Goal: Communication & Community: Answer question/provide support

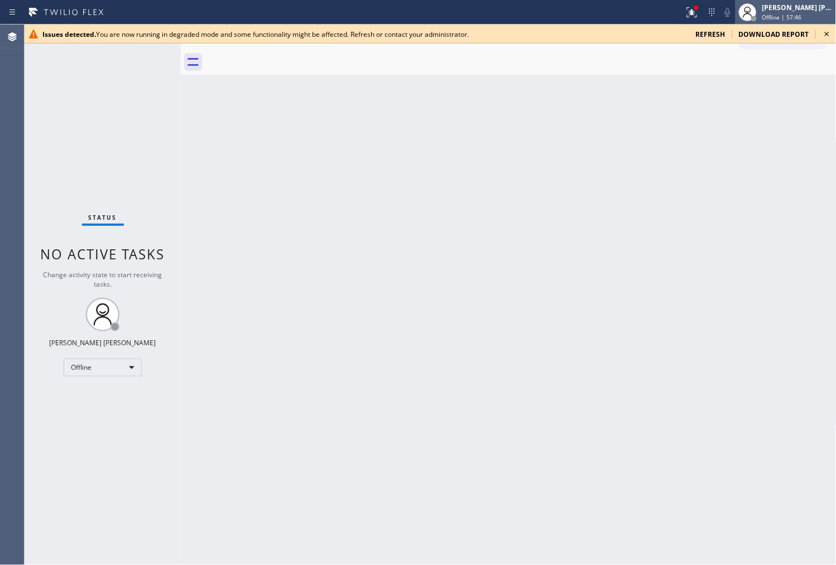
click at [778, 17] on span "Offline | 57:46" at bounding box center [782, 17] width 40 height 8
click at [778, 17] on span "Offline | 57:47" at bounding box center [782, 17] width 40 height 8
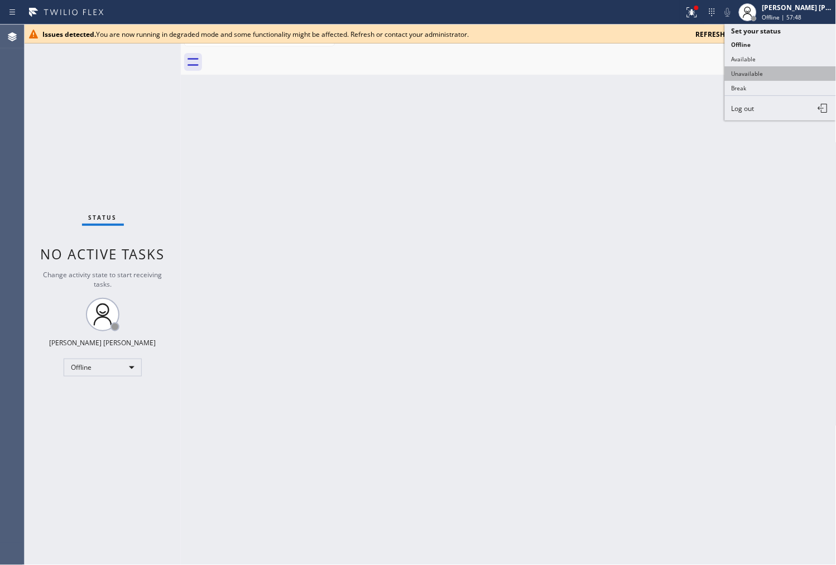
click at [778, 75] on button "Unavailable" at bounding box center [781, 73] width 112 height 15
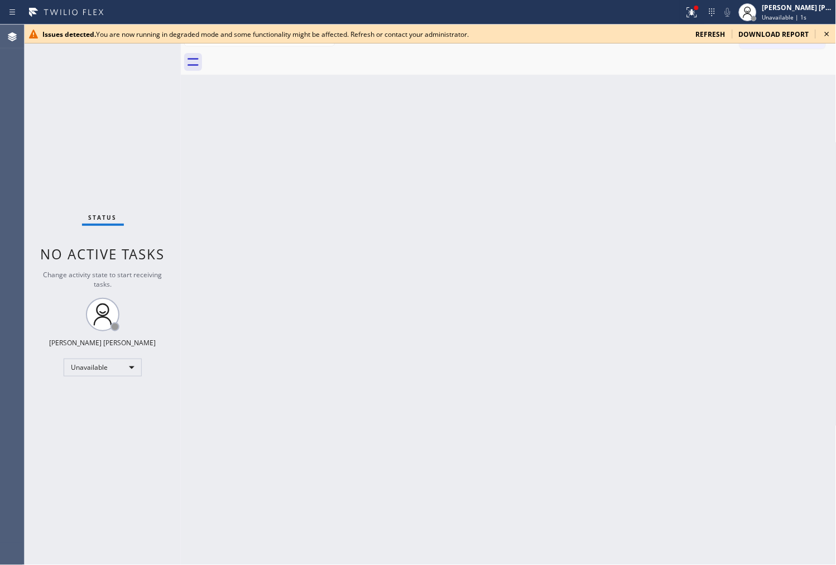
click at [439, 491] on div "Back to Dashboard Change Sender ID Customers Technicians Select a contact Outbo…" at bounding box center [509, 295] width 656 height 541
click at [703, 21] on button at bounding box center [691, 12] width 25 height 25
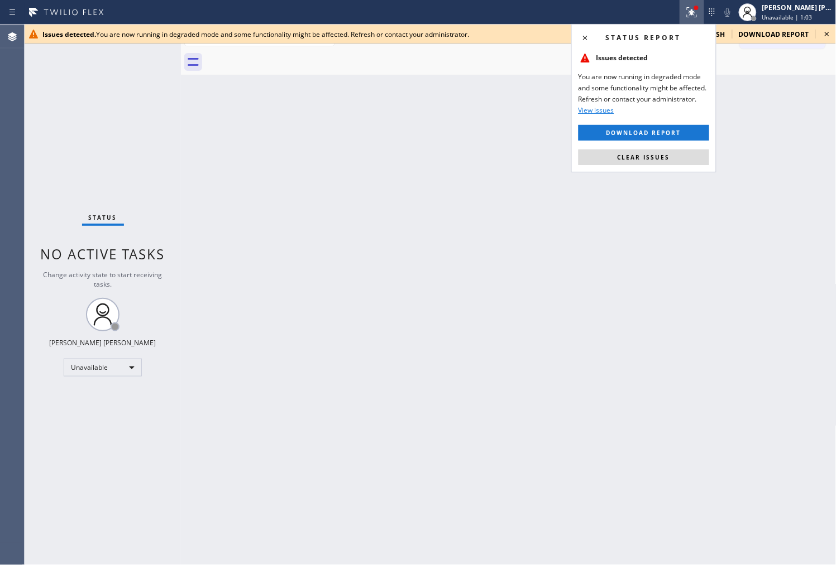
click at [671, 168] on div "Status report Issues detected You are now running in degraded mode and some fun…" at bounding box center [643, 98] width 145 height 148
click at [670, 159] on button "Clear issues" at bounding box center [643, 158] width 131 height 16
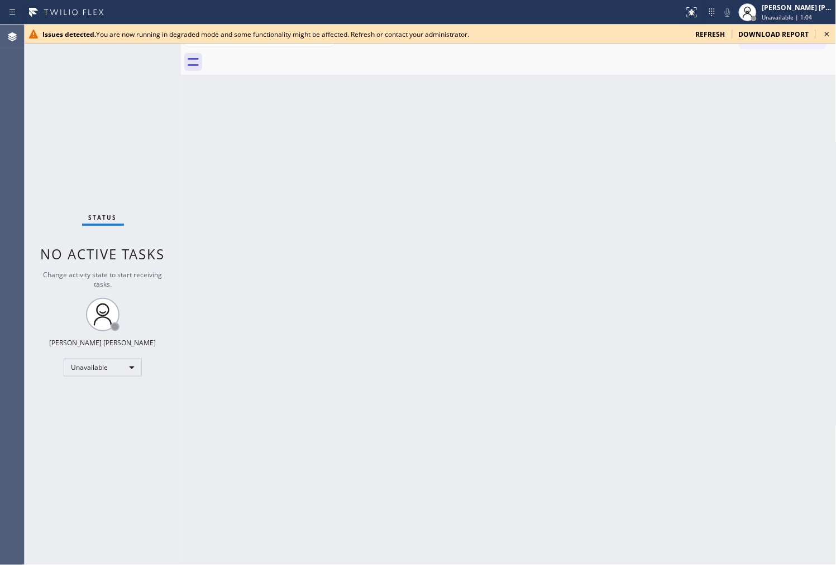
click at [716, 40] on div "Issues detected. You are now running in degraded mode and some functionality mi…" at bounding box center [430, 34] width 811 height 19
click at [711, 35] on span "refresh" at bounding box center [710, 34] width 30 height 9
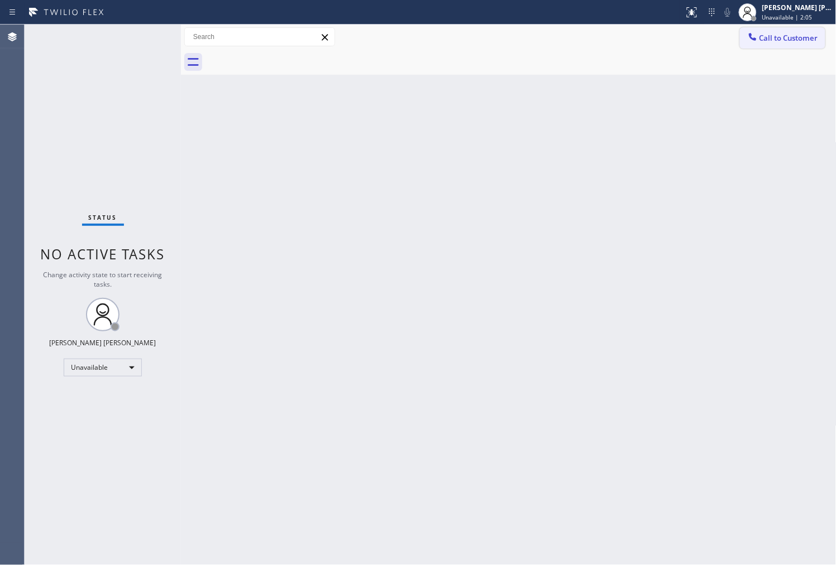
click at [790, 37] on span "Call to Customer" at bounding box center [788, 38] width 59 height 10
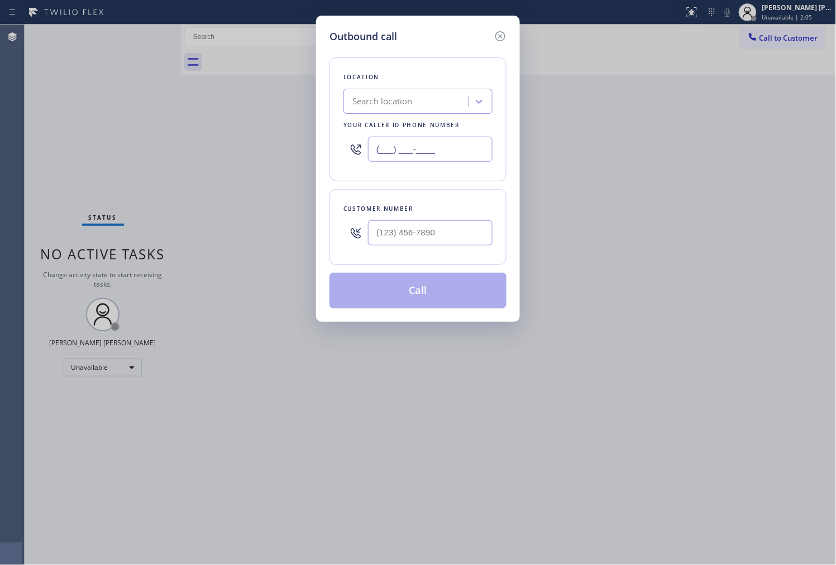
click at [428, 151] on input "(___) ___-____" at bounding box center [430, 149] width 124 height 25
paste input "347) 284-6179"
type input "[PHONE_NUMBER]"
click at [453, 236] on input "text" at bounding box center [430, 232] width 124 height 25
click at [453, 236] on input "(___) ___-____" at bounding box center [430, 232] width 124 height 25
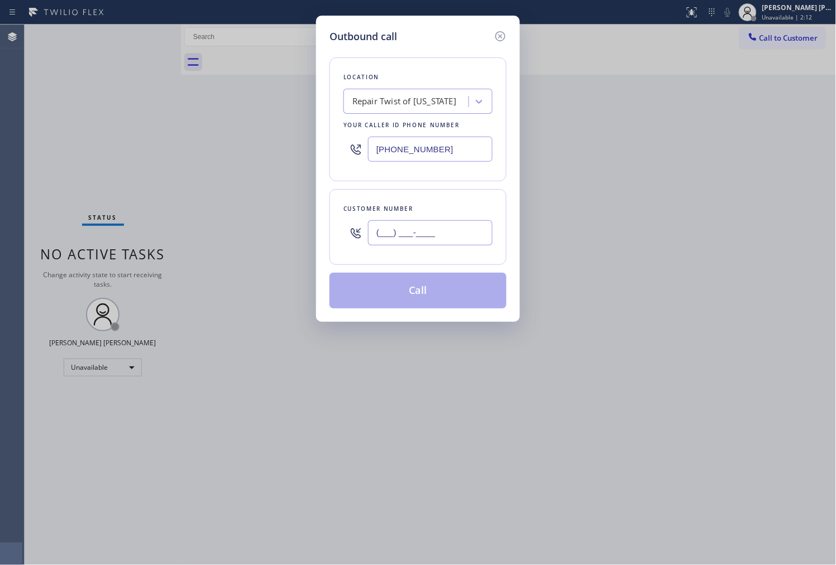
paste input "9175"
click at [434, 247] on div "(___) ___-9175" at bounding box center [430, 233] width 124 height 36
click at [434, 244] on input "(___) ___-9175" at bounding box center [430, 232] width 124 height 25
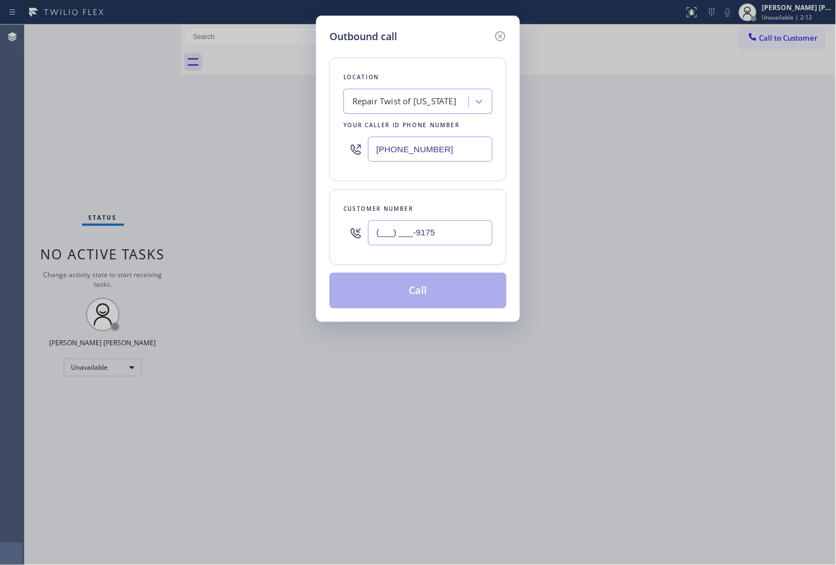
click at [434, 237] on input "(___) ___-9175" at bounding box center [430, 232] width 124 height 25
paste input "917) 515-3379"
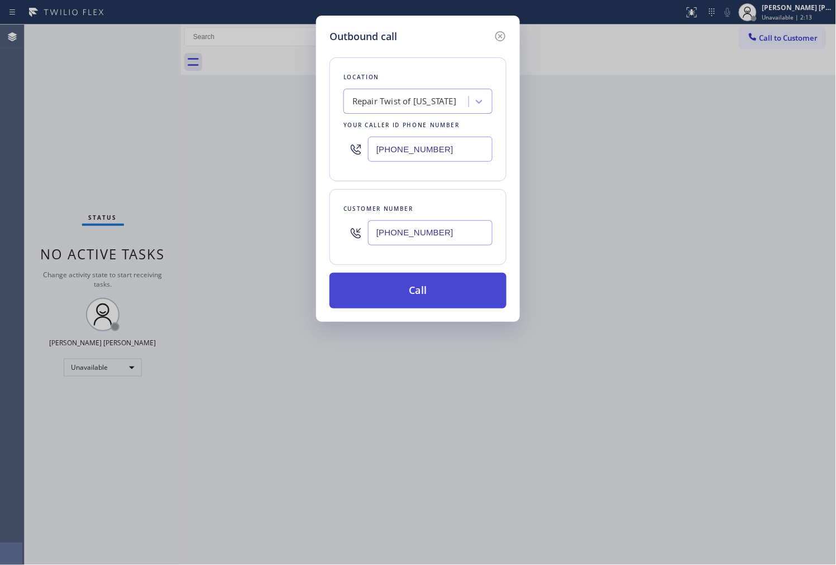
type input "[PHONE_NUMBER]"
click at [443, 286] on button "Call" at bounding box center [417, 291] width 177 height 36
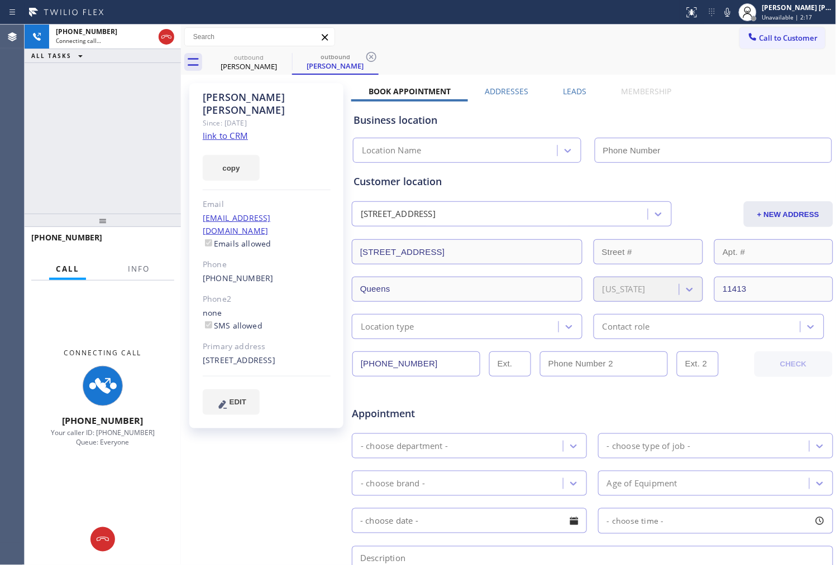
type input "[PHONE_NUMBER]"
click at [734, 18] on icon at bounding box center [727, 12] width 13 height 13
click at [126, 286] on div "Connecting Call [PHONE_NUMBER] Your caller ID: [PHONE_NUMBER] Queue: Everyone" at bounding box center [103, 397] width 156 height 233
click at [138, 275] on button "Info" at bounding box center [138, 269] width 35 height 22
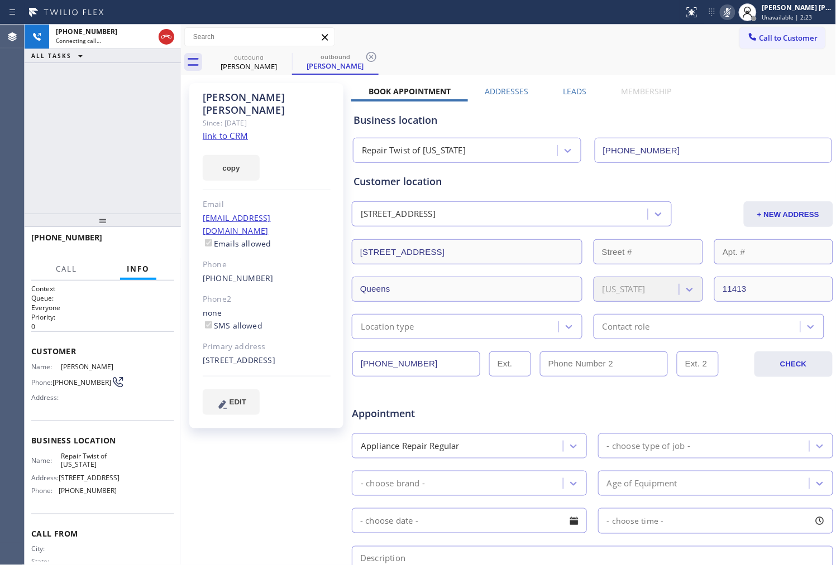
click at [227, 97] on div "[PERSON_NAME]" at bounding box center [267, 104] width 128 height 26
copy div "[PERSON_NAME]"
click at [734, 17] on icon at bounding box center [727, 12] width 13 height 13
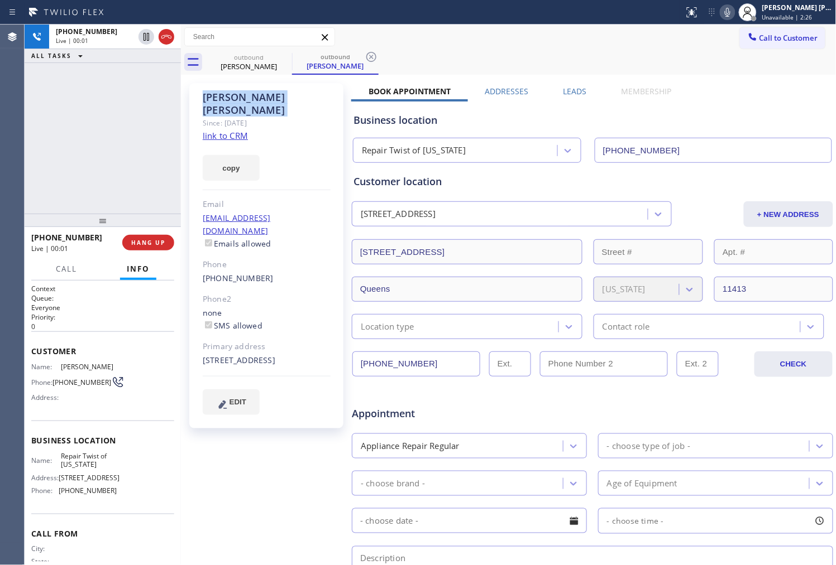
click at [81, 183] on div "[PHONE_NUMBER] Live | 00:01 ALL TASKS ALL TASKS ACTIVE TASKS TASKS IN WRAP UP" at bounding box center [103, 119] width 156 height 189
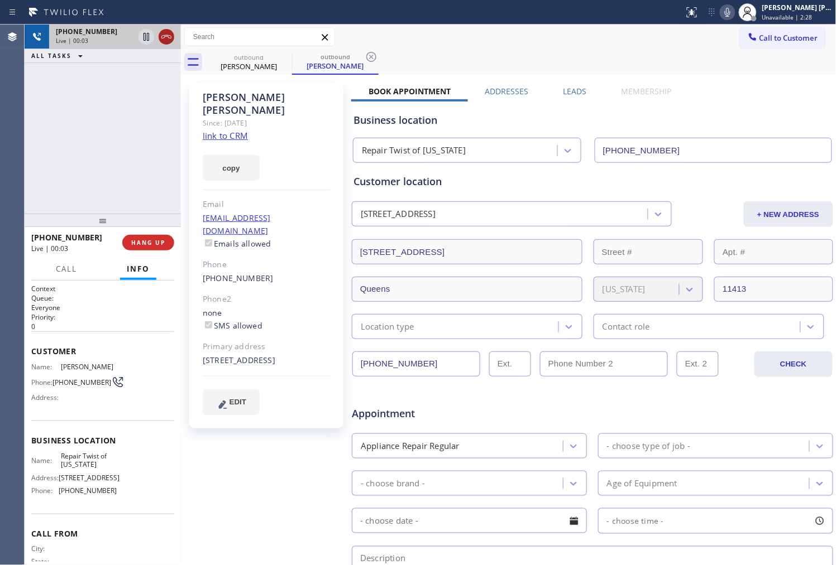
click at [169, 37] on icon at bounding box center [166, 36] width 10 height 3
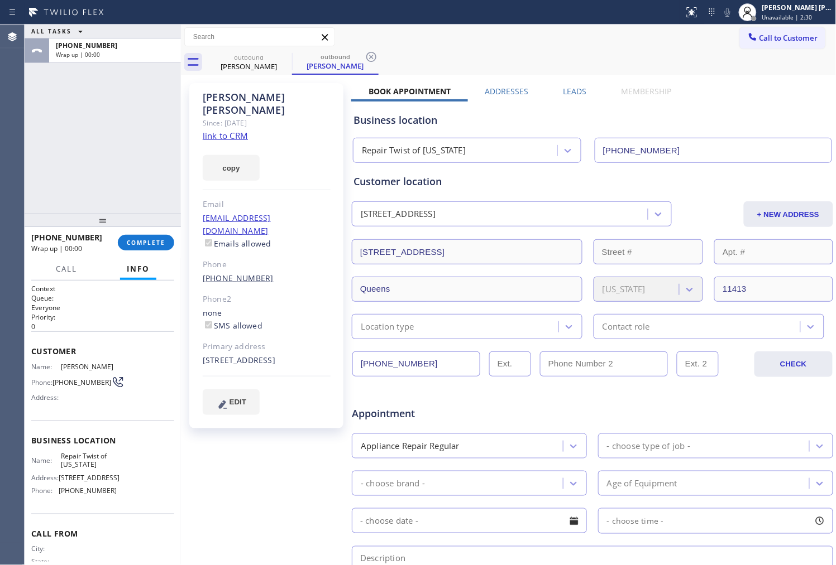
click at [242, 273] on link "[PHONE_NUMBER]" at bounding box center [238, 278] width 71 height 11
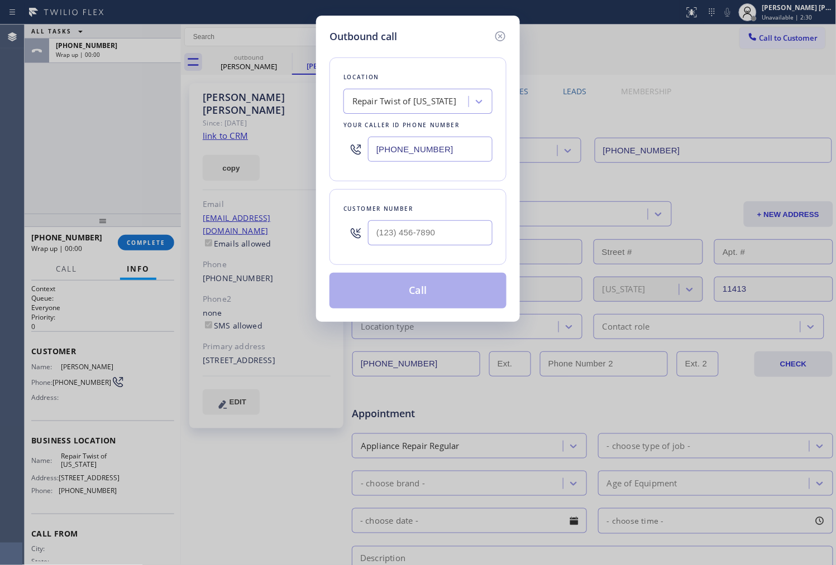
type input "[PHONE_NUMBER]"
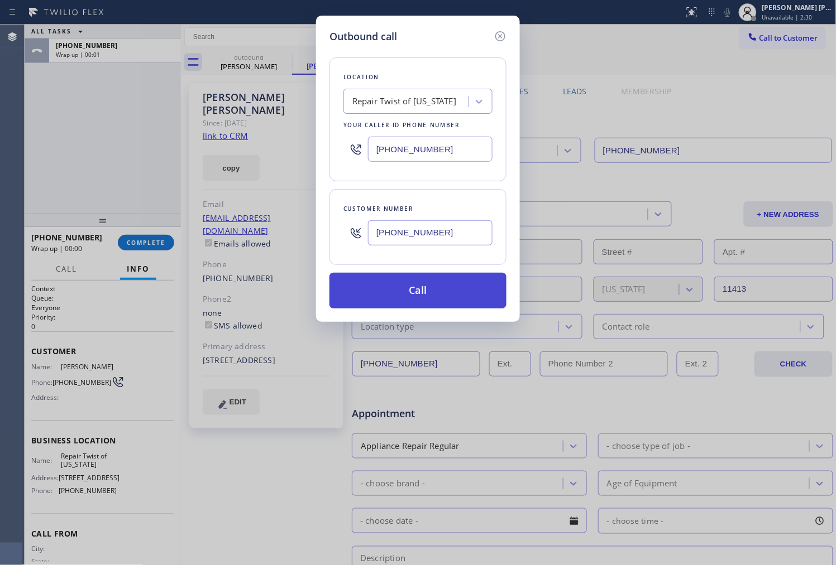
click at [430, 283] on button "Call" at bounding box center [417, 291] width 177 height 36
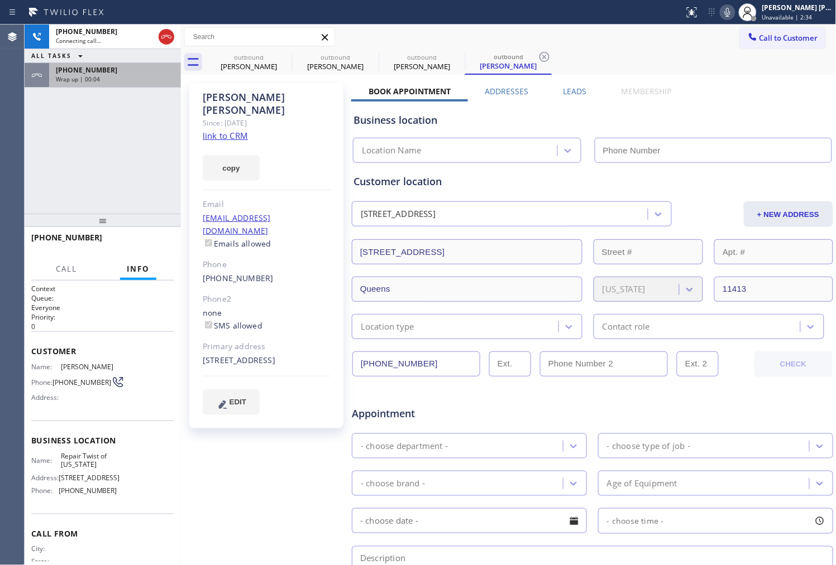
click at [118, 79] on div "Wrap up | 00:04" at bounding box center [115, 79] width 118 height 8
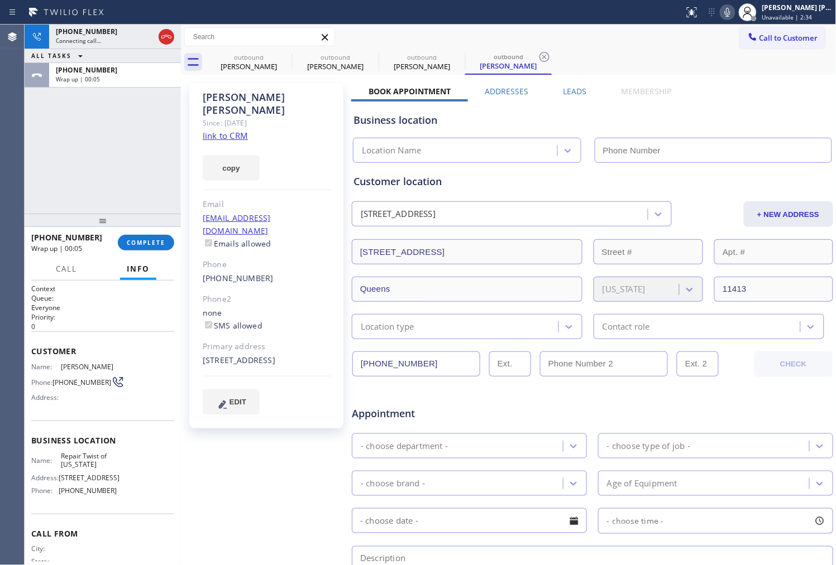
type input "[PHONE_NUMBER]"
click at [129, 237] on button "COMPLETE" at bounding box center [146, 243] width 56 height 16
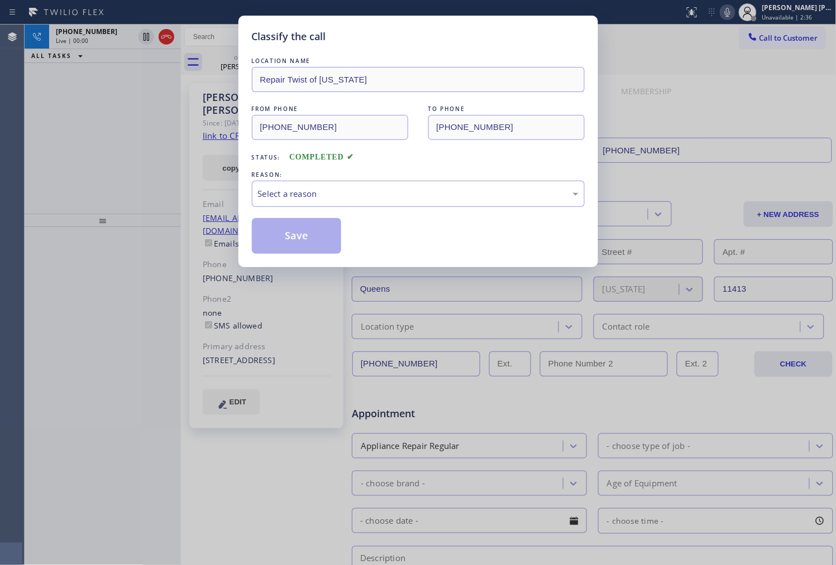
click at [396, 209] on div "LOCATION NAME Repair Twist of [US_STATE] FROM PHONE [PHONE_NUMBER] TO PHONE [PH…" at bounding box center [418, 154] width 333 height 199
click at [388, 194] on div "Select a reason" at bounding box center [418, 194] width 320 height 13
drag, startPoint x: 290, startPoint y: 244, endPoint x: 187, endPoint y: 167, distance: 128.5
click at [291, 244] on button "Save" at bounding box center [297, 236] width 90 height 36
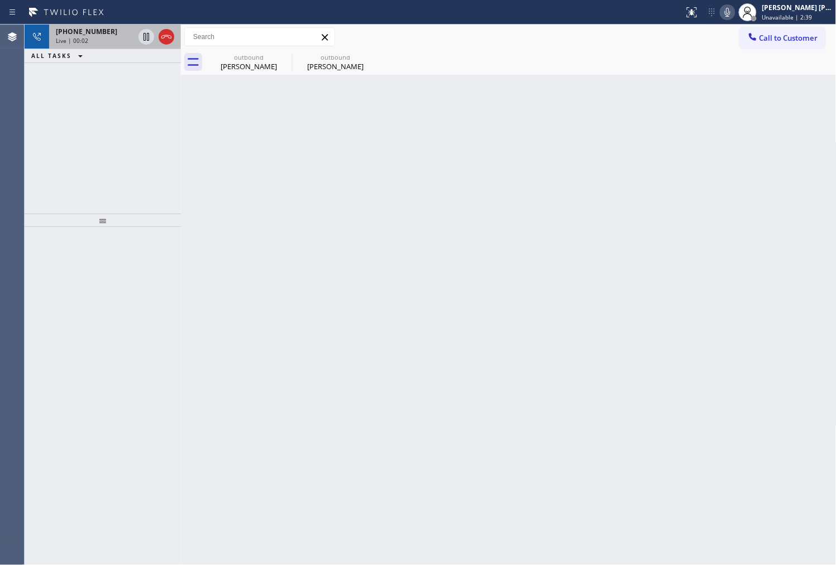
click at [167, 40] on icon at bounding box center [166, 36] width 13 height 13
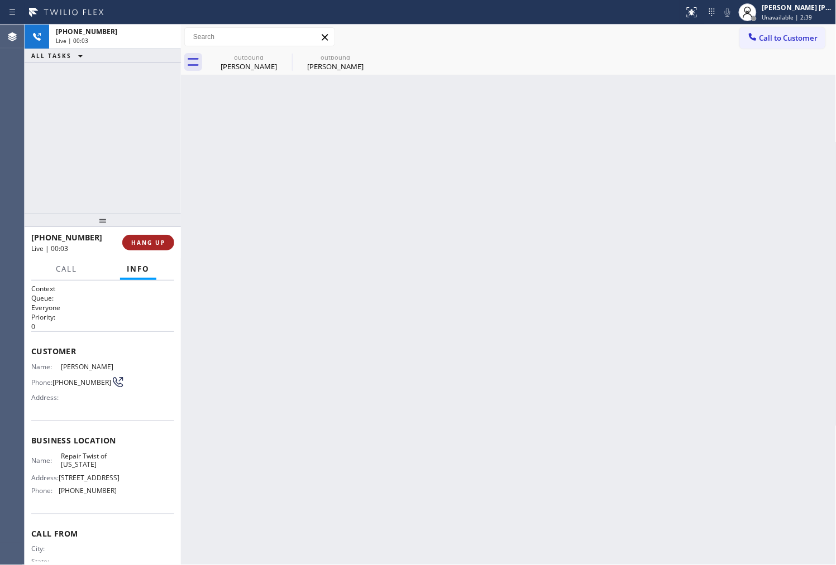
click at [162, 244] on span "HANG UP" at bounding box center [148, 243] width 34 height 8
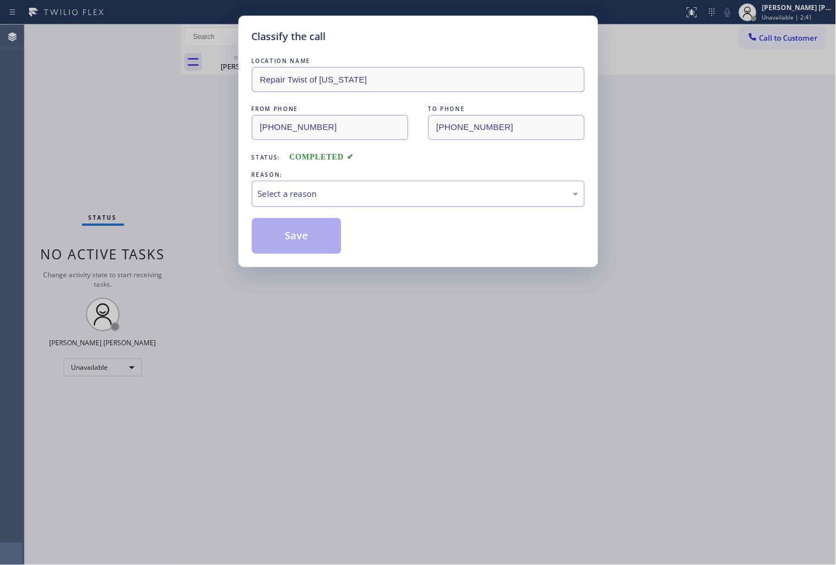
click at [313, 194] on div "Select a reason" at bounding box center [418, 194] width 320 height 13
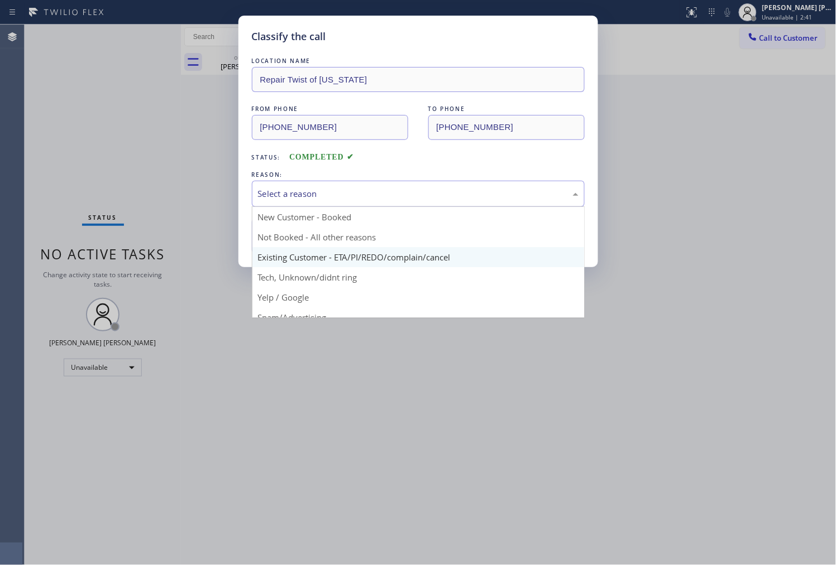
click at [309, 248] on button "Save" at bounding box center [297, 236] width 90 height 36
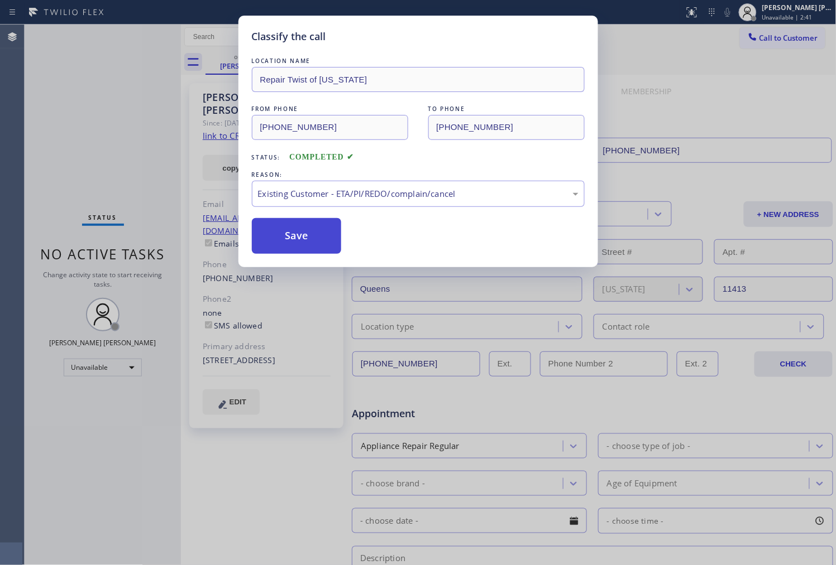
click at [304, 233] on button "Save" at bounding box center [297, 236] width 90 height 36
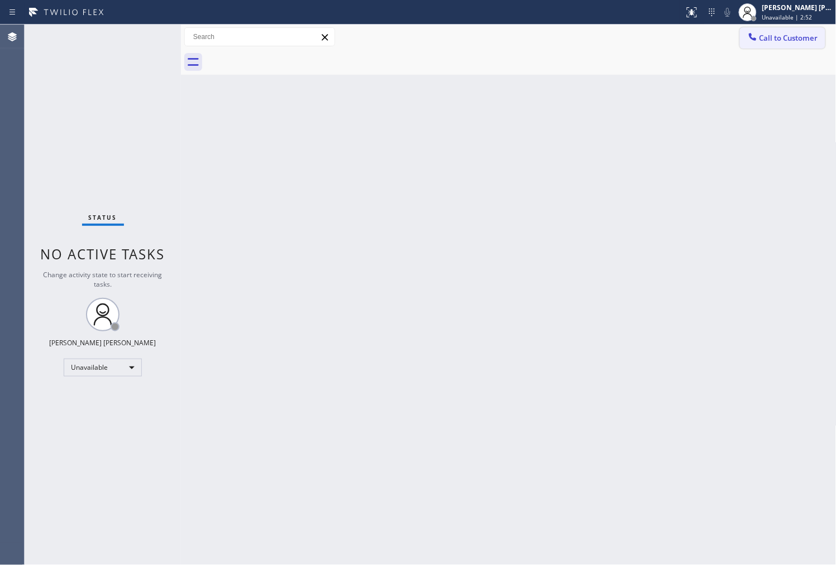
click at [788, 33] on span "Call to Customer" at bounding box center [788, 38] width 59 height 10
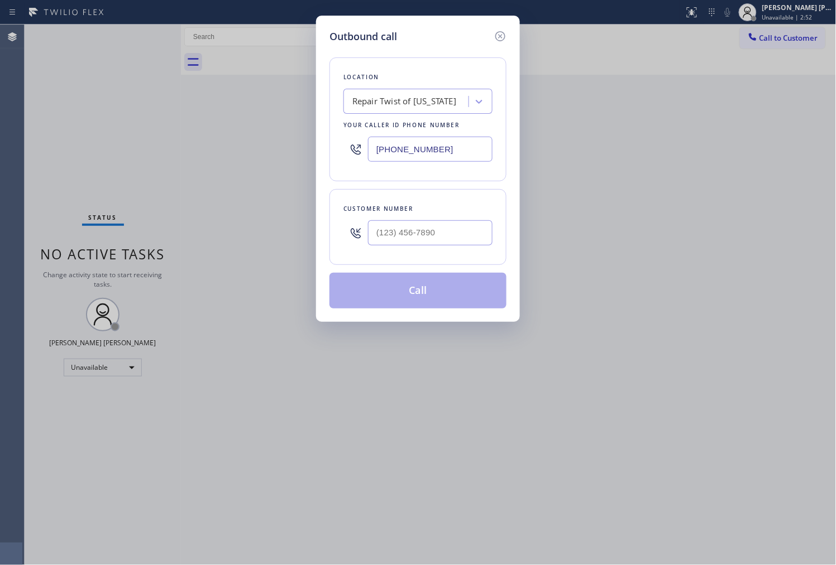
click at [410, 149] on input "[PHONE_NUMBER]" at bounding box center [430, 149] width 124 height 25
paste input "562) 362-4267"
type input "[PHONE_NUMBER]"
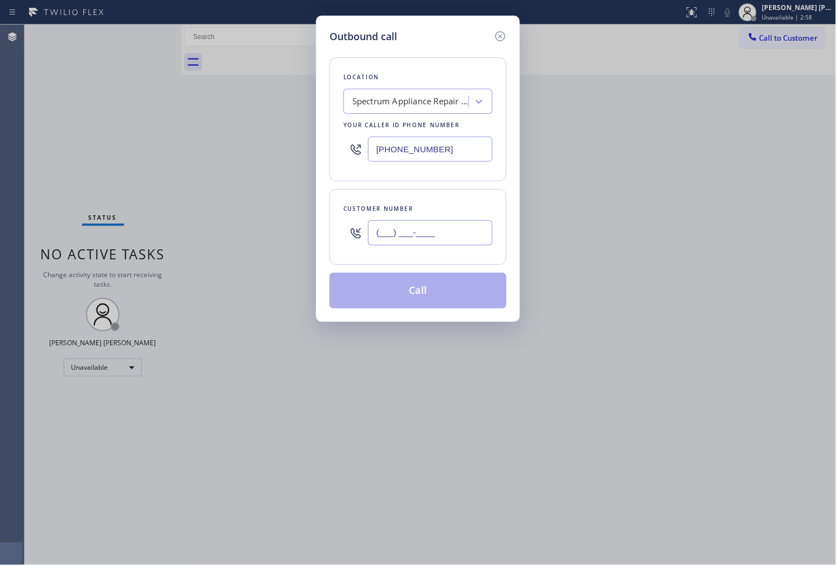
click at [455, 237] on input "(___) ___-____" at bounding box center [430, 232] width 124 height 25
paste input "201) 906-0594"
type input "[PHONE_NUMBER]"
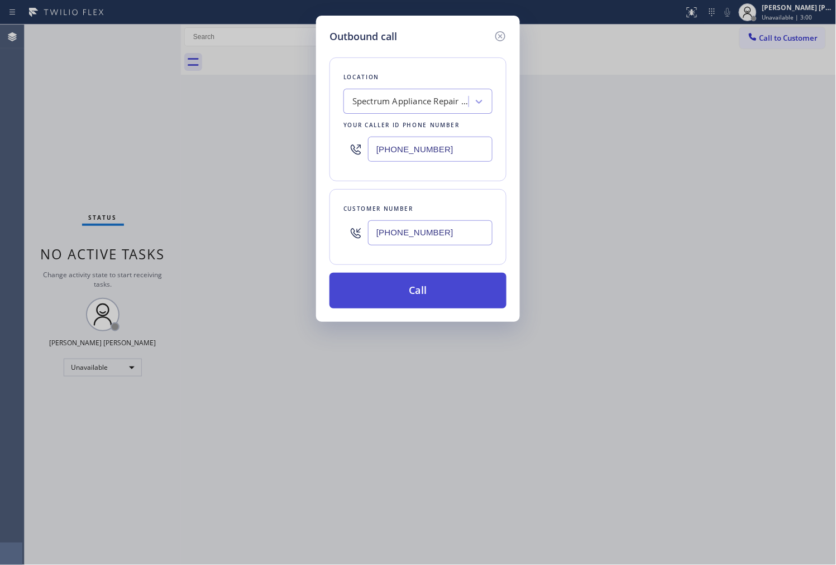
click at [453, 290] on button "Call" at bounding box center [417, 291] width 177 height 36
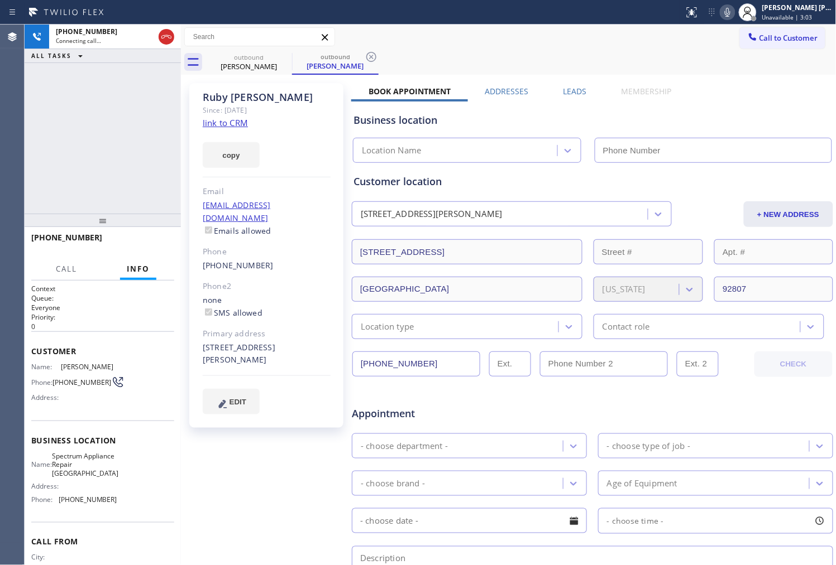
click at [242, 97] on div "[PERSON_NAME]" at bounding box center [267, 97] width 128 height 13
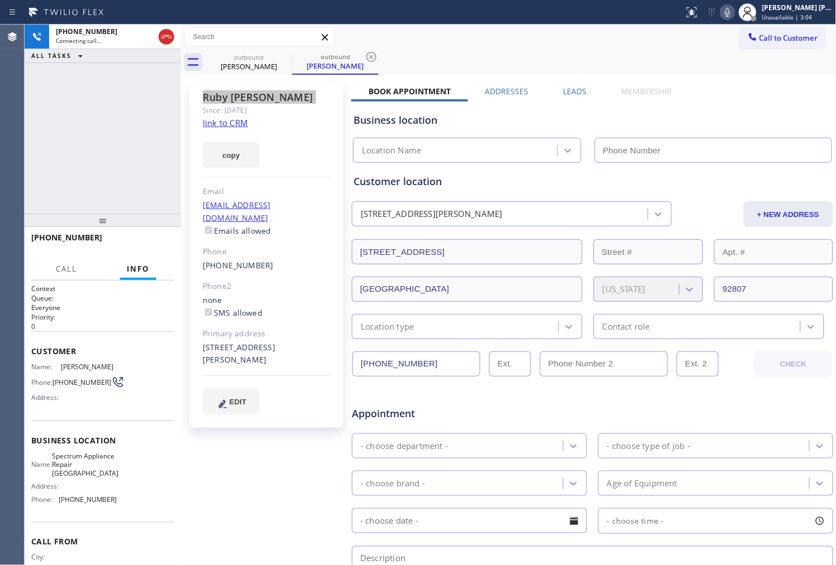
type input "[PHONE_NUMBER]"
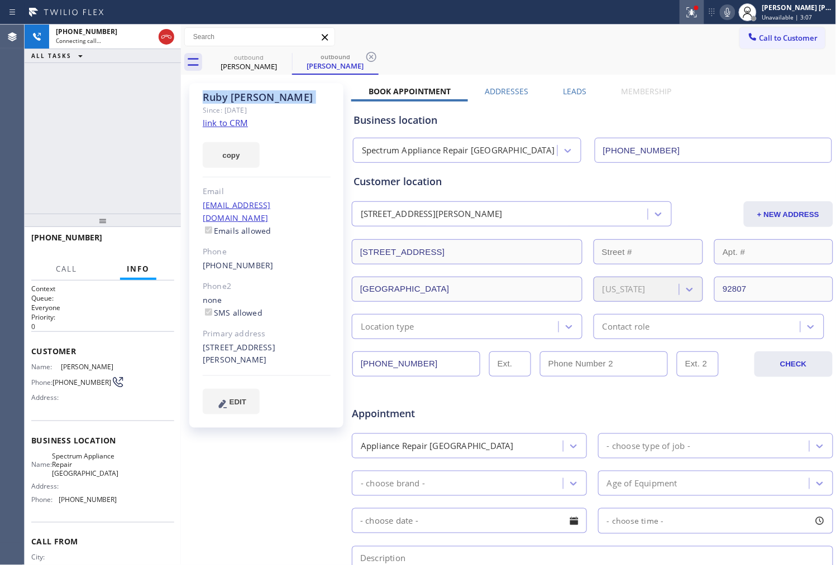
click at [698, 15] on icon at bounding box center [691, 12] width 13 height 13
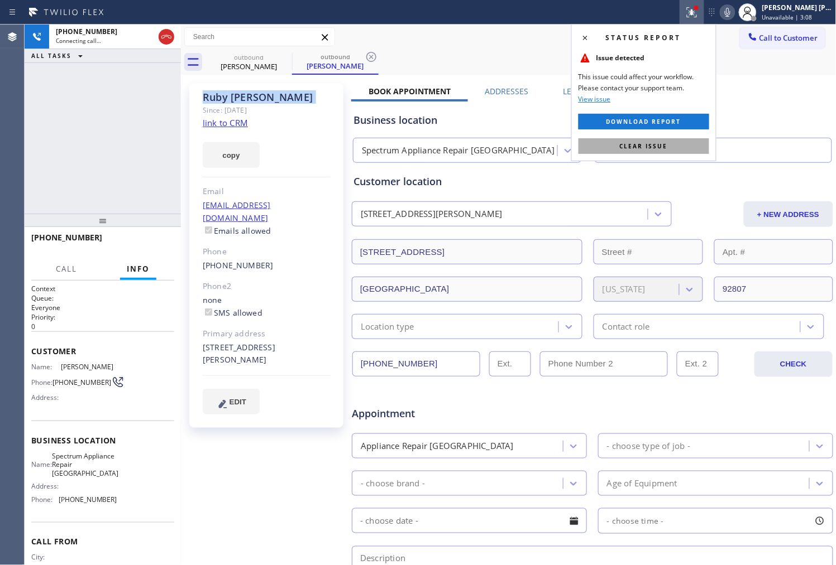
click at [662, 144] on span "Clear issue" at bounding box center [644, 146] width 48 height 8
click at [662, 144] on input "[PHONE_NUMBER]" at bounding box center [712, 150] width 237 height 25
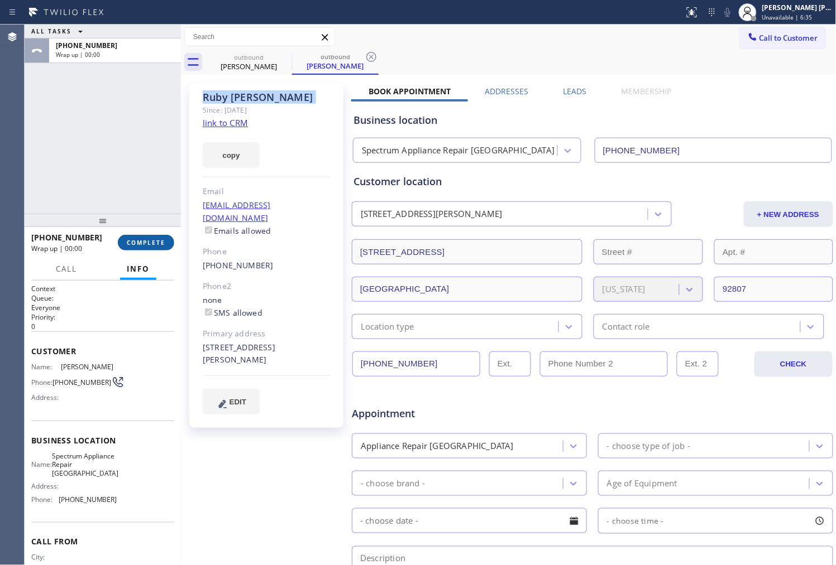
click at [155, 242] on span "COMPLETE" at bounding box center [146, 243] width 39 height 8
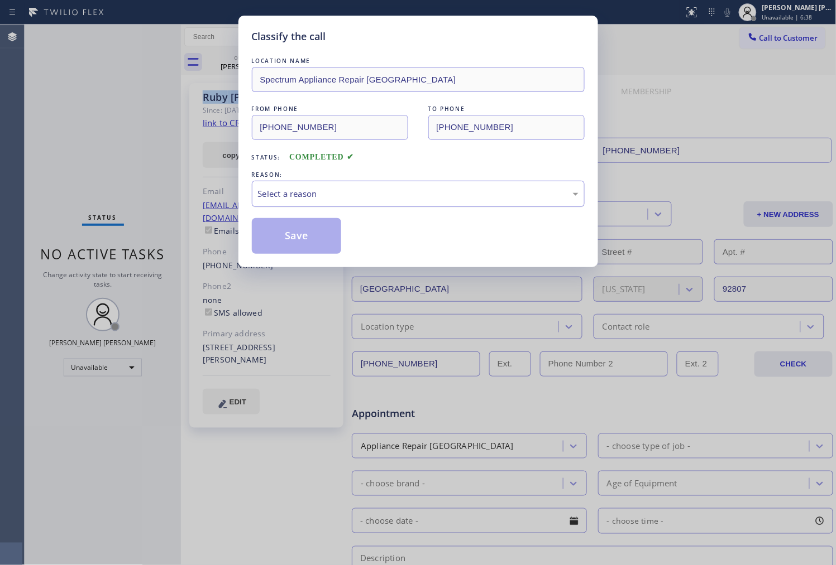
click at [294, 194] on div "Select a reason" at bounding box center [418, 194] width 320 height 13
click at [282, 224] on button "Save" at bounding box center [297, 236] width 90 height 36
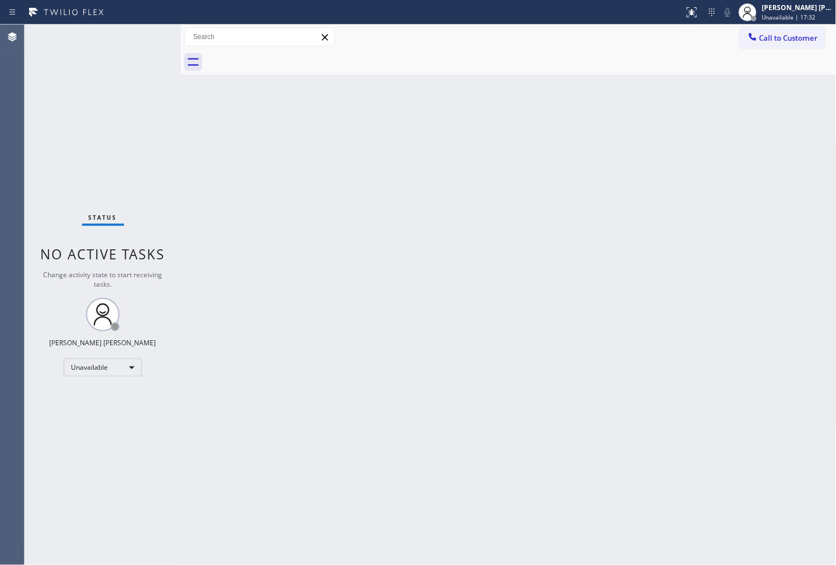
click at [738, 42] on div "Call to Customer Outbound call Location Spectrum Appliance Repair [GEOGRAPHIC_D…" at bounding box center [508, 37] width 655 height 20
click at [757, 44] on div at bounding box center [752, 37] width 13 height 13
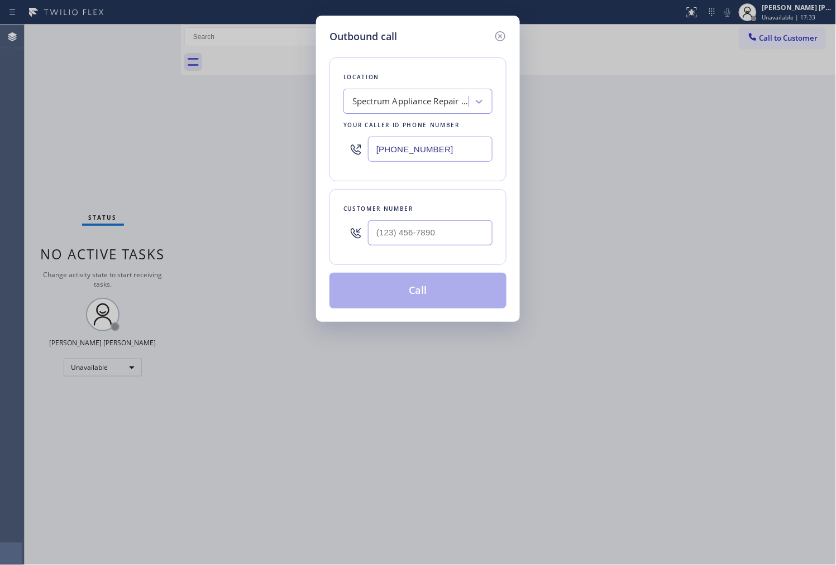
click at [404, 161] on input "[PHONE_NUMBER]" at bounding box center [430, 149] width 124 height 25
click at [403, 161] on input "[PHONE_NUMBER]" at bounding box center [430, 149] width 124 height 25
paste input "206) 203-2394"
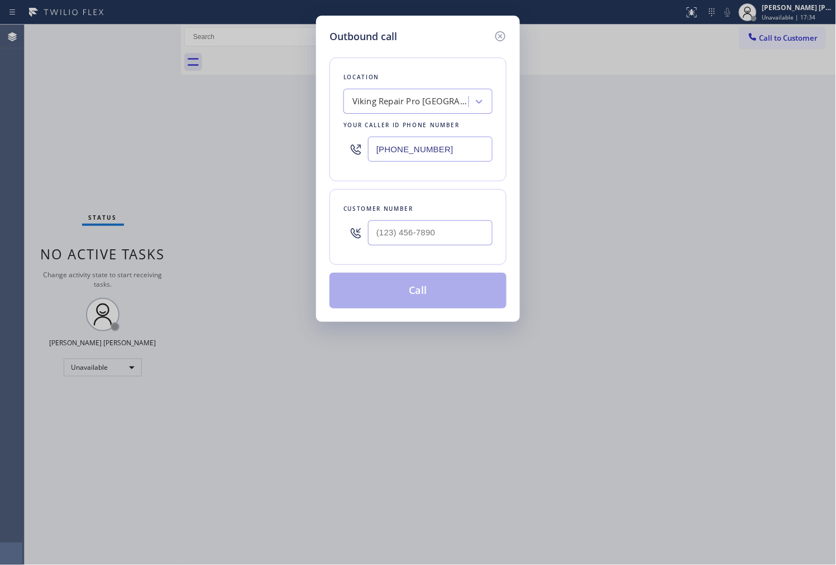
type input "[PHONE_NUMBER]"
click at [388, 229] on input "(___) ___-____" at bounding box center [430, 232] width 124 height 25
paste input "206) 778-1458"
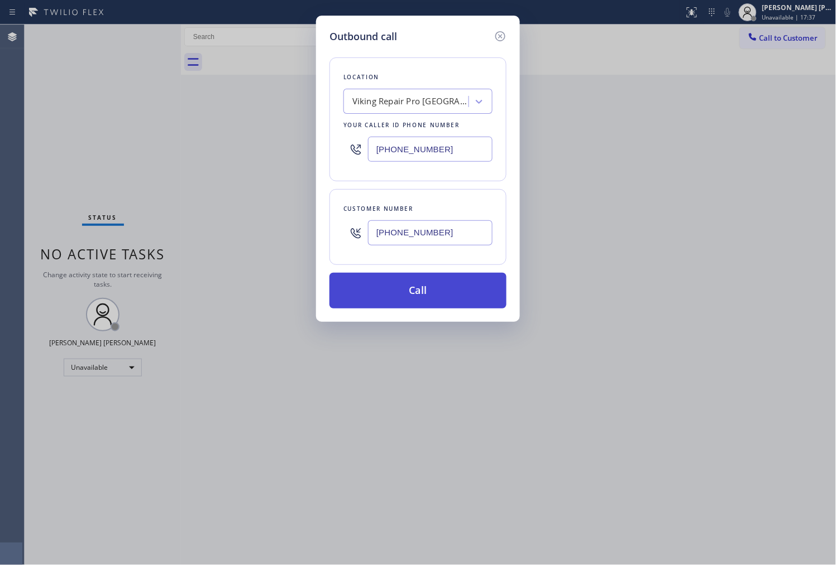
type input "[PHONE_NUMBER]"
click at [405, 294] on button "Call" at bounding box center [417, 291] width 177 height 36
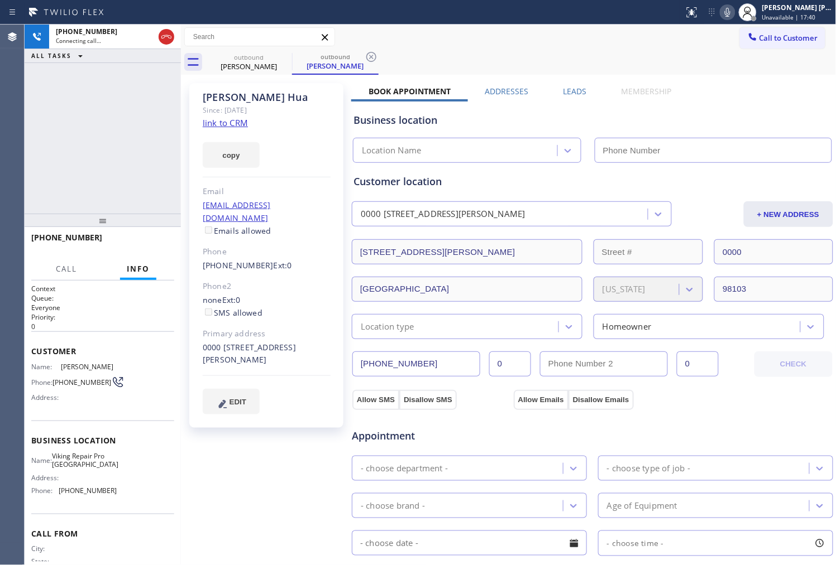
click at [254, 87] on div "[PERSON_NAME] Since: [DATE] link to CRM copy Email [EMAIL_ADDRESS][DOMAIN_NAME]…" at bounding box center [266, 255] width 154 height 345
click at [249, 90] on div "[PERSON_NAME] Since: [DATE] link to CRM copy Email [EMAIL_ADDRESS][DOMAIN_NAME]…" at bounding box center [266, 255] width 154 height 345
copy div "[PERSON_NAME]"
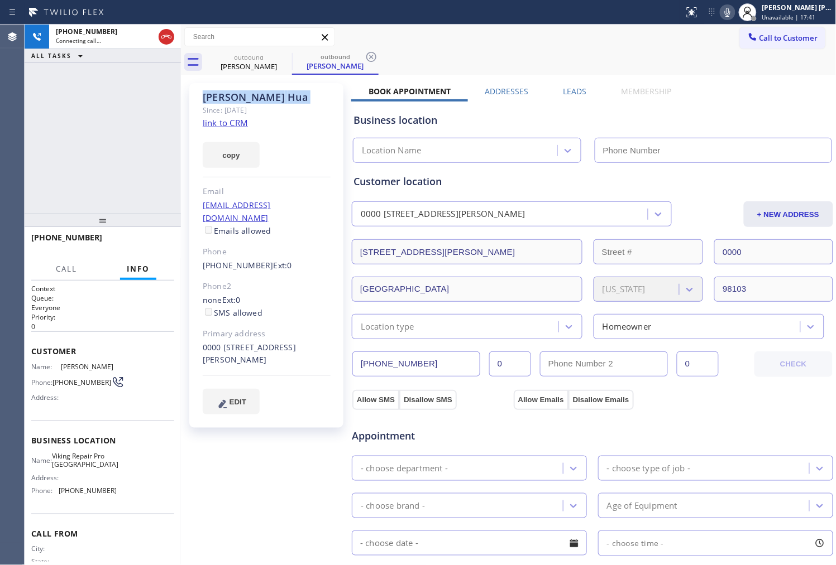
type input "[PHONE_NUMBER]"
click at [730, 14] on icon at bounding box center [727, 12] width 6 height 9
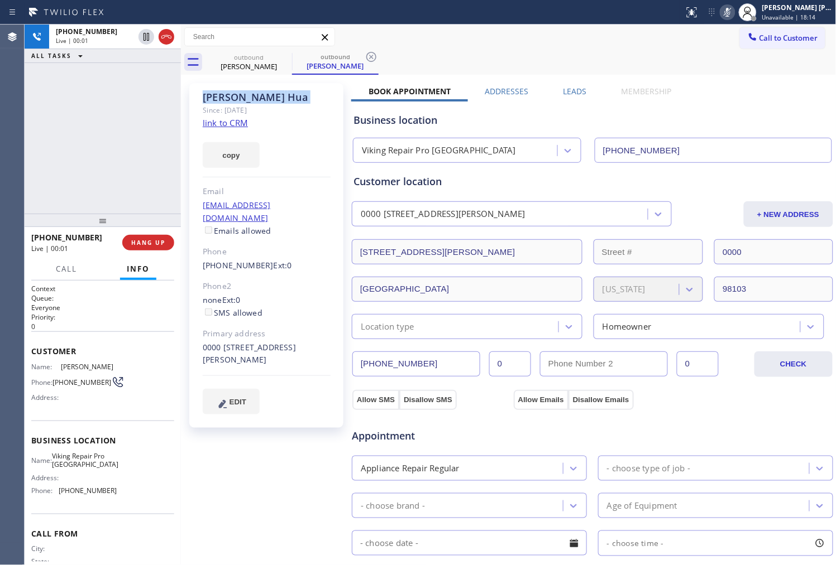
click at [734, 8] on icon at bounding box center [727, 12] width 13 height 13
click at [165, 31] on icon at bounding box center [166, 36] width 13 height 13
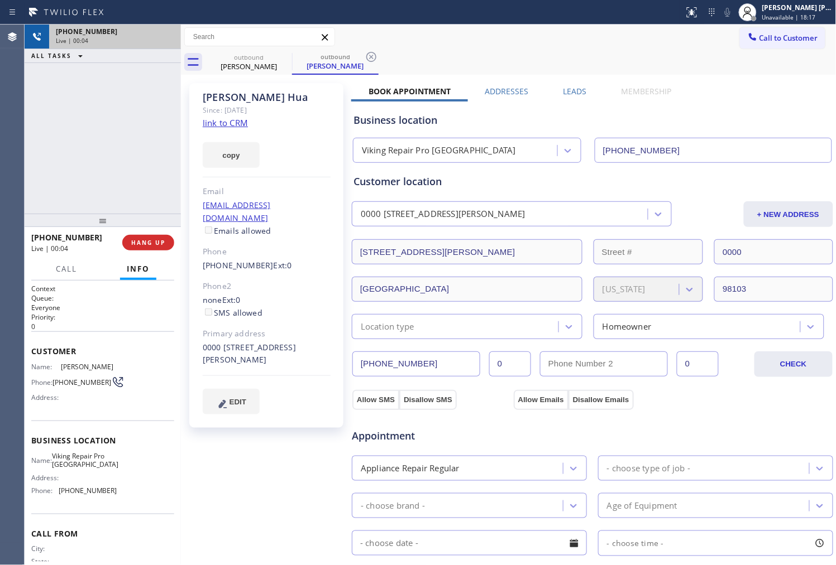
click at [564, 94] on label "Leads" at bounding box center [574, 91] width 23 height 11
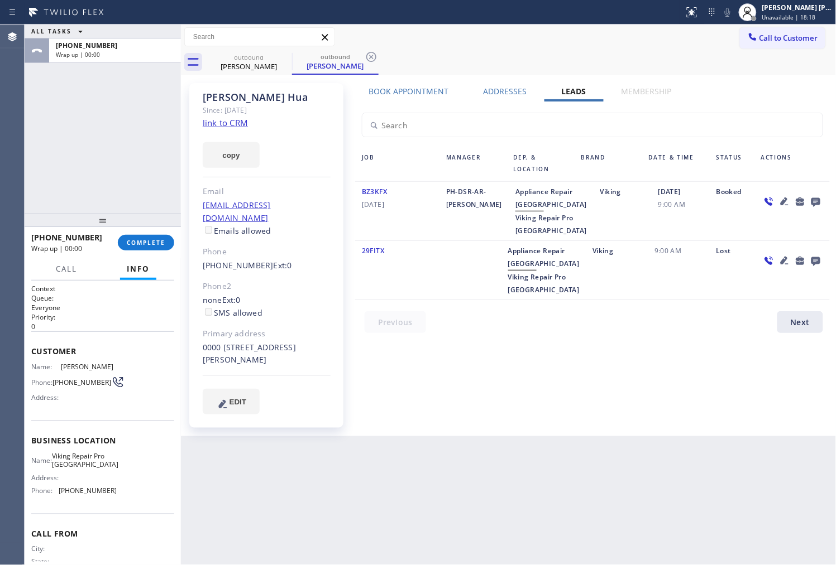
click at [815, 202] on icon at bounding box center [815, 202] width 9 height 9
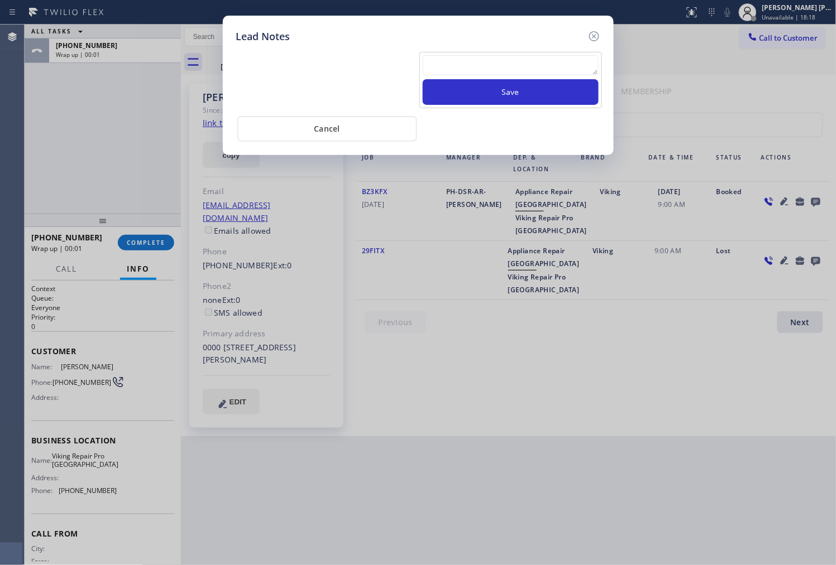
click at [500, 73] on textarea at bounding box center [511, 65] width 176 height 20
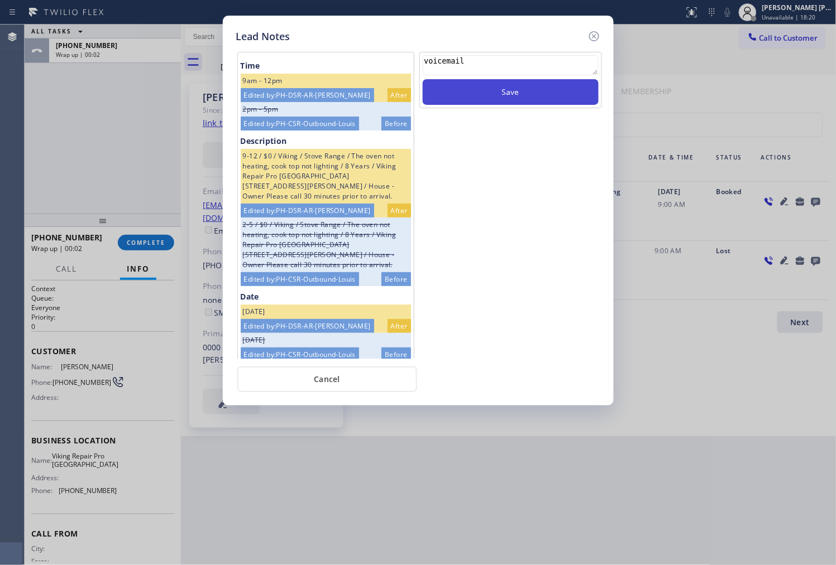
type textarea "voicemail"
click at [516, 88] on button "Save" at bounding box center [511, 92] width 176 height 26
click at [597, 39] on icon at bounding box center [593, 36] width 10 height 10
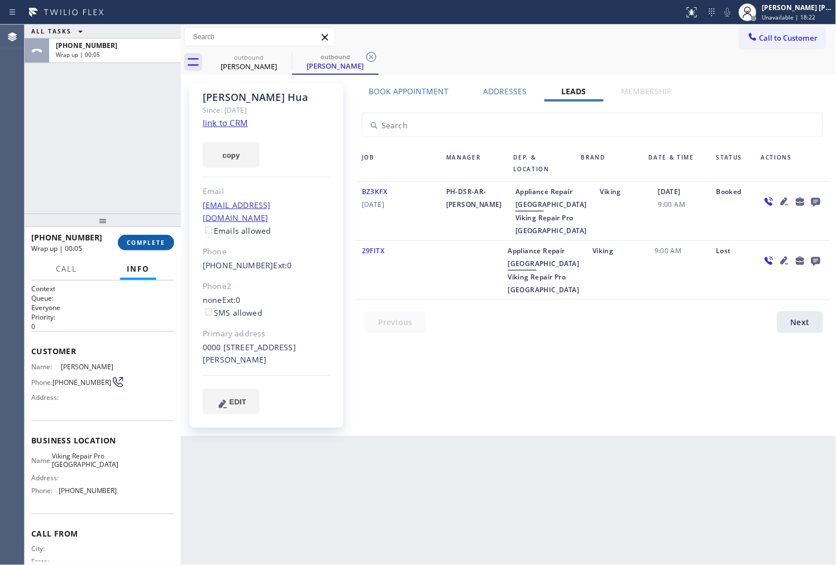
click at [161, 246] on span "COMPLETE" at bounding box center [146, 243] width 39 height 8
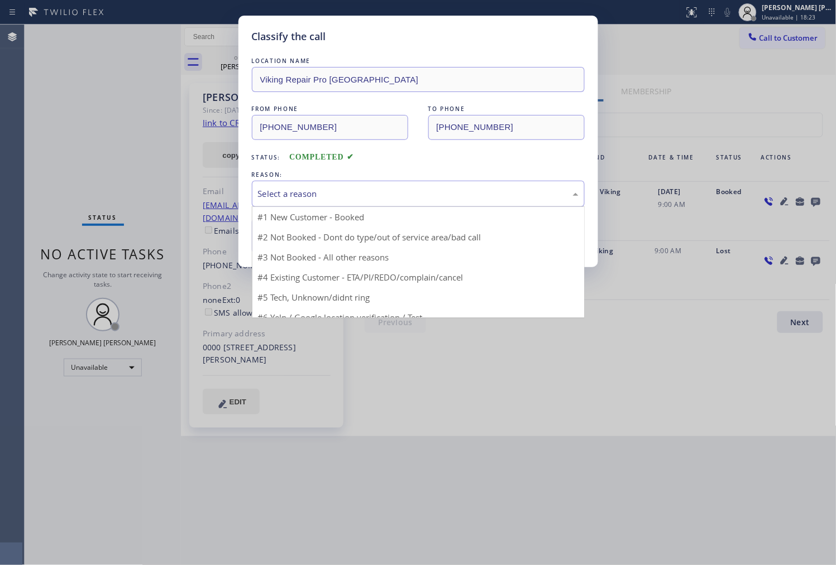
click at [362, 196] on div "Select a reason" at bounding box center [418, 194] width 320 height 13
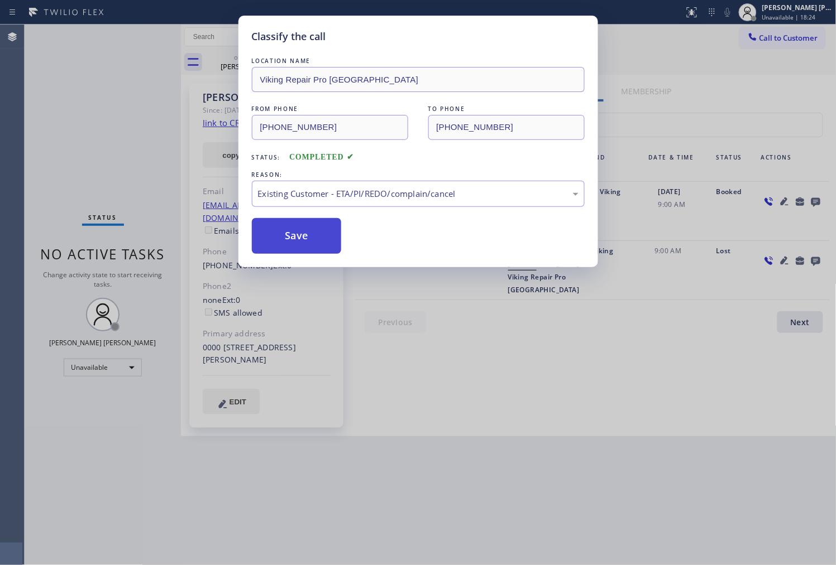
click at [300, 244] on button "Save" at bounding box center [297, 236] width 90 height 36
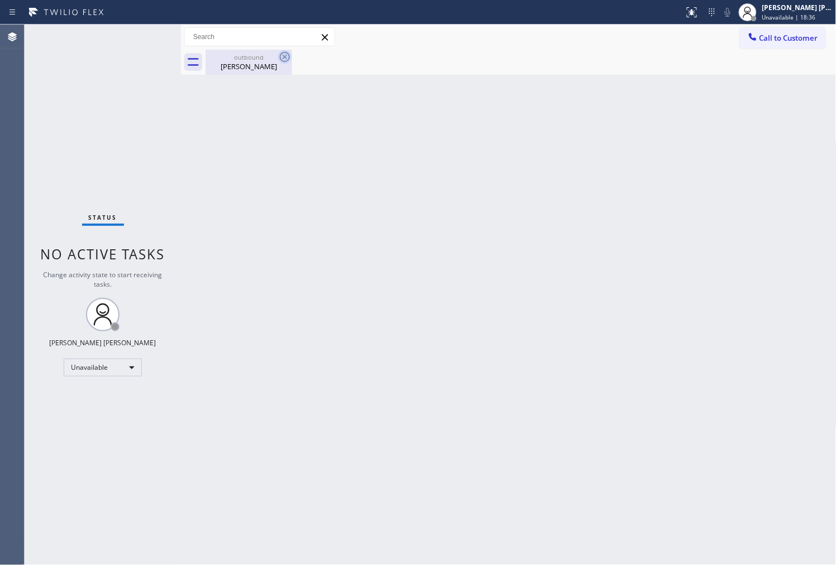
click at [285, 64] on div at bounding box center [284, 56] width 13 height 13
click at [0, 0] on icon at bounding box center [0, 0] width 0 height 0
click at [276, 64] on div "[PERSON_NAME]" at bounding box center [249, 66] width 84 height 10
click at [281, 55] on div at bounding box center [520, 62] width 631 height 25
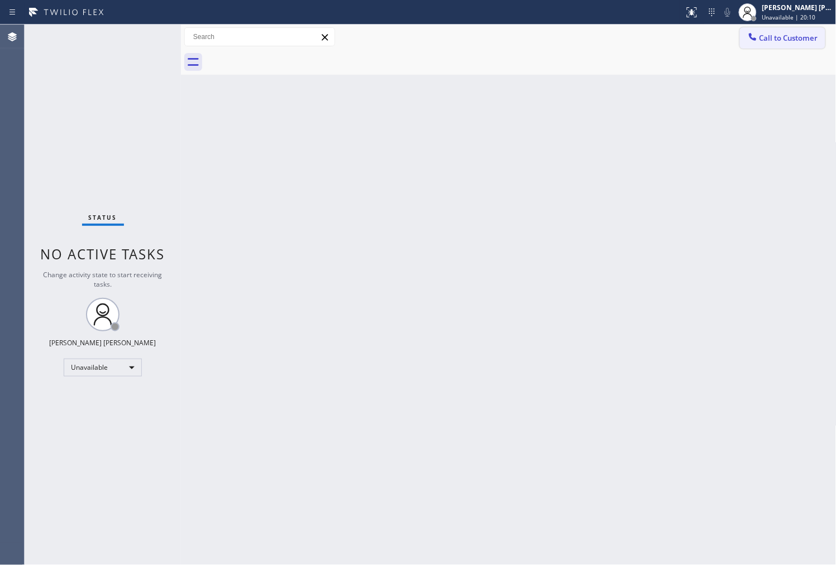
click at [788, 40] on span "Call to Customer" at bounding box center [788, 38] width 59 height 10
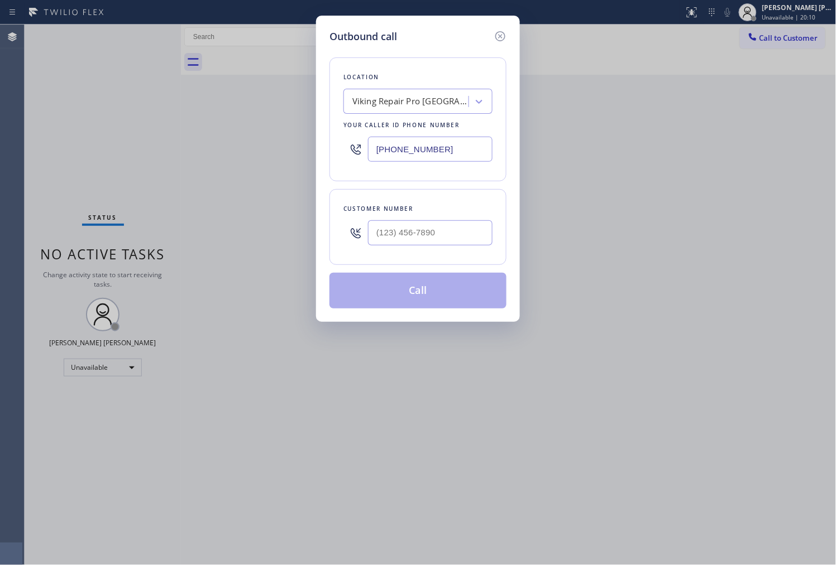
click at [409, 149] on input "[PHONE_NUMBER]" at bounding box center [430, 149] width 124 height 25
paste input "855-9042"
click at [416, 155] on input "[PHONE_NUMBER]" at bounding box center [430, 149] width 124 height 25
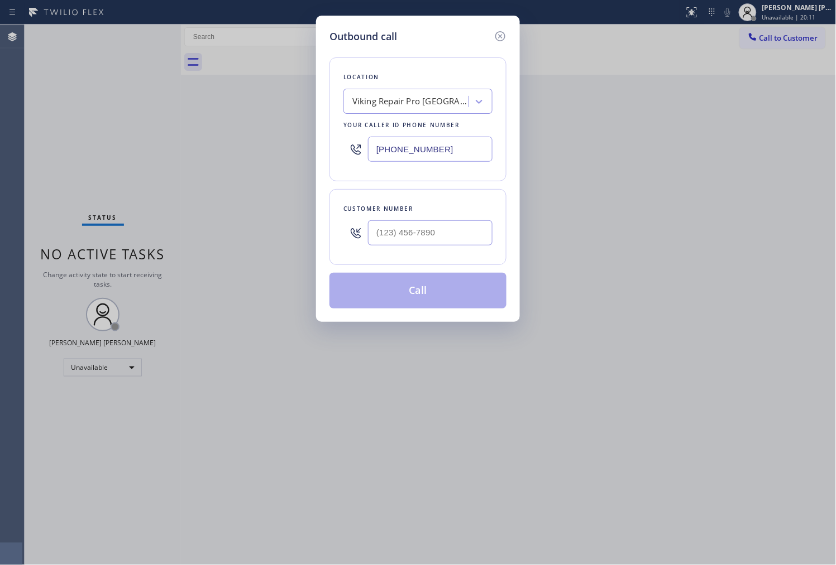
click at [416, 155] on input "[PHONE_NUMBER]" at bounding box center [430, 149] width 124 height 25
paste input "855) 904-2265"
type input "[PHONE_NUMBER]"
click at [410, 227] on input "(___) ___-____" at bounding box center [430, 232] width 124 height 25
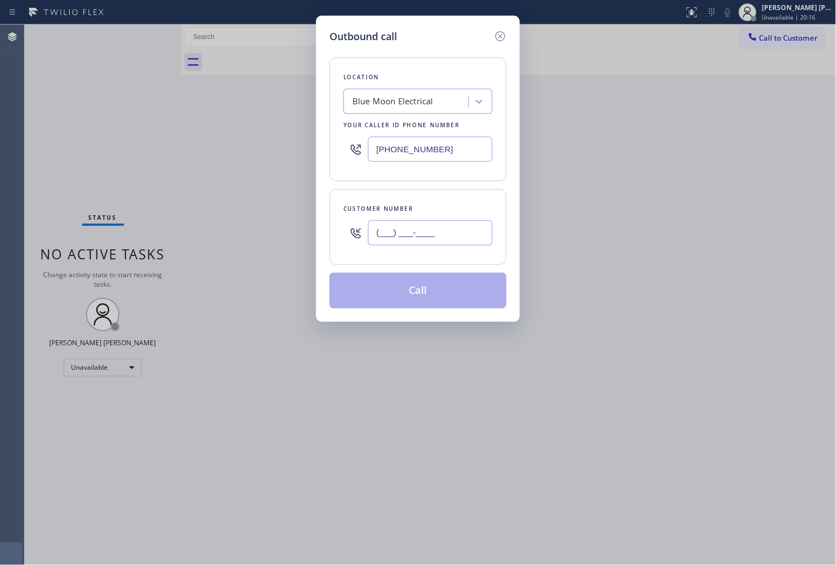
paste input "619) 706-7373"
type input "[PHONE_NUMBER]"
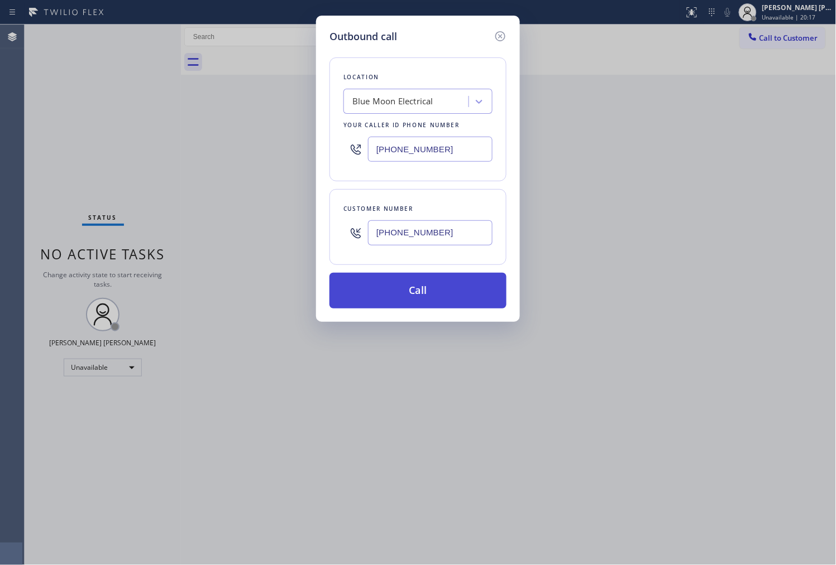
click at [455, 294] on button "Call" at bounding box center [417, 291] width 177 height 36
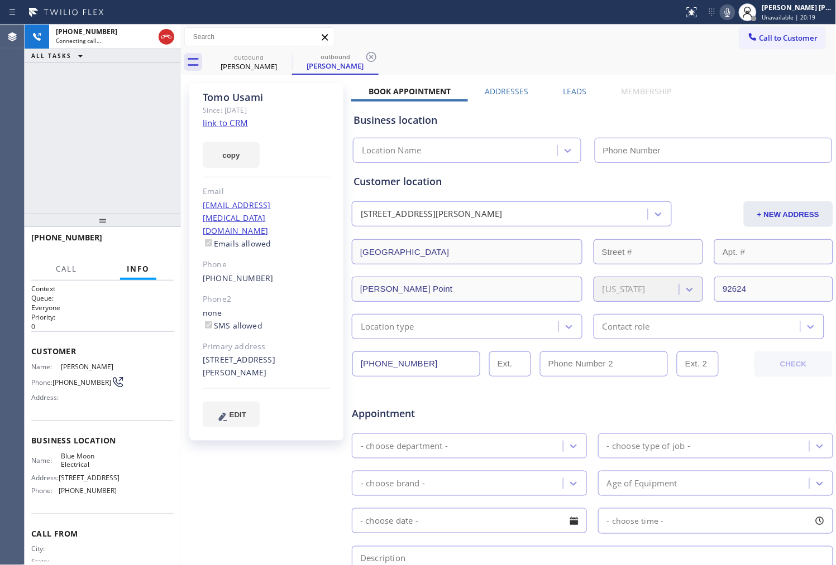
click at [235, 95] on div "[PERSON_NAME]" at bounding box center [267, 97] width 128 height 13
type input "[PHONE_NUMBER]"
click at [91, 127] on div "[PHONE_NUMBER] Connecting call… ALL TASKS ALL TASKS ACTIVE TASKS TASKS IN WRAP …" at bounding box center [103, 119] width 156 height 189
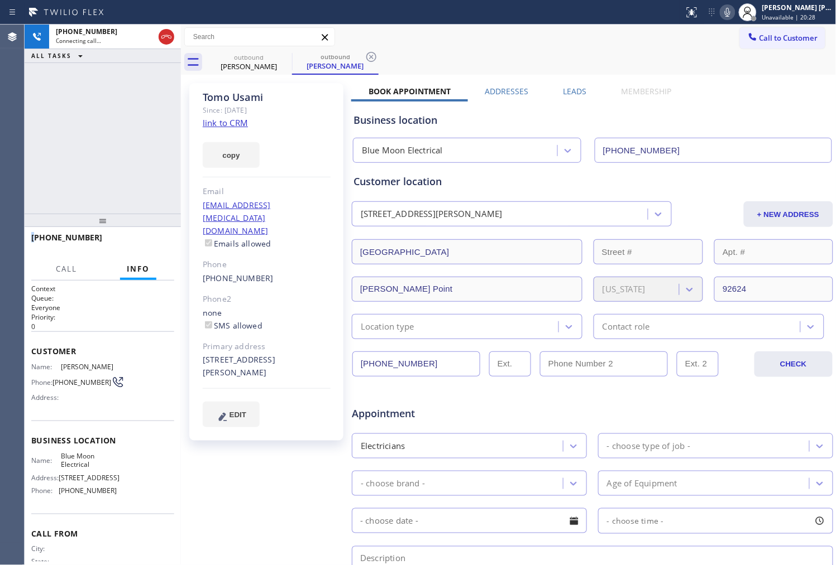
click at [91, 127] on div "[PHONE_NUMBER] Connecting call… ALL TASKS ALL TASKS ACTIVE TASKS TASKS IN WRAP …" at bounding box center [103, 119] width 156 height 189
click at [730, 11] on icon at bounding box center [727, 12] width 6 height 9
click at [10, 181] on div "Agent Desktop" at bounding box center [12, 295] width 24 height 541
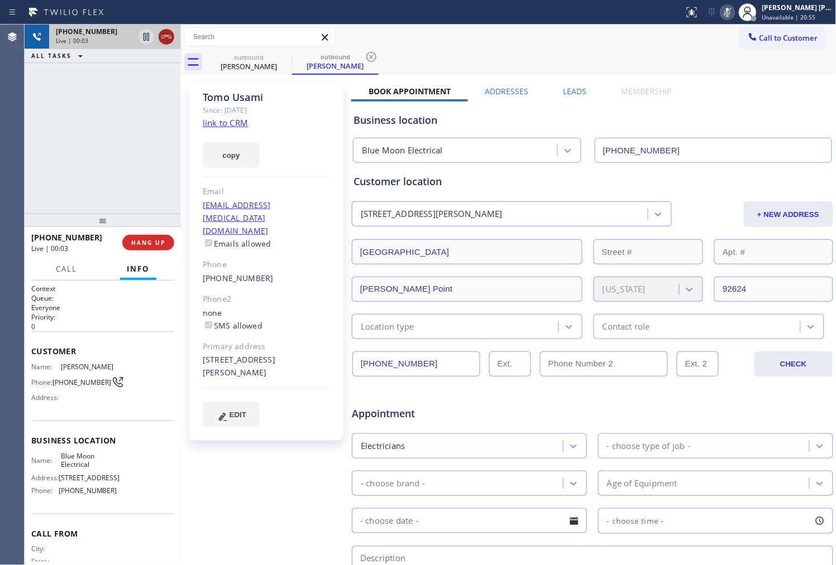
click at [162, 32] on icon at bounding box center [166, 36] width 13 height 13
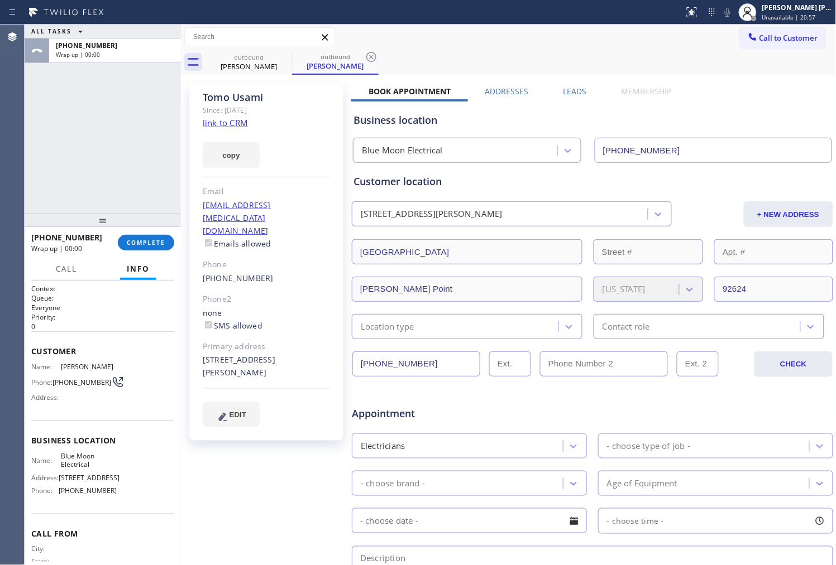
click at [573, 88] on label "Leads" at bounding box center [574, 91] width 23 height 11
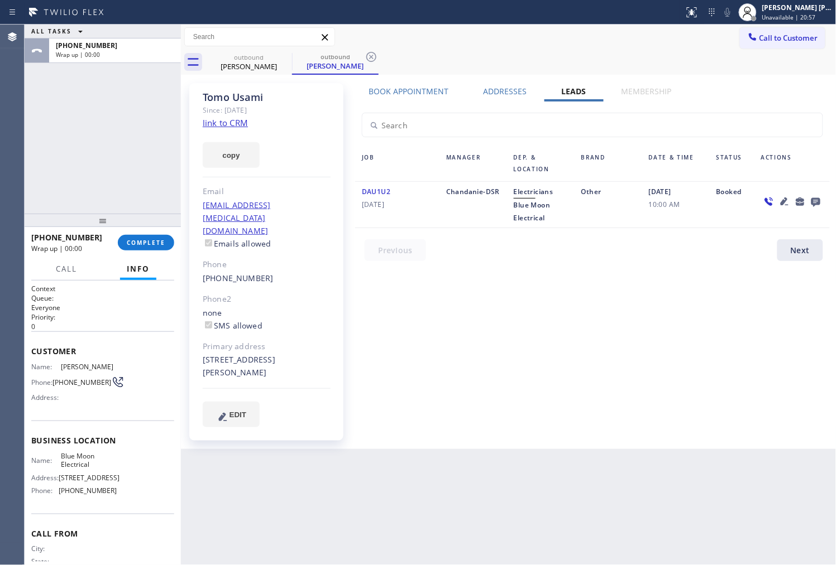
click at [814, 199] on icon at bounding box center [815, 202] width 9 height 9
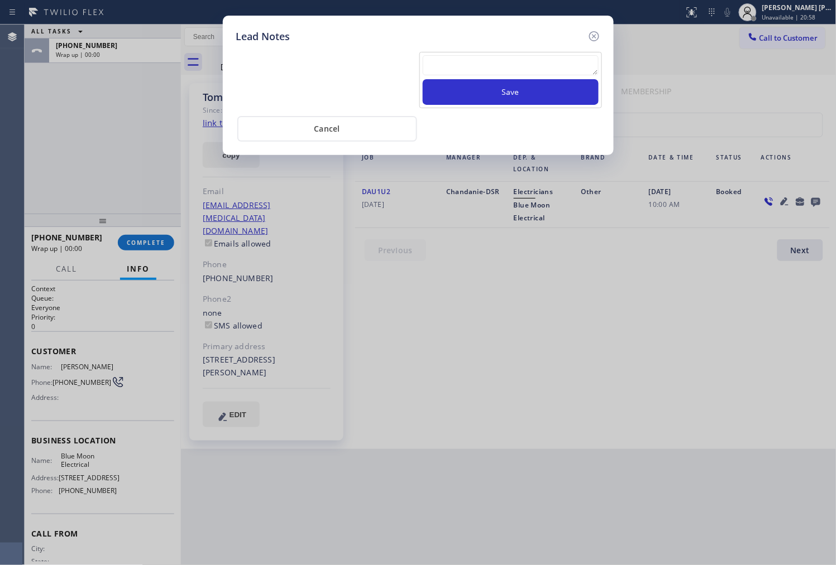
click at [544, 52] on div "Save" at bounding box center [510, 80] width 183 height 56
click at [540, 62] on textarea at bounding box center [511, 65] width 176 height 20
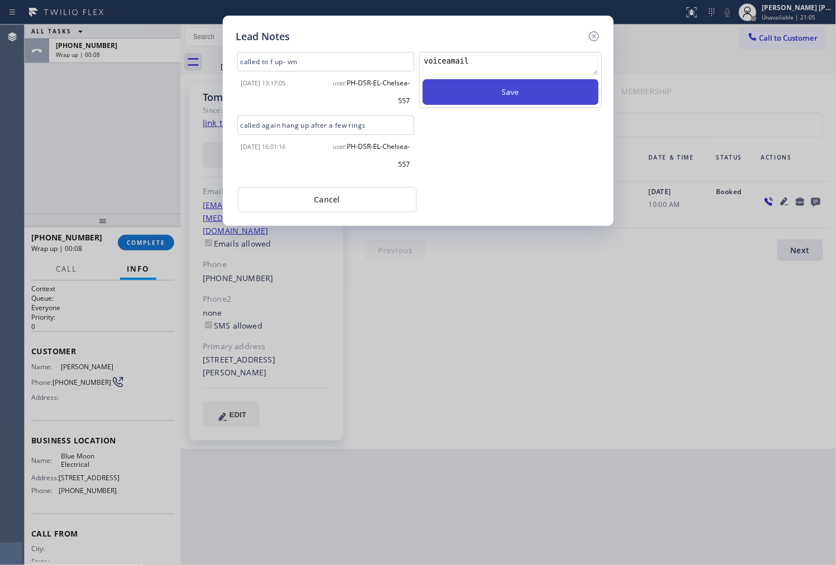
type textarea "voiceamail"
click at [514, 103] on button "Save" at bounding box center [511, 92] width 176 height 26
click at [597, 35] on icon at bounding box center [593, 36] width 13 height 13
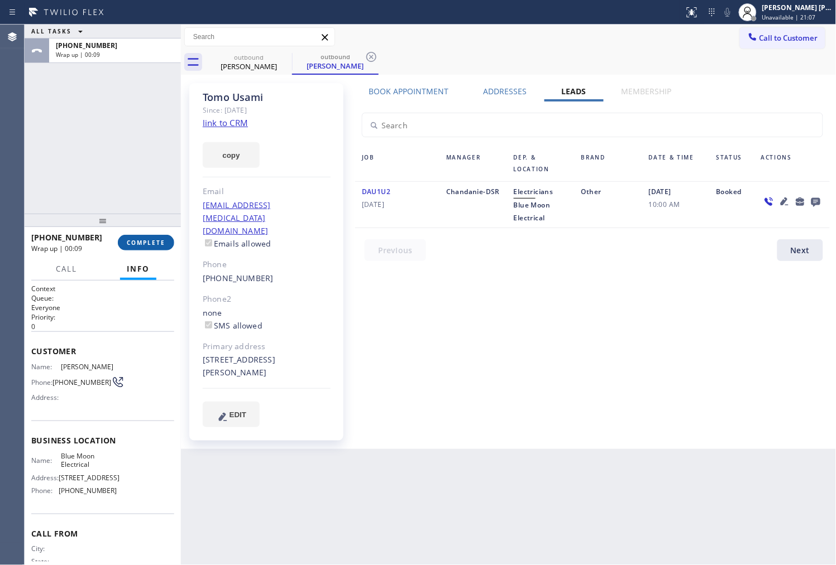
click at [149, 237] on button "COMPLETE" at bounding box center [146, 243] width 56 height 16
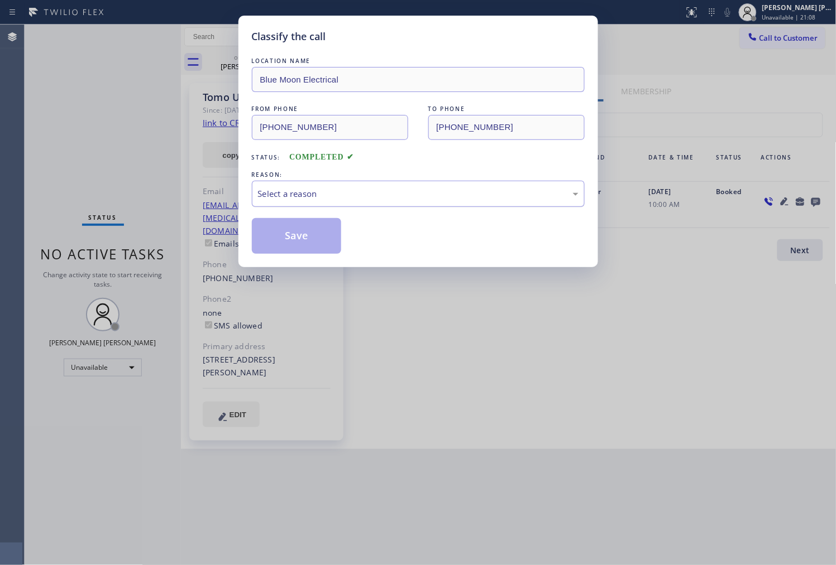
click at [375, 188] on div "Select a reason" at bounding box center [418, 194] width 320 height 13
click at [286, 232] on button "Save" at bounding box center [297, 236] width 90 height 36
drag, startPoint x: 286, startPoint y: 232, endPoint x: 281, endPoint y: 210, distance: 22.5
click at [286, 232] on button "Save" at bounding box center [297, 236] width 90 height 36
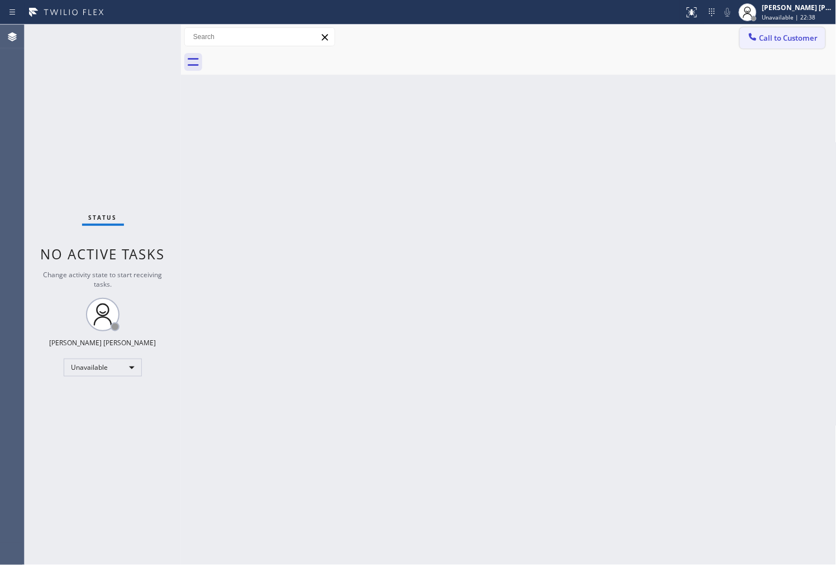
click at [787, 37] on span "Call to Customer" at bounding box center [788, 38] width 59 height 10
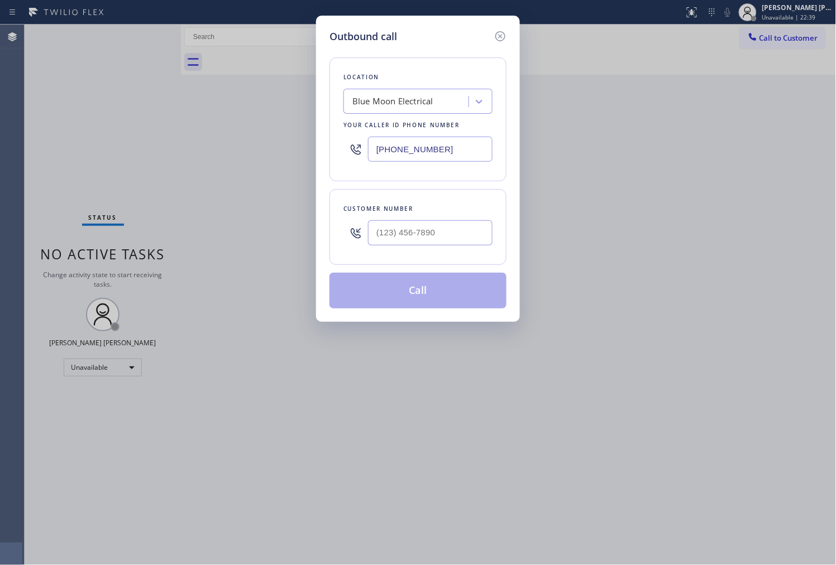
click at [435, 158] on input "[PHONE_NUMBER]" at bounding box center [430, 149] width 124 height 25
paste input "908) 768-3826"
type input "[PHONE_NUMBER]"
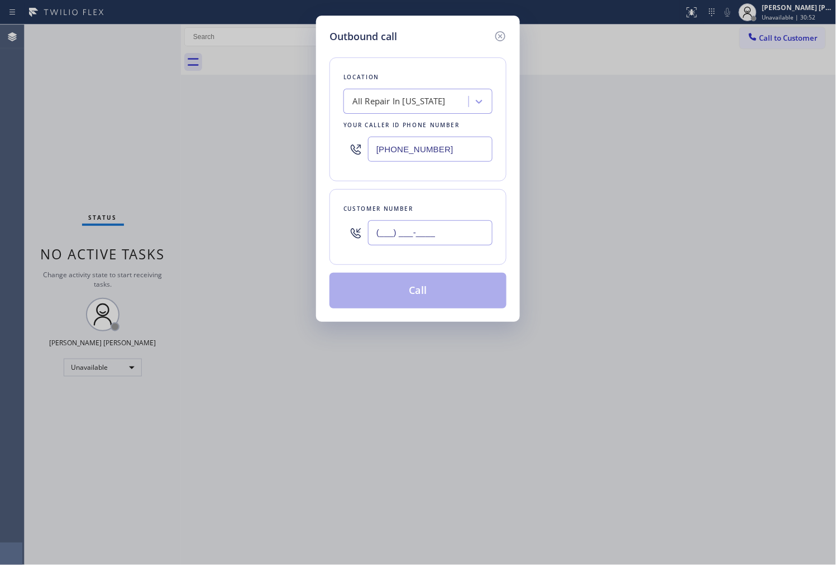
click at [412, 237] on input "(___) ___-____" at bounding box center [430, 232] width 124 height 25
paste input "201) 279-9960"
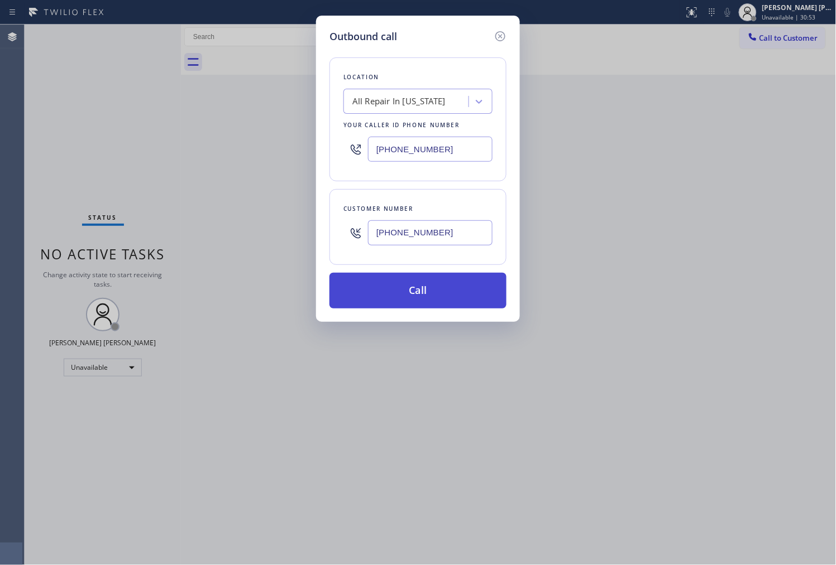
type input "[PHONE_NUMBER]"
click at [419, 295] on button "Call" at bounding box center [417, 291] width 177 height 36
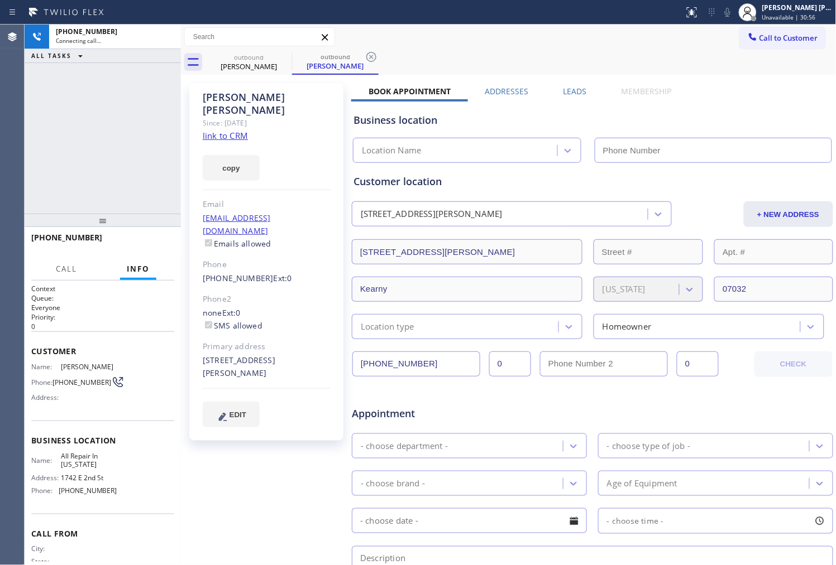
drag, startPoint x: 349, startPoint y: 80, endPoint x: 237, endPoint y: 101, distance: 113.6
click at [237, 101] on div "[PERSON_NAME]" at bounding box center [267, 104] width 128 height 26
drag, startPoint x: 237, startPoint y: 101, endPoint x: 786, endPoint y: 58, distance: 550.3
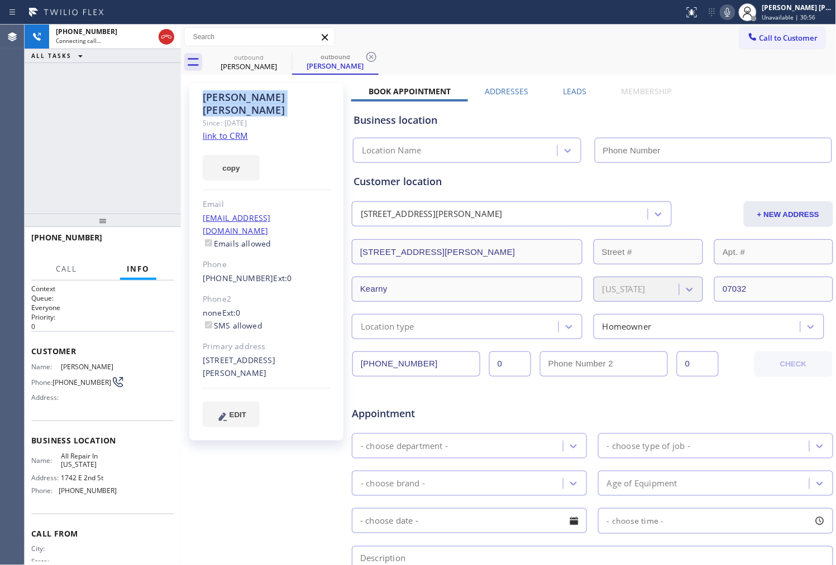
click at [237, 101] on div "[PERSON_NAME]" at bounding box center [267, 104] width 128 height 26
type input "[PHONE_NUMBER]"
click at [734, 14] on icon at bounding box center [727, 12] width 13 height 13
click at [730, 15] on icon at bounding box center [727, 12] width 6 height 9
click at [290, 117] on div "Since: [DATE]" at bounding box center [267, 123] width 128 height 13
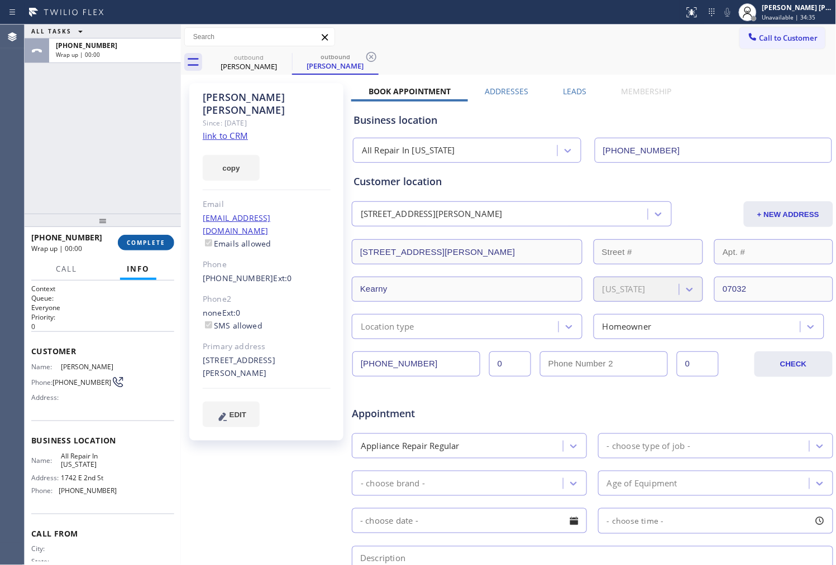
click at [155, 237] on button "COMPLETE" at bounding box center [146, 243] width 56 height 16
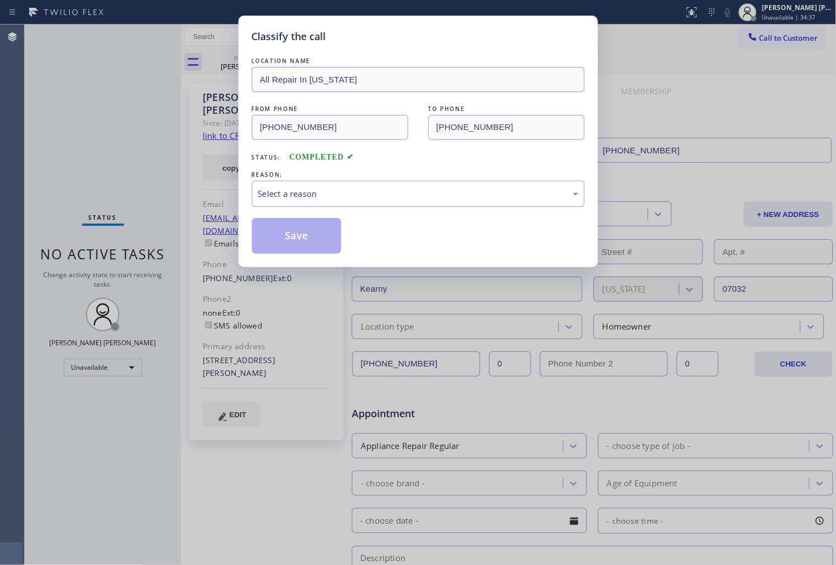
click at [305, 192] on div "Select a reason" at bounding box center [418, 194] width 320 height 13
click at [308, 192] on div "Select a reason" at bounding box center [418, 194] width 320 height 13
click at [292, 229] on button "Save" at bounding box center [297, 236] width 90 height 36
drag, startPoint x: 292, startPoint y: 229, endPoint x: 548, endPoint y: 559, distance: 417.3
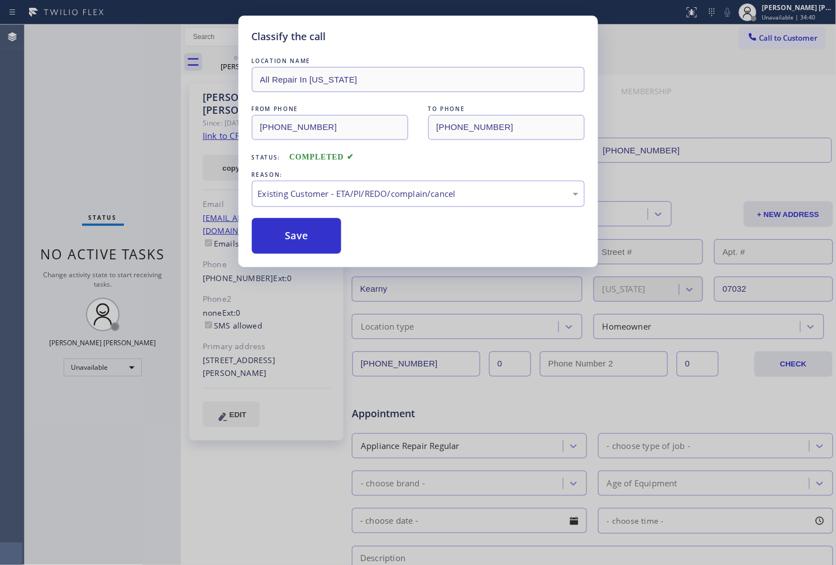
click at [292, 229] on button "Save" at bounding box center [297, 236] width 90 height 36
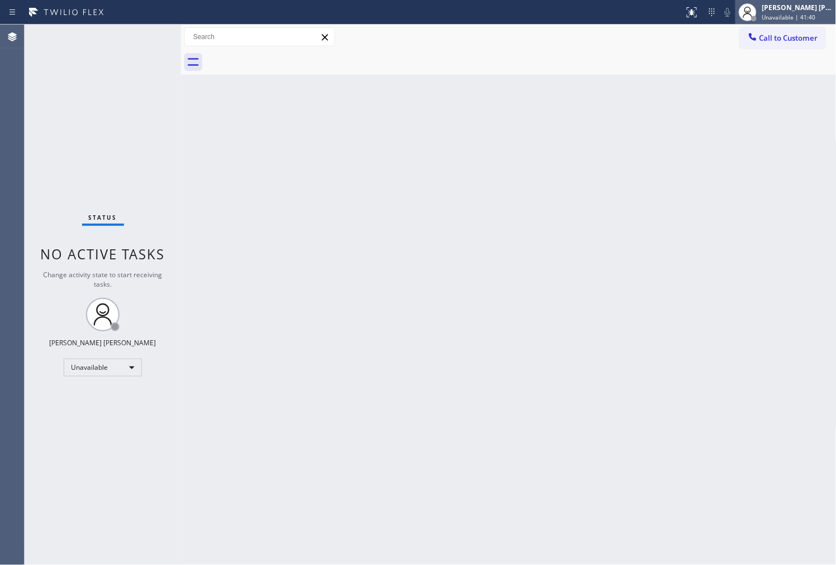
click at [795, 20] on span "Unavailable | 41:40" at bounding box center [789, 17] width 54 height 8
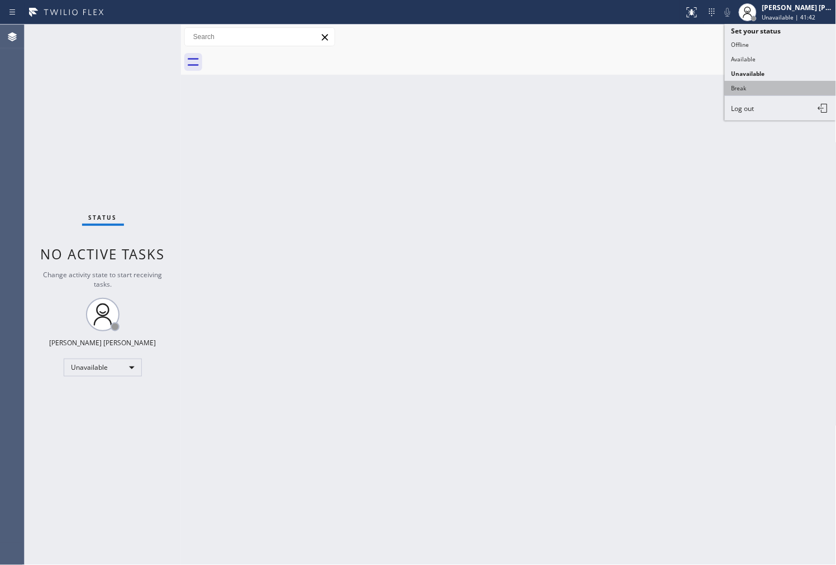
click at [772, 83] on button "Break" at bounding box center [780, 88] width 112 height 15
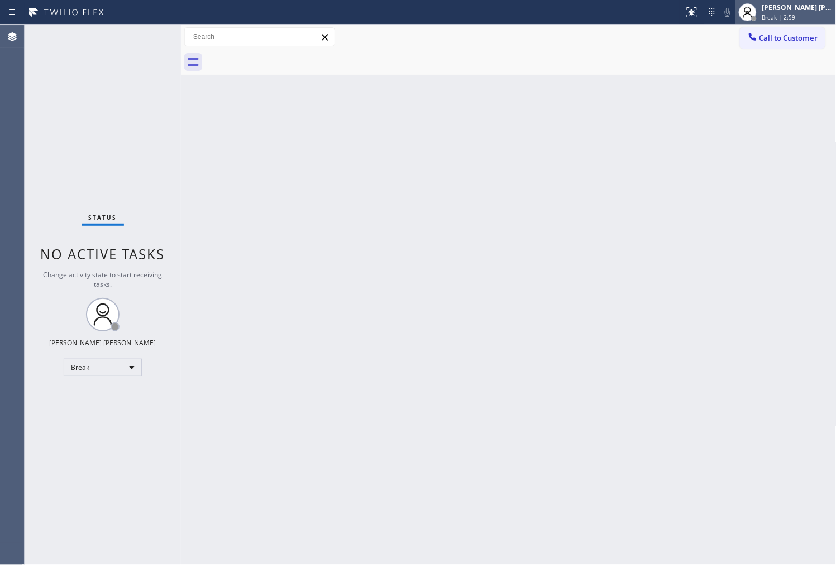
click at [805, 11] on div "[PERSON_NAME] [PERSON_NAME]" at bounding box center [797, 7] width 70 height 9
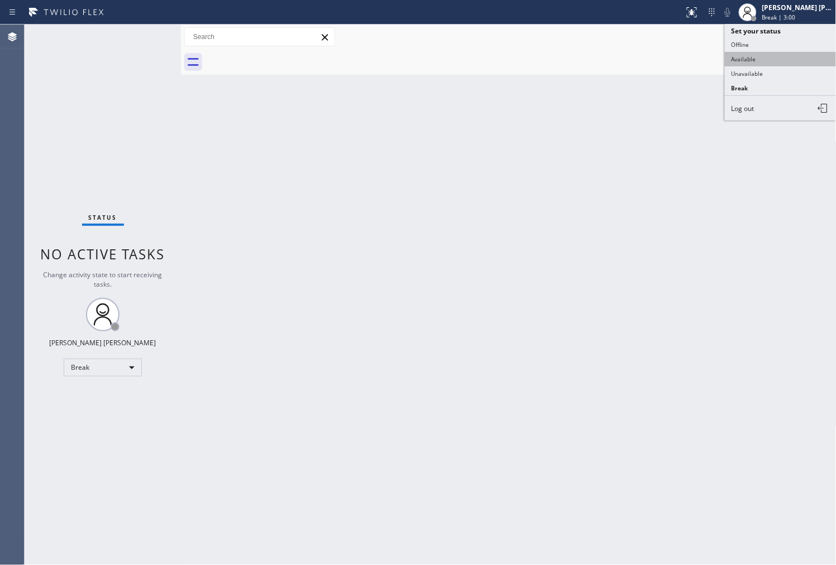
click at [770, 64] on button "Available" at bounding box center [780, 59] width 112 height 15
click at [770, 64] on div at bounding box center [520, 62] width 631 height 25
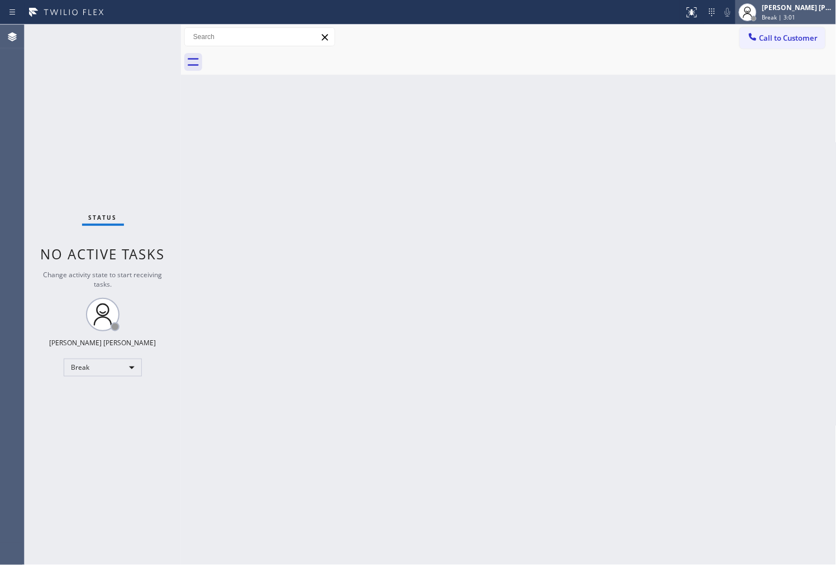
click at [788, 9] on div "[PERSON_NAME] [PERSON_NAME]" at bounding box center [797, 7] width 70 height 9
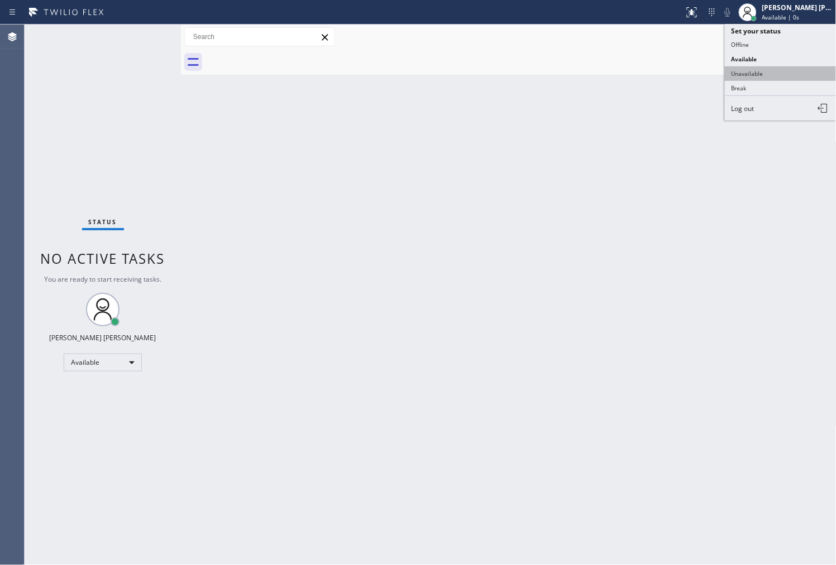
click at [772, 67] on button "Unavailable" at bounding box center [780, 73] width 112 height 15
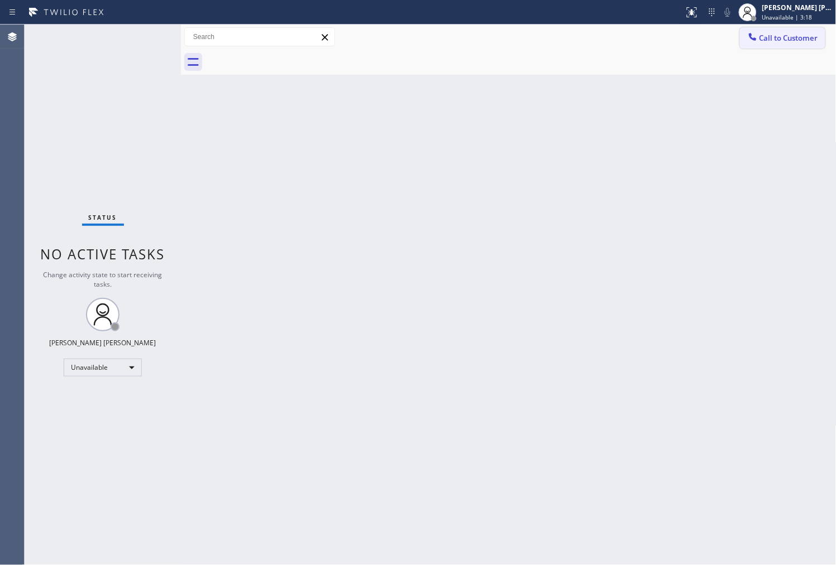
click at [801, 41] on span "Call to Customer" at bounding box center [788, 38] width 59 height 10
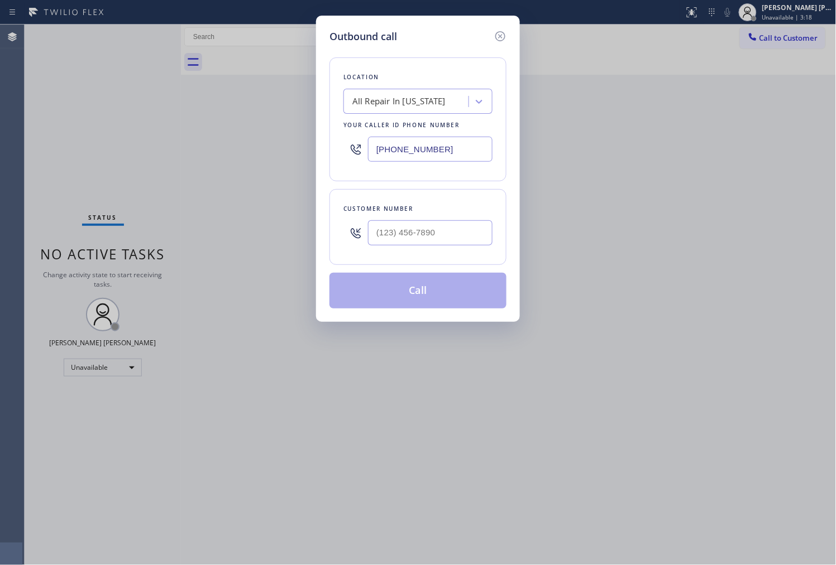
click at [423, 152] on input "[PHONE_NUMBER]" at bounding box center [430, 149] width 124 height 25
paste input "855) 731-4952"
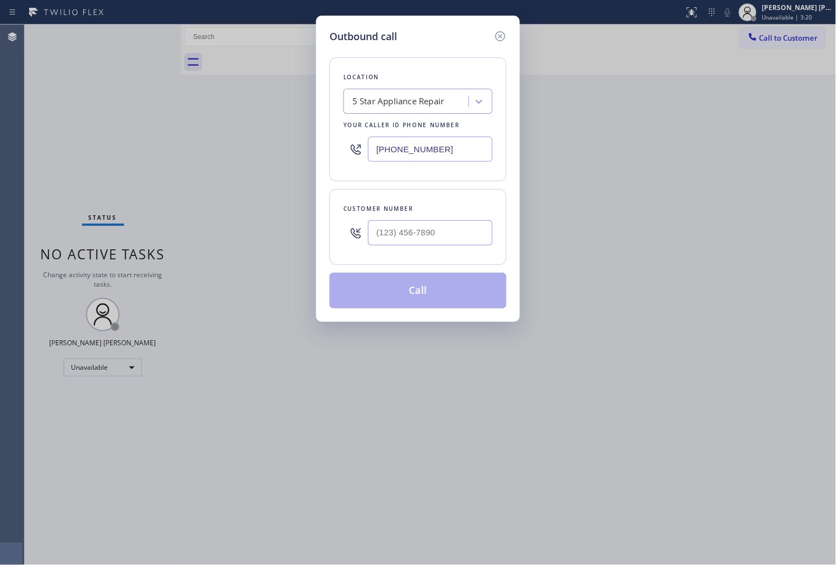
type input "[PHONE_NUMBER]"
click at [472, 233] on input "(___) ___-____" at bounding box center [430, 232] width 124 height 25
paste input "626) 826-6901"
type input "[PHONE_NUMBER]"
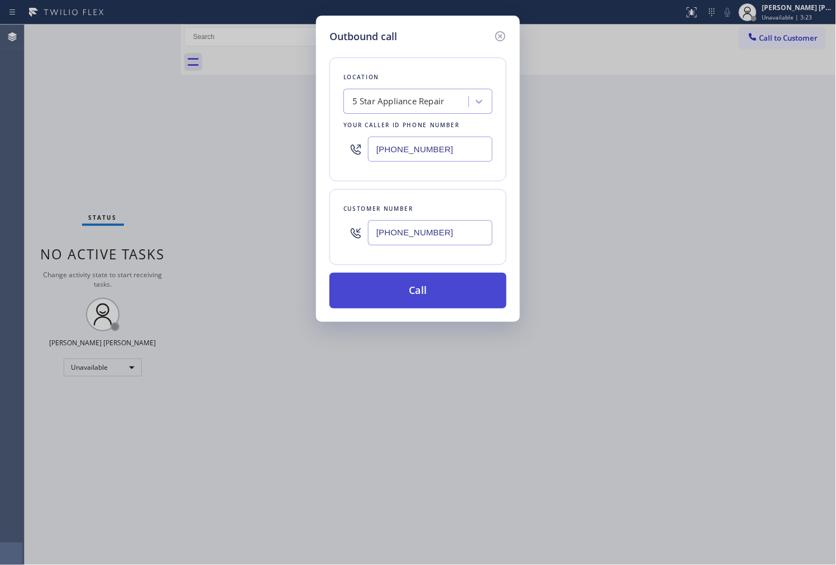
click at [471, 284] on button "Call" at bounding box center [417, 291] width 177 height 36
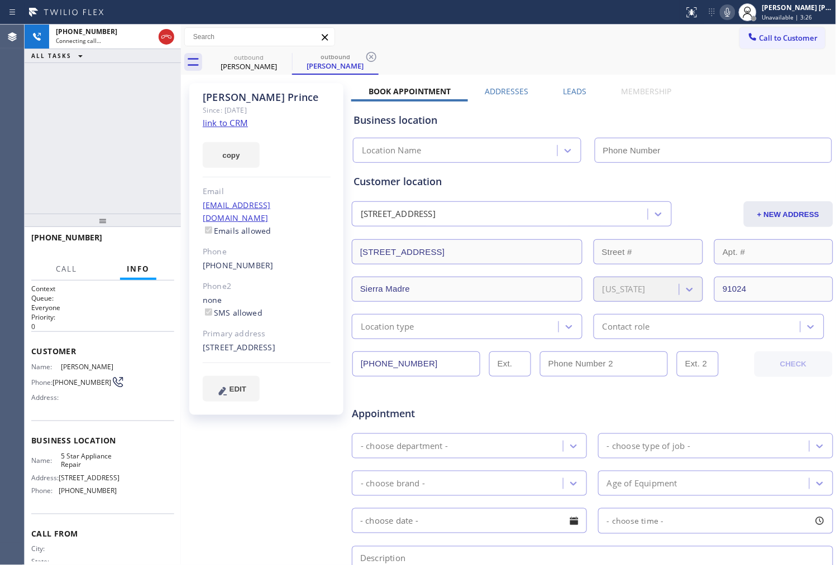
click at [248, 93] on div "[PERSON_NAME]" at bounding box center [267, 97] width 128 height 13
copy div "[PERSON_NAME]"
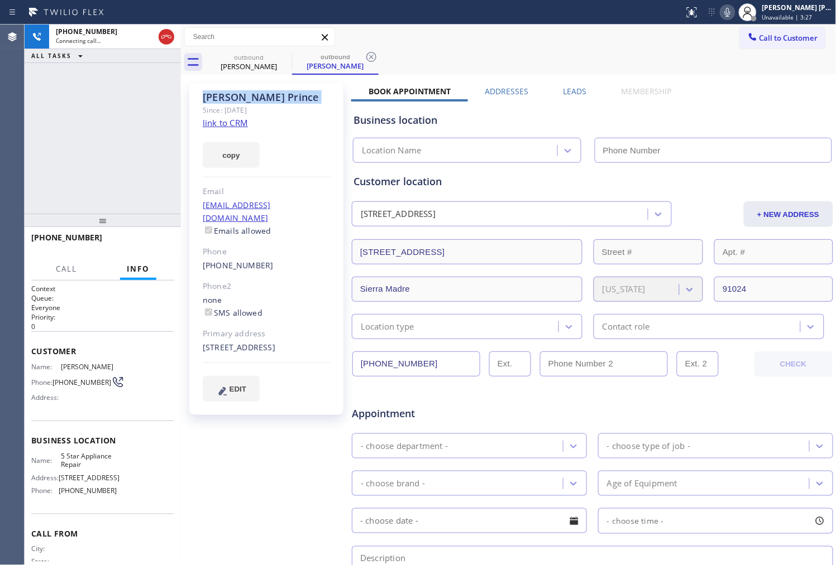
type input "[PHONE_NUMBER]"
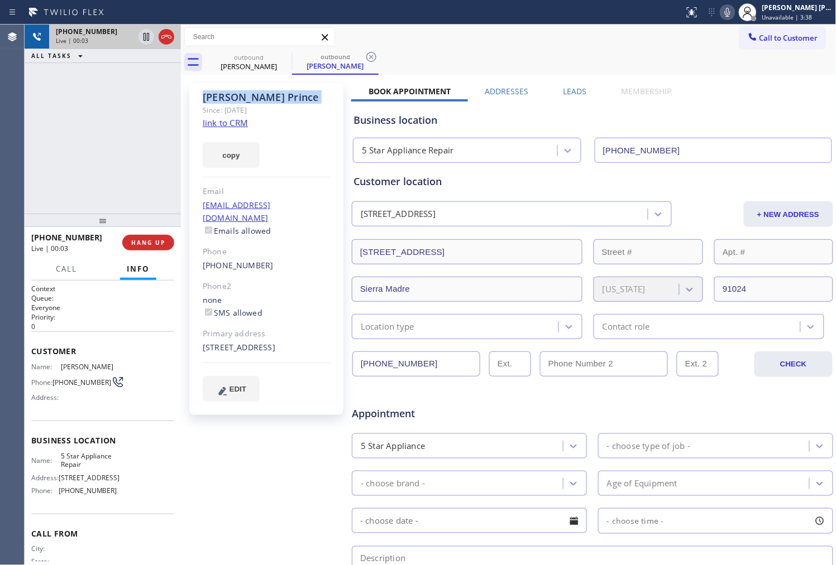
click at [169, 46] on div at bounding box center [156, 37] width 40 height 25
click at [161, 38] on icon at bounding box center [166, 36] width 13 height 13
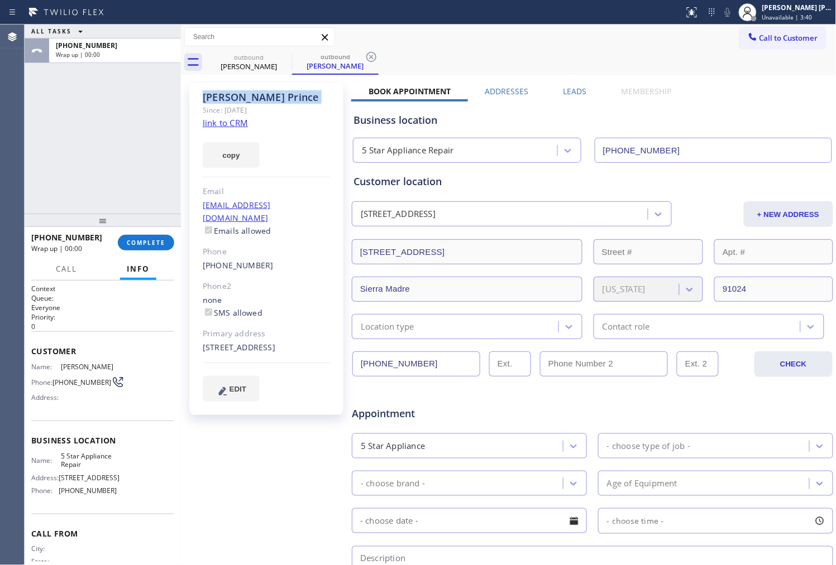
click at [572, 92] on label "Leads" at bounding box center [574, 91] width 23 height 11
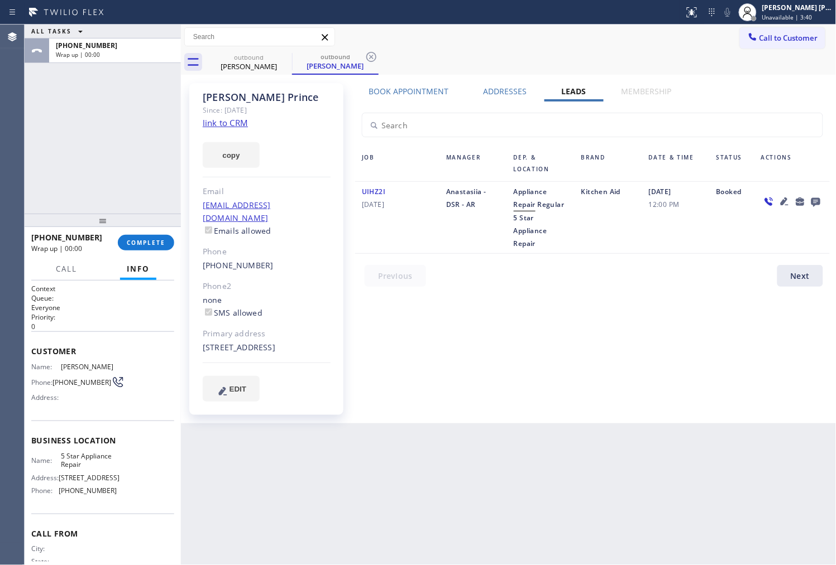
click at [817, 202] on icon at bounding box center [815, 202] width 9 height 9
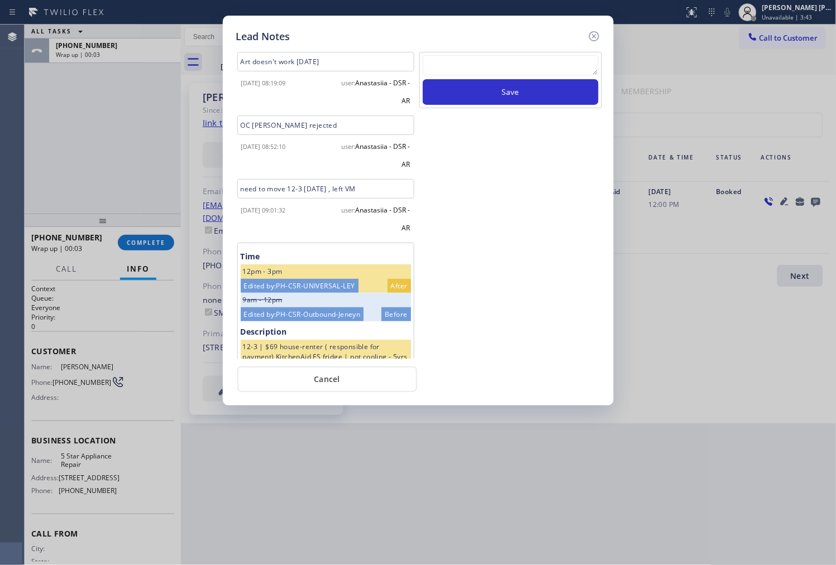
click at [553, 59] on textarea at bounding box center [511, 65] width 176 height 20
paste textarea "N/A- Please transfer"
type textarea "N/A- Please transfer"
click at [511, 92] on button "Save" at bounding box center [511, 92] width 176 height 26
click at [594, 36] on icon at bounding box center [593, 36] width 10 height 10
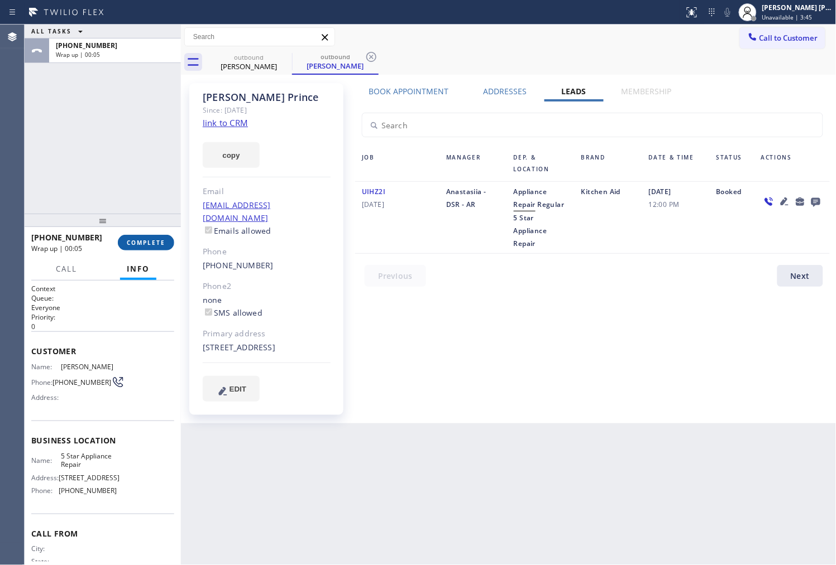
click at [145, 236] on button "COMPLETE" at bounding box center [146, 243] width 56 height 16
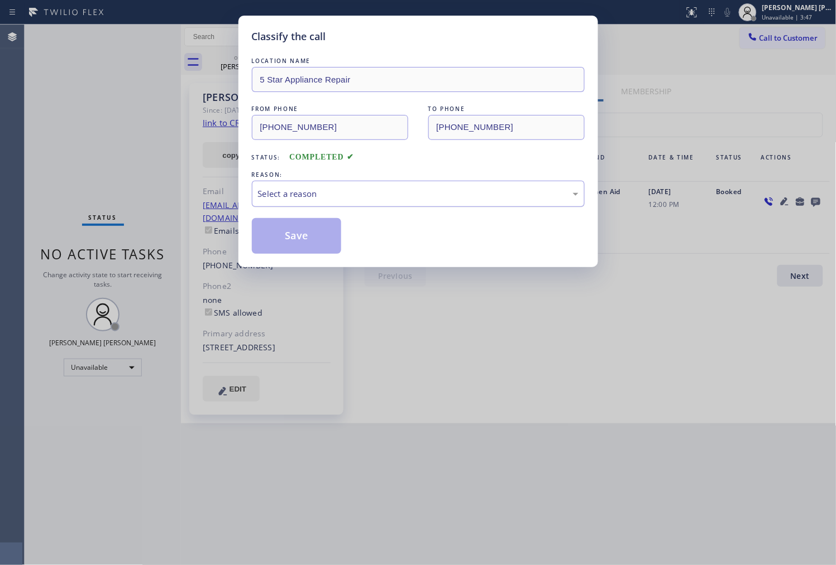
click at [320, 203] on div "Select a reason" at bounding box center [418, 194] width 333 height 26
click at [311, 201] on div "Select a reason" at bounding box center [418, 194] width 333 height 26
click at [289, 243] on button "Save" at bounding box center [297, 236] width 90 height 36
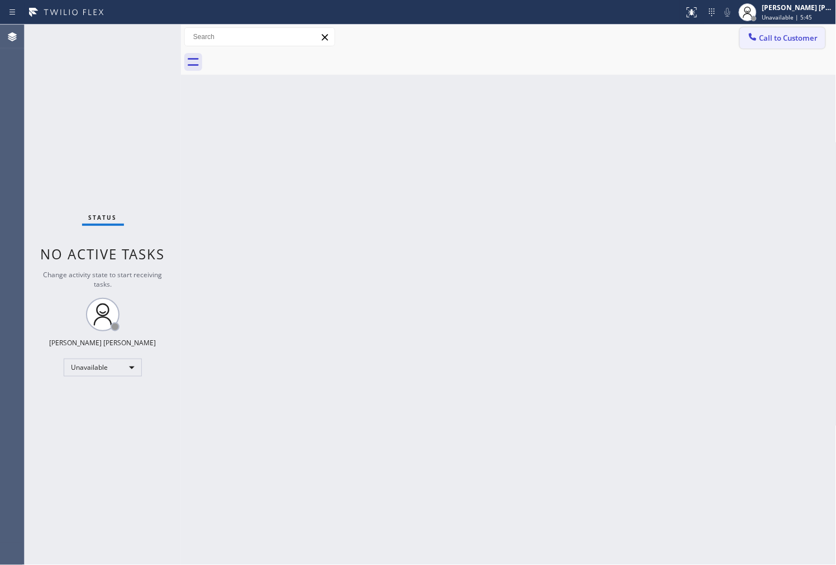
click at [809, 28] on button "Call to Customer" at bounding box center [782, 37] width 85 height 21
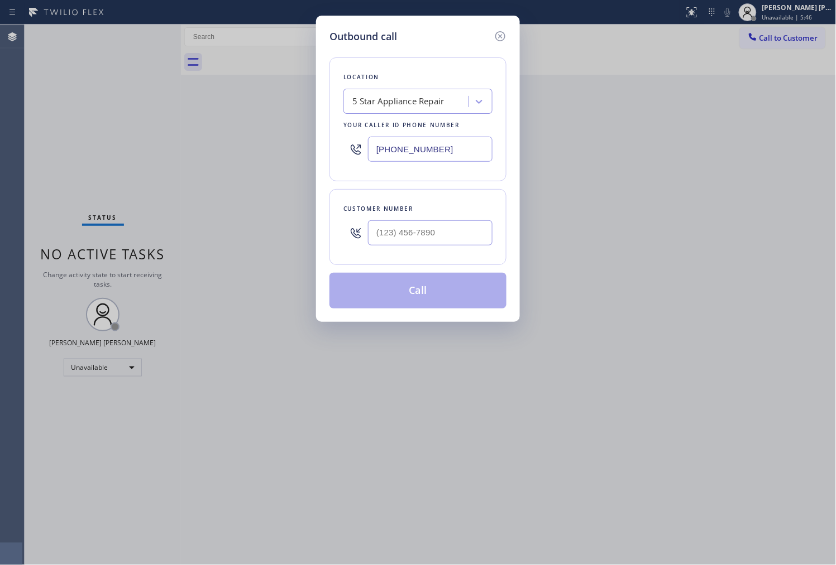
click at [444, 148] on input "[PHONE_NUMBER]" at bounding box center [430, 149] width 124 height 25
click at [460, 231] on input "text" at bounding box center [430, 232] width 124 height 25
click at [460, 231] on input "(___) ___-____" at bounding box center [430, 232] width 124 height 25
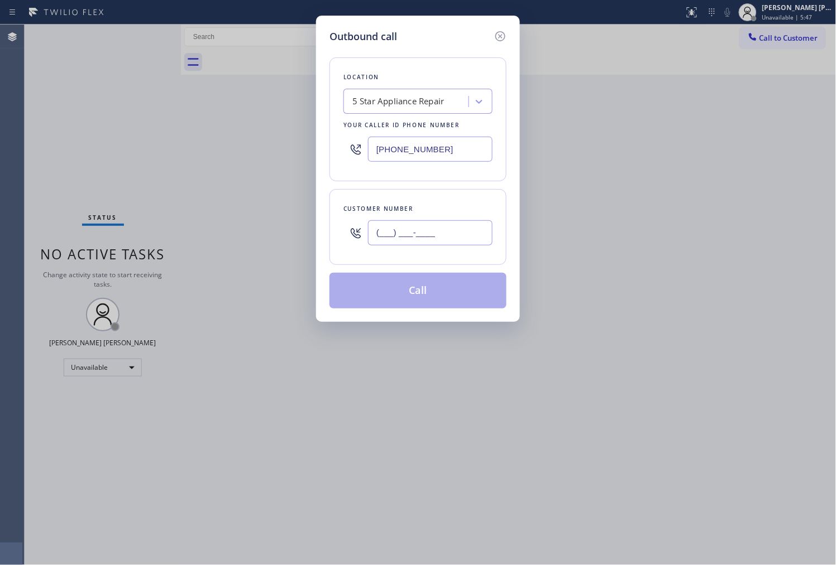
paste input "626) 381-8220"
type input "[PHONE_NUMBER]"
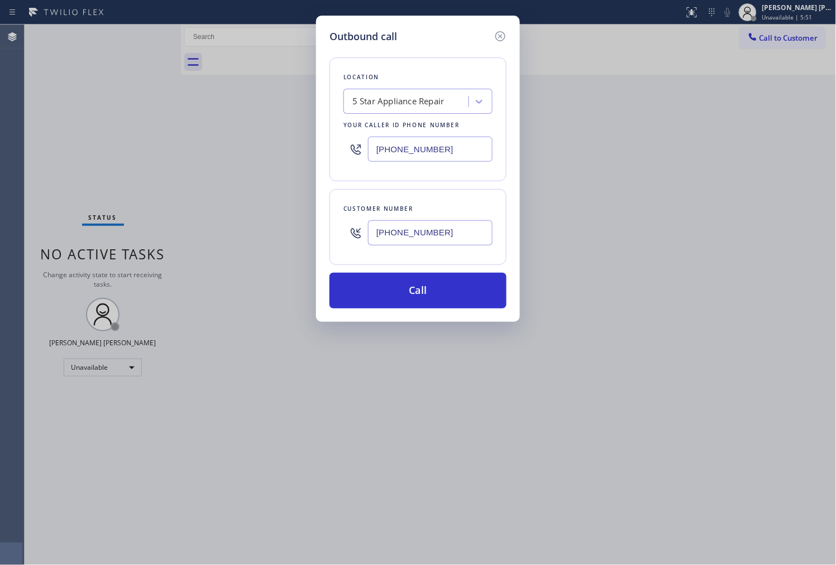
click at [378, 155] on input "[PHONE_NUMBER]" at bounding box center [430, 149] width 124 height 25
paste input "626) 714-24"
type input "[PHONE_NUMBER]"
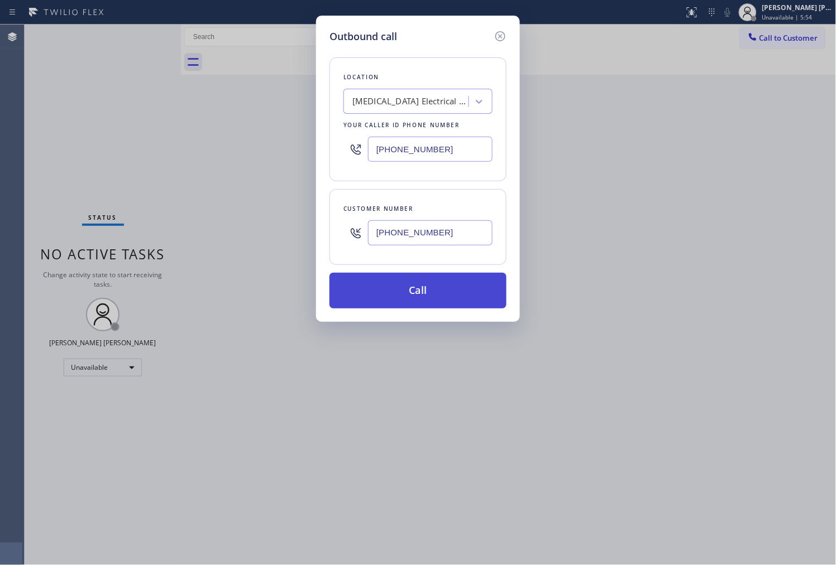
click at [432, 293] on button "Call" at bounding box center [417, 291] width 177 height 36
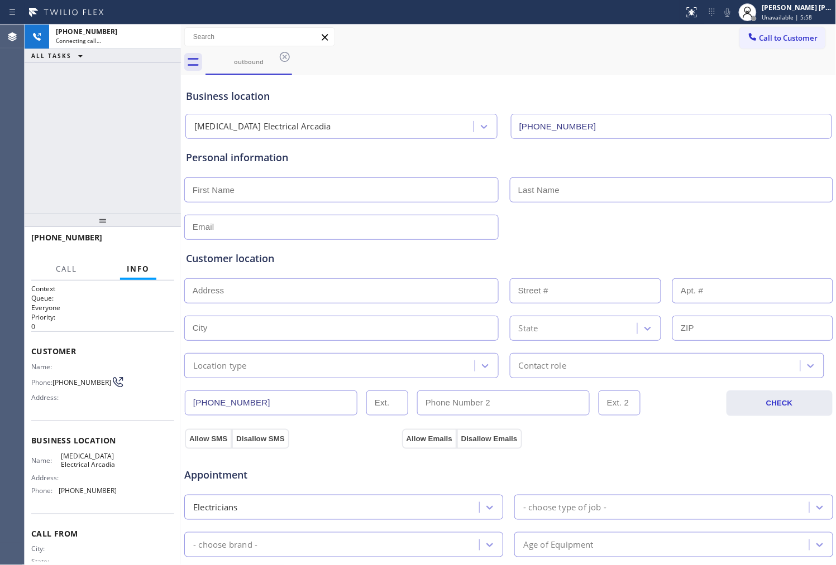
type input "[PHONE_NUMBER]"
click at [18, 160] on div "Agent Desktop" at bounding box center [12, 295] width 24 height 541
click at [28, 177] on div "[PHONE_NUMBER] Connecting call… ALL TASKS ALL TASKS ACTIVE TASKS TASKS IN WRAP …" at bounding box center [103, 119] width 156 height 189
click at [45, 227] on div at bounding box center [103, 220] width 156 height 13
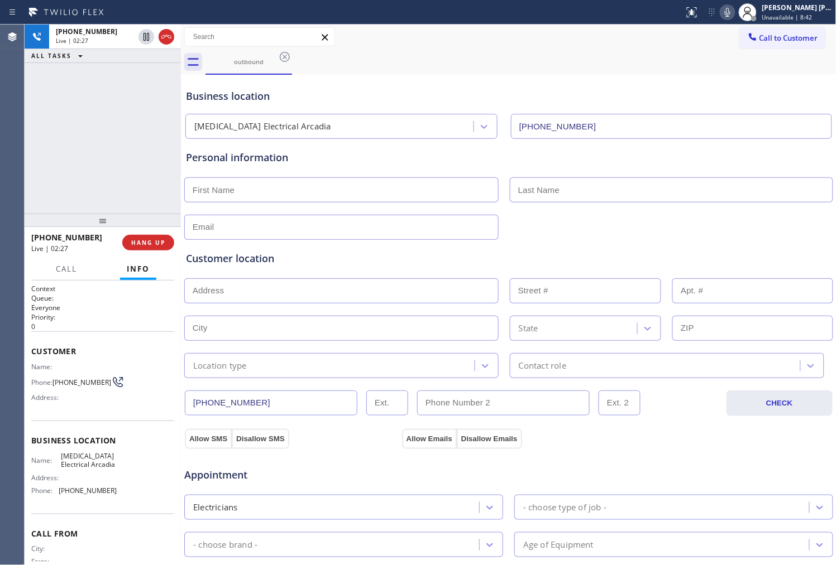
click at [285, 179] on input "text" at bounding box center [341, 189] width 314 height 25
type input "Williaim"
click at [559, 196] on input "text" at bounding box center [671, 189] width 323 height 25
click at [589, 191] on input "text" at bounding box center [671, 189] width 323 height 25
type input "Ing"
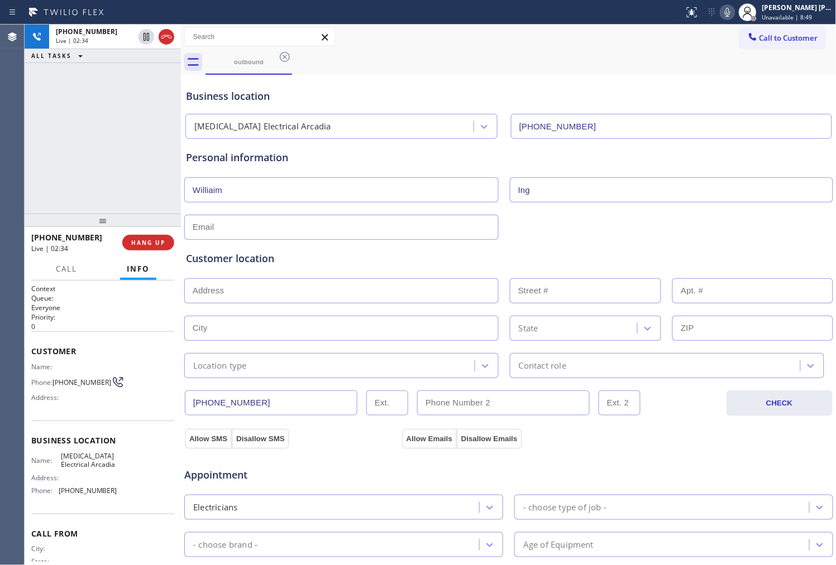
click at [398, 241] on div "Customer location >> ADD NEW ADDRESS << + NEW ADDRESS State Location type Conta…" at bounding box center [509, 309] width 650 height 138
click at [43, 165] on div "[PHONE_NUMBER] Live | 02:41 ALL TASKS ALL TASKS ACTIVE TASKS TASKS IN WRAP UP" at bounding box center [103, 119] width 156 height 189
click at [331, 243] on div "Customer location >> ADD NEW ADDRESS << + NEW ADDRESS State Location type Conta…" at bounding box center [509, 309] width 650 height 138
click at [330, 232] on input "text" at bounding box center [341, 227] width 314 height 25
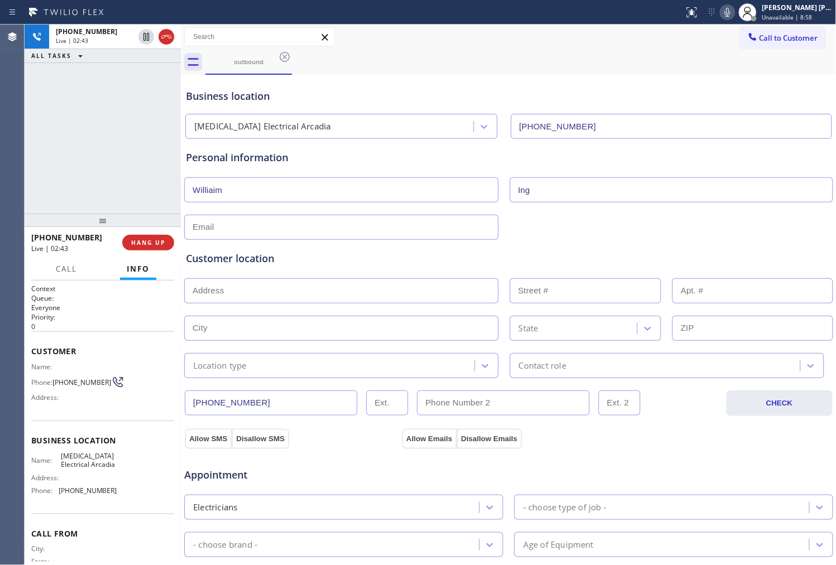
click at [313, 96] on div "Business location" at bounding box center [508, 96] width 645 height 15
click at [262, 97] on div "Business location" at bounding box center [508, 96] width 645 height 15
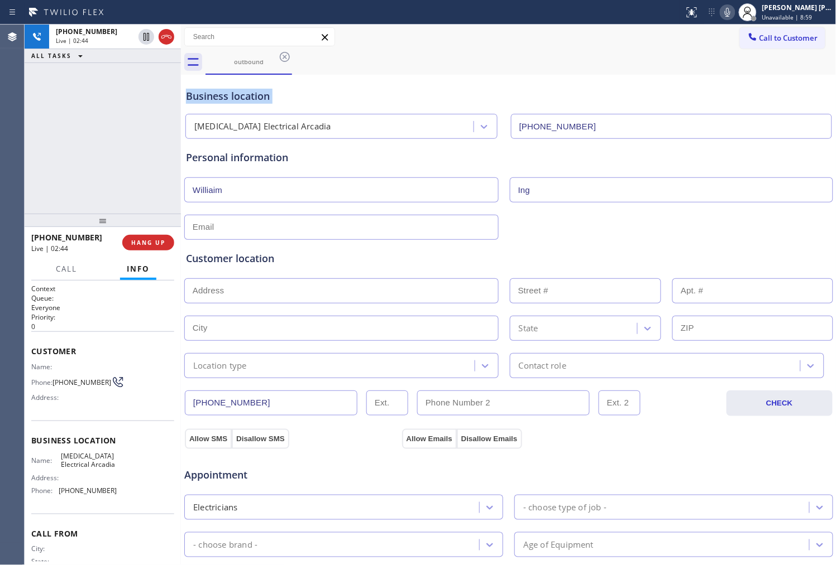
click at [262, 97] on div "Business location" at bounding box center [508, 96] width 645 height 15
click at [518, 225] on div at bounding box center [508, 226] width 651 height 27
click at [308, 147] on div "Personal information [PERSON_NAME]" at bounding box center [509, 189] width 650 height 101
click at [256, 155] on div "Personal information" at bounding box center [508, 157] width 645 height 15
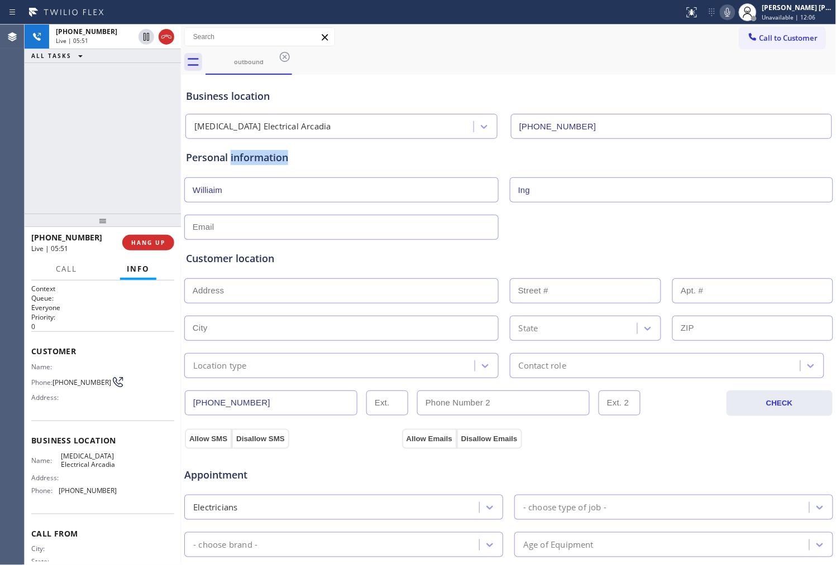
click at [256, 155] on div "Personal information" at bounding box center [508, 157] width 645 height 15
click at [254, 159] on div "Personal information" at bounding box center [508, 157] width 645 height 15
click at [263, 95] on div "Business location" at bounding box center [508, 96] width 645 height 15
click at [267, 93] on div "Business location" at bounding box center [508, 96] width 645 height 15
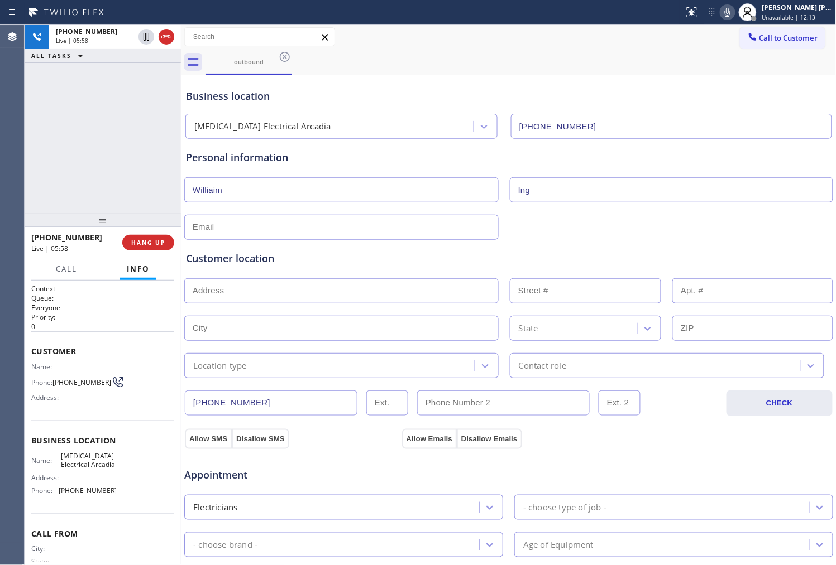
click at [268, 93] on div "Business location" at bounding box center [508, 96] width 645 height 15
click at [258, 101] on div "Business location" at bounding box center [508, 96] width 645 height 15
click at [287, 100] on div "Business location" at bounding box center [508, 96] width 645 height 15
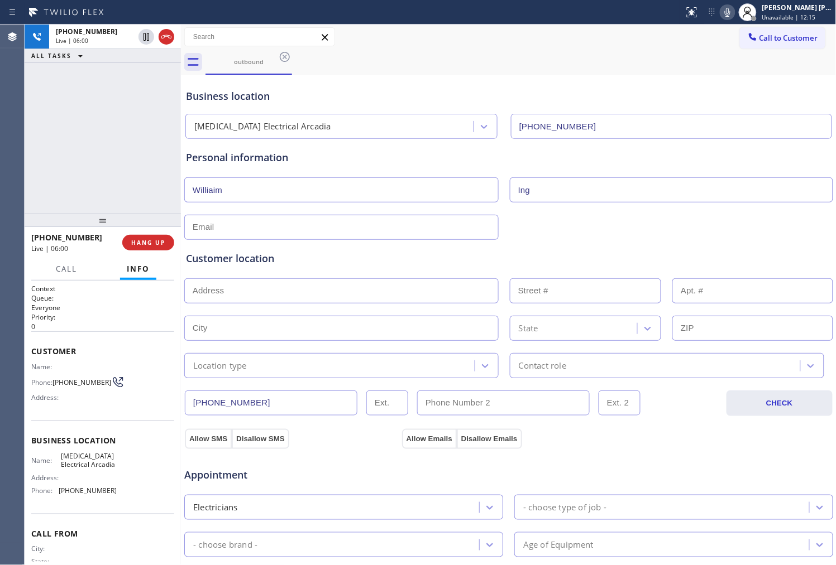
click at [225, 97] on div "Business location" at bounding box center [508, 96] width 645 height 15
click at [248, 97] on div "Business location" at bounding box center [508, 96] width 645 height 15
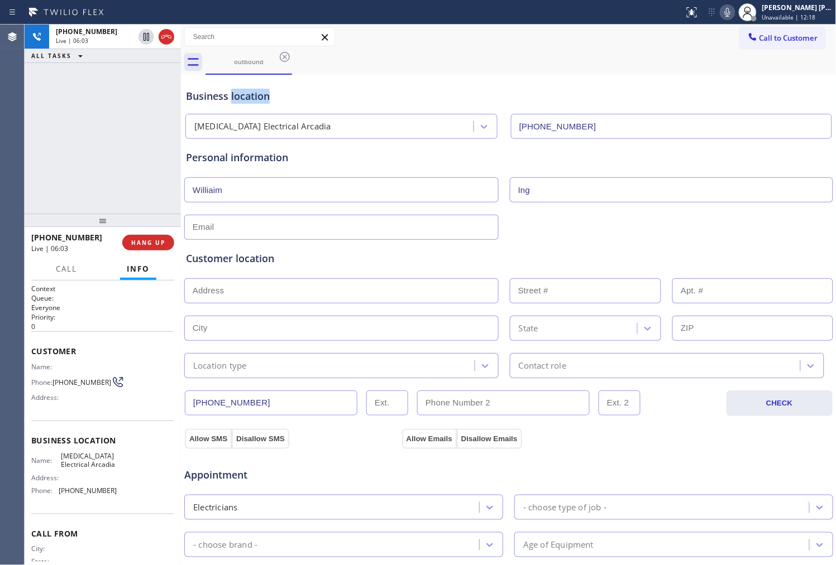
click at [237, 145] on div "Personal information [PERSON_NAME]" at bounding box center [509, 189] width 650 height 101
click at [235, 153] on div "Personal information" at bounding box center [508, 157] width 645 height 15
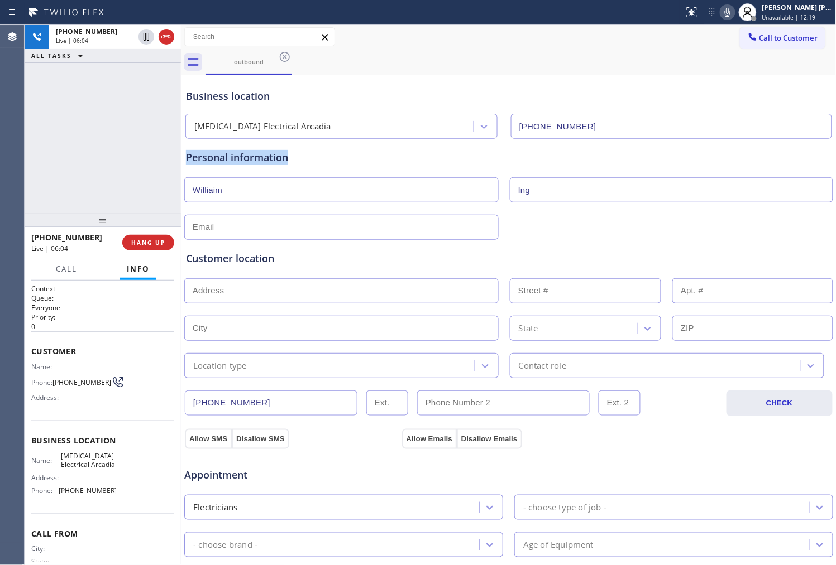
click at [255, 85] on div "Business location [MEDICAL_DATA] Electrical [GEOGRAPHIC_DATA] [PHONE_NUMBER]" at bounding box center [509, 108] width 650 height 61
click at [252, 90] on div "Business location" at bounding box center [508, 96] width 645 height 15
click at [189, 89] on div "Business location" at bounding box center [508, 96] width 645 height 15
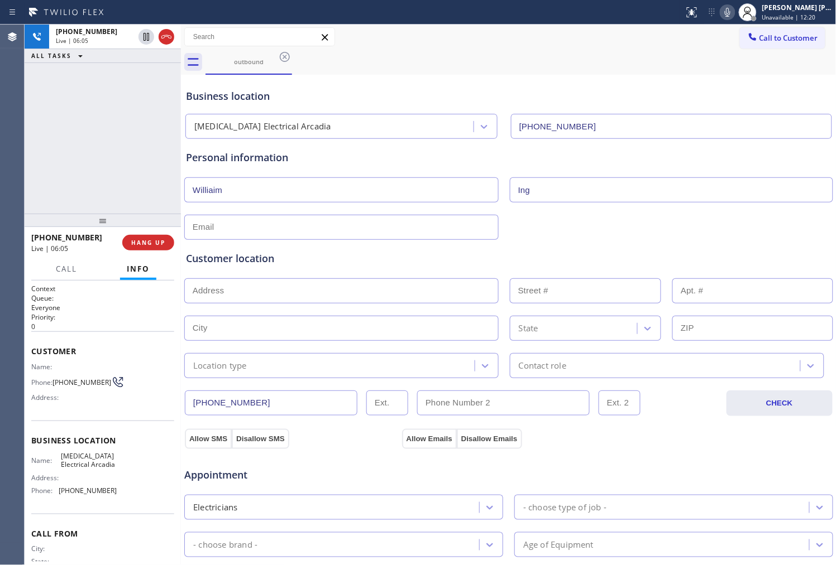
click at [194, 92] on div "Business location" at bounding box center [508, 96] width 645 height 15
click at [289, 99] on div "Business location" at bounding box center [508, 96] width 645 height 15
click at [263, 93] on div "Business location" at bounding box center [508, 96] width 645 height 15
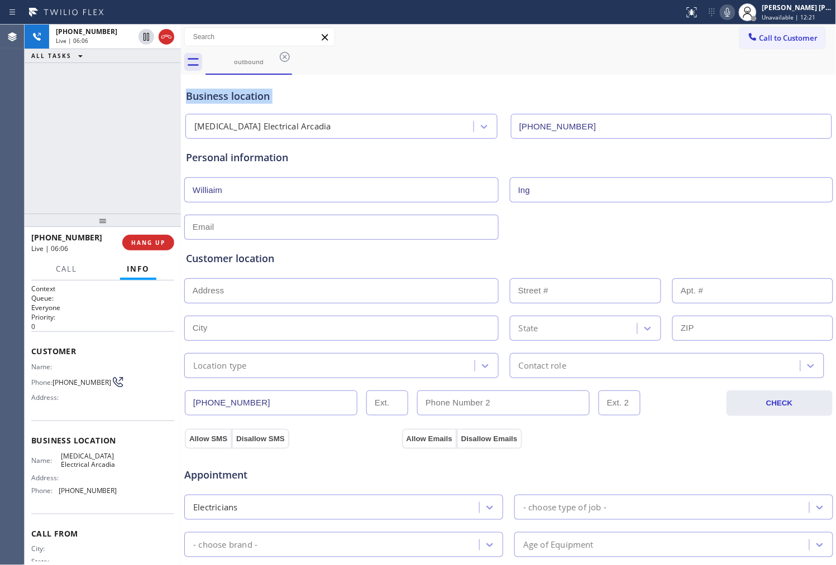
click at [262, 93] on div "Business location" at bounding box center [508, 96] width 645 height 15
click at [247, 94] on div "Business location" at bounding box center [508, 96] width 645 height 15
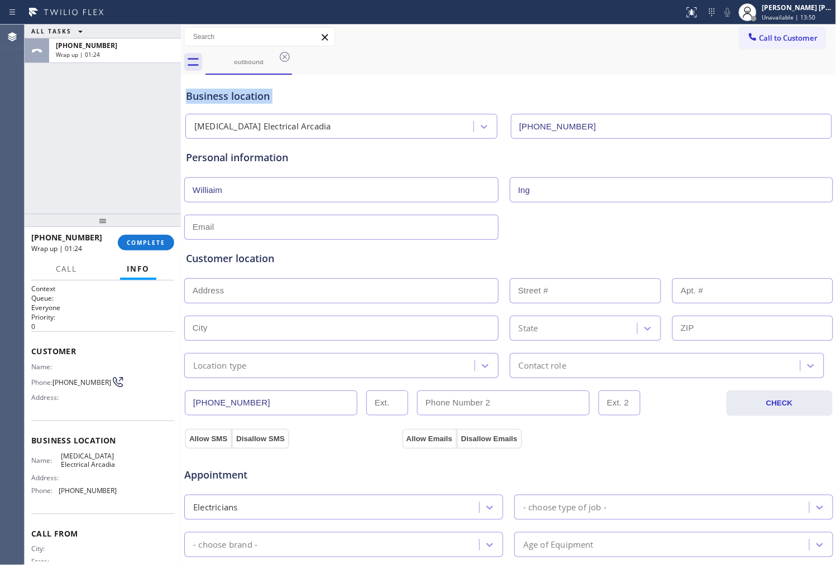
click at [7, 94] on div "Agent Desktop" at bounding box center [12, 295] width 24 height 541
click at [247, 219] on input "text" at bounding box center [341, 227] width 314 height 25
type input "[EMAIL_ADDRESS][DOMAIN_NAME]"
click at [416, 255] on div "Customer location" at bounding box center [508, 258] width 645 height 15
click at [268, 299] on input "text" at bounding box center [341, 291] width 314 height 25
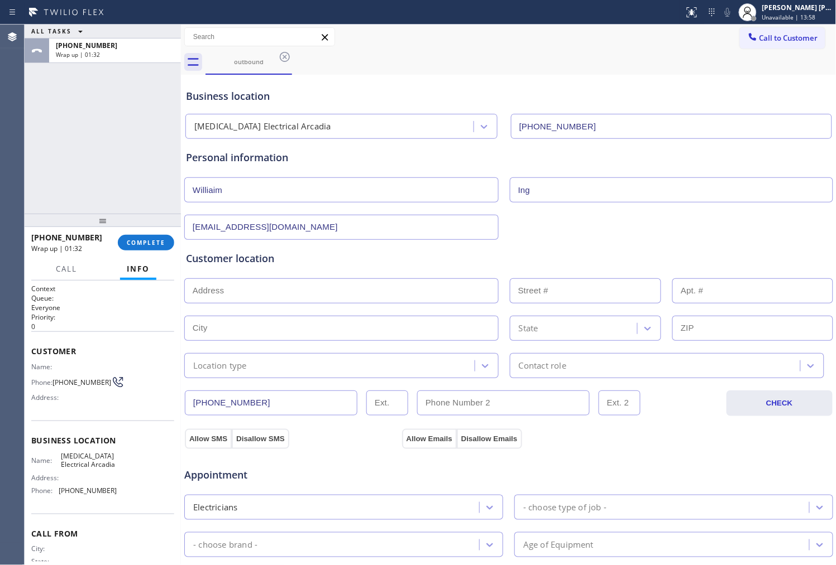
paste input "[STREET_ADDRESS]"
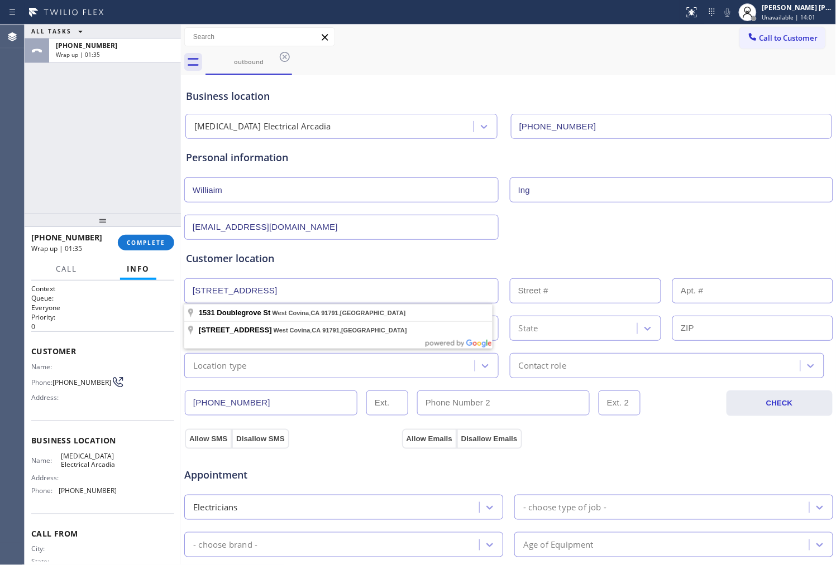
type input "[STREET_ADDRESS]"
type input "1531"
type input "West Covina"
type input "91791"
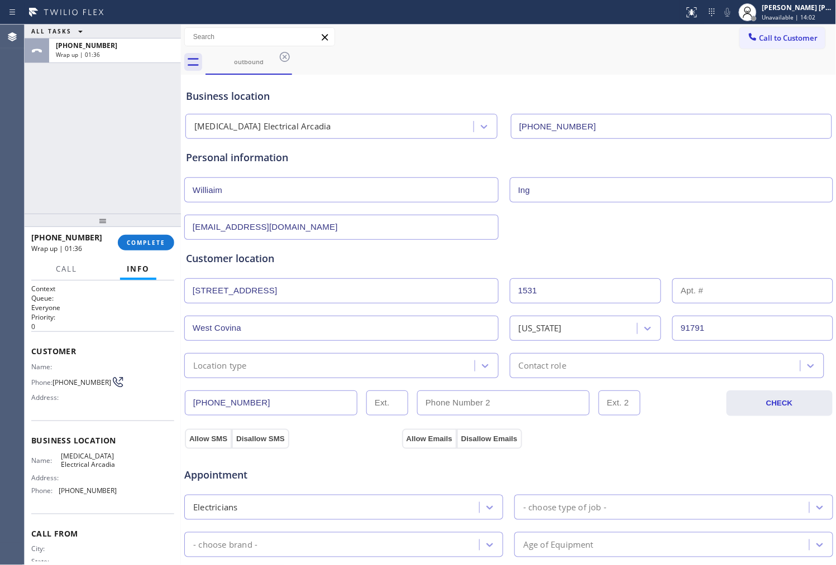
click at [354, 255] on div "Customer location" at bounding box center [508, 258] width 645 height 15
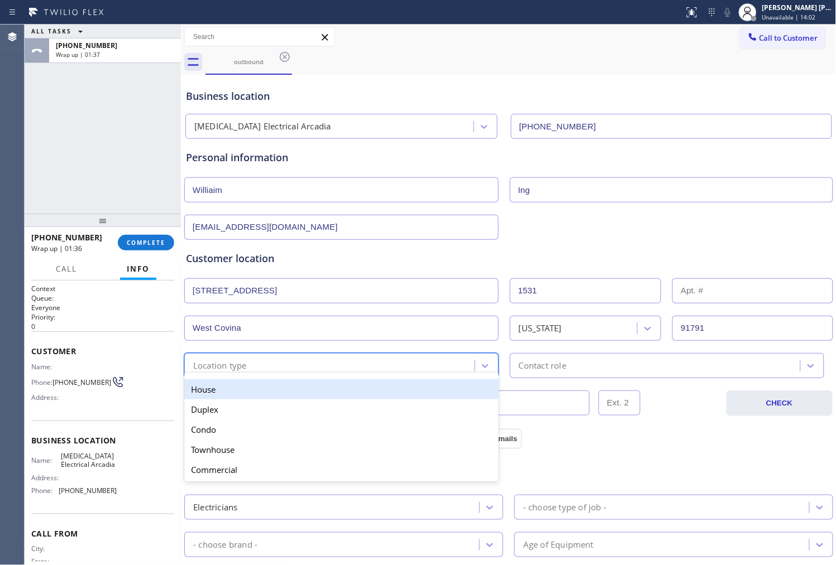
click at [289, 357] on div "Location type" at bounding box center [331, 366] width 287 height 20
click at [265, 395] on div "House" at bounding box center [341, 390] width 314 height 20
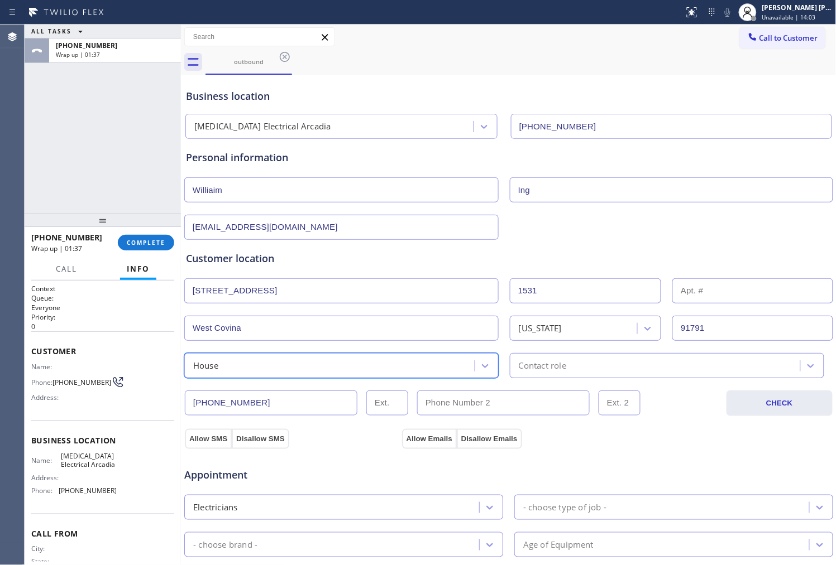
click at [541, 364] on div "Contact role" at bounding box center [542, 365] width 47 height 13
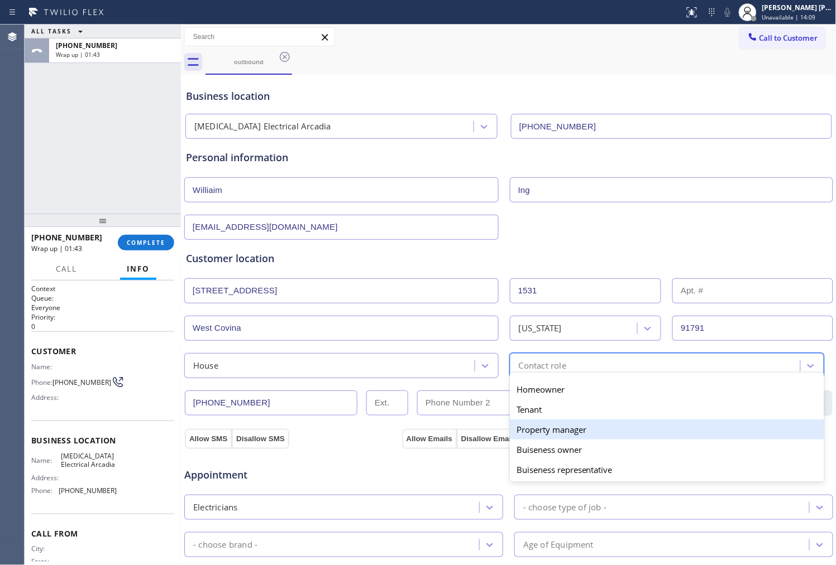
click at [587, 434] on div "Property manager" at bounding box center [667, 430] width 314 height 20
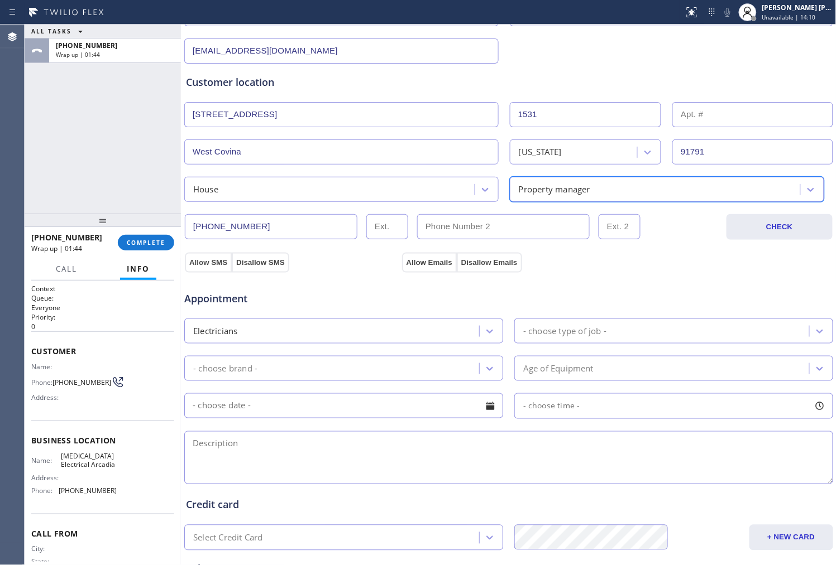
scroll to position [186, 0]
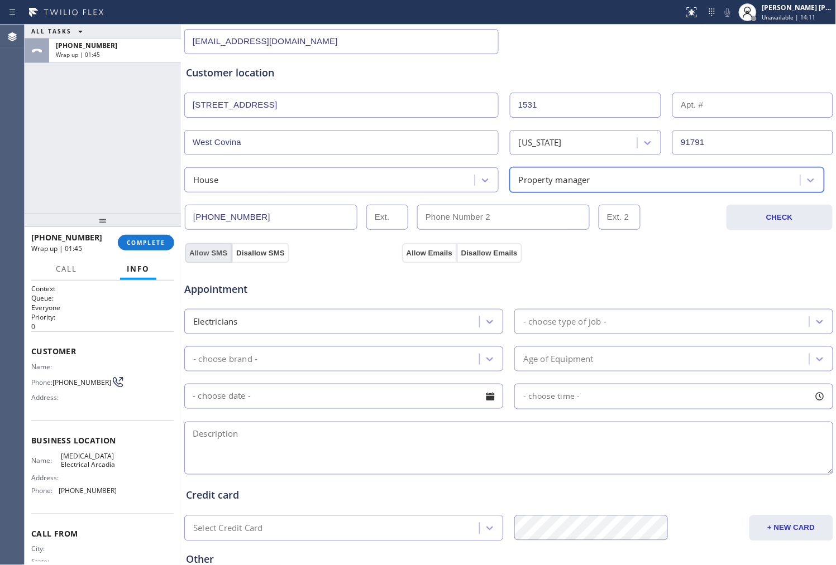
click at [213, 256] on button "Allow SMS" at bounding box center [208, 253] width 47 height 20
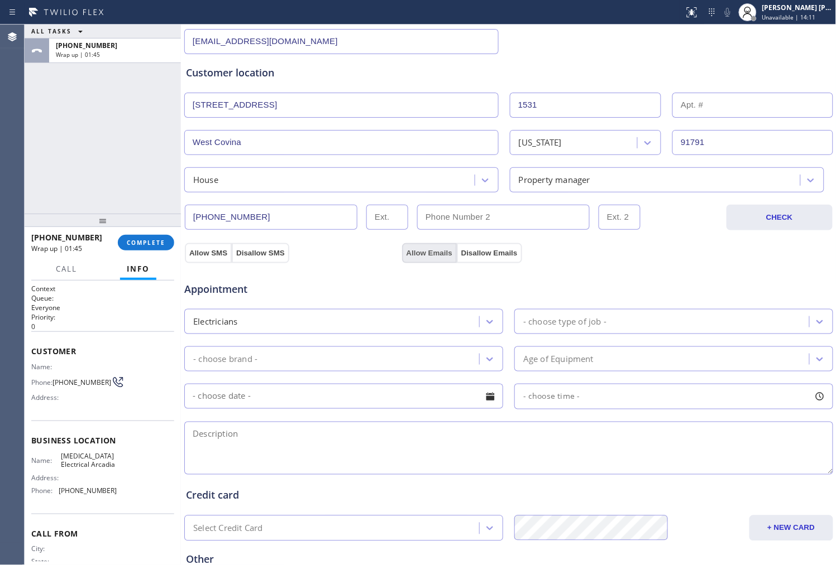
click at [438, 257] on button "Allow Emails" at bounding box center [429, 253] width 55 height 20
click at [438, 316] on div "Electricians" at bounding box center [333, 322] width 291 height 20
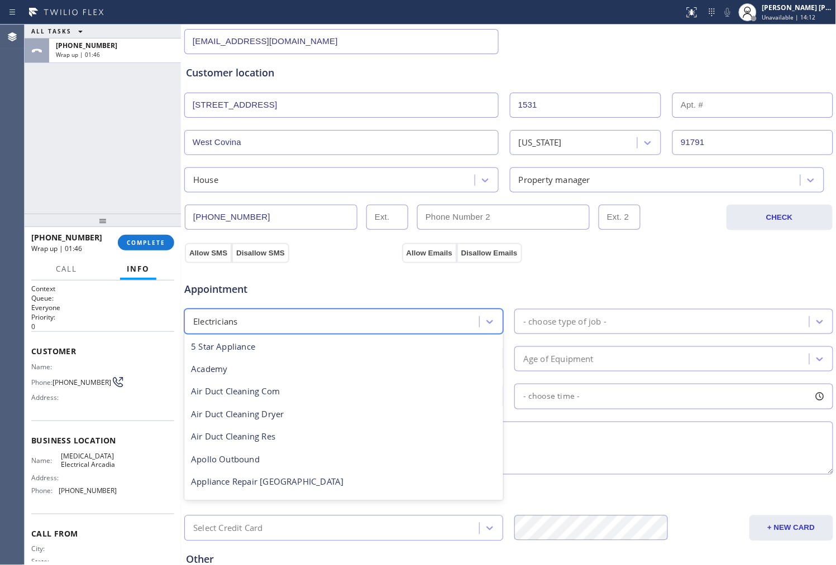
scroll to position [114, 0]
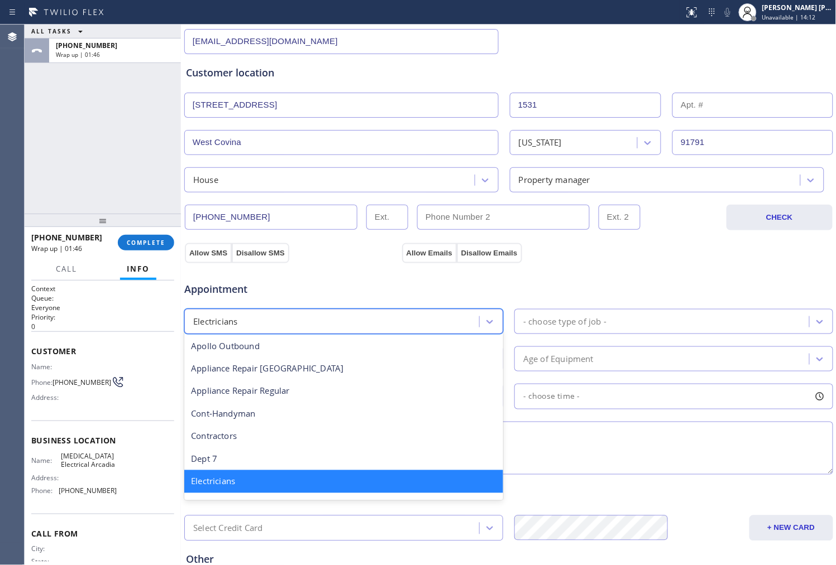
click at [587, 325] on div "- choose type of job -" at bounding box center [564, 321] width 83 height 13
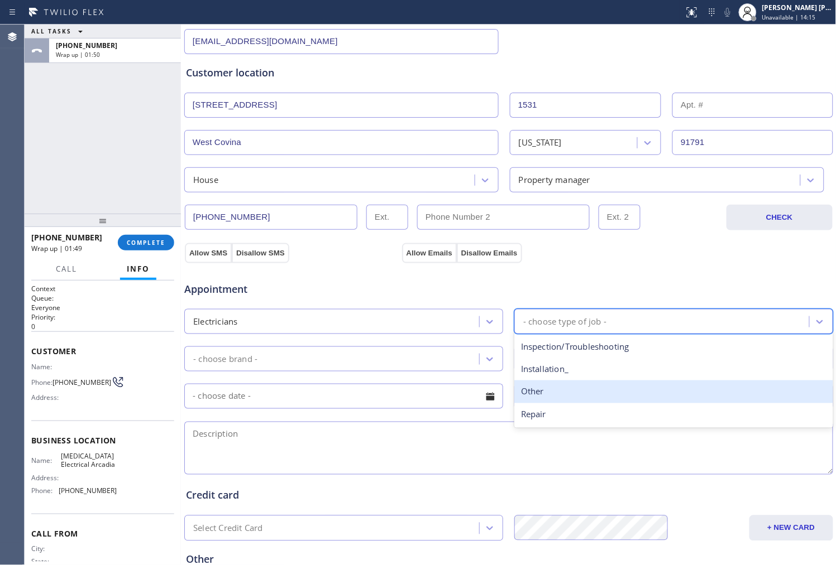
click at [581, 394] on div "Other" at bounding box center [673, 392] width 319 height 23
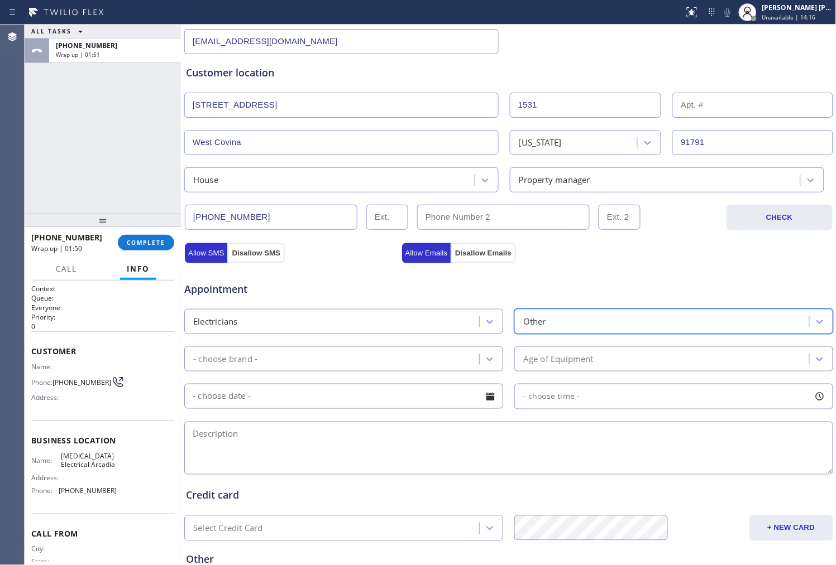
click at [418, 351] on div "- choose brand -" at bounding box center [333, 359] width 291 height 20
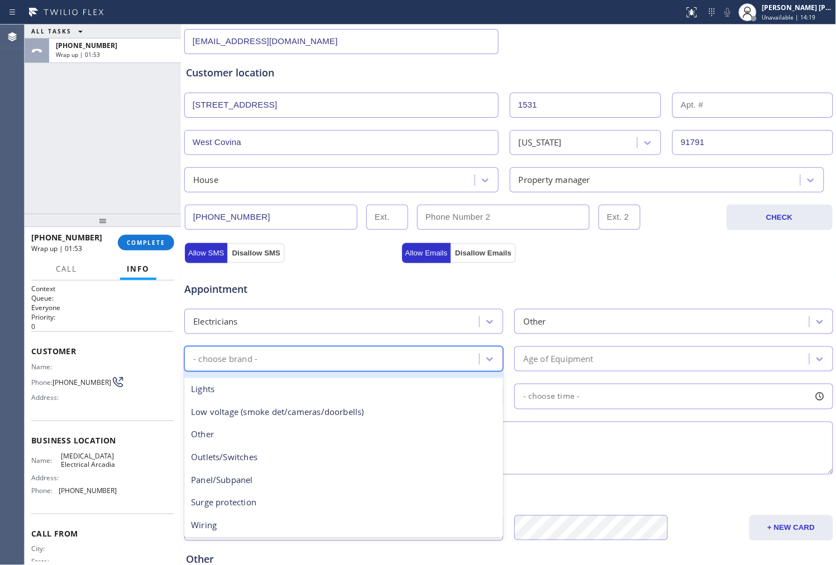
scroll to position [86, 0]
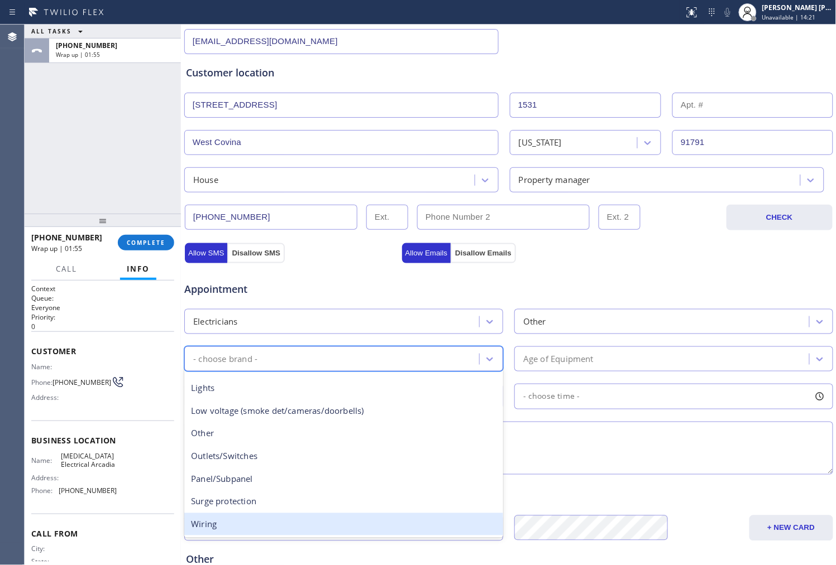
click at [378, 527] on div "Wiring" at bounding box center [343, 525] width 319 height 23
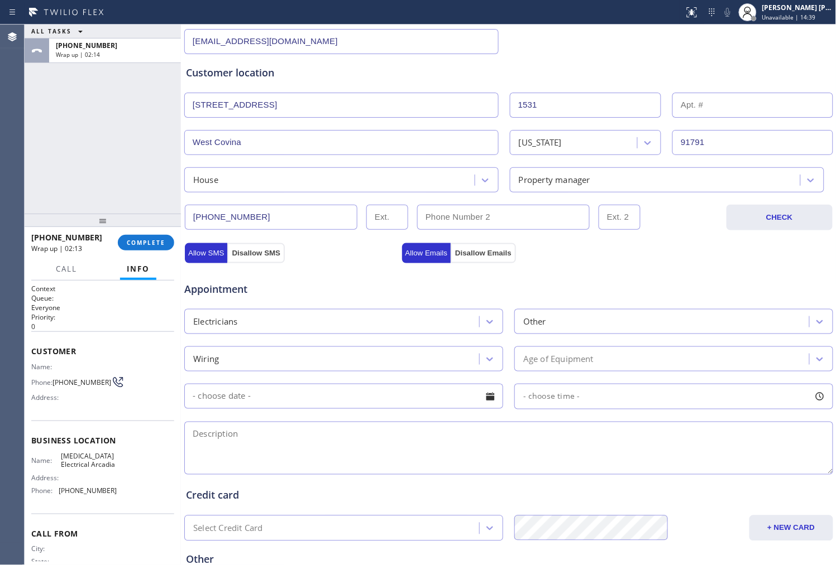
click at [4, 116] on div "Agent Desktop" at bounding box center [12, 295] width 24 height 541
click at [577, 359] on div "Age of Equipment" at bounding box center [558, 359] width 70 height 13
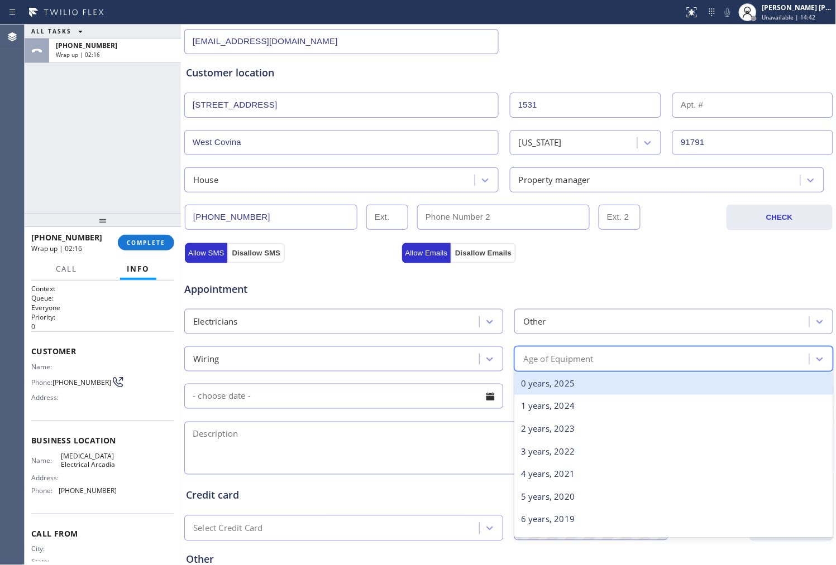
click at [551, 381] on div "0 years, 2025" at bounding box center [673, 384] width 319 height 23
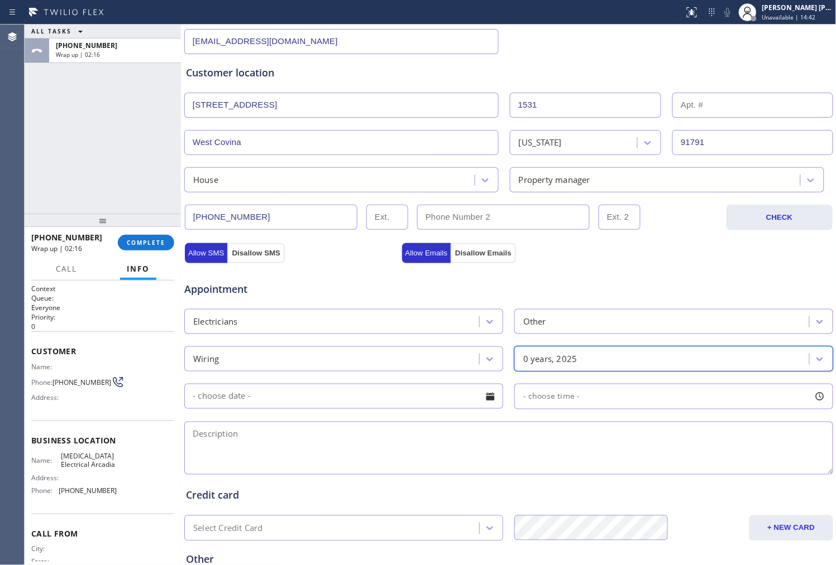
click at [407, 439] on textarea at bounding box center [508, 448] width 649 height 53
drag, startPoint x: 46, startPoint y: 126, endPoint x: 233, endPoint y: 327, distance: 274.9
click at [46, 126] on div "ALL TASKS ALL TASKS ACTIVE TASKS TASKS IN WRAP UP [PHONE_NUMBER] Wrap up | 02:21" at bounding box center [103, 119] width 156 height 189
click at [367, 452] on textarea at bounding box center [508, 448] width 649 height 53
paste textarea "want to get quote for their newly bought house to have electricity| [STREET_ADD…"
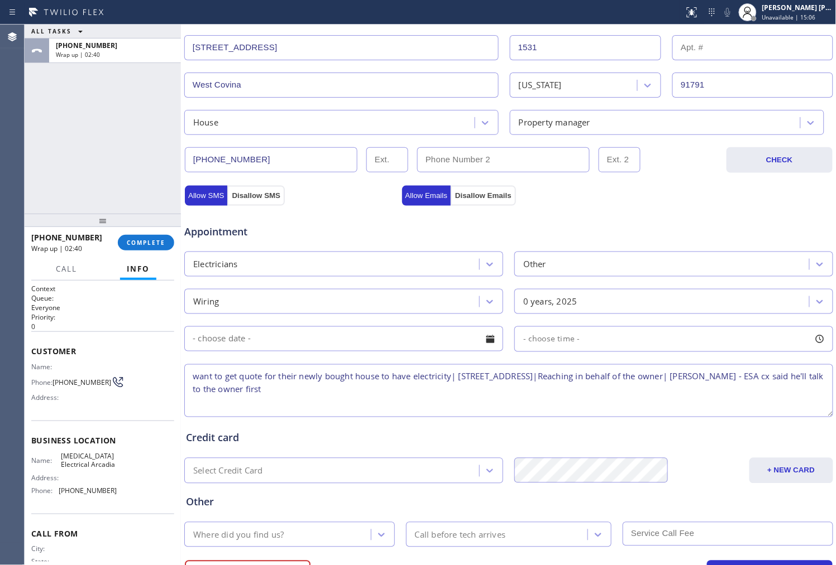
scroll to position [299, 0]
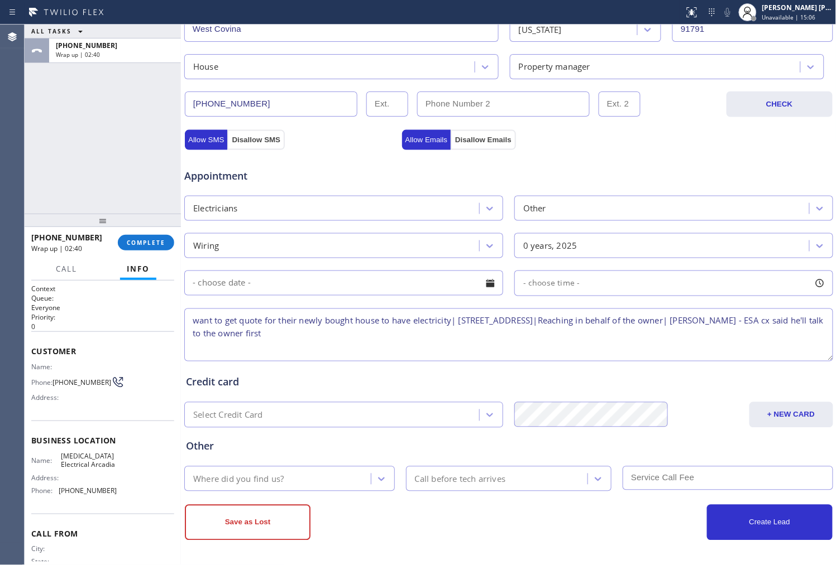
type textarea "want to get quote for their newly bought house to have electricity| [STREET_ADD…"
click at [332, 480] on div "Where did you find us?" at bounding box center [279, 479] width 183 height 20
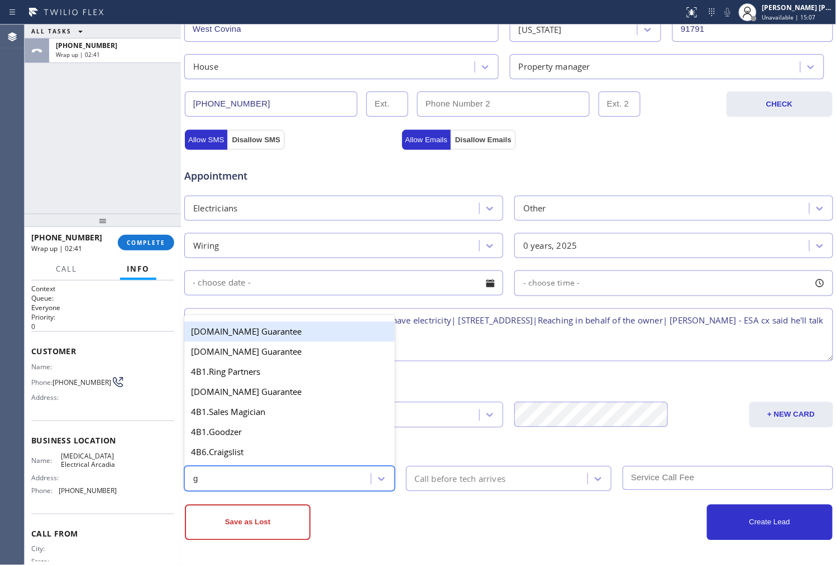
type input "go"
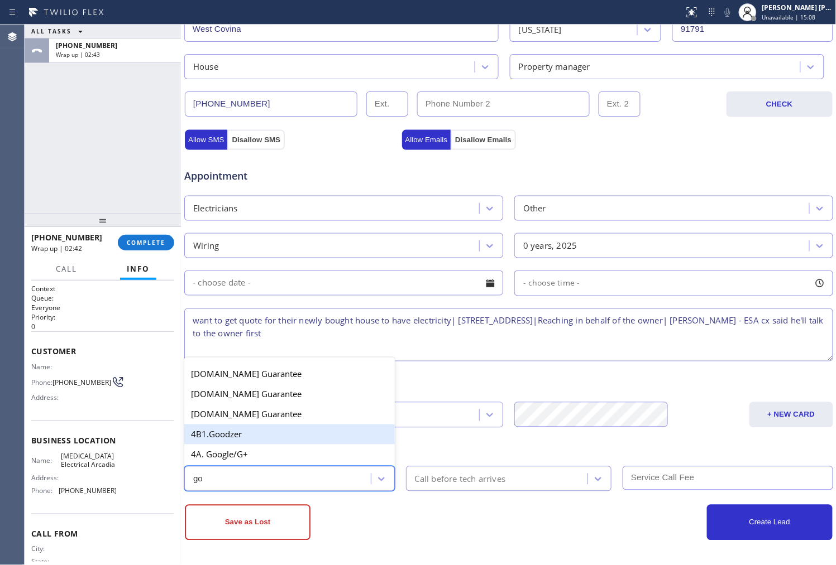
click at [332, 459] on div "4A. Google/G+" at bounding box center [289, 455] width 210 height 20
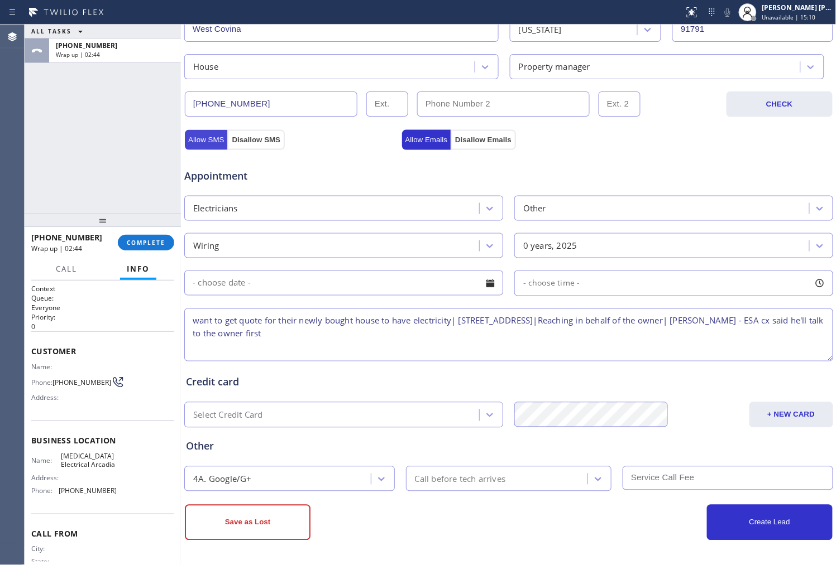
click at [203, 140] on button "Allow SMS" at bounding box center [206, 140] width 42 height 20
click at [424, 142] on button "Allow Emails" at bounding box center [426, 140] width 49 height 20
click at [277, 517] on button "Save as Lost" at bounding box center [248, 523] width 126 height 36
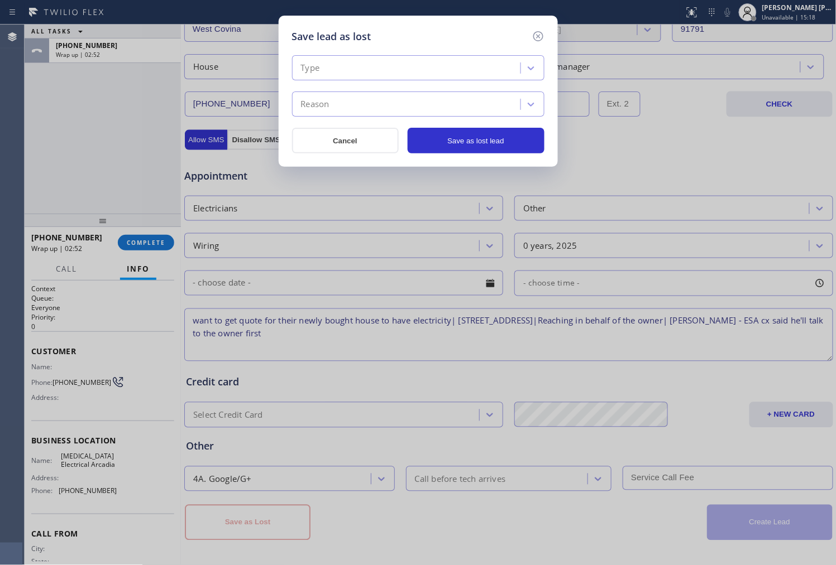
click at [339, 75] on div "Type" at bounding box center [407, 69] width 225 height 20
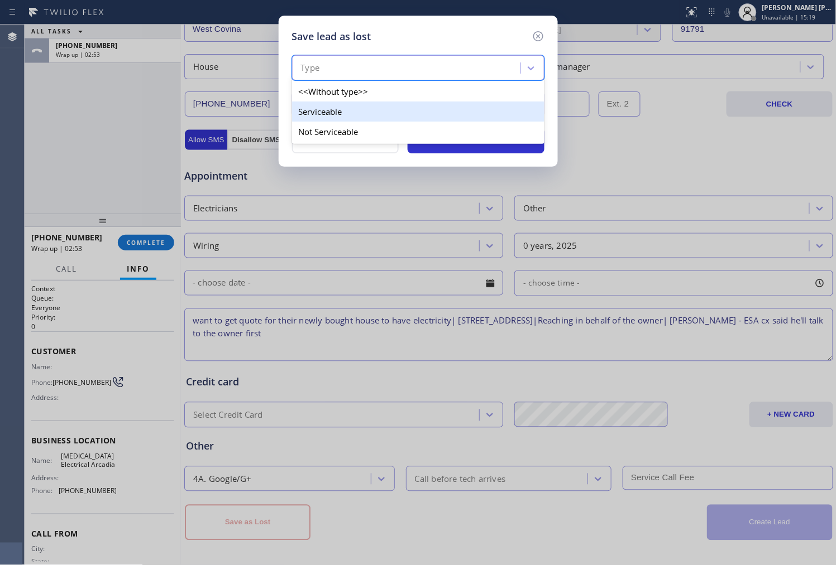
click at [348, 117] on div "Serviceable" at bounding box center [418, 112] width 252 height 20
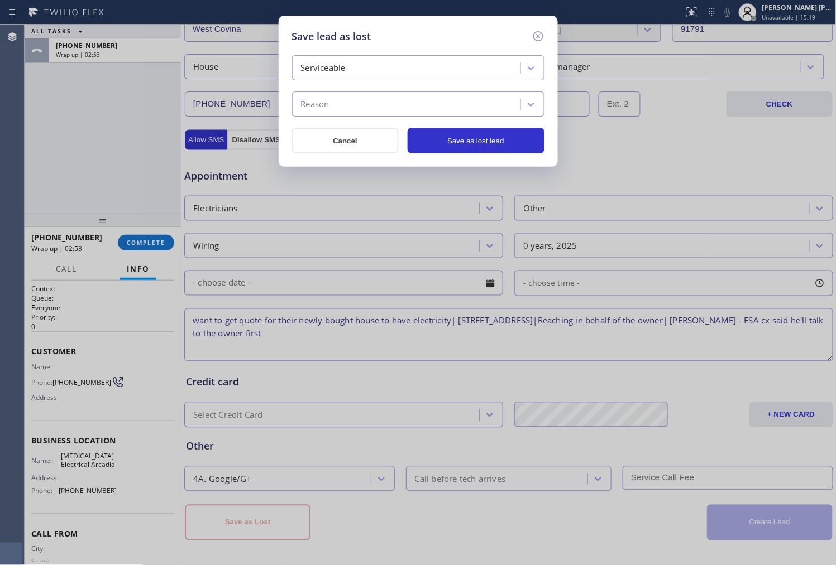
click at [348, 115] on div "Reason" at bounding box center [418, 104] width 252 height 25
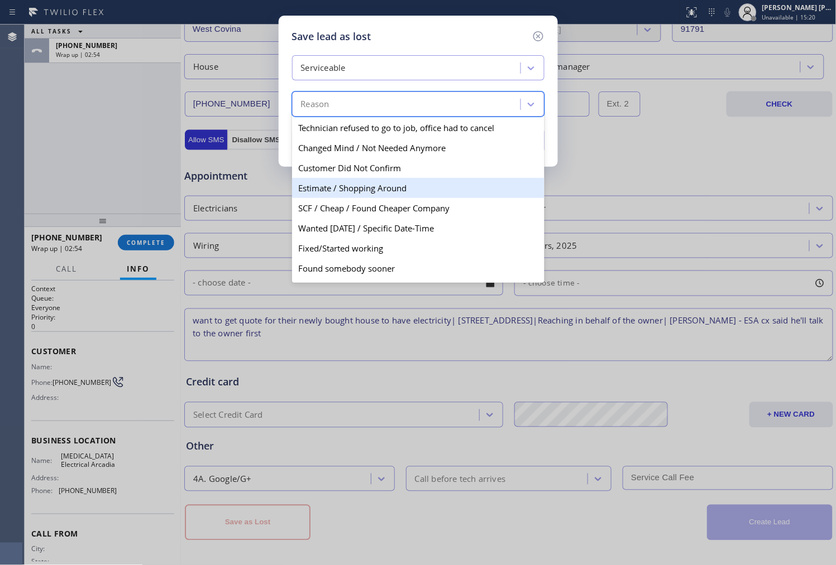
click at [353, 193] on div "Estimate / Shopping Around" at bounding box center [418, 188] width 252 height 20
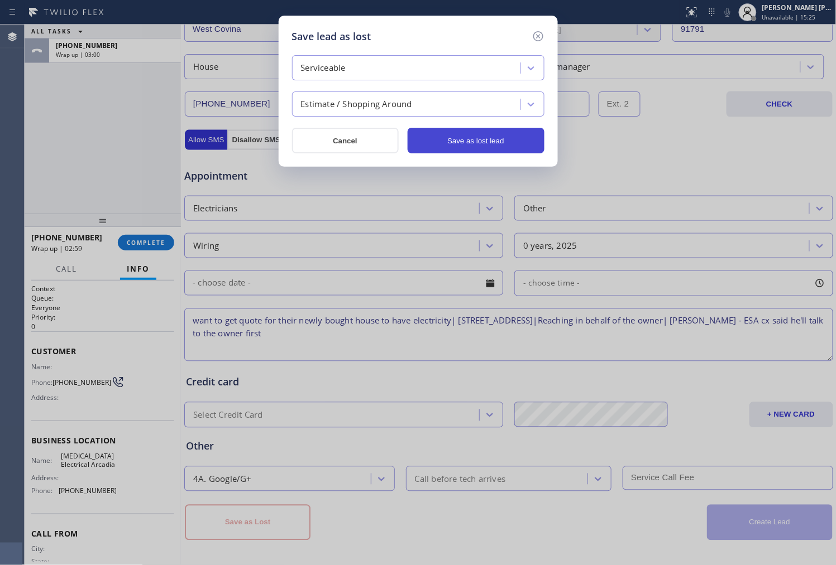
click at [467, 143] on button "Save as lost lead" at bounding box center [475, 141] width 137 height 26
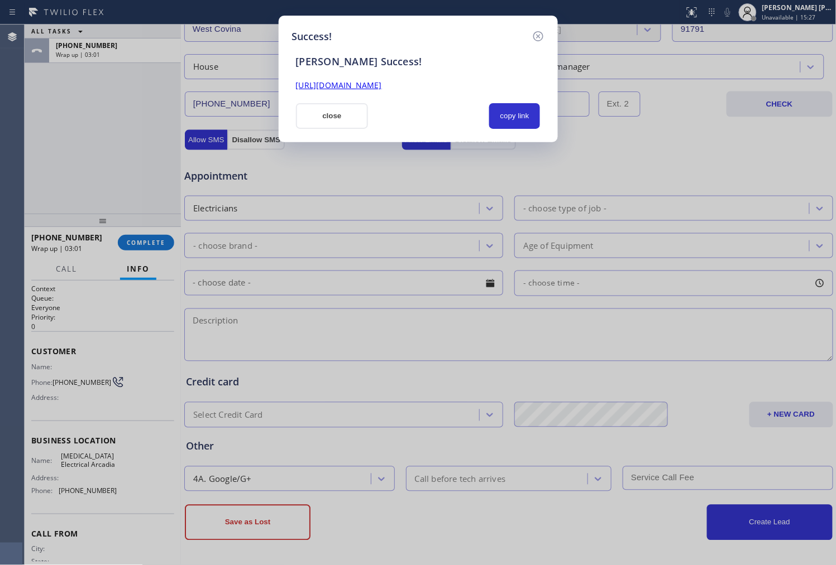
click at [383, 90] on div "[URL][DOMAIN_NAME]" at bounding box center [418, 85] width 258 height 13
click at [382, 88] on link "[URL][DOMAIN_NAME]" at bounding box center [339, 85] width 86 height 11
click at [341, 112] on button "close" at bounding box center [332, 116] width 73 height 26
click at [341, 112] on input "[PHONE_NUMBER]" at bounding box center [271, 104] width 172 height 25
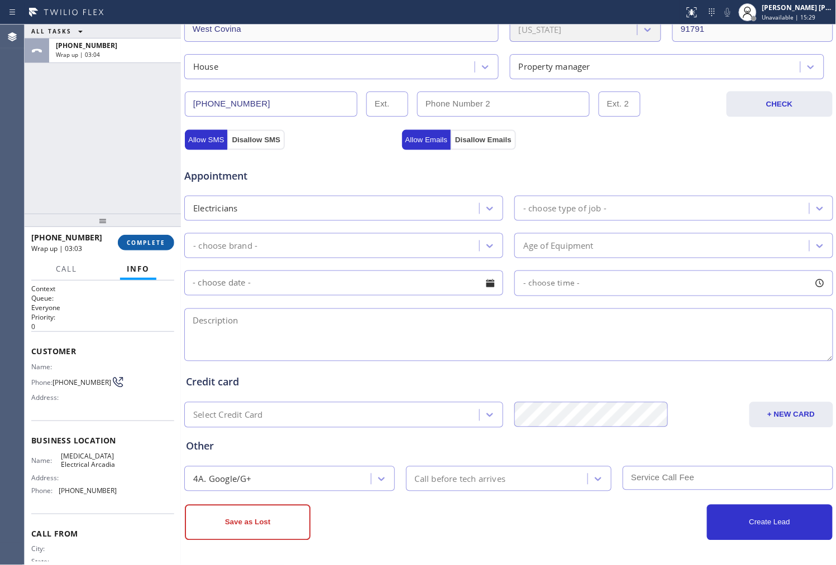
click at [147, 249] on button "COMPLETE" at bounding box center [146, 243] width 56 height 16
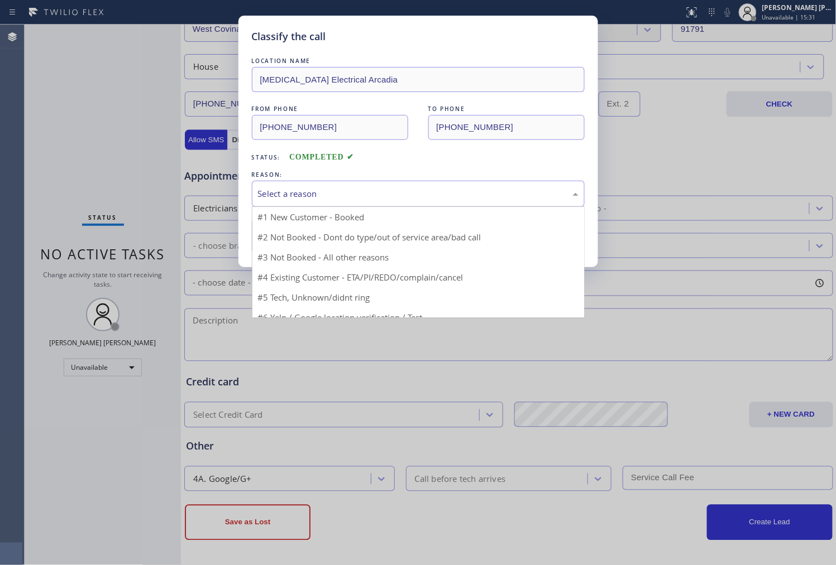
click at [314, 200] on div "Select a reason" at bounding box center [418, 194] width 320 height 13
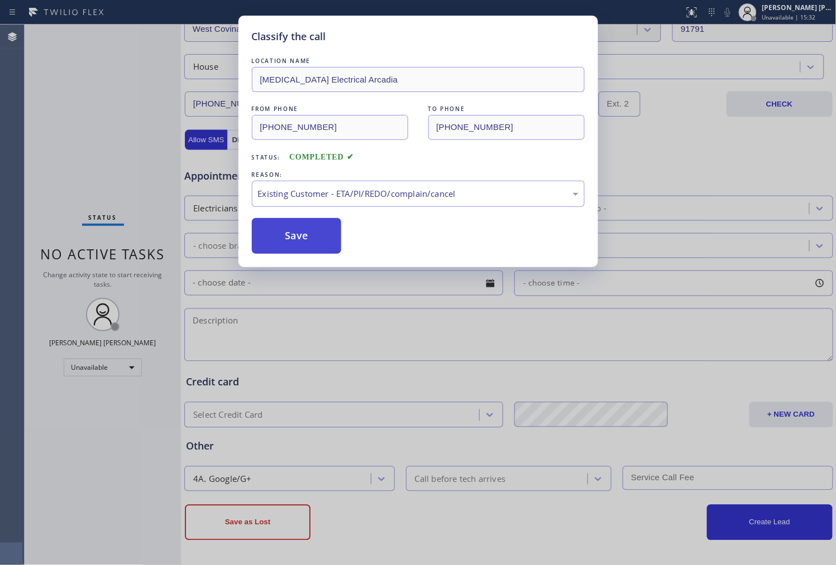
click at [271, 234] on button "Save" at bounding box center [297, 236] width 90 height 36
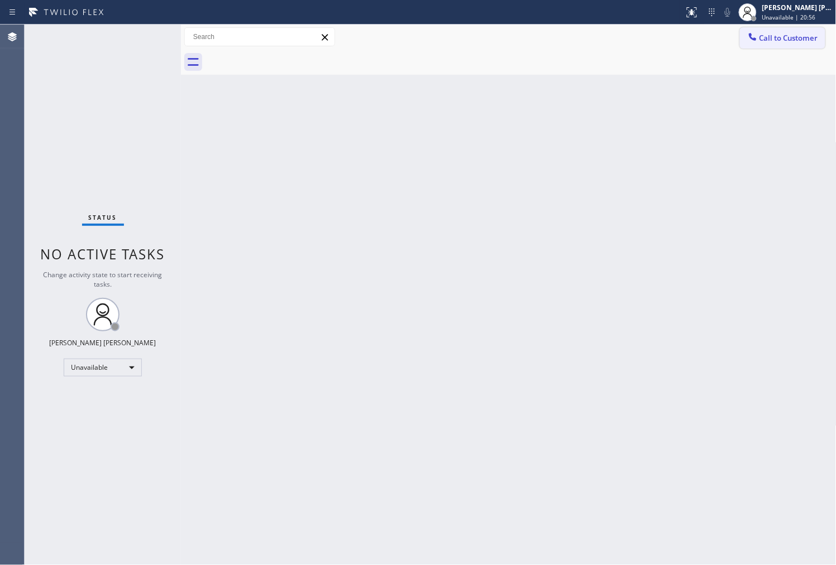
click at [770, 33] on span "Call to Customer" at bounding box center [788, 38] width 59 height 10
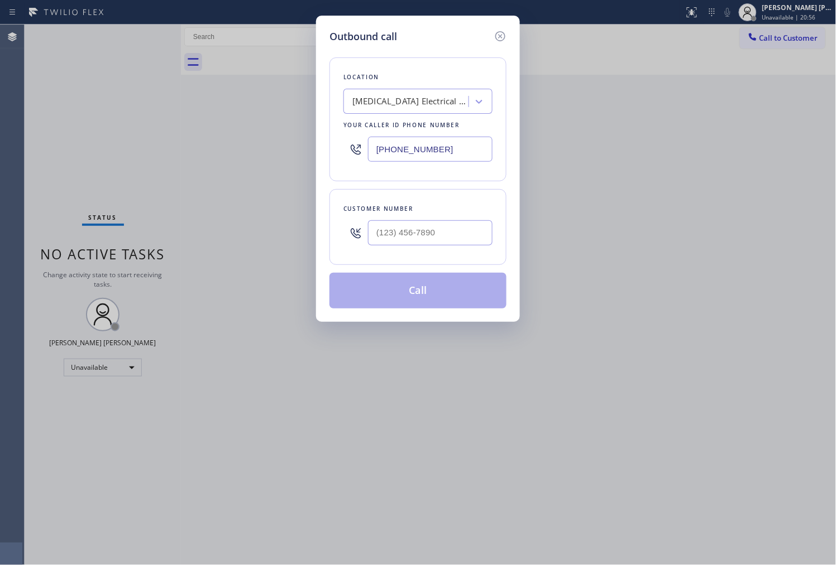
click at [400, 154] on input "[PHONE_NUMBER]" at bounding box center [430, 149] width 124 height 25
paste input "310) 266-0624"
type input "[PHONE_NUMBER]"
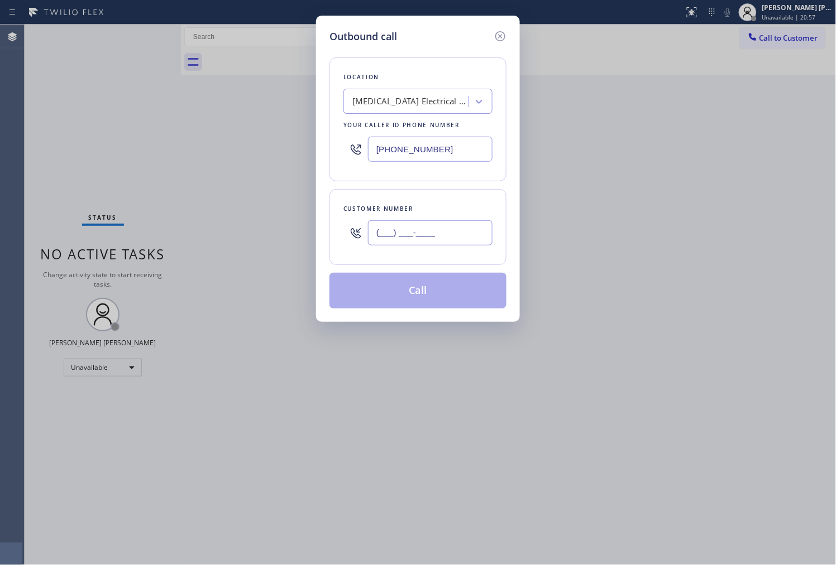
click at [391, 232] on input "(___) ___-____" at bounding box center [430, 232] width 124 height 25
paste input "310) 266-0624"
type input "[PHONE_NUMBER]"
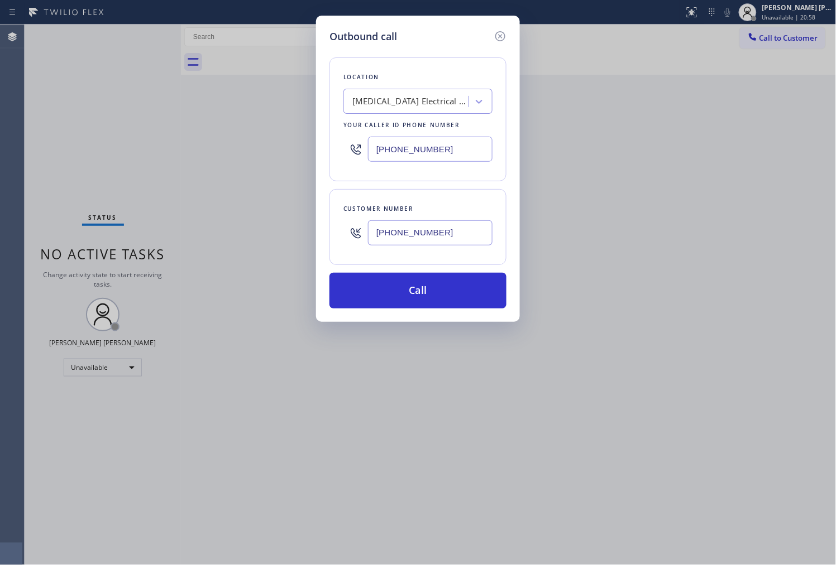
type input "[PHONE_NUMBER]"
drag, startPoint x: 2, startPoint y: 212, endPoint x: 114, endPoint y: 209, distance: 112.2
click at [2, 212] on div "Outbound call Location [MEDICAL_DATA] Electrical Arcadia Your caller id phone n…" at bounding box center [418, 282] width 836 height 565
click at [406, 152] on input "[PHONE_NUMBER]" at bounding box center [430, 149] width 124 height 25
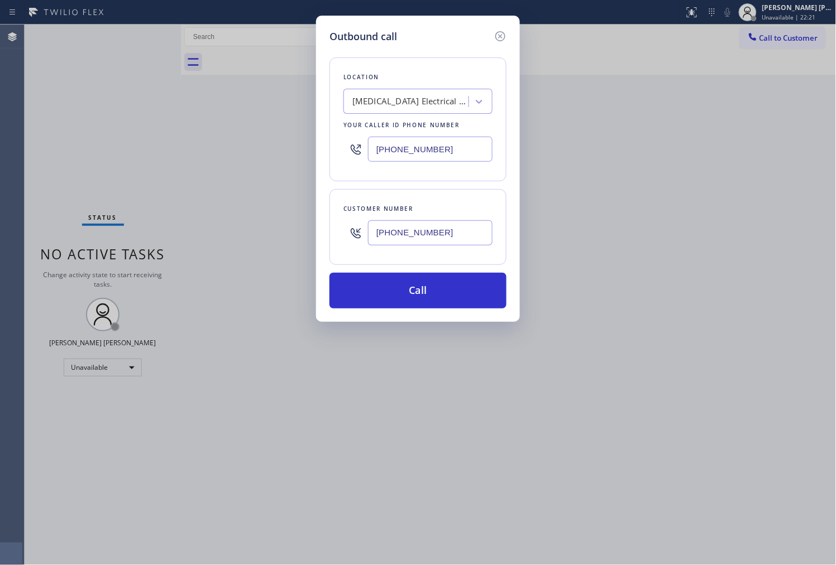
click at [406, 152] on input "[PHONE_NUMBER]" at bounding box center [430, 149] width 124 height 25
paste input "866) 702-1734"
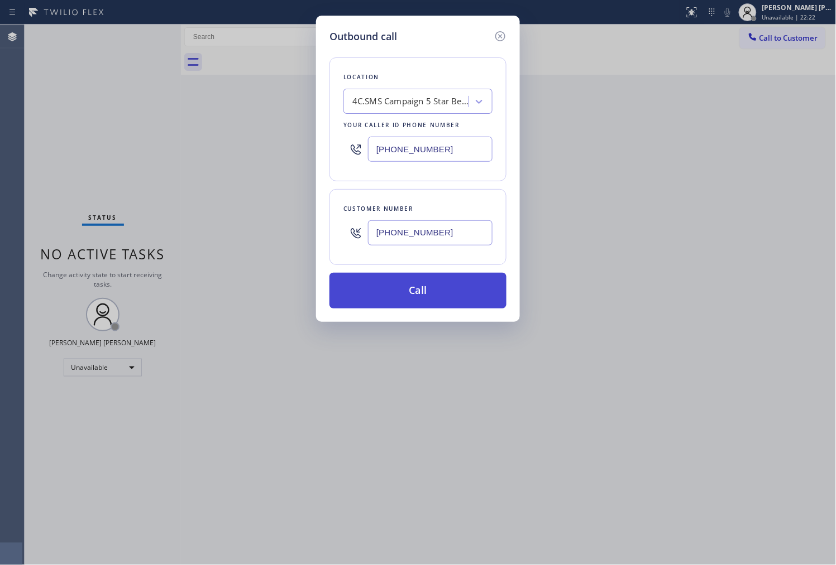
type input "[PHONE_NUMBER]"
click at [447, 292] on button "Call" at bounding box center [417, 291] width 177 height 36
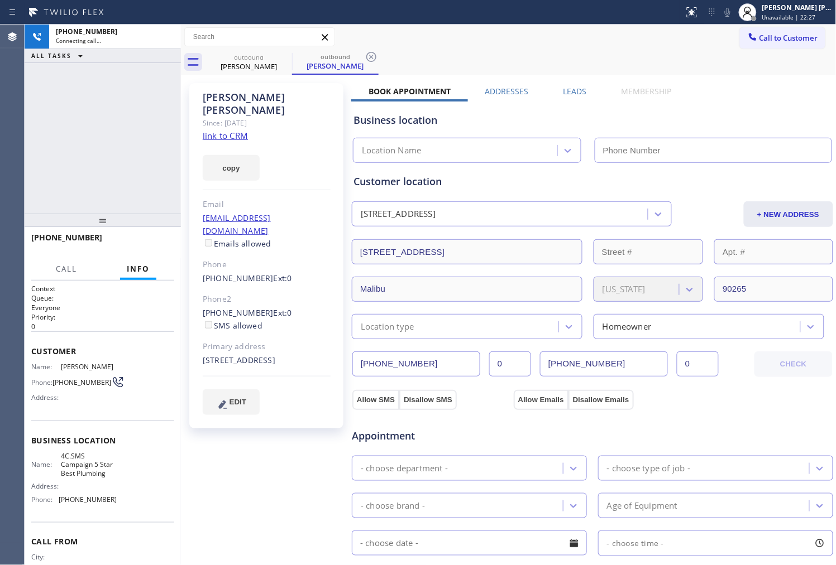
click at [231, 93] on div "[PERSON_NAME]" at bounding box center [267, 104] width 128 height 26
drag, startPoint x: 249, startPoint y: 93, endPoint x: 816, endPoint y: 88, distance: 567.1
click at [231, 93] on div "[PERSON_NAME]" at bounding box center [267, 104] width 128 height 26
type input "[PHONE_NUMBER]"
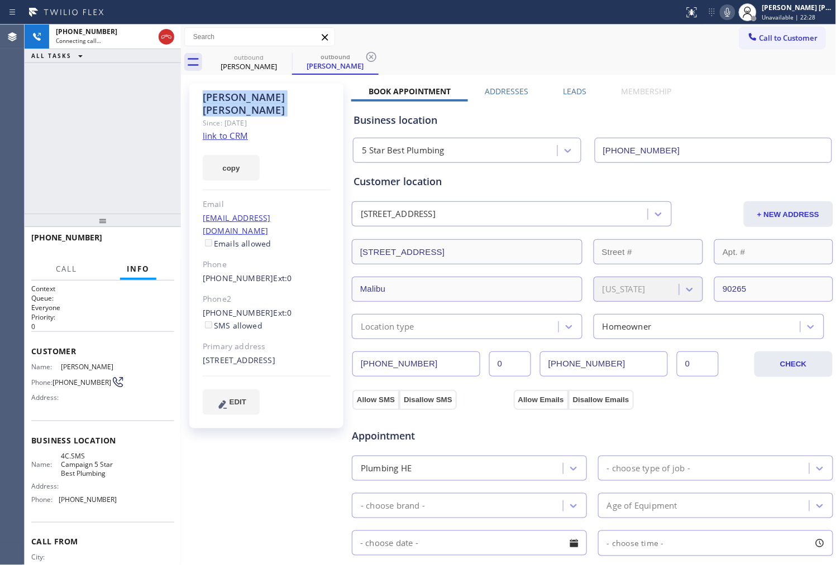
click at [65, 233] on span "[PHONE_NUMBER]" at bounding box center [66, 237] width 71 height 11
click at [63, 244] on div at bounding box center [98, 248] width 135 height 9
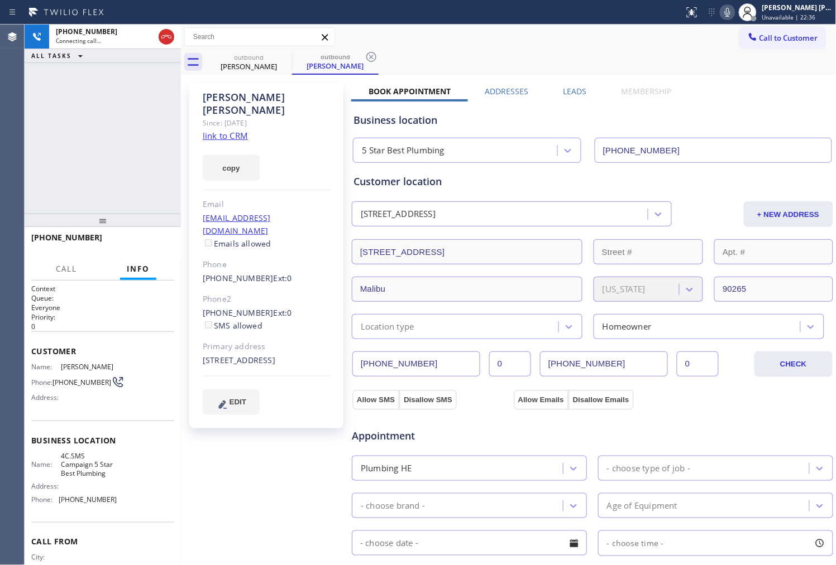
click at [70, 238] on span "[PHONE_NUMBER]" at bounding box center [66, 237] width 71 height 11
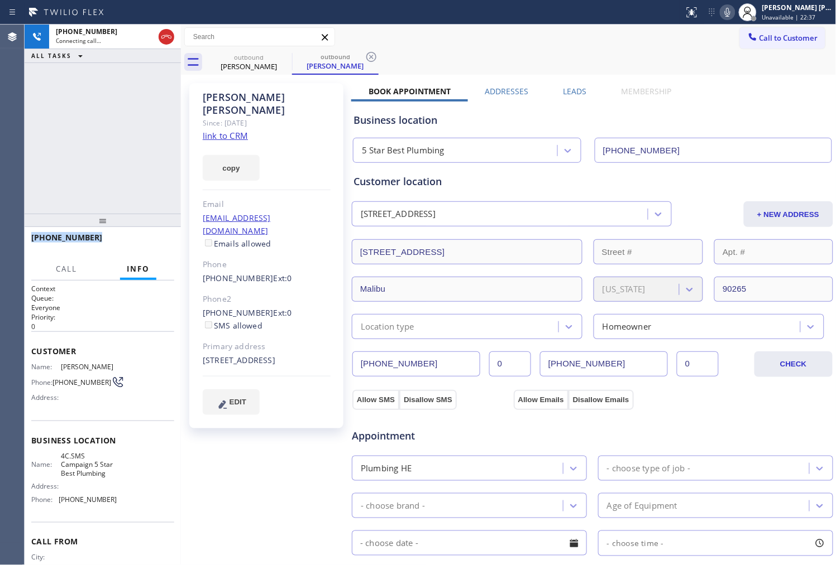
copy span "[PHONE_NUMBER]"
click at [157, 246] on span "HANG UP" at bounding box center [148, 243] width 34 height 8
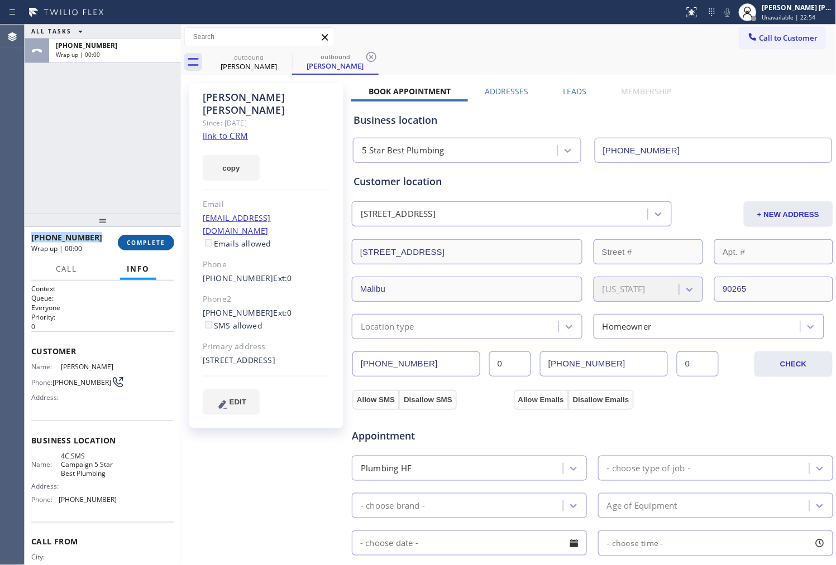
click at [159, 236] on button "COMPLETE" at bounding box center [146, 243] width 56 height 16
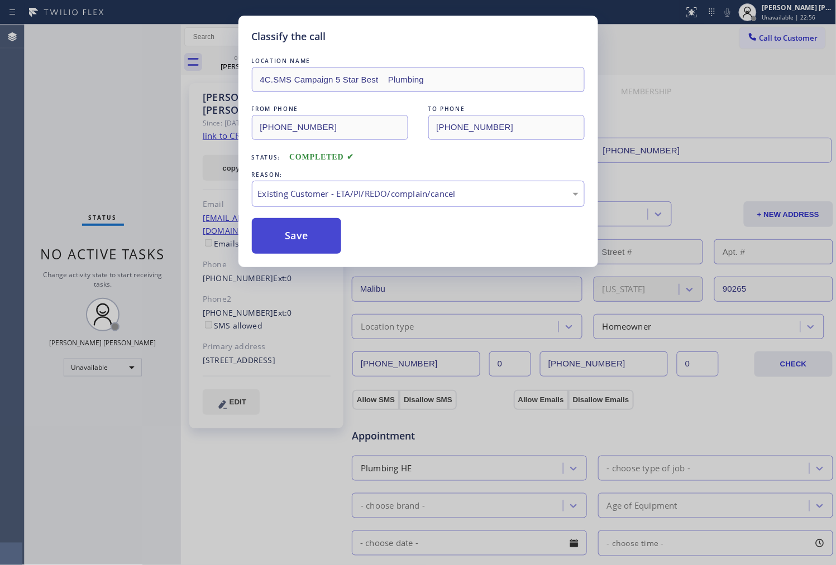
click at [321, 242] on button "Save" at bounding box center [297, 236] width 90 height 36
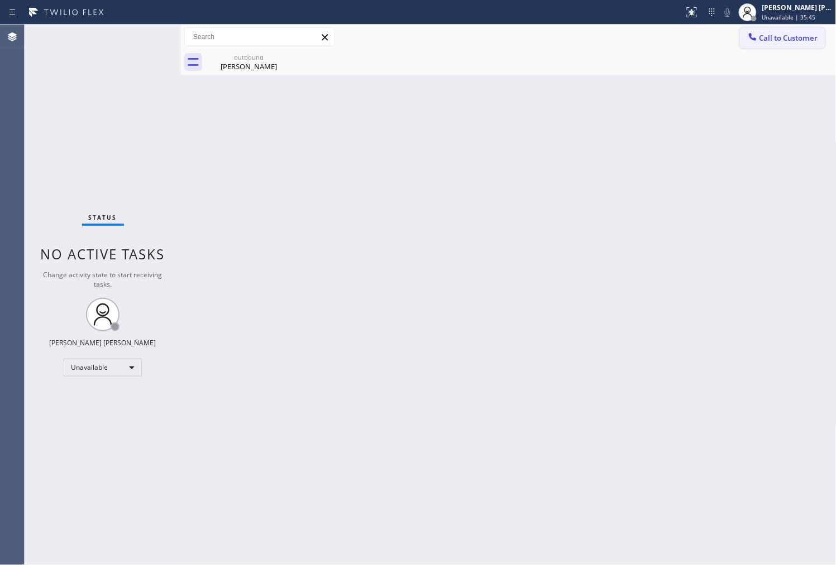
click at [766, 40] on span "Call to Customer" at bounding box center [788, 38] width 59 height 10
click at [0, 0] on div "Outbound call Location 5 Star Best Plumbing Your caller id phone number [PHONE_…" at bounding box center [0, 0] width 0 height 0
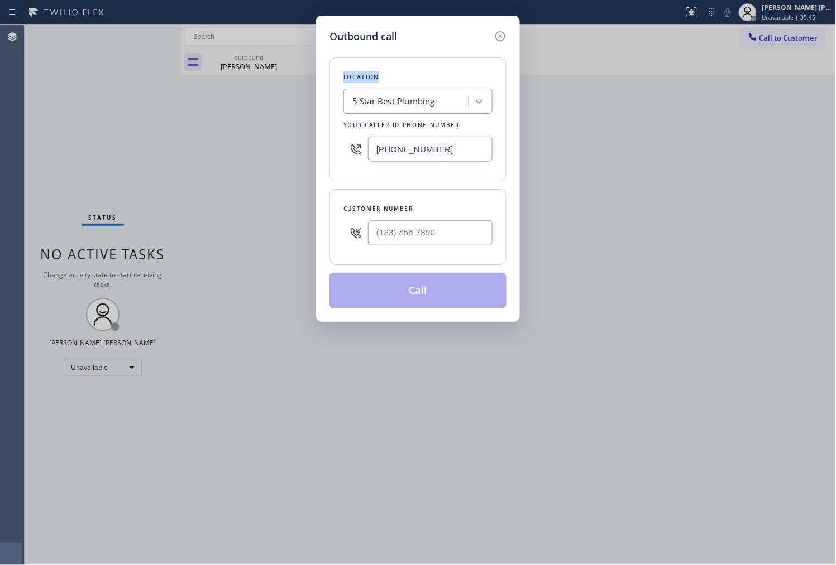
click at [428, 145] on input "[PHONE_NUMBER]" at bounding box center [430, 149] width 124 height 25
paste input "949) 635-7337"
type input "[PHONE_NUMBER]"
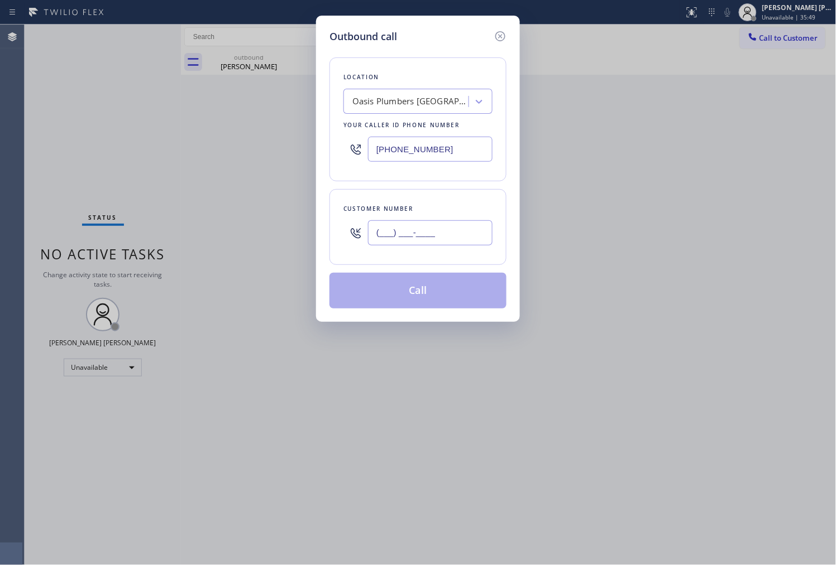
click at [421, 224] on input "(___) ___-____" at bounding box center [430, 232] width 124 height 25
paste input "949) 903-1165"
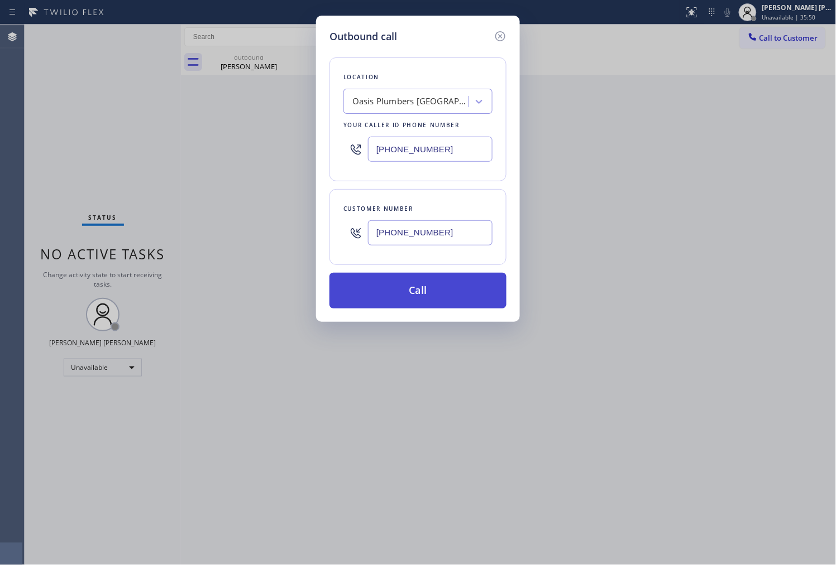
type input "[PHONE_NUMBER]"
click at [436, 291] on button "Call" at bounding box center [417, 291] width 177 height 36
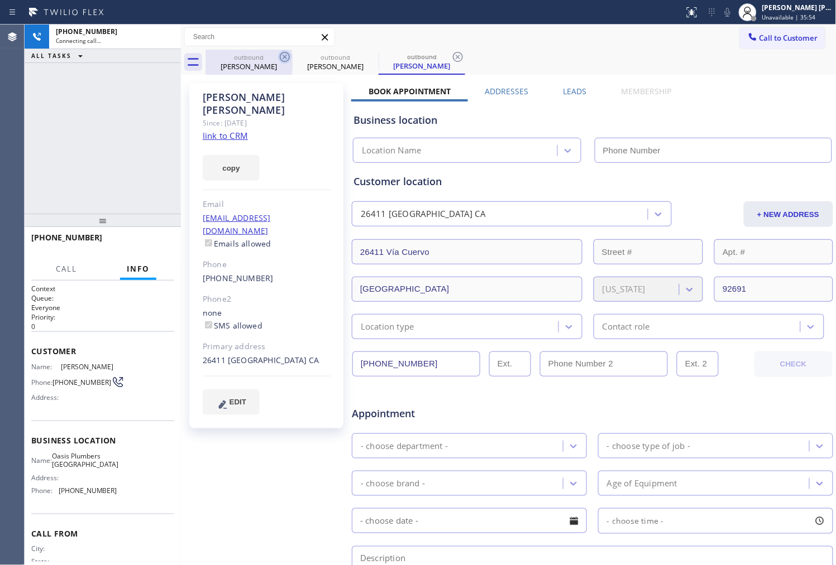
click at [287, 56] on icon at bounding box center [284, 56] width 13 height 13
type input "[PHONE_NUMBER]"
click at [250, 94] on div "[PERSON_NAME]" at bounding box center [267, 104] width 128 height 26
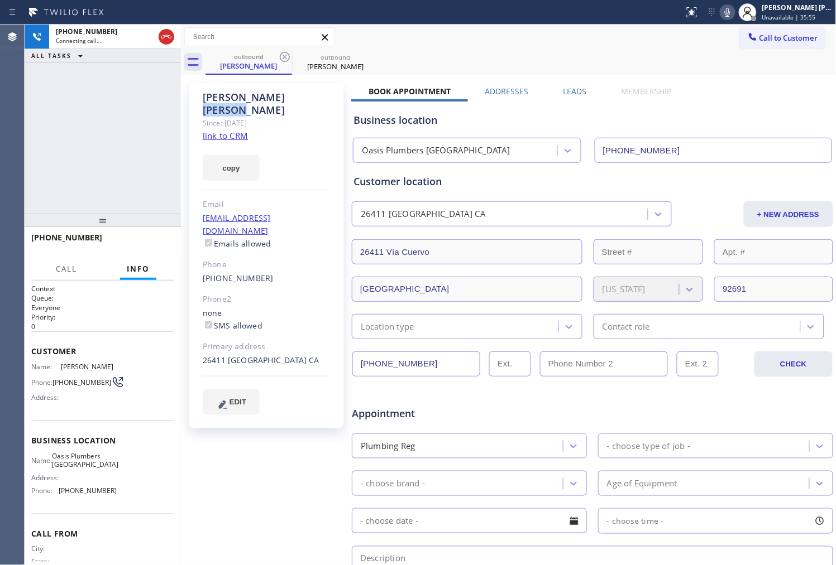
click at [250, 94] on div "[PERSON_NAME]" at bounding box center [267, 104] width 128 height 26
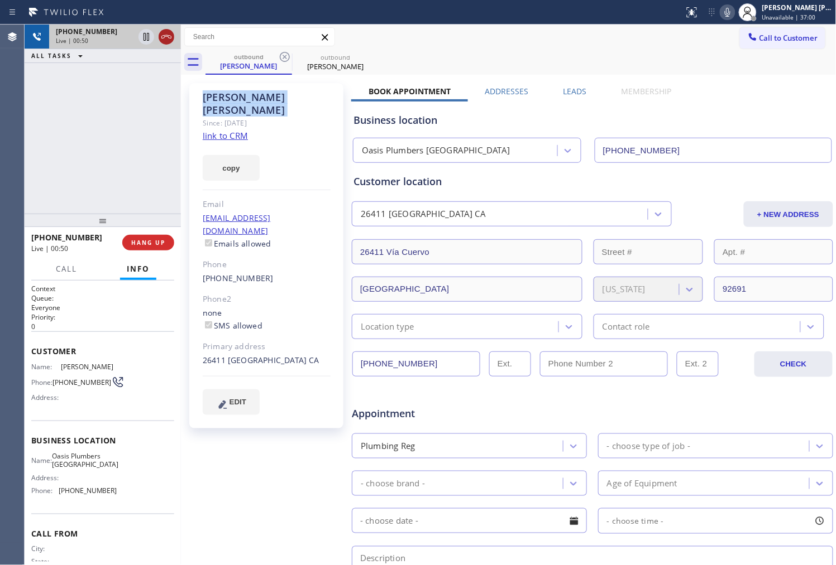
click at [166, 37] on icon at bounding box center [166, 36] width 13 height 13
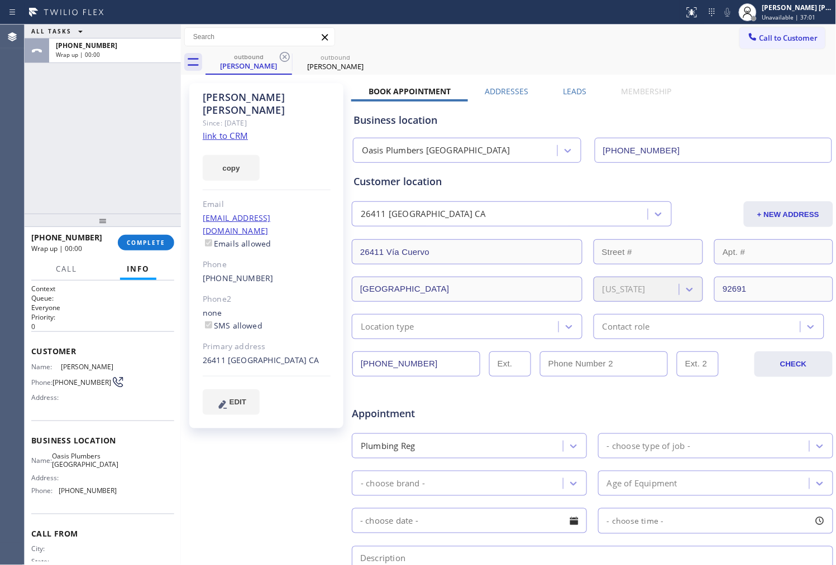
click at [575, 94] on label "Leads" at bounding box center [574, 91] width 23 height 11
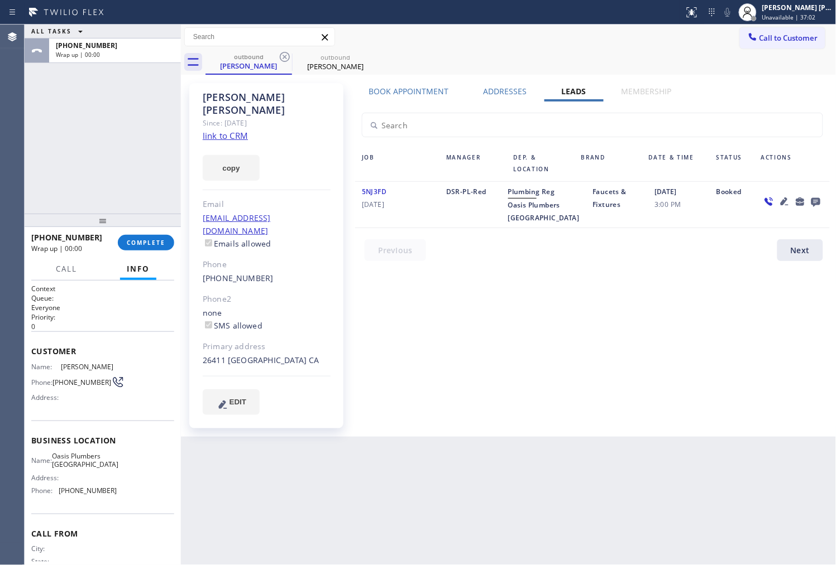
click at [819, 199] on icon at bounding box center [815, 202] width 9 height 9
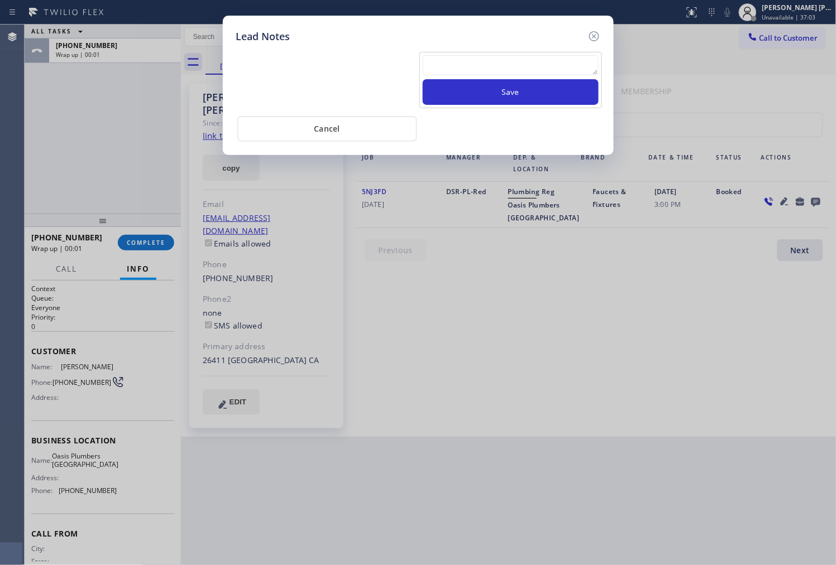
click at [532, 64] on textarea at bounding box center [511, 65] width 176 height 20
type textarea "L"
type textarea "ALL GOOD"
click at [548, 81] on button "Save" at bounding box center [511, 92] width 176 height 26
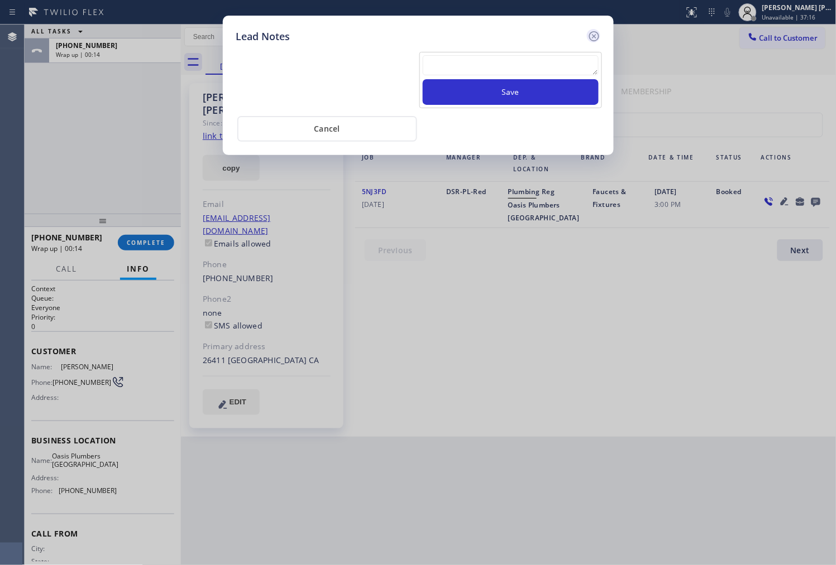
click at [587, 36] on div at bounding box center [593, 36] width 13 height 15
click at [586, 36] on div "Call to Customer Outbound call Location Oasis [GEOGRAPHIC_DATA] Your caller id …" at bounding box center [508, 37] width 655 height 20
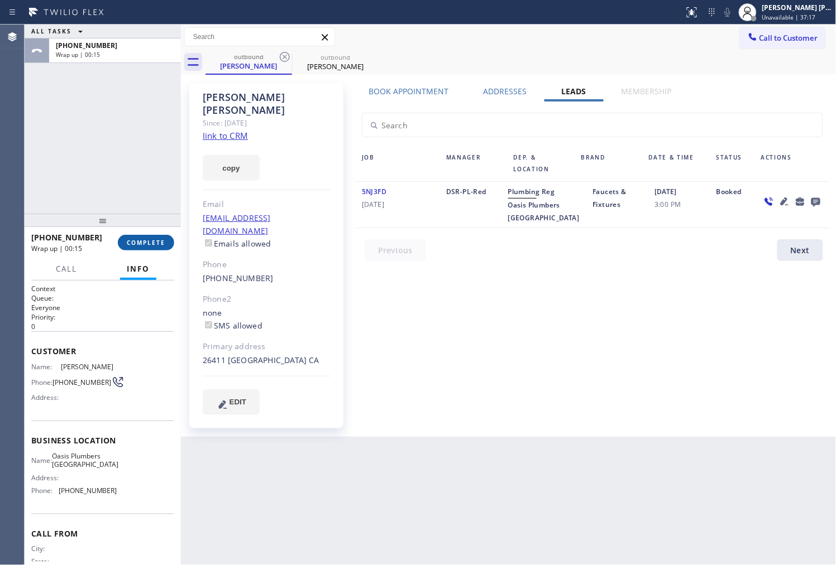
click at [136, 247] on div "[PHONE_NUMBER] Wrap up | 00:15 COMPLETE" at bounding box center [102, 242] width 143 height 29
click at [136, 242] on span "COMPLETE" at bounding box center [146, 243] width 39 height 8
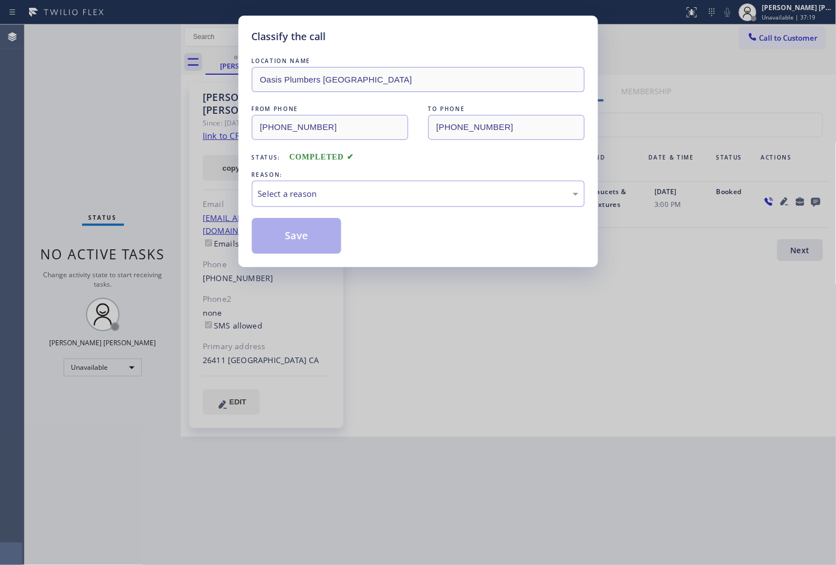
click at [279, 181] on div "Select a reason" at bounding box center [418, 194] width 333 height 26
click at [274, 244] on button "Save" at bounding box center [297, 236] width 90 height 36
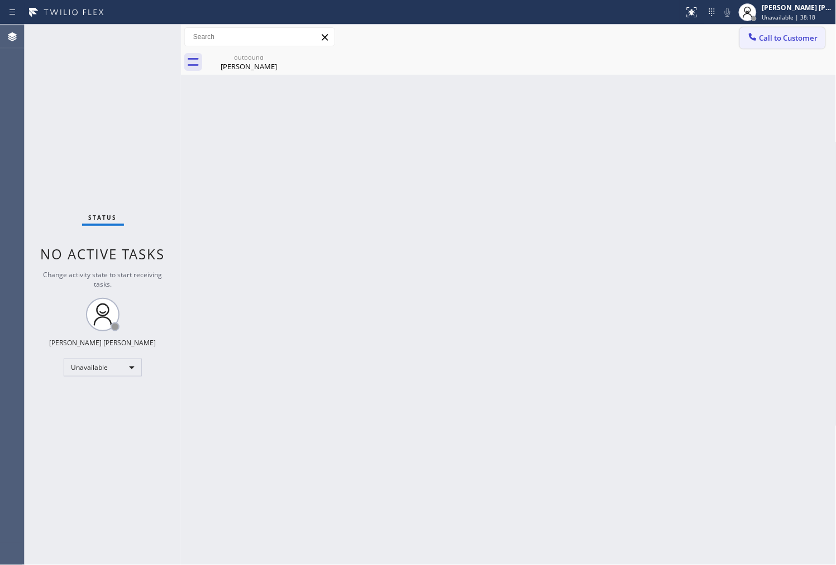
click at [752, 37] on icon at bounding box center [752, 36] width 11 height 11
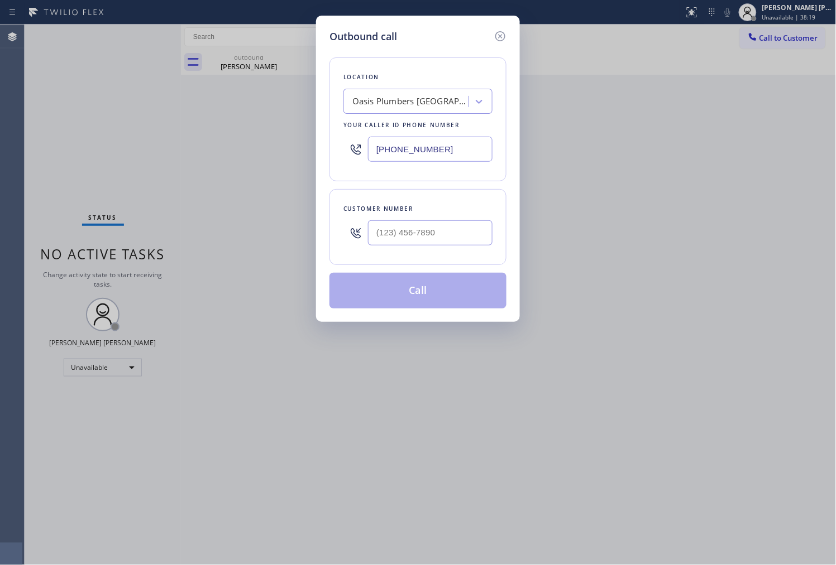
click at [428, 146] on input "[PHONE_NUMBER]" at bounding box center [430, 149] width 124 height 25
paste input "239-1524"
type input "[PHONE_NUMBER]"
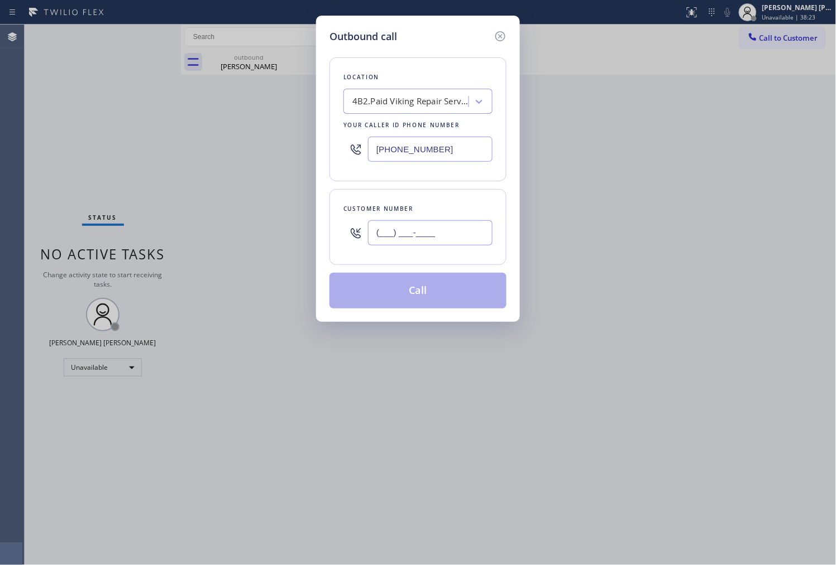
click at [459, 232] on input "(___) ___-____" at bounding box center [430, 232] width 124 height 25
paste input "714) 981-0728"
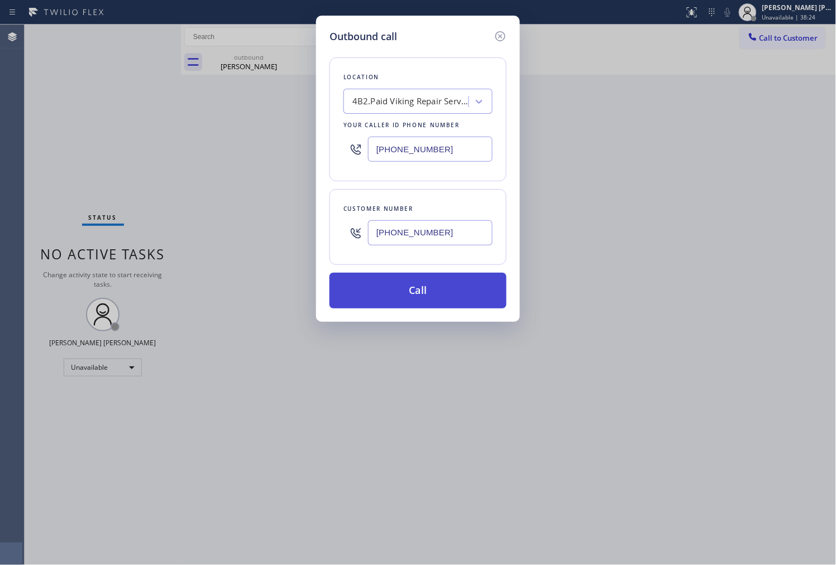
type input "[PHONE_NUMBER]"
click at [439, 289] on button "Call" at bounding box center [417, 291] width 177 height 36
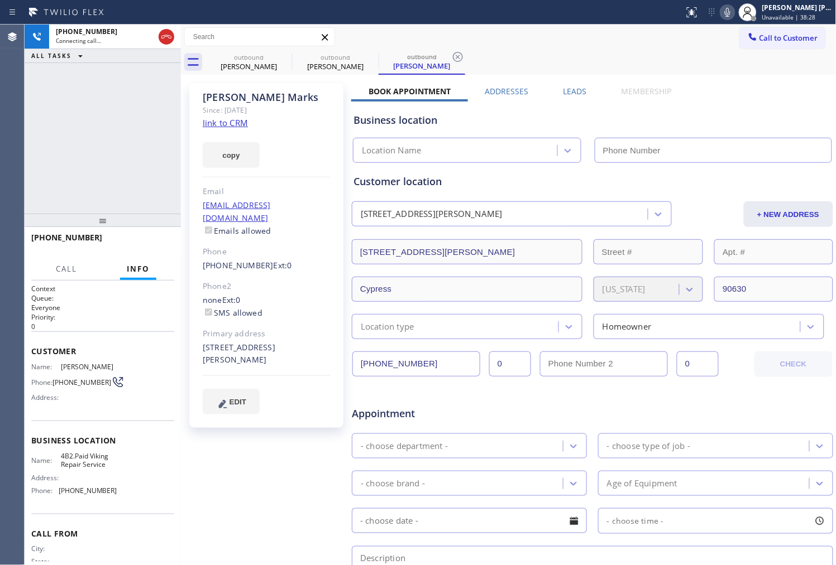
type input "[PHONE_NUMBER]"
click at [282, 55] on icon at bounding box center [284, 56] width 13 height 13
click at [239, 97] on div "[PERSON_NAME]" at bounding box center [267, 97] width 128 height 13
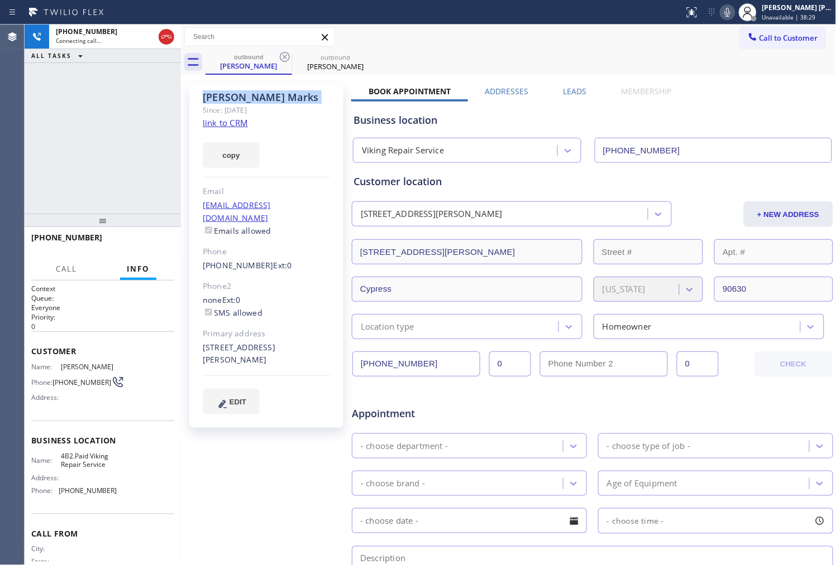
click at [239, 97] on div "[PERSON_NAME]" at bounding box center [267, 97] width 128 height 13
copy div "[PERSON_NAME]"
click at [107, 119] on div "[PHONE_NUMBER] Connecting call… ALL TASKS ALL TASKS ACTIVE TASKS TASKS IN WRAP …" at bounding box center [103, 119] width 156 height 189
click at [0, 113] on div "Agent Desktop" at bounding box center [12, 295] width 24 height 541
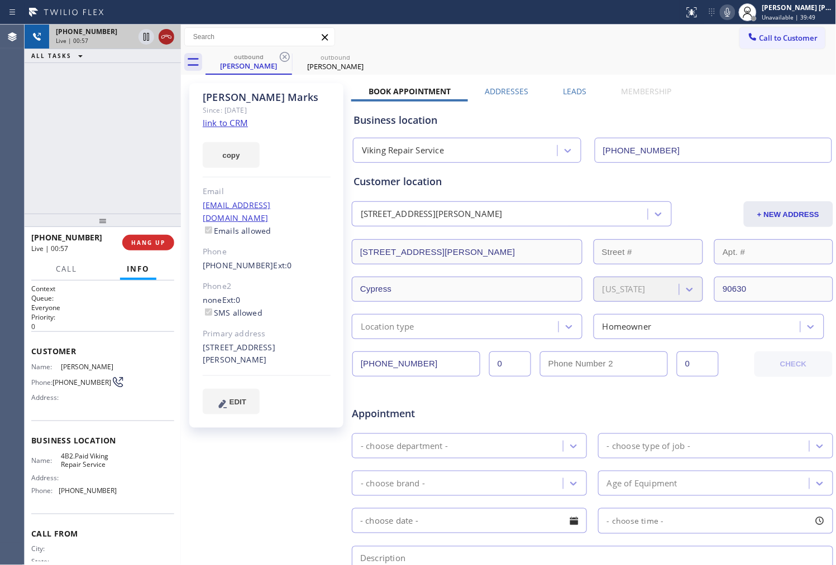
click at [165, 40] on icon at bounding box center [166, 36] width 13 height 13
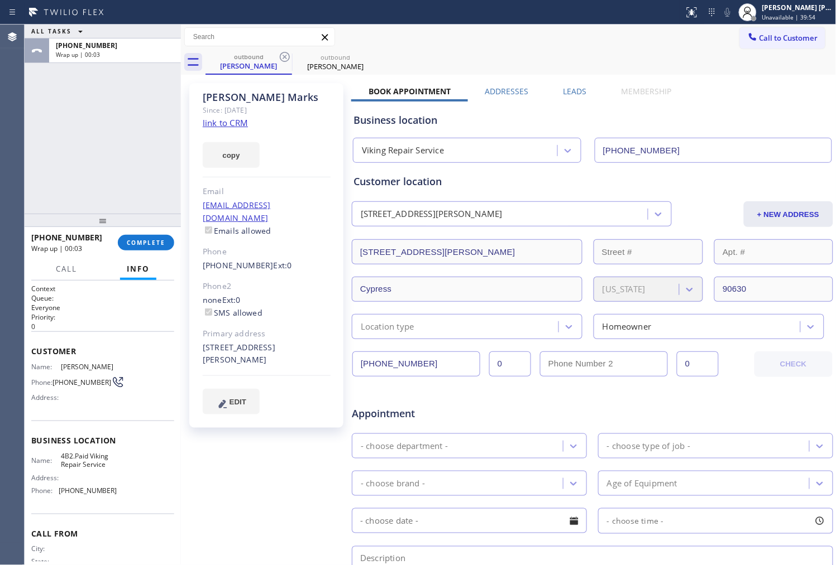
click at [571, 92] on label "Leads" at bounding box center [574, 91] width 23 height 11
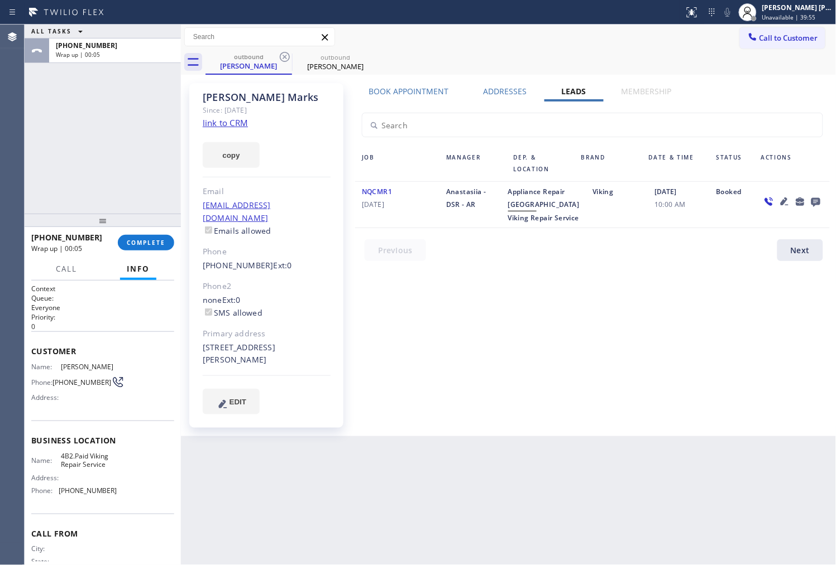
click at [818, 201] on icon at bounding box center [815, 202] width 9 height 9
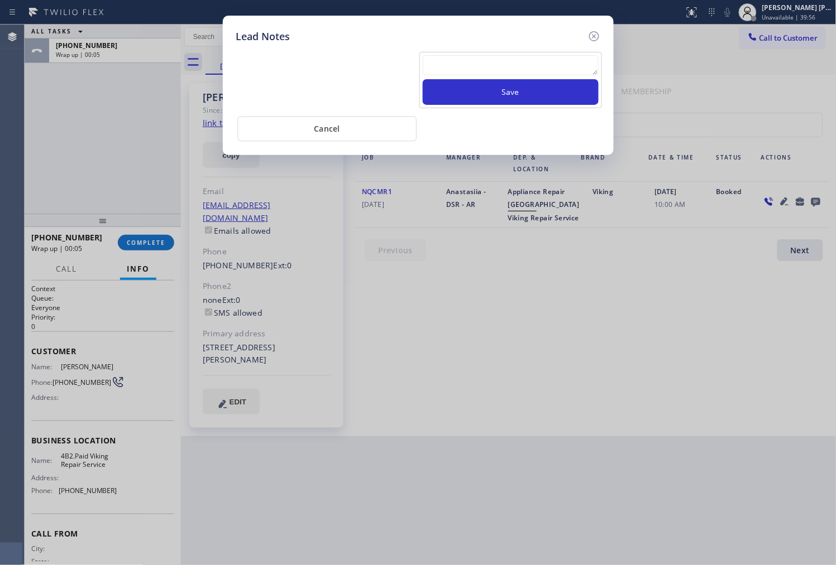
click at [498, 52] on div "Save" at bounding box center [510, 80] width 183 height 56
click at [512, 70] on textarea at bounding box center [511, 65] width 176 height 20
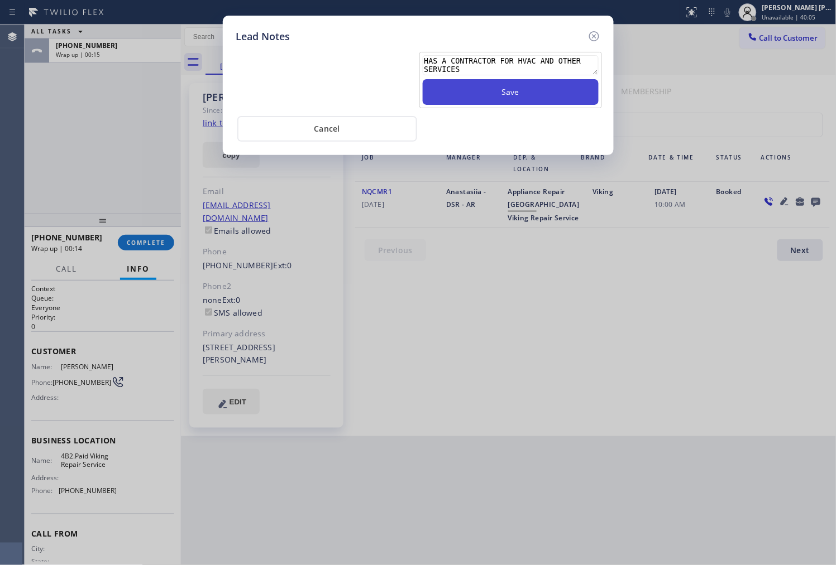
type textarea "HAS A CONTRACTOR FOR HVAC AND OTHER SERVICES"
click at [550, 98] on button "Save" at bounding box center [511, 92] width 176 height 26
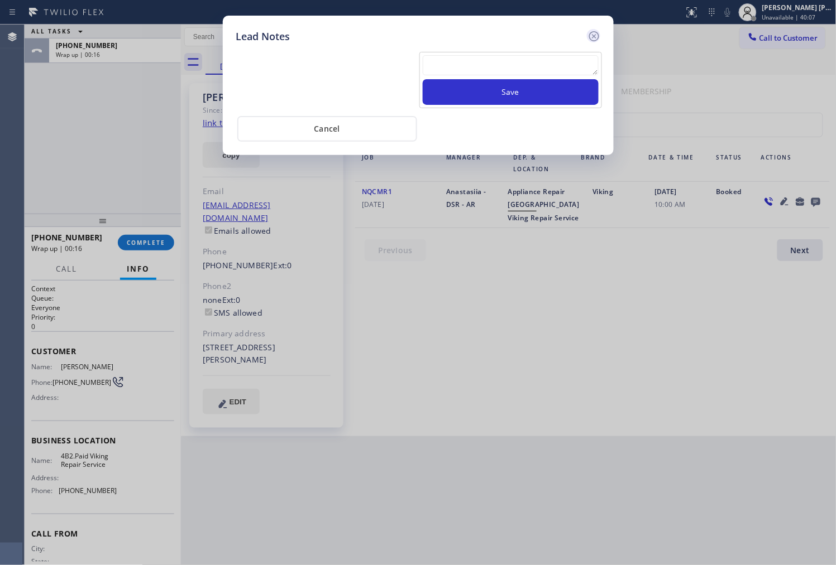
click at [593, 38] on icon at bounding box center [593, 36] width 13 height 13
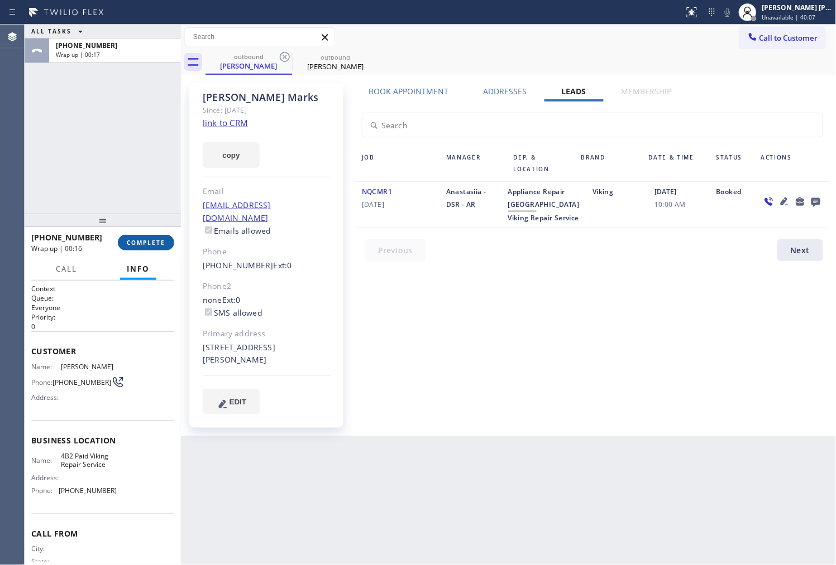
click at [138, 236] on button "COMPLETE" at bounding box center [146, 243] width 56 height 16
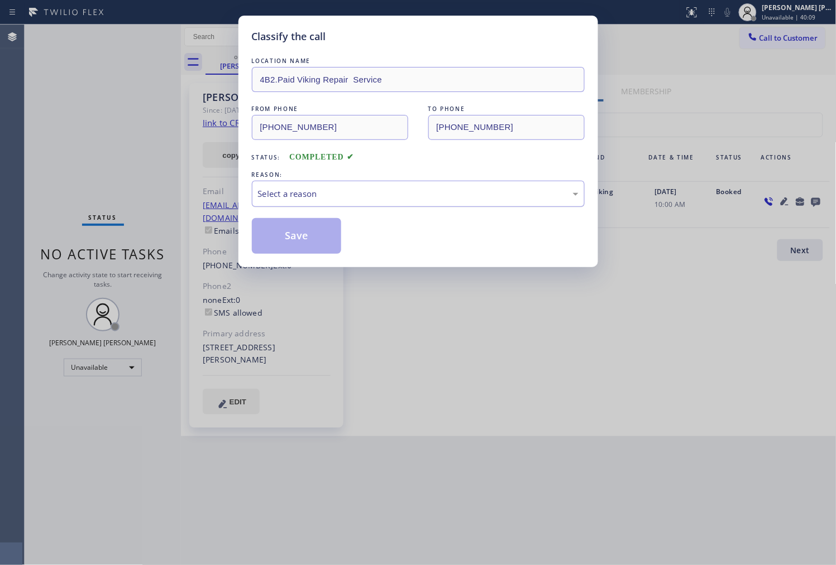
click at [296, 196] on div "Select a reason" at bounding box center [418, 194] width 320 height 13
click at [294, 228] on button "Save" at bounding box center [297, 236] width 90 height 36
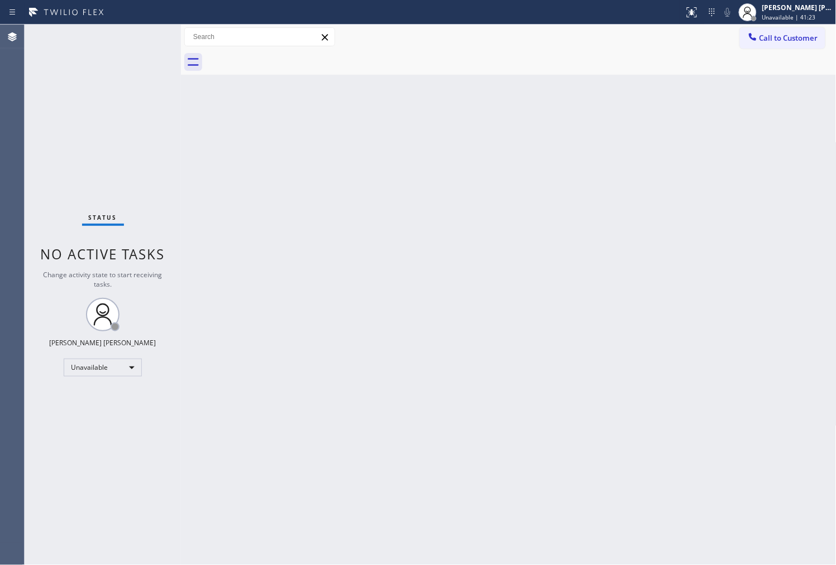
click at [776, 35] on span "Call to Customer" at bounding box center [788, 38] width 59 height 10
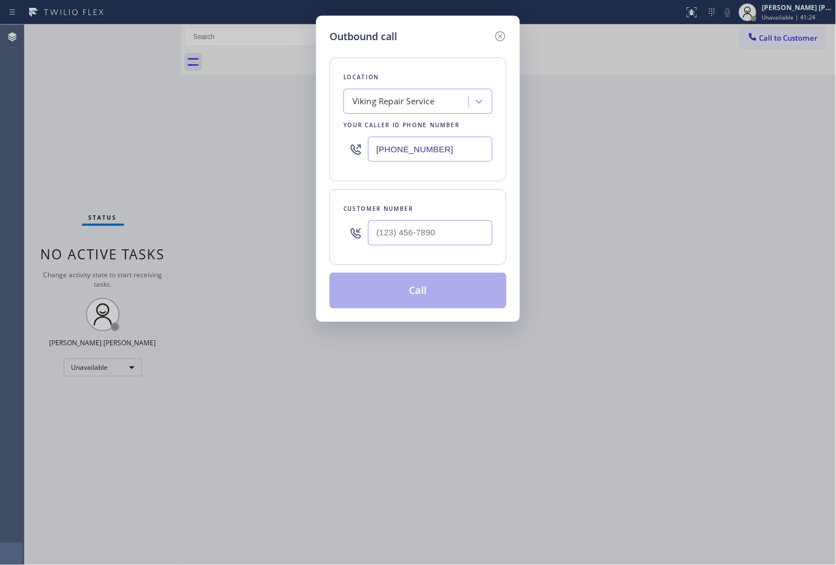
click at [411, 154] on input "[PHONE_NUMBER]" at bounding box center [430, 149] width 124 height 25
paste input "888) 996-4606"
type input "[PHONE_NUMBER]"
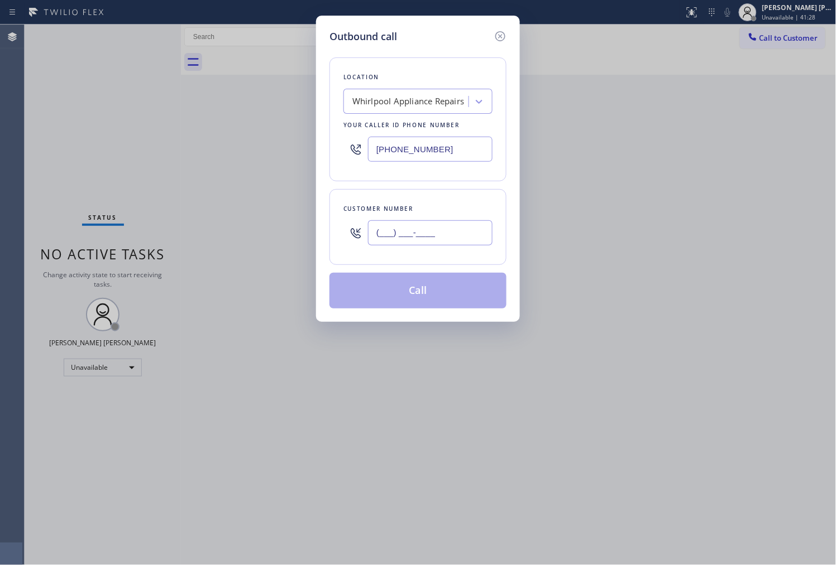
click at [401, 243] on input "(___) ___-____" at bounding box center [430, 232] width 124 height 25
paste input "425) 802-1586"
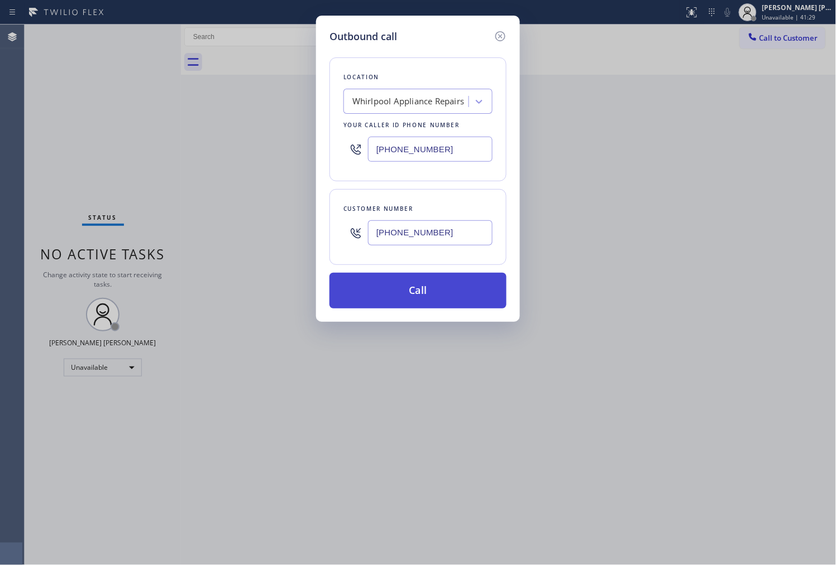
type input "[PHONE_NUMBER]"
click at [425, 293] on button "Call" at bounding box center [417, 291] width 177 height 36
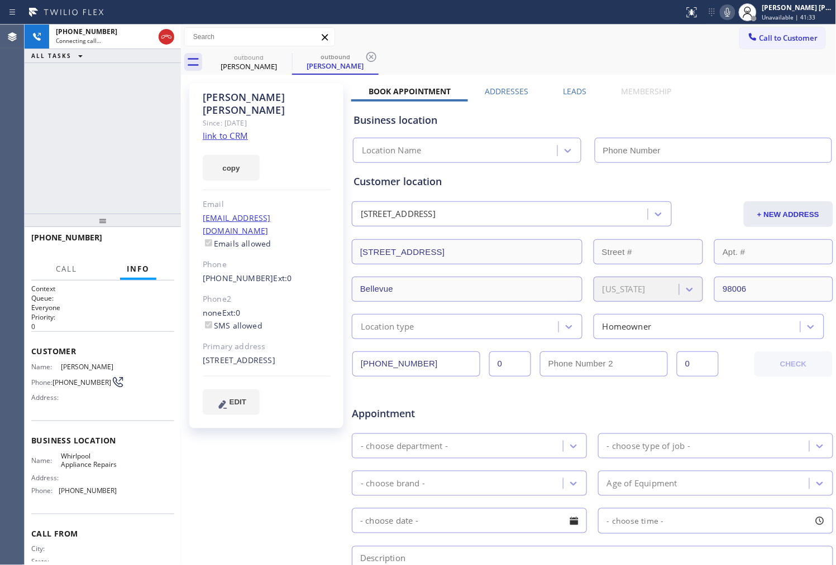
click at [734, 13] on icon at bounding box center [727, 12] width 13 height 13
type input "[PHONE_NUMBER]"
click at [251, 98] on div "[PERSON_NAME]" at bounding box center [267, 104] width 128 height 26
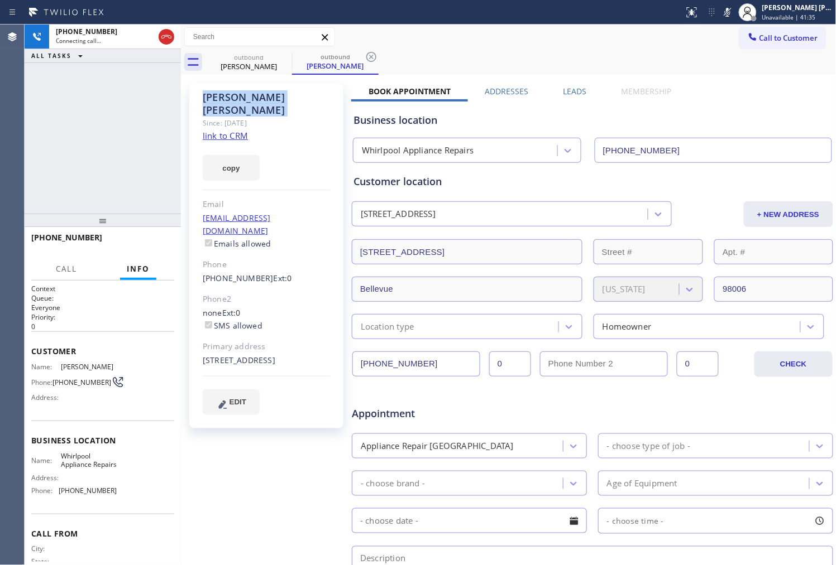
click at [251, 98] on div "[PERSON_NAME]" at bounding box center [267, 104] width 128 height 26
copy div "[PERSON_NAME]"
click at [734, 15] on icon at bounding box center [727, 12] width 13 height 13
click at [577, 93] on label "Leads" at bounding box center [574, 91] width 23 height 11
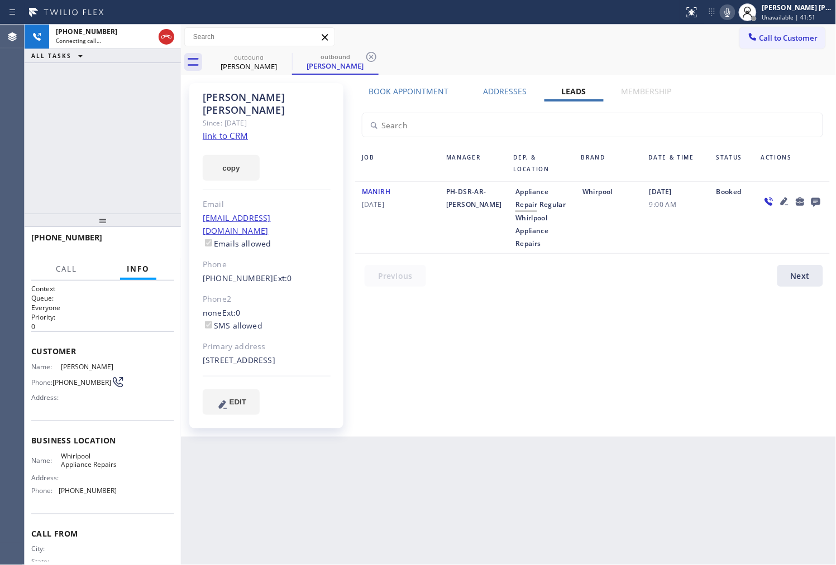
click at [815, 199] on icon at bounding box center [815, 202] width 13 height 14
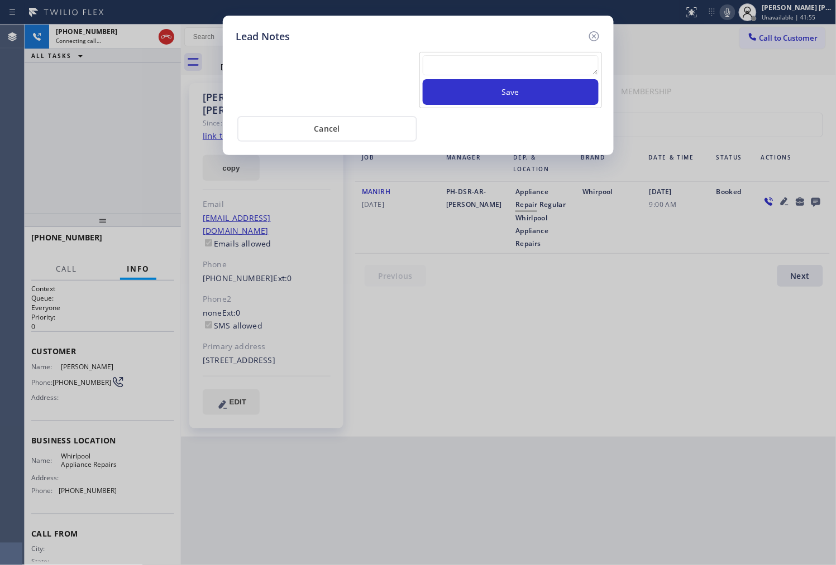
click at [565, 79] on div "Save" at bounding box center [510, 80] width 183 height 56
click at [565, 70] on textarea at bounding box center [511, 65] width 176 height 20
paste textarea "N/A- Please transfer"
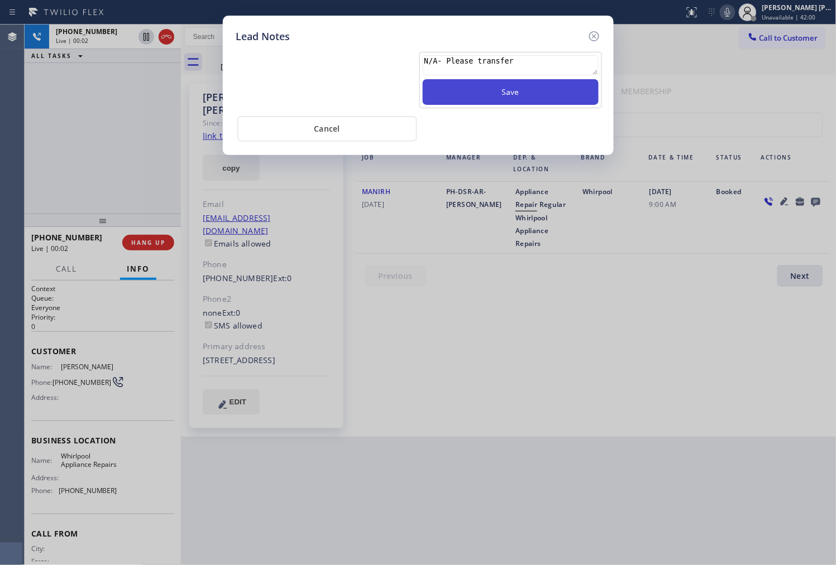
type textarea "N/A- Please transfer"
click at [538, 98] on button "Save" at bounding box center [511, 92] width 176 height 26
click at [589, 34] on icon at bounding box center [593, 36] width 10 height 10
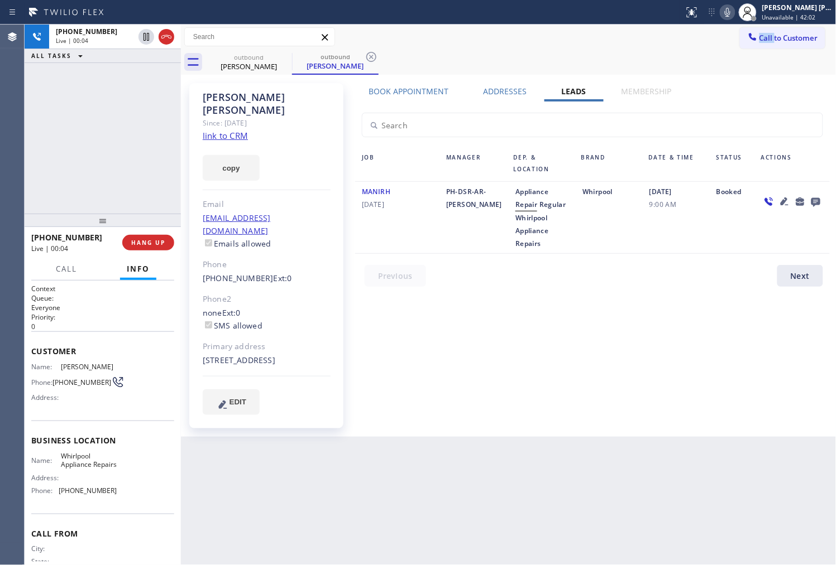
drag, startPoint x: 589, startPoint y: 34, endPoint x: 486, endPoint y: 107, distance: 127.0
click at [591, 33] on div "Call to Customer Outbound call Location Whirlpool Appliance Repairs Your caller…" at bounding box center [508, 37] width 655 height 20
click at [155, 253] on div "[PHONE_NUMBER] Live | 00:04 HANG UP" at bounding box center [102, 242] width 143 height 29
click at [158, 246] on span "HANG UP" at bounding box center [148, 243] width 34 height 8
click at [164, 241] on span "HANG UP" at bounding box center [148, 243] width 34 height 8
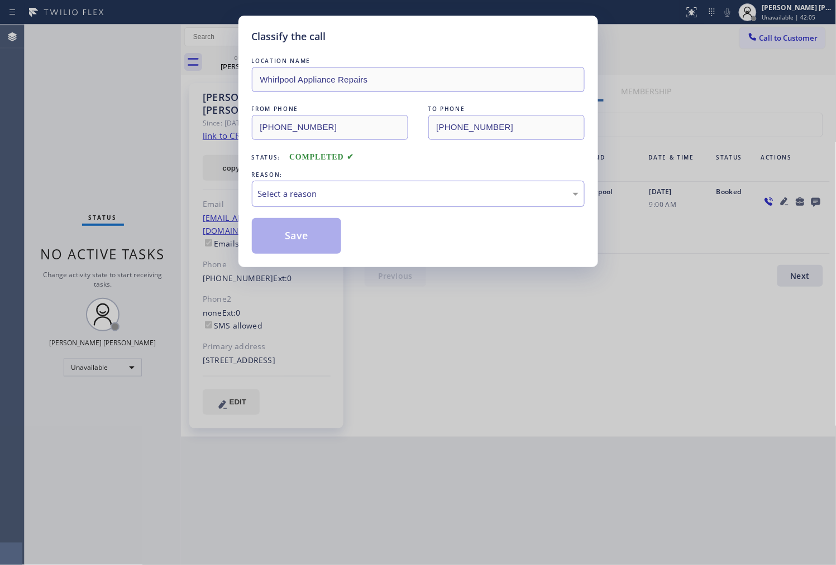
click at [359, 181] on div "Select a reason" at bounding box center [418, 194] width 333 height 26
drag, startPoint x: 268, startPoint y: 238, endPoint x: 208, endPoint y: 146, distance: 110.5
click at [271, 238] on button "Save" at bounding box center [297, 236] width 90 height 36
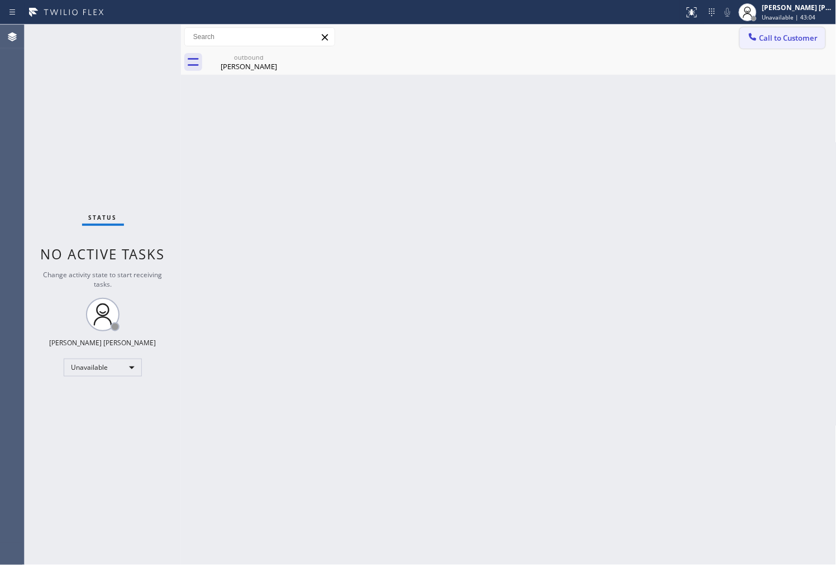
click at [747, 41] on icon at bounding box center [752, 36] width 11 height 11
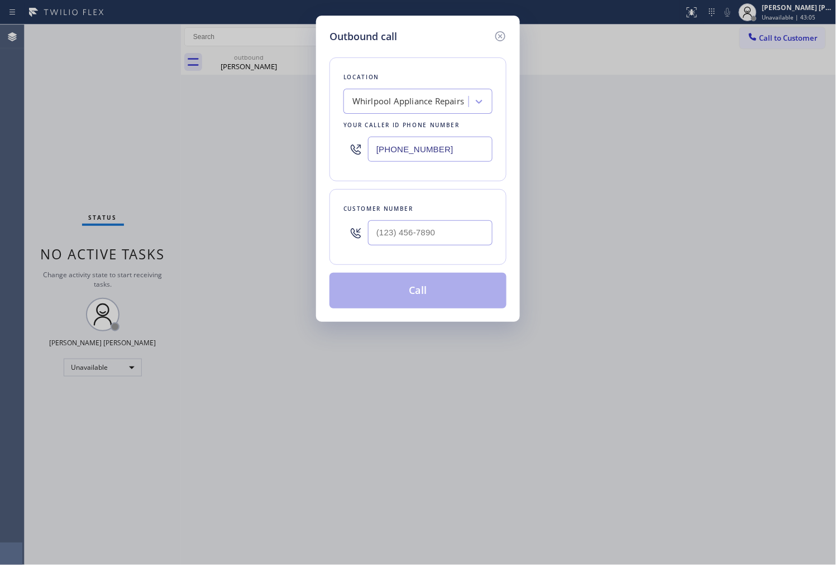
click at [449, 148] on input "[PHONE_NUMBER]" at bounding box center [430, 149] width 124 height 25
paste input "55) 340-1313"
type input "[PHONE_NUMBER]"
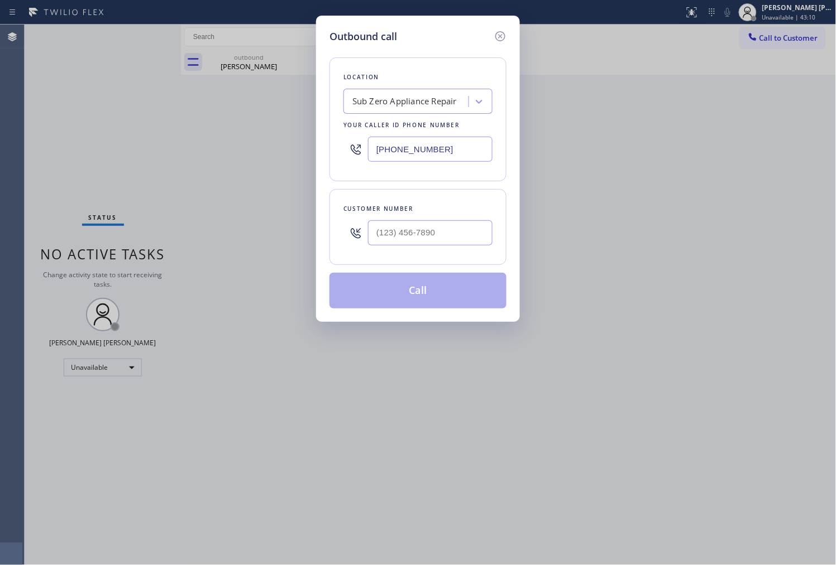
click at [410, 223] on input "text" at bounding box center [430, 232] width 124 height 25
click at [410, 223] on input "(___) ___-____" at bounding box center [430, 232] width 124 height 25
paste input "720-4097"
click at [425, 231] on input "(___) 720-4097" at bounding box center [430, 232] width 124 height 25
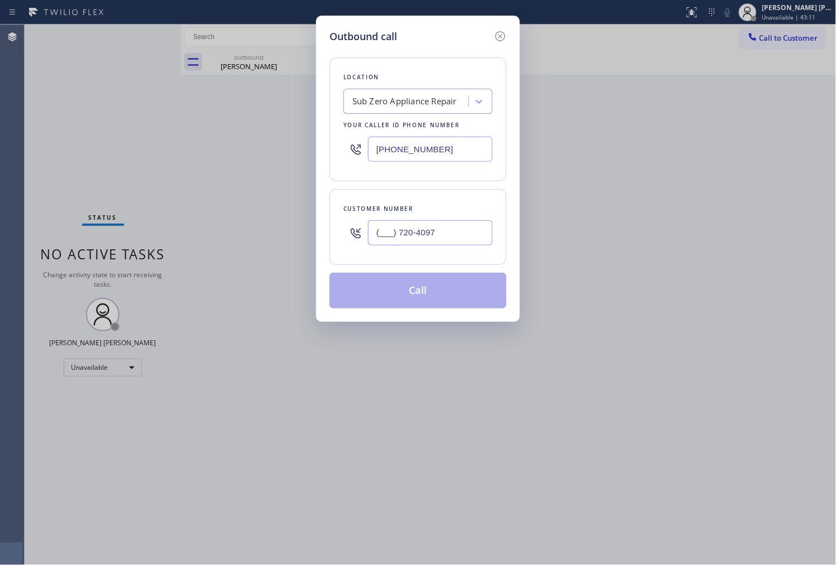
click at [425, 231] on input "(___) 720-4097" at bounding box center [430, 232] width 124 height 25
paste input "720) 409-7071"
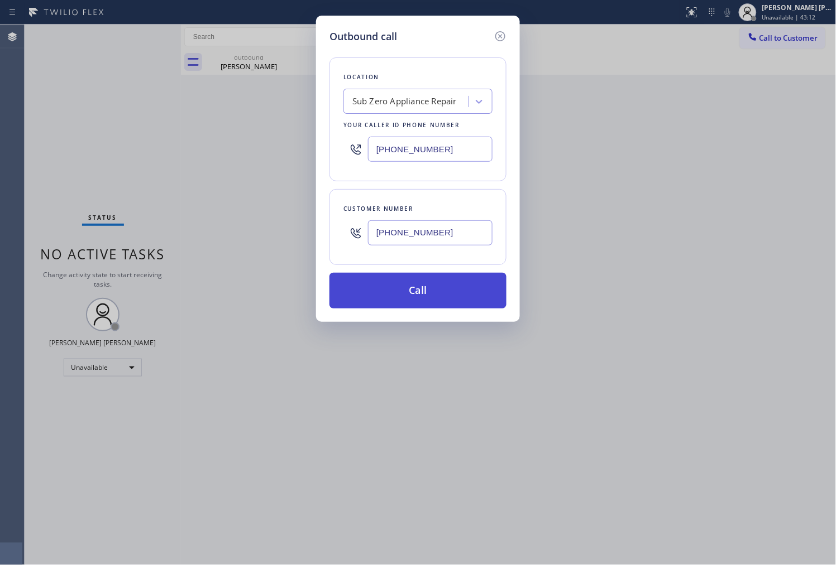
type input "[PHONE_NUMBER]"
click at [449, 294] on button "Call" at bounding box center [417, 291] width 177 height 36
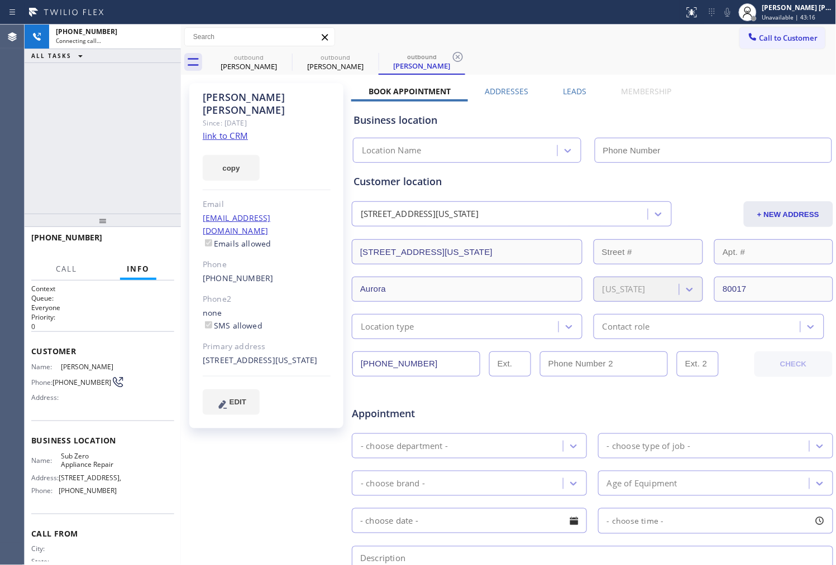
click at [0, 0] on icon at bounding box center [0, 0] width 0 height 0
click at [252, 95] on div "[PERSON_NAME]" at bounding box center [267, 104] width 128 height 26
type input "[PHONE_NUMBER]"
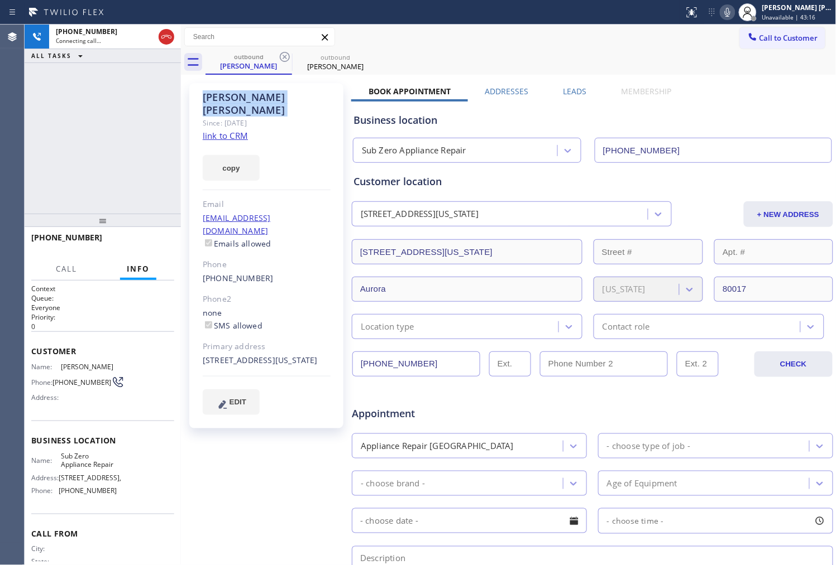
click at [252, 95] on div "[PERSON_NAME]" at bounding box center [267, 104] width 128 height 26
copy div "[PERSON_NAME]"
drag, startPoint x: 652, startPoint y: 7, endPoint x: 806, endPoint y: 160, distance: 217.1
click at [806, 160] on div "Customer location [STREET_ADDRESS][US_STATE] + NEW ADDRESS [STREET_ADDRESS][US_…" at bounding box center [592, 249] width 482 height 181
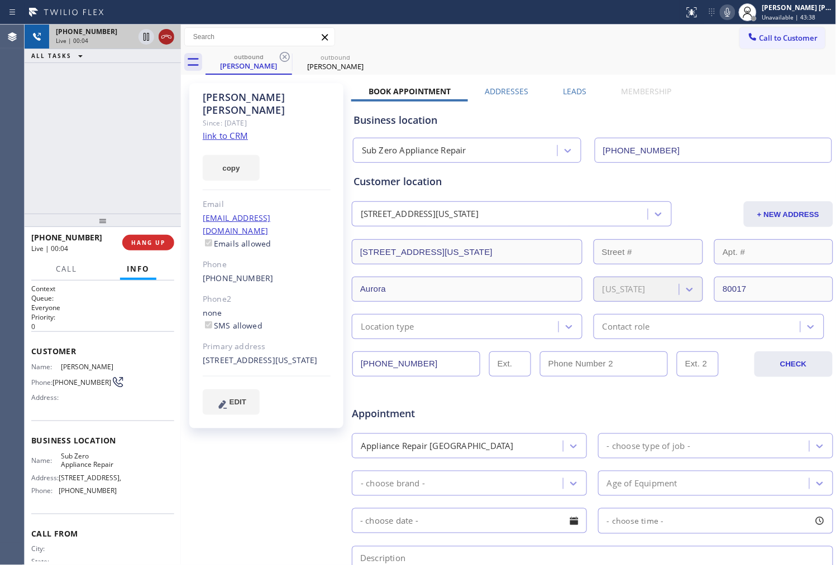
click at [164, 36] on icon at bounding box center [166, 36] width 13 height 13
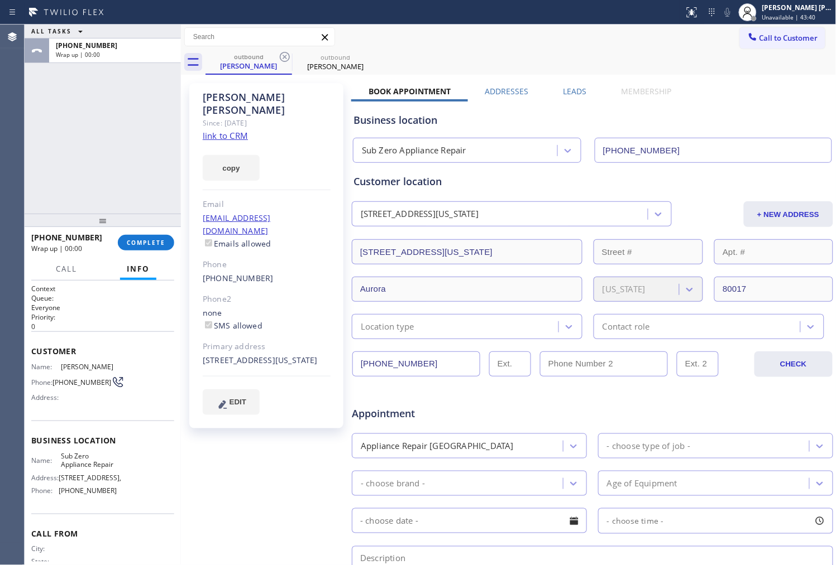
click at [574, 92] on label "Leads" at bounding box center [574, 91] width 23 height 11
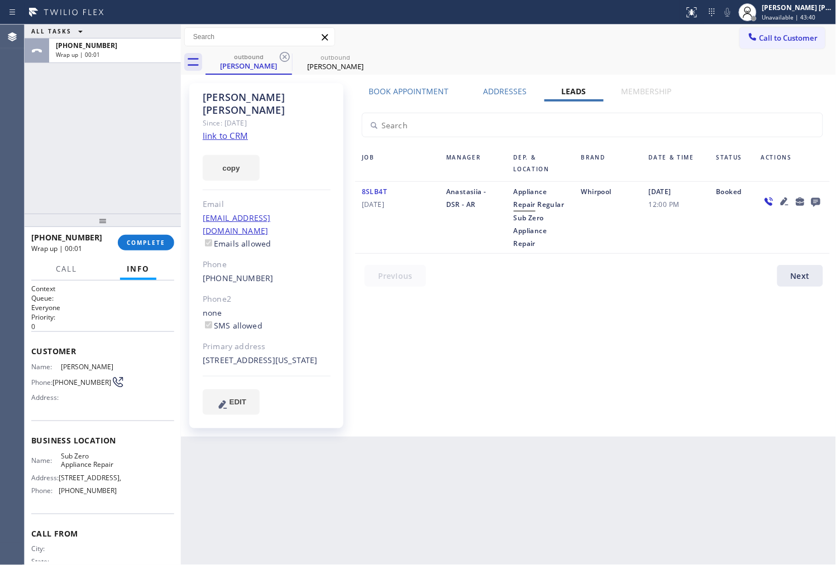
click at [809, 198] on icon at bounding box center [815, 202] width 13 height 14
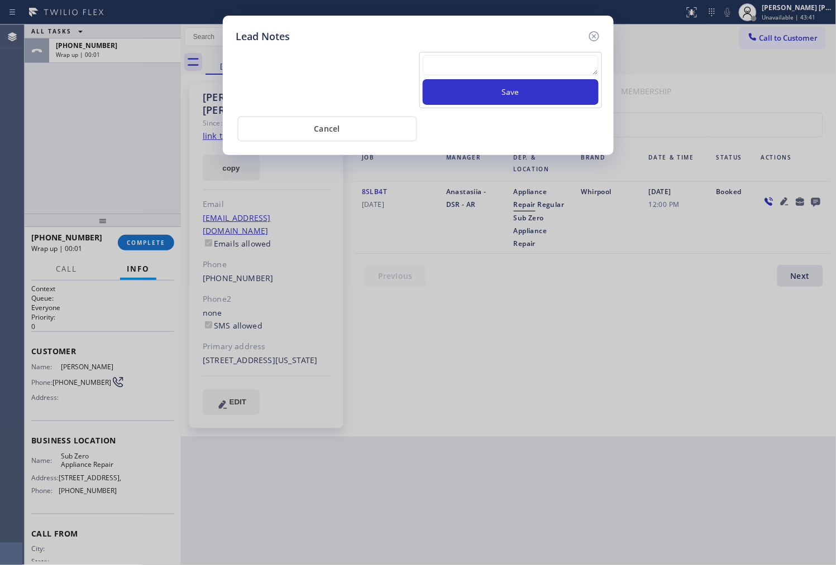
click at [481, 71] on textarea at bounding box center [511, 65] width 176 height 20
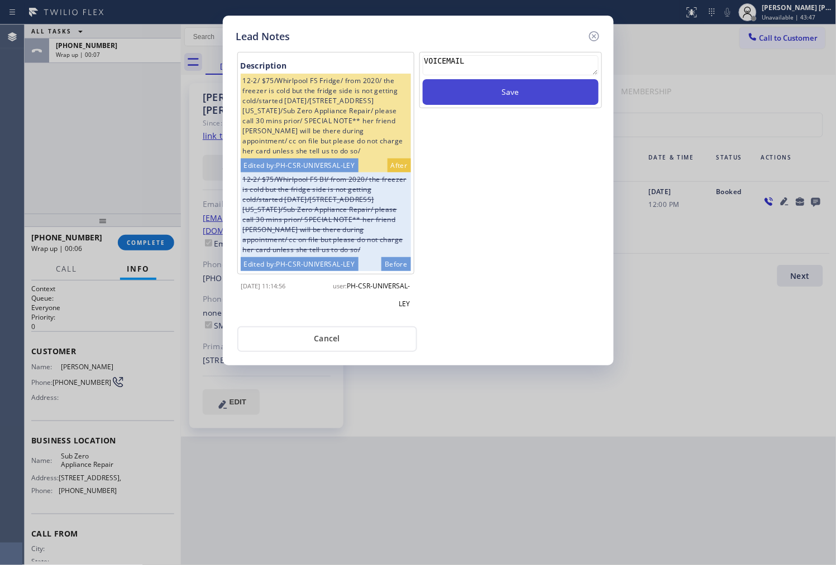
type textarea "VOICEMAIL"
click at [508, 89] on button "Save" at bounding box center [511, 92] width 176 height 26
click at [590, 38] on icon at bounding box center [593, 36] width 10 height 10
click at [590, 38] on div "Call to Customer Outbound call Location Sub Zero Appliance Repair Your caller i…" at bounding box center [508, 37] width 655 height 20
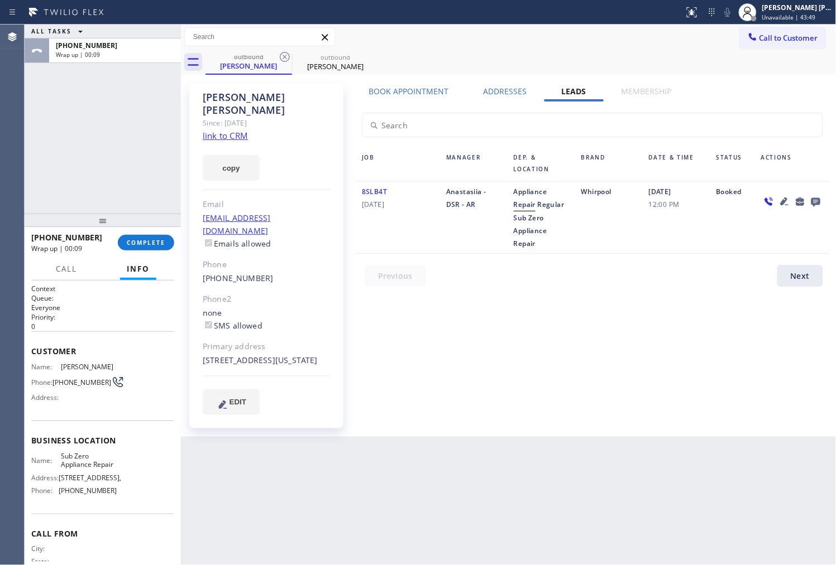
click at [163, 234] on div "[PHONE_NUMBER] Wrap up | 00:09 COMPLETE" at bounding box center [102, 242] width 143 height 29
click at [162, 242] on span "COMPLETE" at bounding box center [146, 243] width 39 height 8
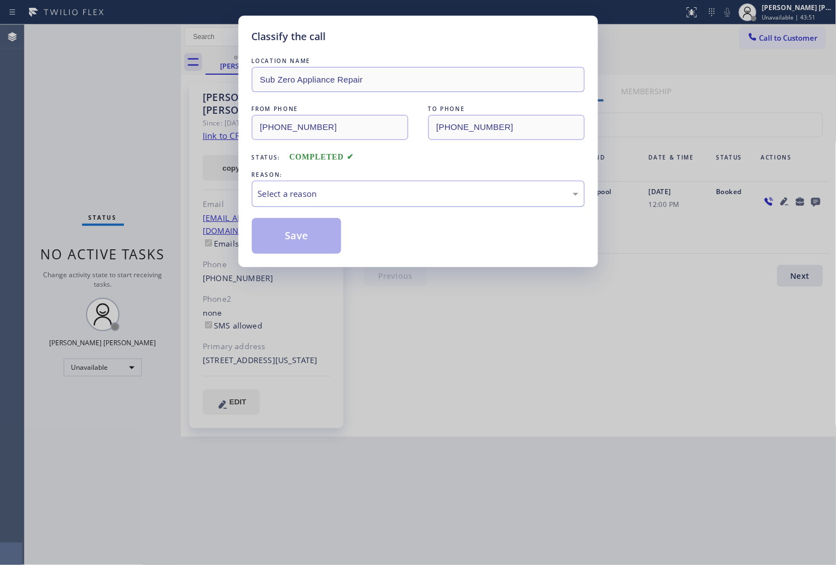
click at [392, 196] on div "Select a reason" at bounding box center [418, 194] width 320 height 13
click at [306, 246] on button "Save" at bounding box center [297, 236] width 90 height 36
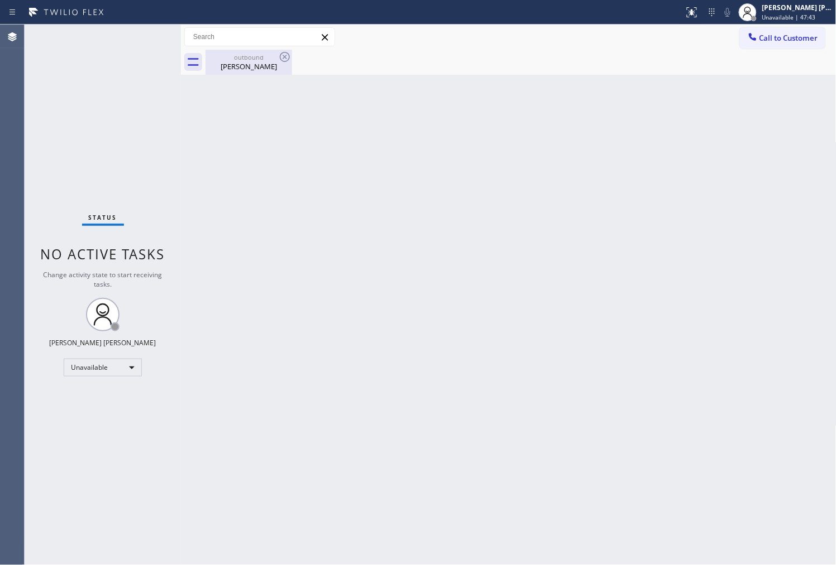
click at [272, 64] on div "[PERSON_NAME]" at bounding box center [249, 66] width 84 height 10
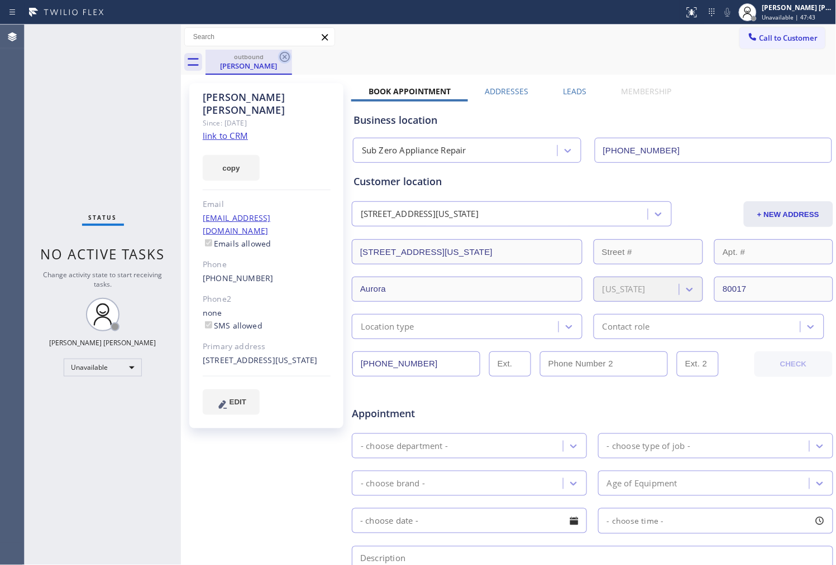
click at [281, 59] on icon at bounding box center [284, 56] width 13 height 13
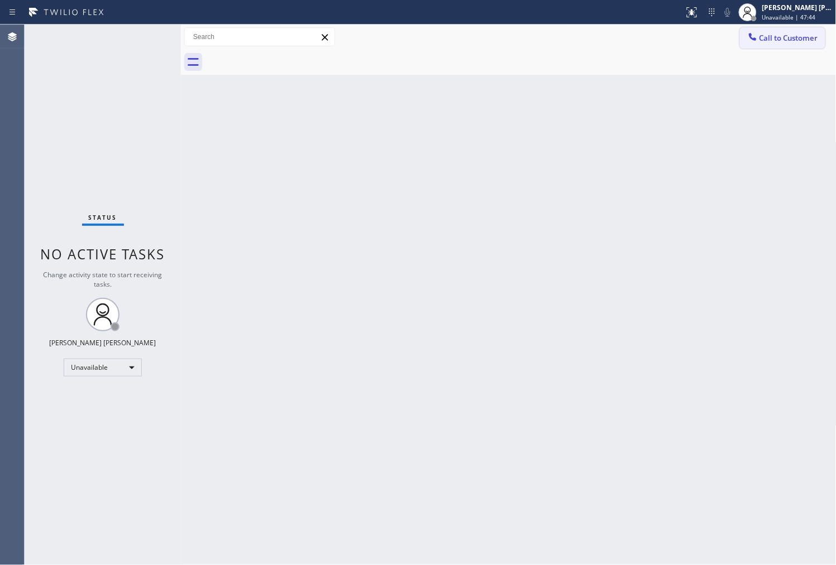
click at [797, 41] on span "Call to Customer" at bounding box center [788, 38] width 59 height 10
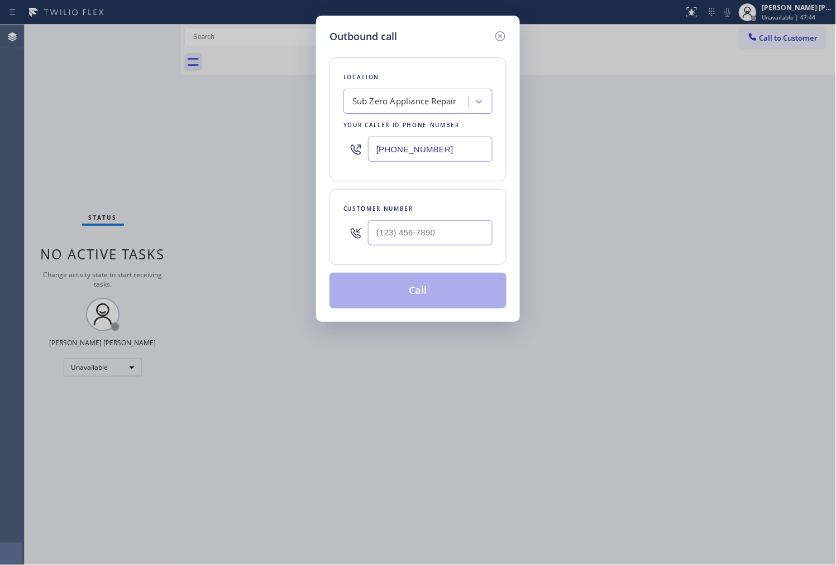
click at [421, 141] on input "[PHONE_NUMBER]" at bounding box center [430, 149] width 124 height 25
paste input "662-5332"
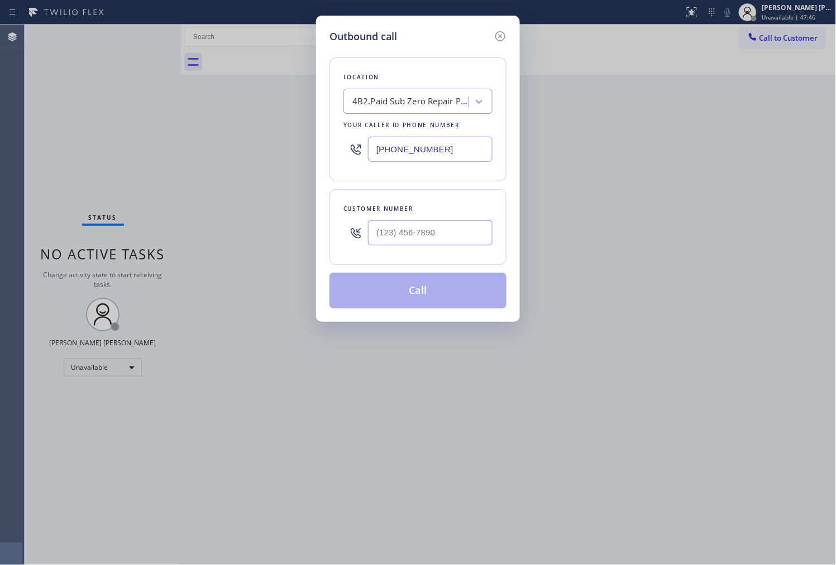
type input "[PHONE_NUMBER]"
click at [390, 241] on input "(___) ___-____" at bounding box center [430, 232] width 124 height 25
paste input "858) 722-8850"
type input "[PHONE_NUMBER]"
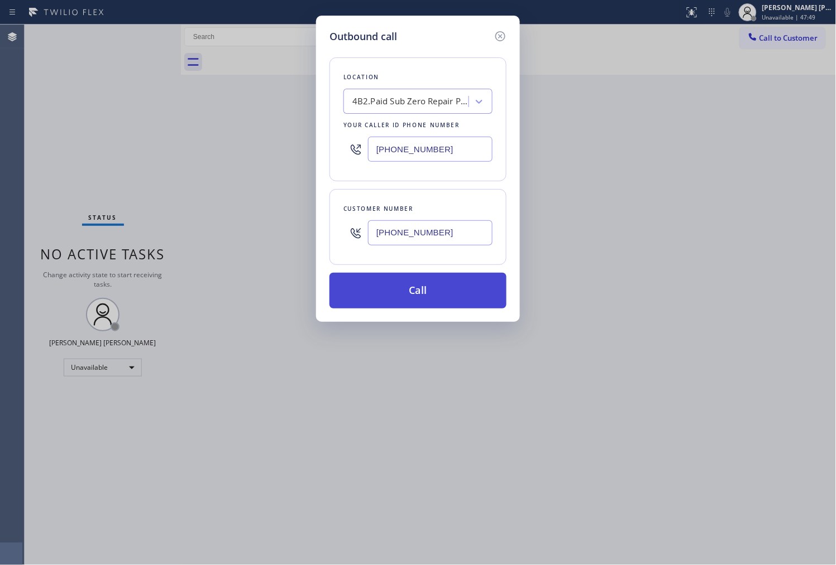
click at [402, 281] on button "Call" at bounding box center [417, 291] width 177 height 36
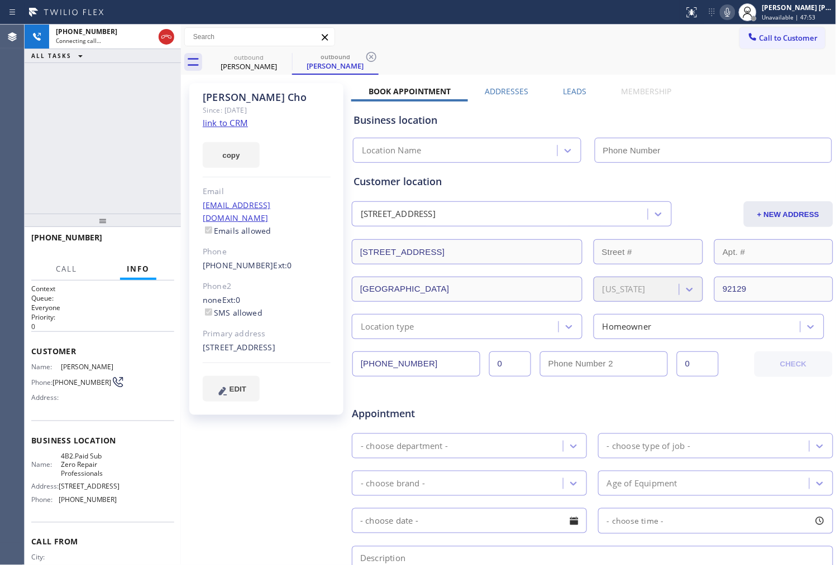
click at [235, 95] on div "[PERSON_NAME]" at bounding box center [267, 97] width 128 height 13
click at [235, 94] on div "[PERSON_NAME]" at bounding box center [267, 97] width 128 height 13
click at [232, 93] on div "[PERSON_NAME]" at bounding box center [267, 97] width 128 height 13
copy div "[PERSON_NAME]"
type input "[PHONE_NUMBER]"
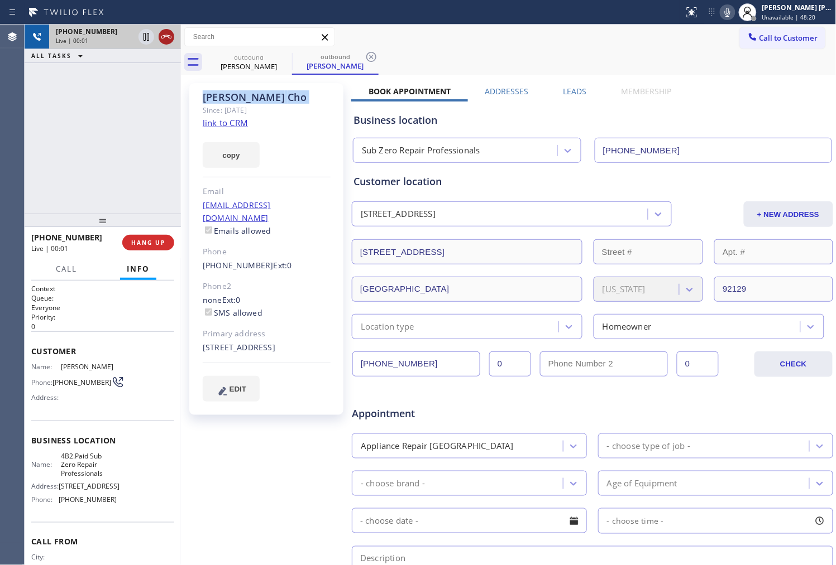
click at [168, 37] on icon at bounding box center [166, 36] width 13 height 13
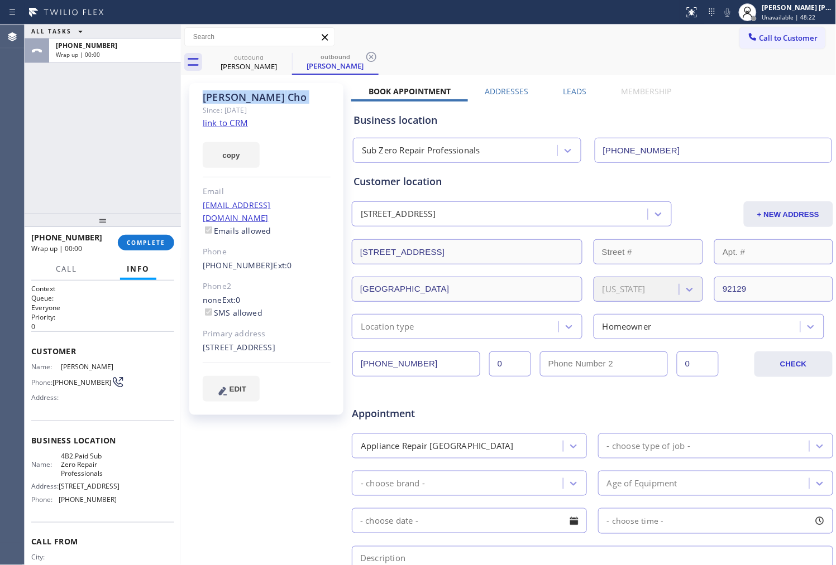
click at [567, 91] on label "Leads" at bounding box center [574, 91] width 23 height 11
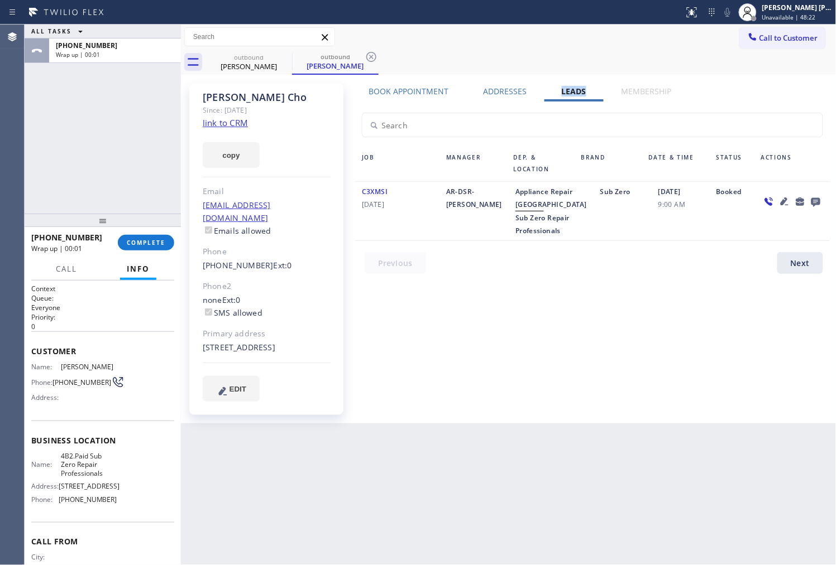
click at [814, 197] on icon at bounding box center [815, 202] width 13 height 14
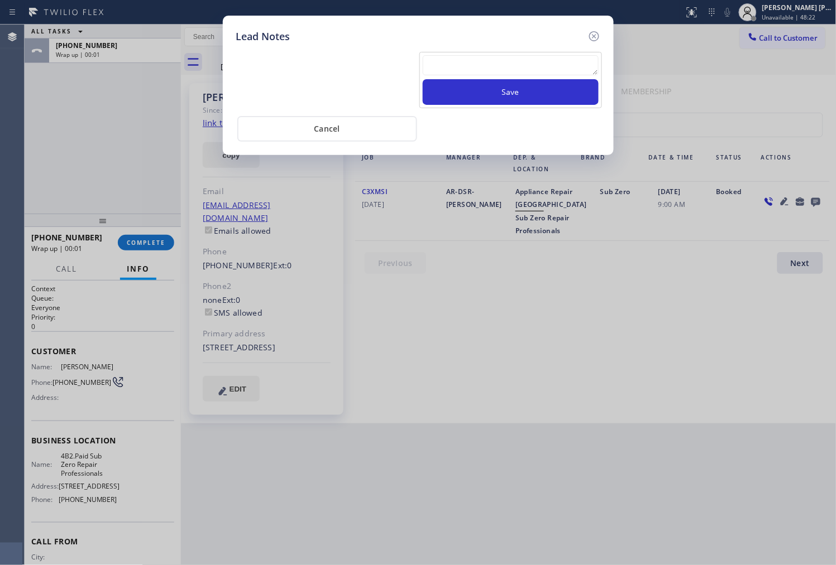
click at [515, 56] on textarea at bounding box center [511, 65] width 176 height 20
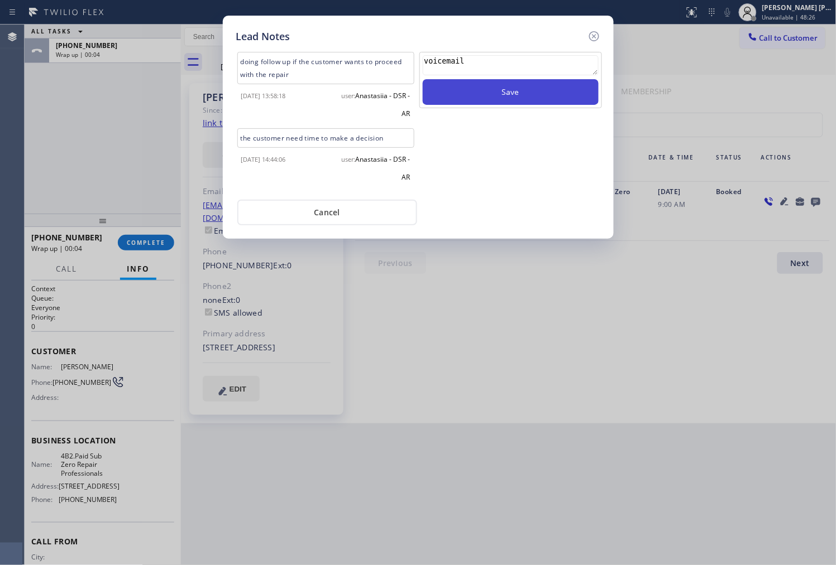
type textarea "voicemail"
click at [556, 93] on button "Save" at bounding box center [511, 92] width 176 height 26
click at [599, 36] on icon at bounding box center [593, 36] width 13 height 13
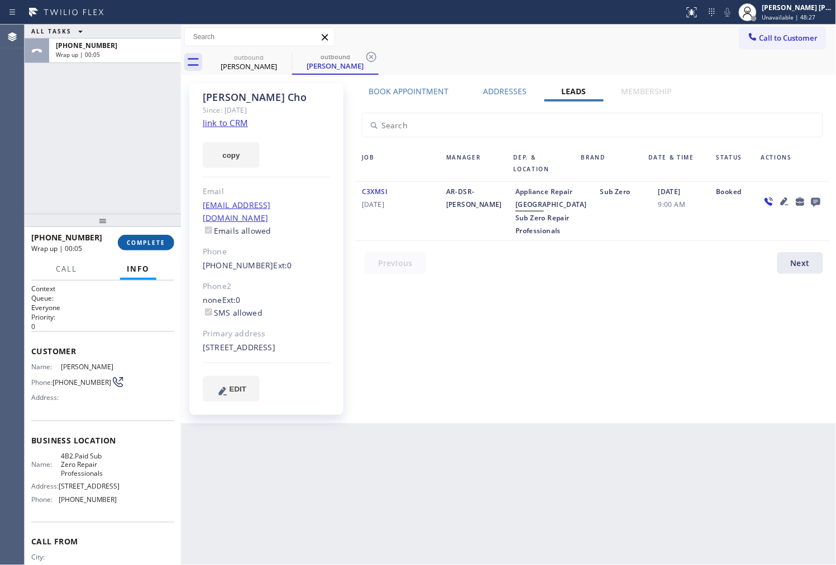
click at [124, 242] on button "COMPLETE" at bounding box center [146, 243] width 56 height 16
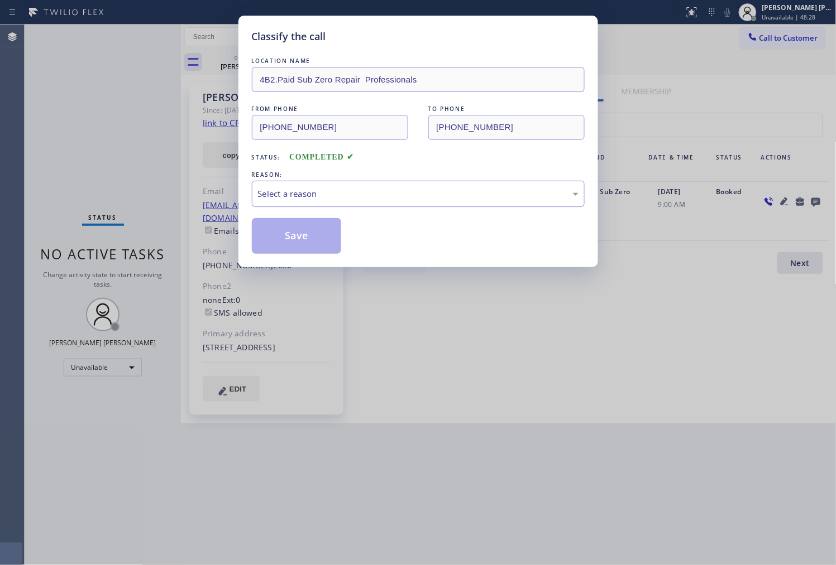
click at [369, 200] on div "Select a reason" at bounding box center [418, 194] width 320 height 13
click at [303, 237] on button "Save" at bounding box center [297, 236] width 90 height 36
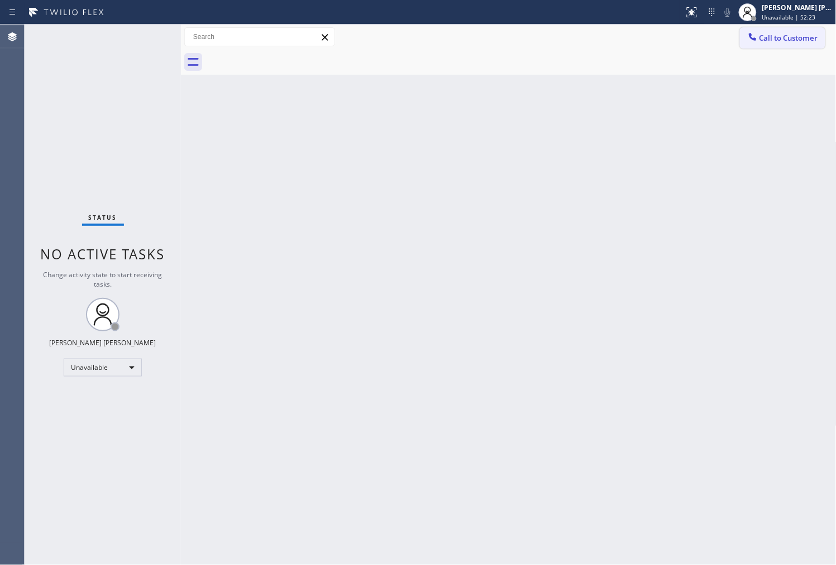
click at [802, 47] on button "Call to Customer" at bounding box center [782, 37] width 85 height 21
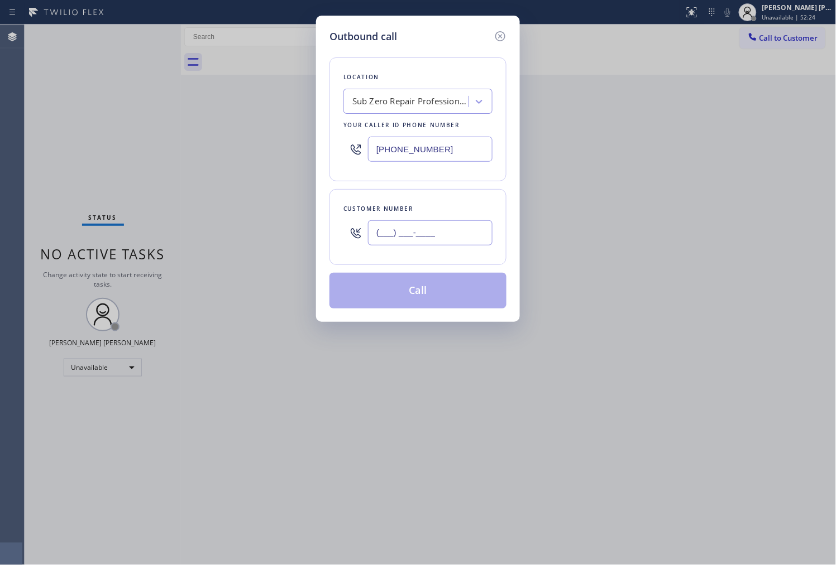
click at [420, 244] on input "(___) ___-____" at bounding box center [430, 232] width 124 height 25
paste input "858) 244-9718"
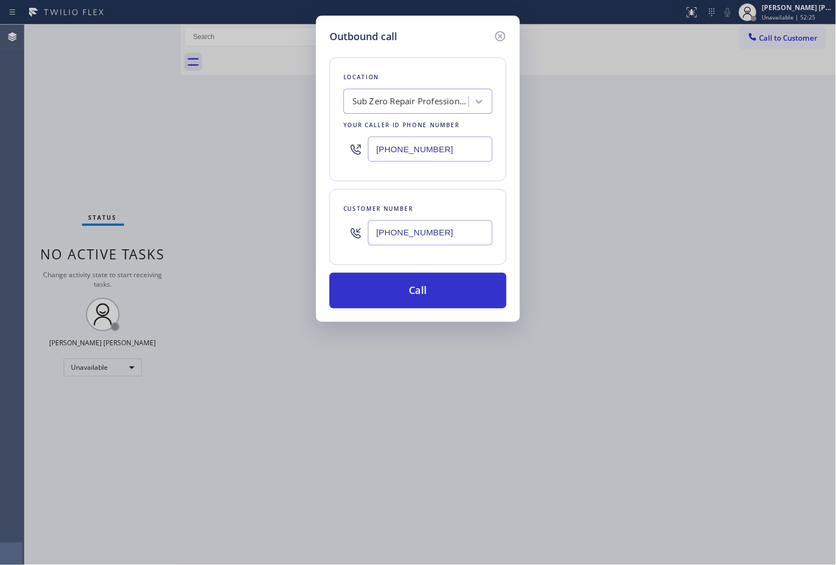
type input "[PHONE_NUMBER]"
click at [394, 136] on div "[PHONE_NUMBER]" at bounding box center [417, 149] width 149 height 36
click at [390, 149] on input "[PHONE_NUMBER]" at bounding box center [430, 149] width 124 height 25
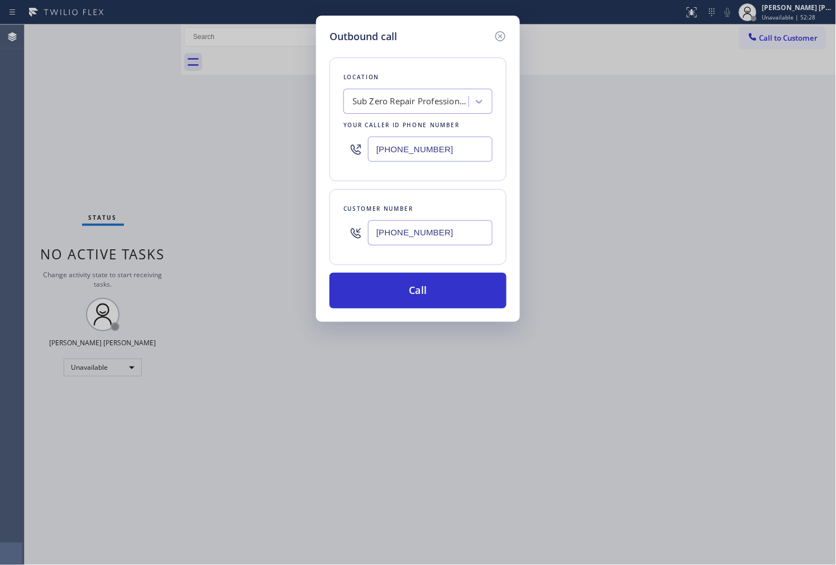
paste input "8) 750-0991"
click at [438, 147] on input "[PHONE_NUMBER]" at bounding box center [430, 149] width 124 height 25
paste input "8) 244-9718"
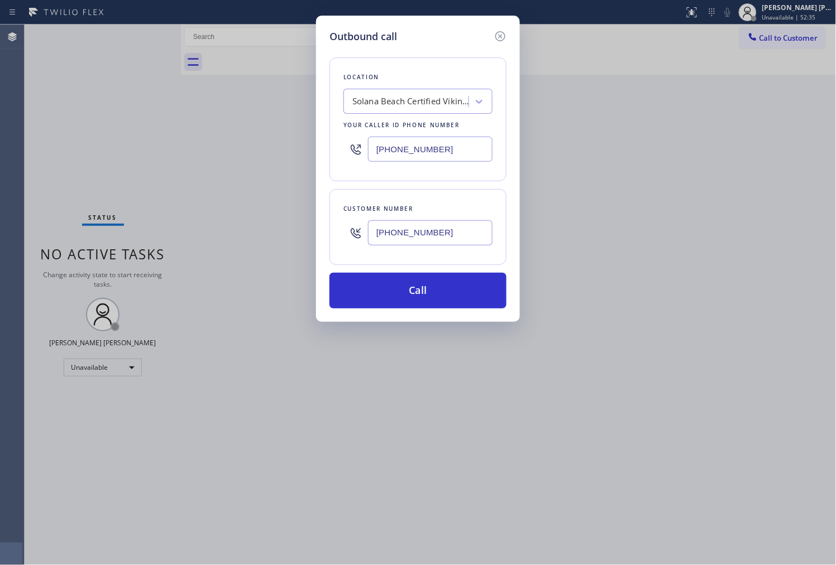
type input "[PHONE_NUMBER]"
click at [436, 237] on input "[PHONE_NUMBER]" at bounding box center [430, 232] width 124 height 25
paste input "8587"
click at [434, 238] on input "[PHONE_NUMBER]" at bounding box center [430, 232] width 124 height 25
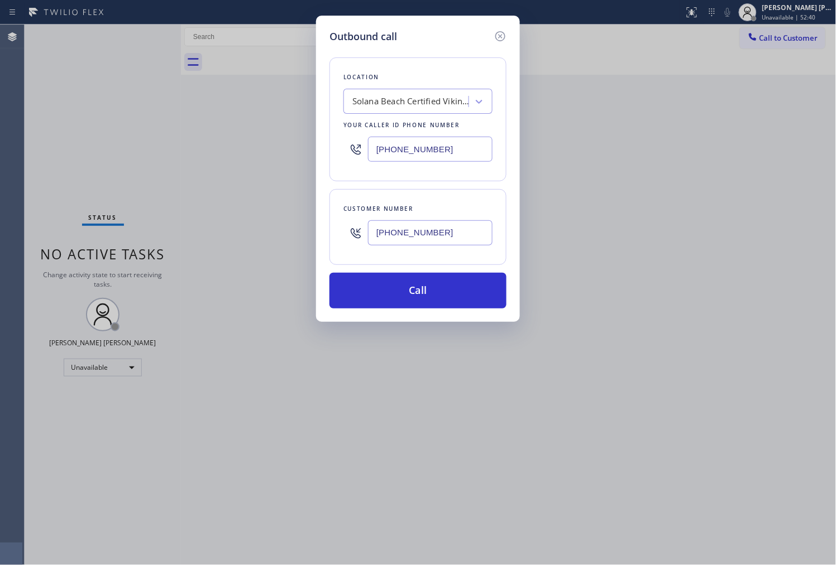
click at [434, 238] on input "[PHONE_NUMBER]" at bounding box center [430, 232] width 124 height 25
click at [437, 238] on input "[PHONE_NUMBER]" at bounding box center [430, 232] width 124 height 25
paste input "750-0991"
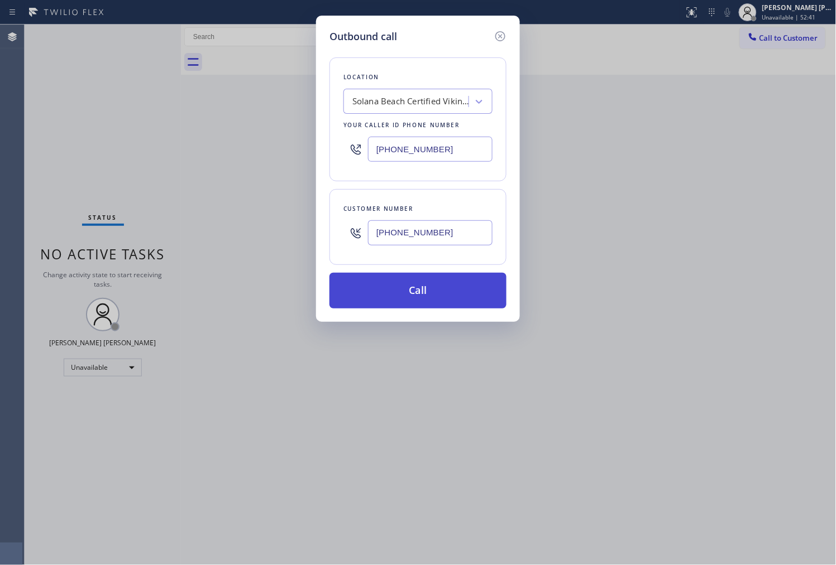
type input "[PHONE_NUMBER]"
click at [430, 297] on button "Call" at bounding box center [417, 291] width 177 height 36
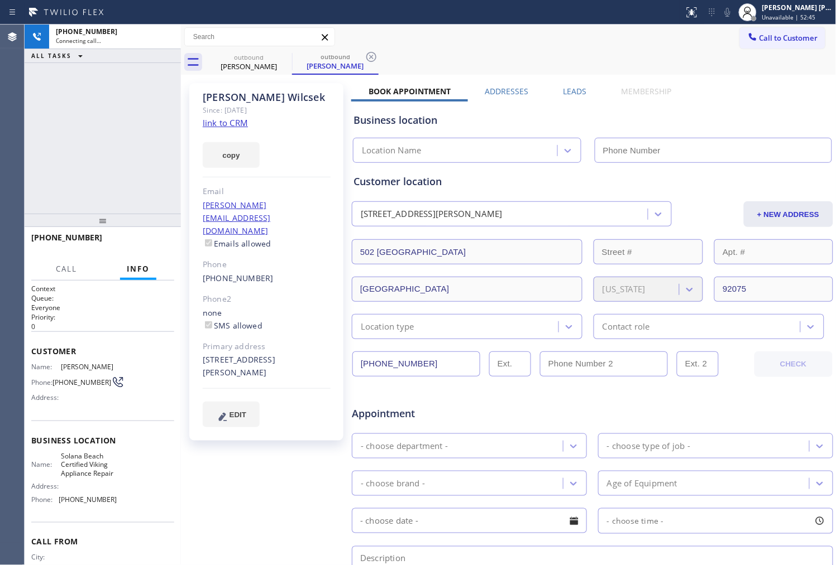
click at [218, 94] on div "[PERSON_NAME]" at bounding box center [267, 97] width 128 height 13
type input "[PHONE_NUMBER]"
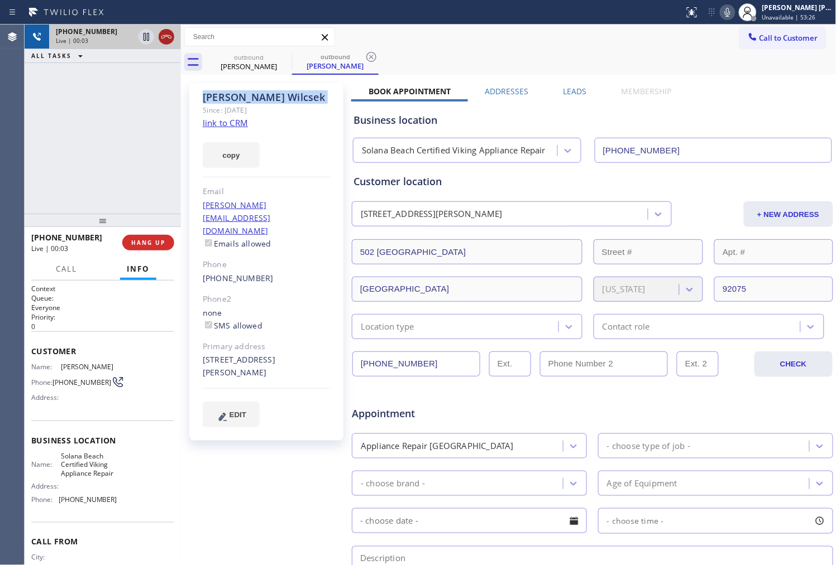
click at [168, 42] on icon at bounding box center [166, 36] width 13 height 13
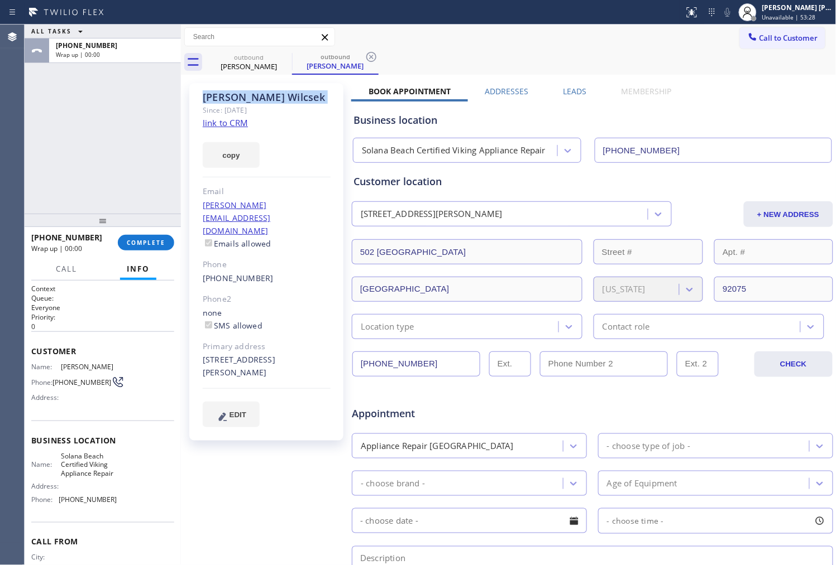
click at [571, 93] on label "Leads" at bounding box center [574, 91] width 23 height 11
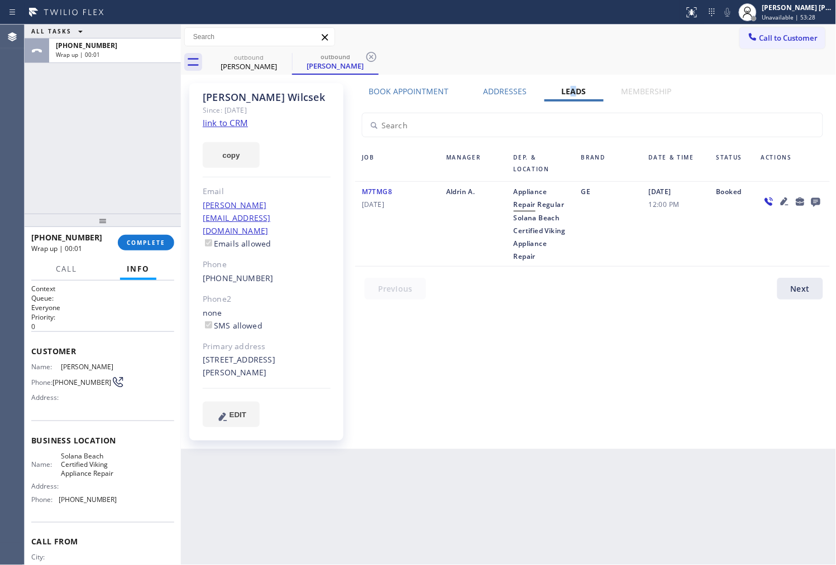
click at [815, 202] on icon at bounding box center [815, 202] width 9 height 9
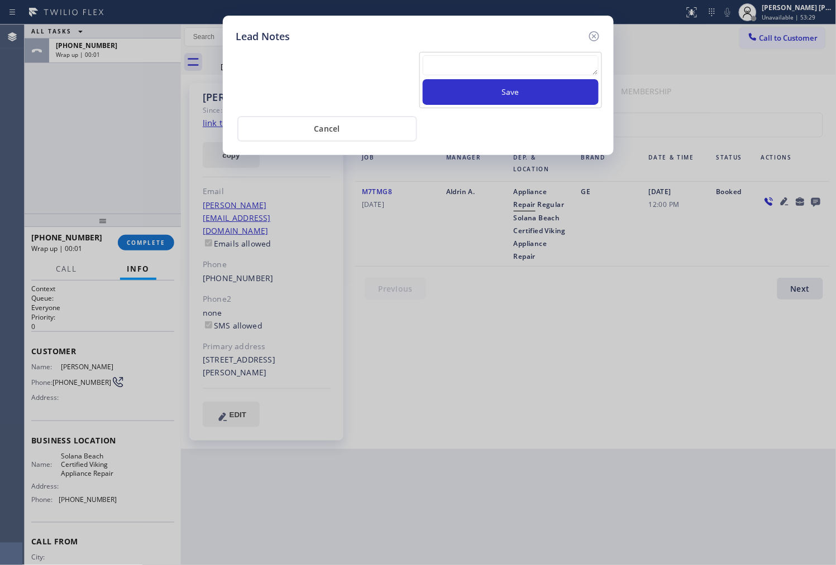
click at [535, 70] on textarea at bounding box center [511, 65] width 176 height 20
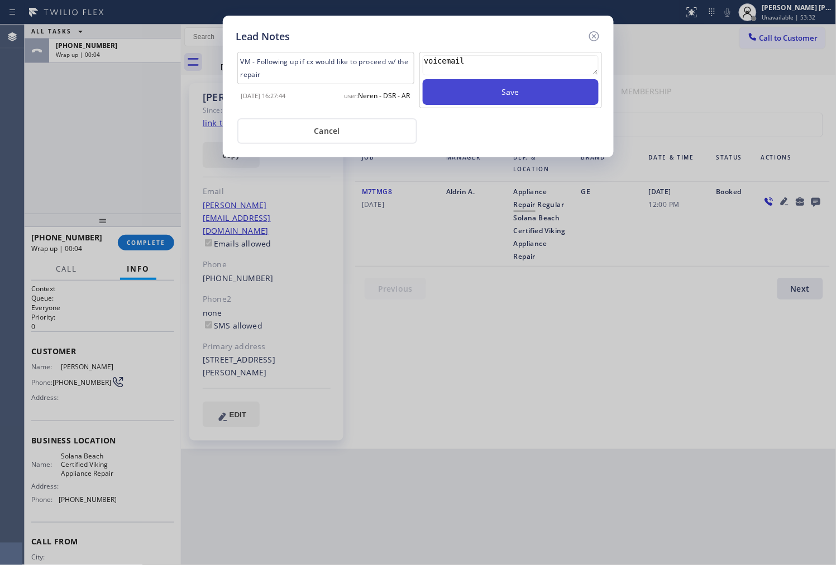
type textarea "voicemail"
click at [562, 91] on button "Save" at bounding box center [511, 92] width 176 height 26
click at [596, 37] on icon at bounding box center [593, 36] width 13 height 13
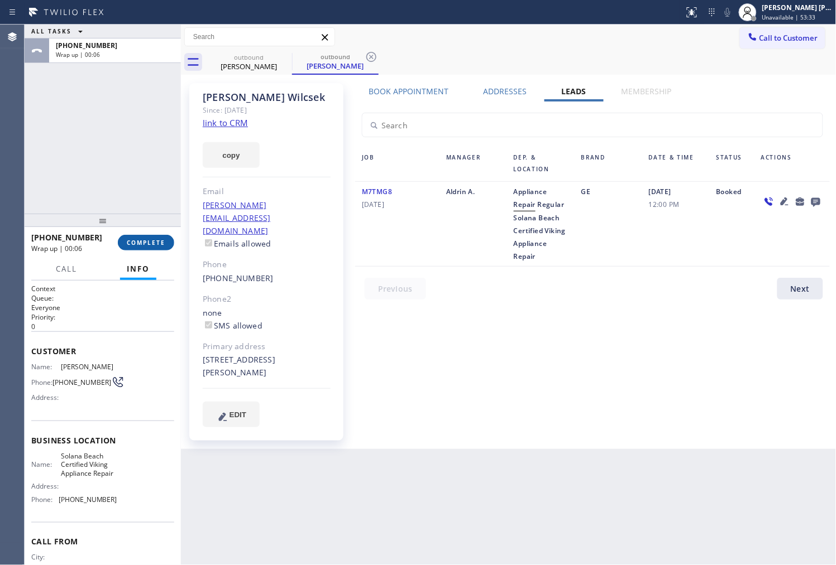
click at [146, 244] on span "COMPLETE" at bounding box center [146, 243] width 39 height 8
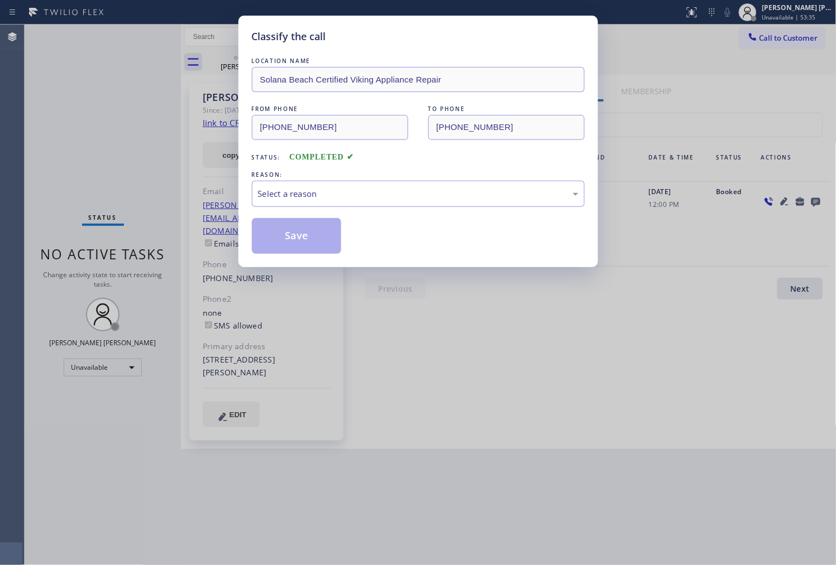
click at [361, 200] on div "Select a reason" at bounding box center [418, 194] width 320 height 13
click at [298, 239] on button "Save" at bounding box center [297, 236] width 90 height 36
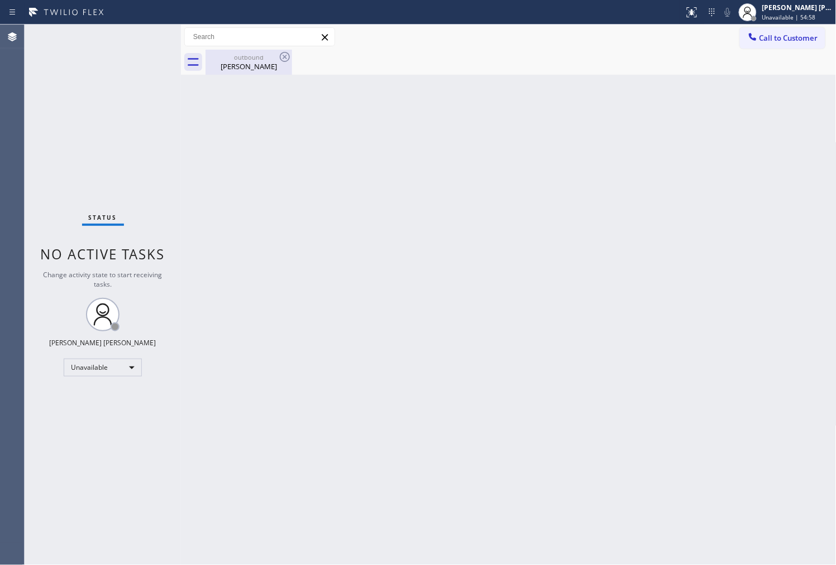
click at [271, 69] on div "[PERSON_NAME]" at bounding box center [249, 66] width 84 height 10
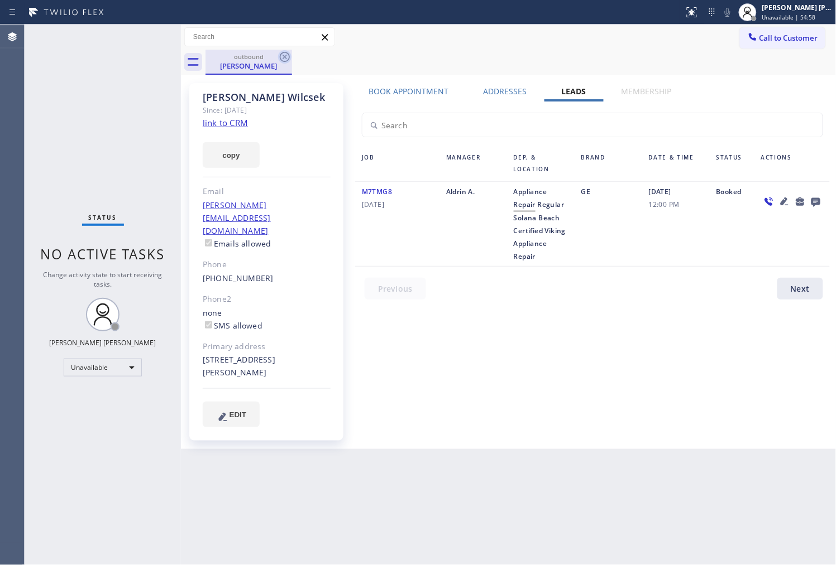
click at [280, 59] on icon at bounding box center [284, 56] width 13 height 13
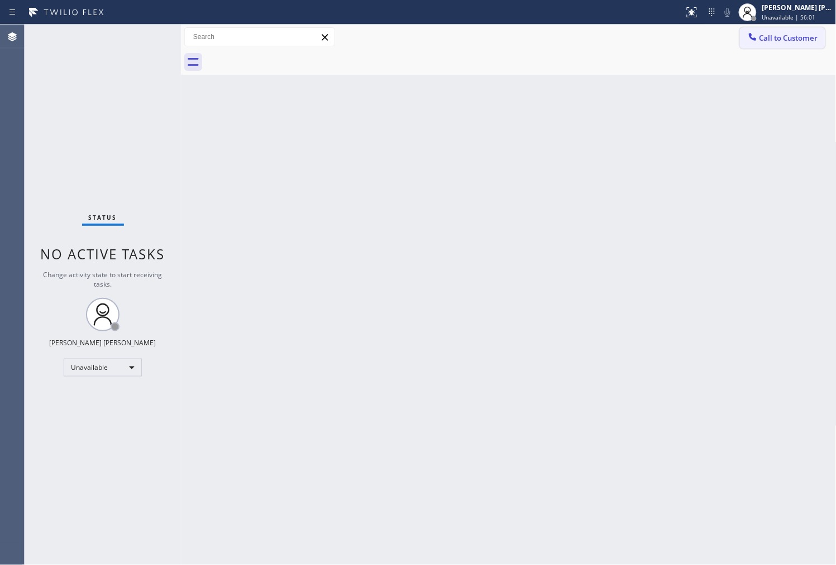
click at [764, 35] on span "Call to Customer" at bounding box center [788, 38] width 59 height 10
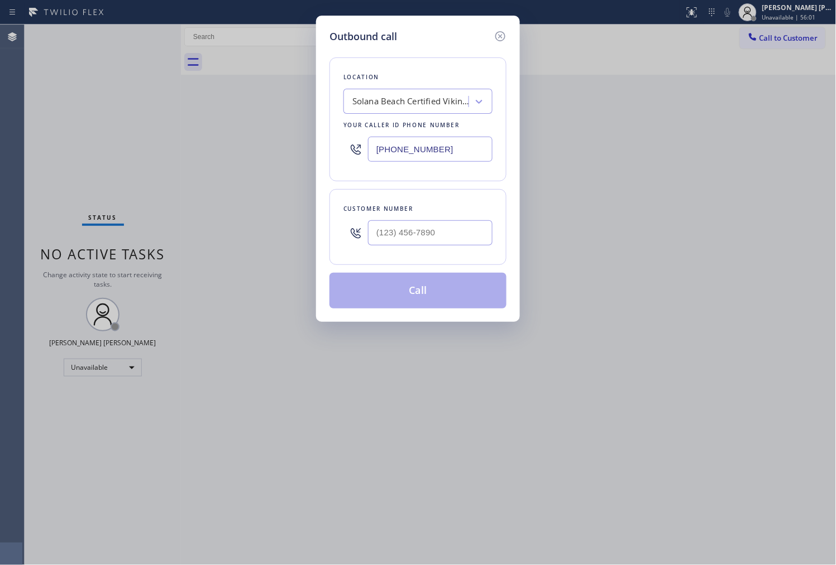
click at [426, 138] on input "[PHONE_NUMBER]" at bounding box center [430, 149] width 124 height 25
paste input "408) 547-9940"
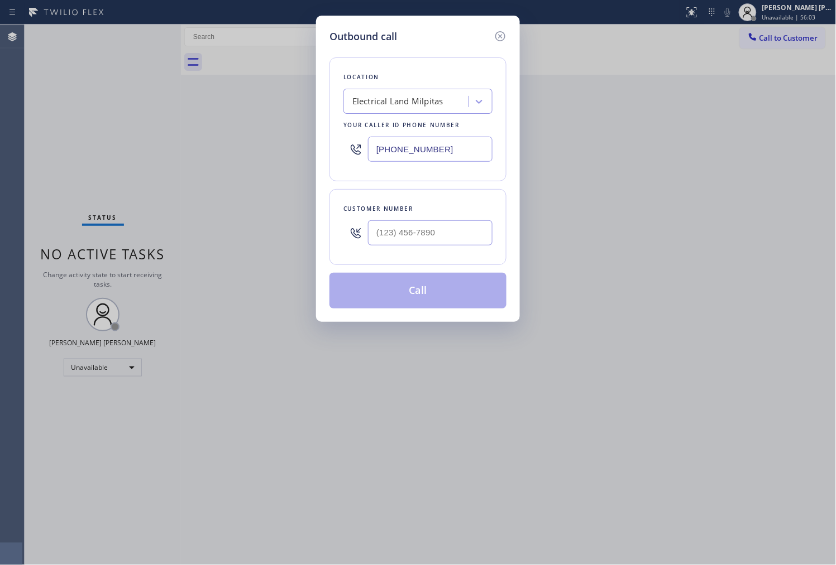
type input "[PHONE_NUMBER]"
click at [445, 221] on input "(___) ___-____" at bounding box center [430, 232] width 124 height 25
paste input "9252"
click at [423, 229] on input "(___) ___-9252" at bounding box center [430, 232] width 124 height 25
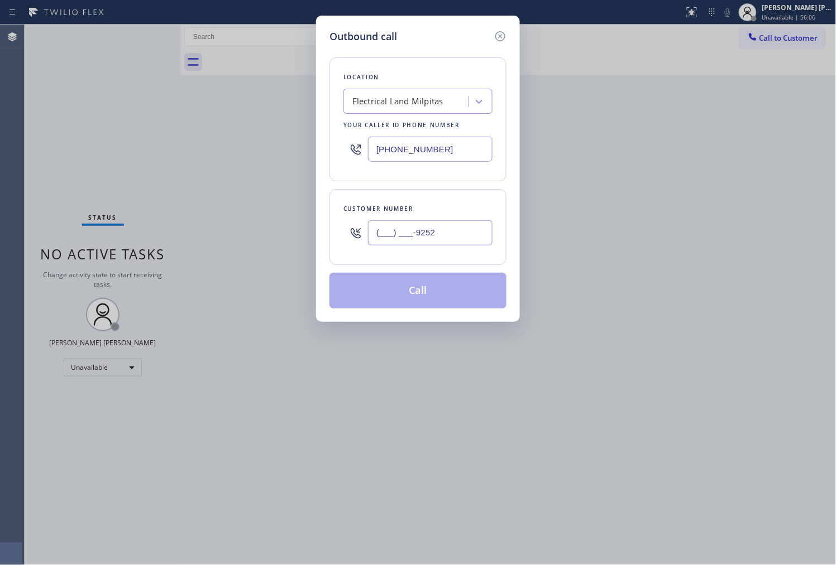
click at [423, 229] on input "(___) ___-9252" at bounding box center [430, 232] width 124 height 25
paste input "925) 203-0871"
type input "[PHONE_NUMBER]"
click at [447, 293] on button "Call" at bounding box center [417, 291] width 177 height 36
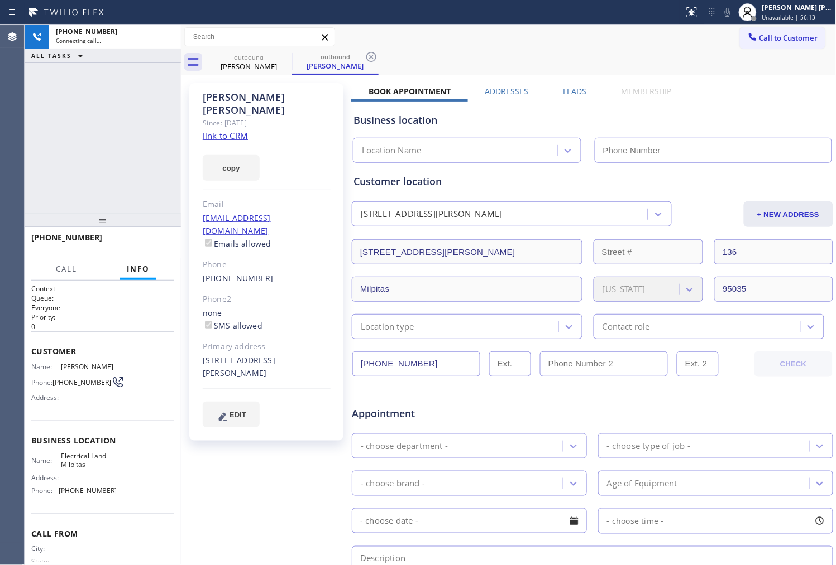
type input "[PHONE_NUMBER]"
click at [249, 93] on div "[PERSON_NAME]" at bounding box center [267, 104] width 128 height 26
click at [250, 92] on div "[PERSON_NAME]" at bounding box center [267, 104] width 128 height 26
copy div "Cheau"
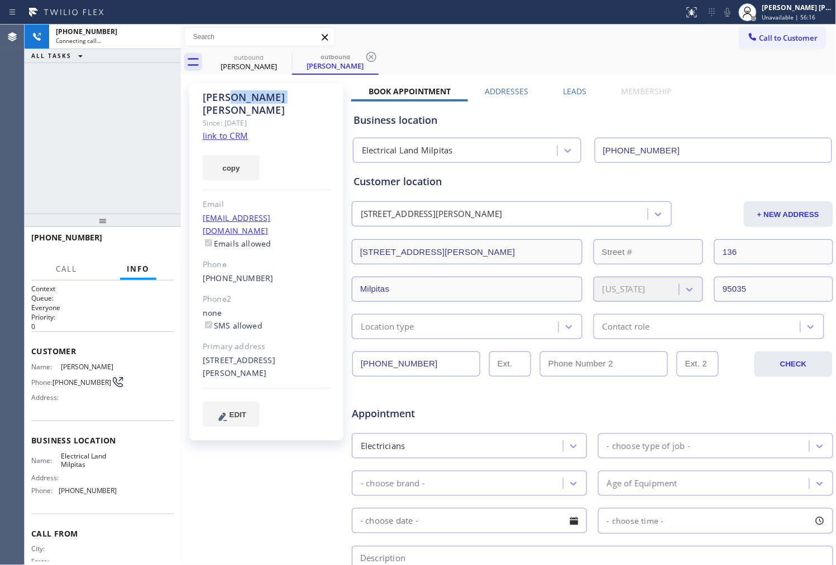
click at [253, 93] on div "[PERSON_NAME]" at bounding box center [267, 104] width 128 height 26
click at [734, 7] on icon at bounding box center [727, 12] width 13 height 13
click at [734, 13] on icon at bounding box center [727, 12] width 13 height 13
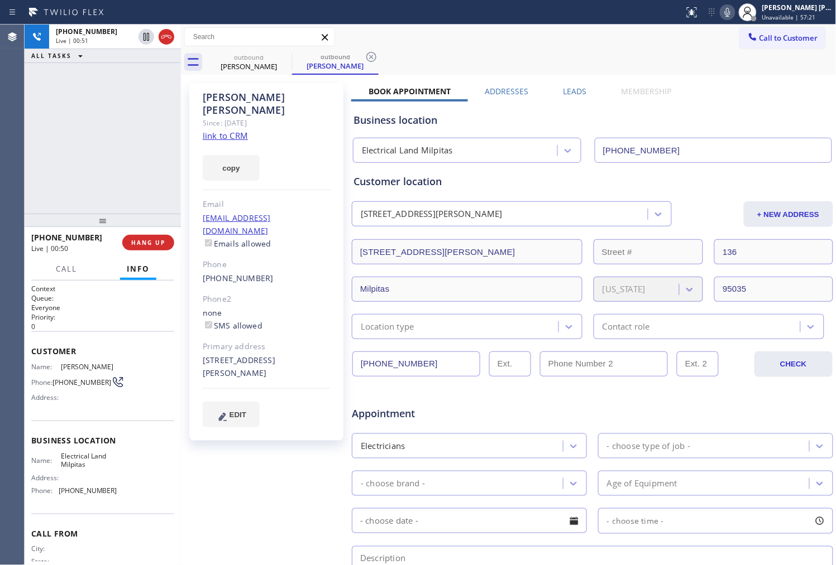
click at [289, 117] on div "Since: [DATE]" at bounding box center [267, 123] width 128 height 13
click at [293, 117] on div "Since: [DATE]" at bounding box center [267, 123] width 128 height 13
click at [294, 117] on div "Since: [DATE]" at bounding box center [267, 123] width 128 height 13
click at [293, 99] on div "[PERSON_NAME]" at bounding box center [267, 104] width 128 height 26
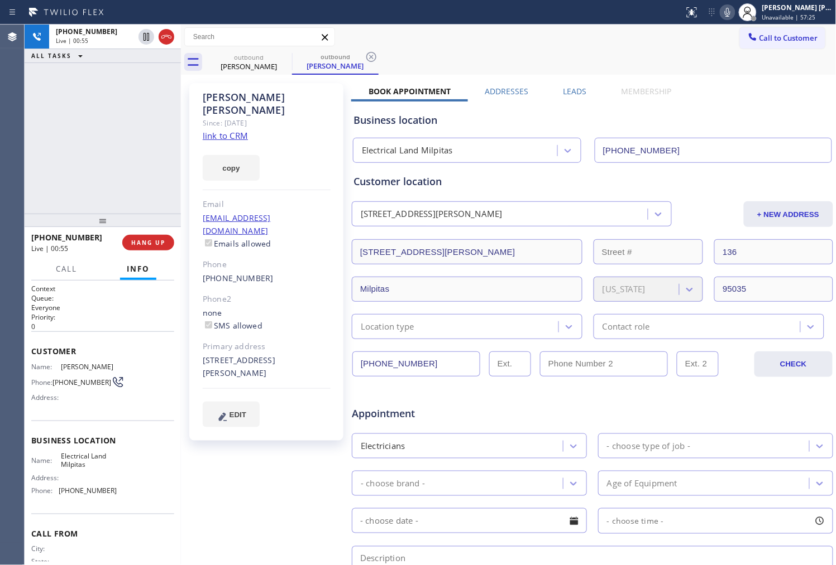
click at [252, 117] on div "Since: [DATE]" at bounding box center [267, 123] width 128 height 13
click at [253, 101] on div "[PERSON_NAME]" at bounding box center [267, 104] width 128 height 26
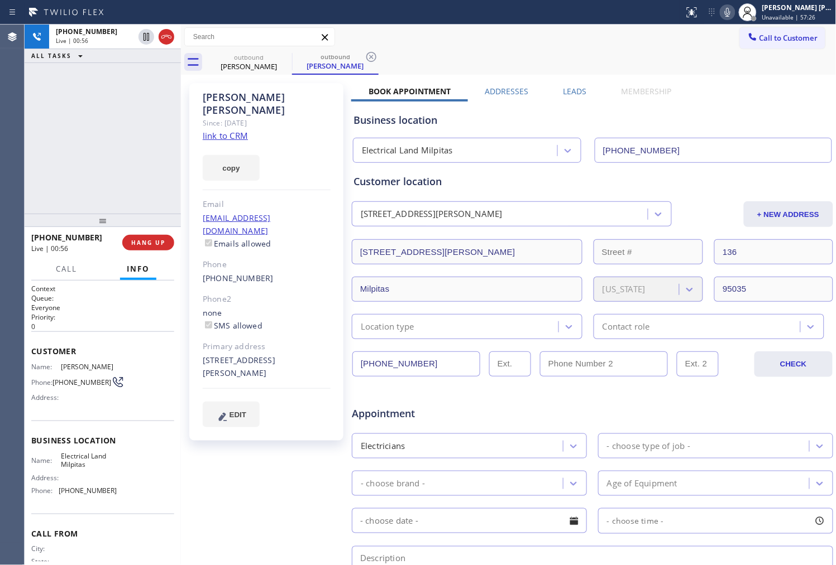
click at [292, 117] on div "Since: [DATE]" at bounding box center [267, 123] width 128 height 13
click at [246, 117] on div "Since: [DATE]" at bounding box center [267, 123] width 128 height 13
click at [244, 93] on div "[PERSON_NAME]" at bounding box center [267, 104] width 128 height 26
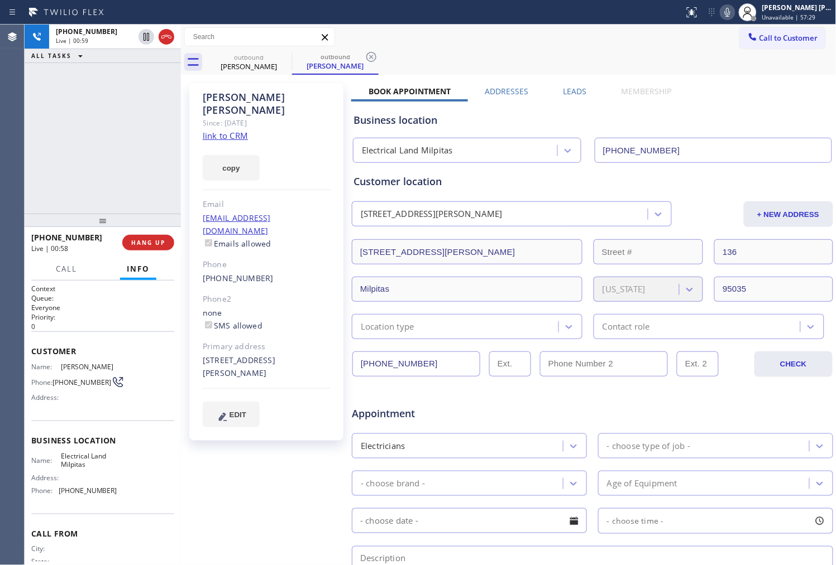
click at [289, 117] on div "Since: [DATE]" at bounding box center [267, 123] width 128 height 13
click at [267, 99] on div "[PERSON_NAME]" at bounding box center [267, 104] width 128 height 26
click at [291, 117] on div "Since: [DATE]" at bounding box center [267, 123] width 128 height 13
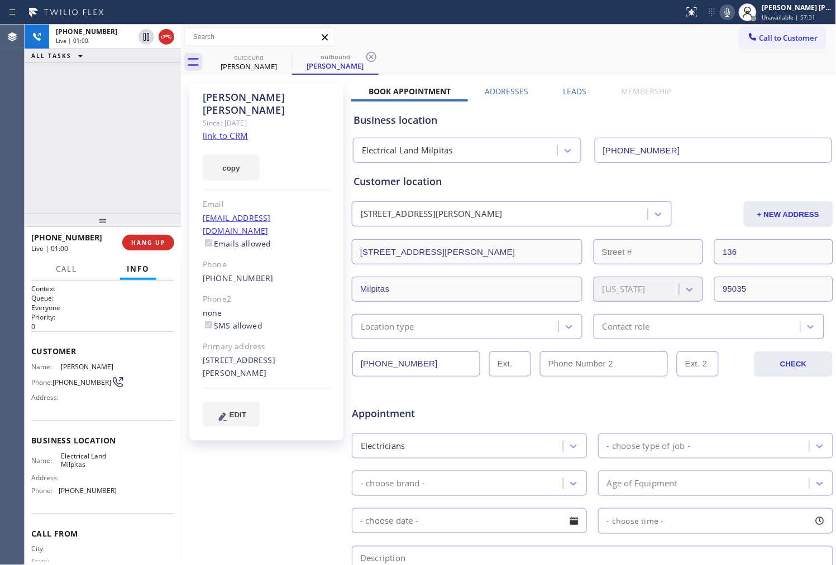
click at [260, 99] on div "[PERSON_NAME]" at bounding box center [267, 104] width 128 height 26
click at [302, 142] on div "copy" at bounding box center [267, 161] width 128 height 39
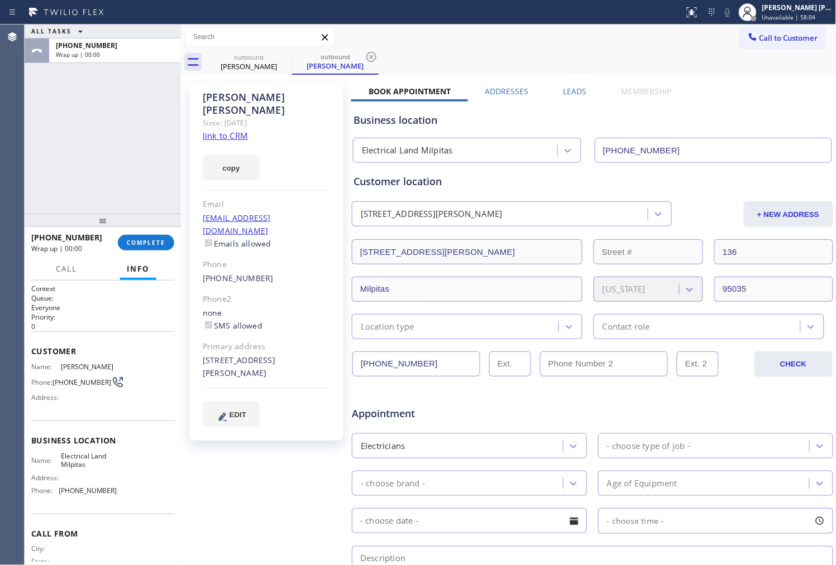
click at [566, 94] on label "Leads" at bounding box center [574, 91] width 23 height 11
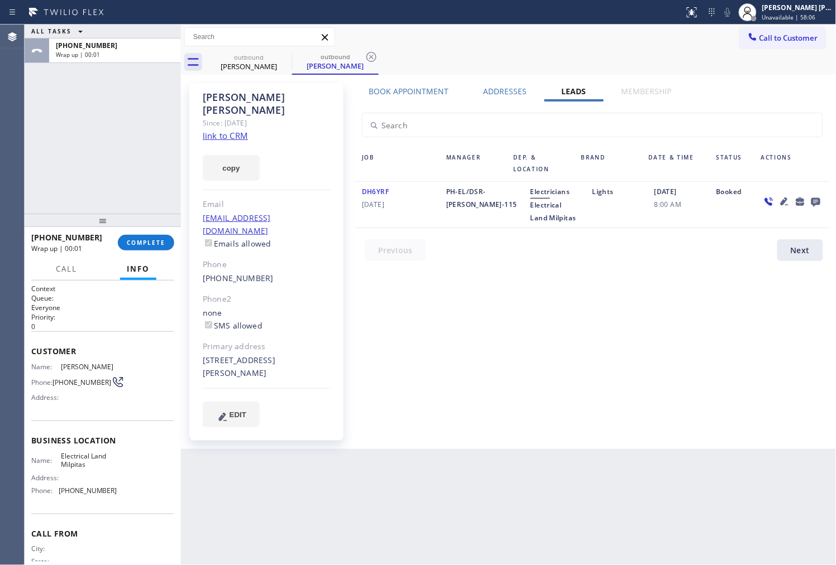
click at [812, 203] on icon at bounding box center [815, 202] width 9 height 9
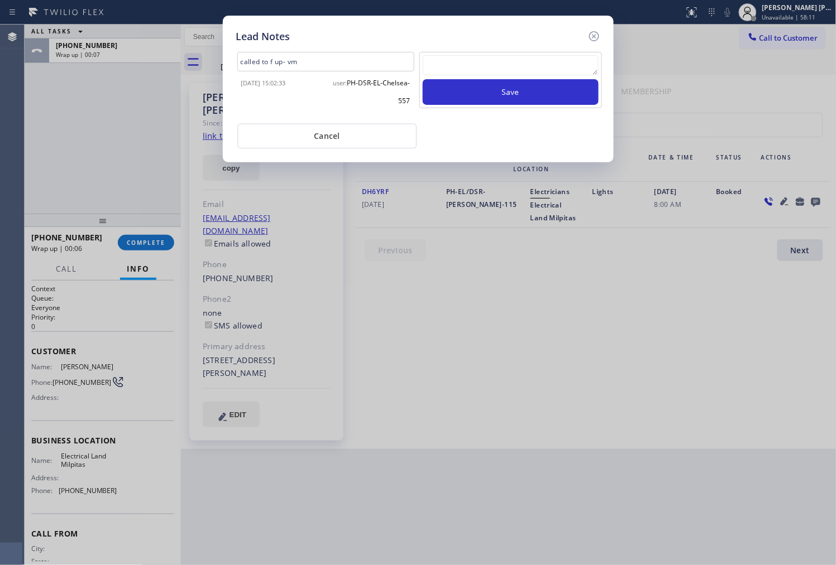
click at [555, 68] on textarea at bounding box center [511, 65] width 176 height 20
type textarea "ALL GOOD"
click at [551, 88] on button "Save" at bounding box center [511, 92] width 176 height 26
click at [599, 34] on icon at bounding box center [593, 36] width 13 height 13
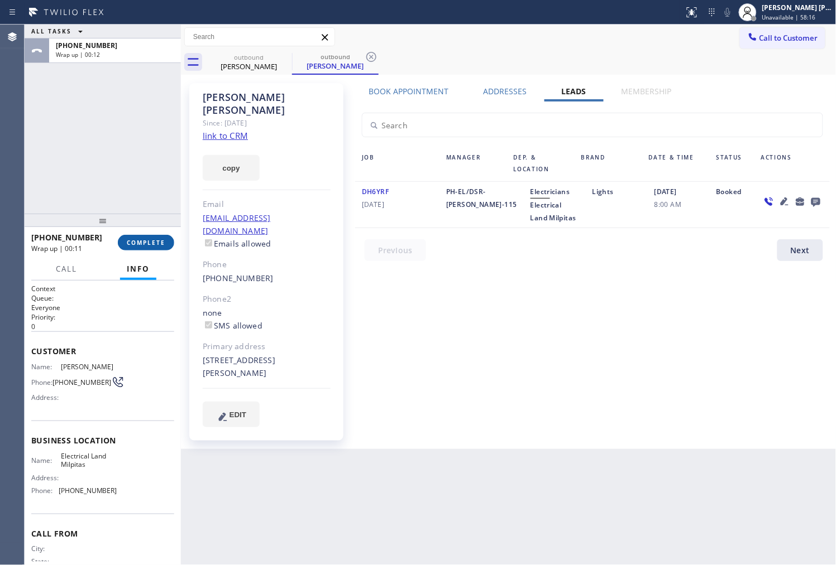
click at [168, 246] on button "COMPLETE" at bounding box center [146, 243] width 56 height 16
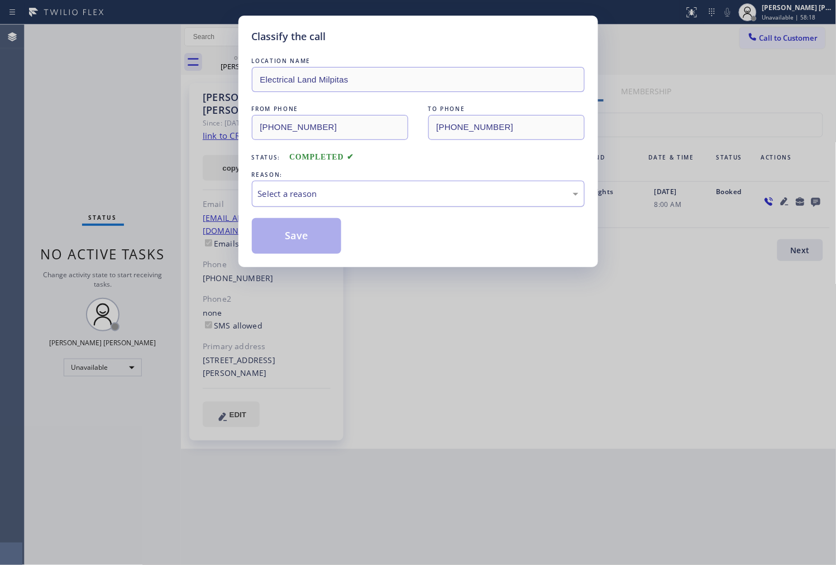
click at [361, 193] on div "Select a reason" at bounding box center [418, 194] width 320 height 13
click at [292, 224] on button "Save" at bounding box center [297, 236] width 90 height 36
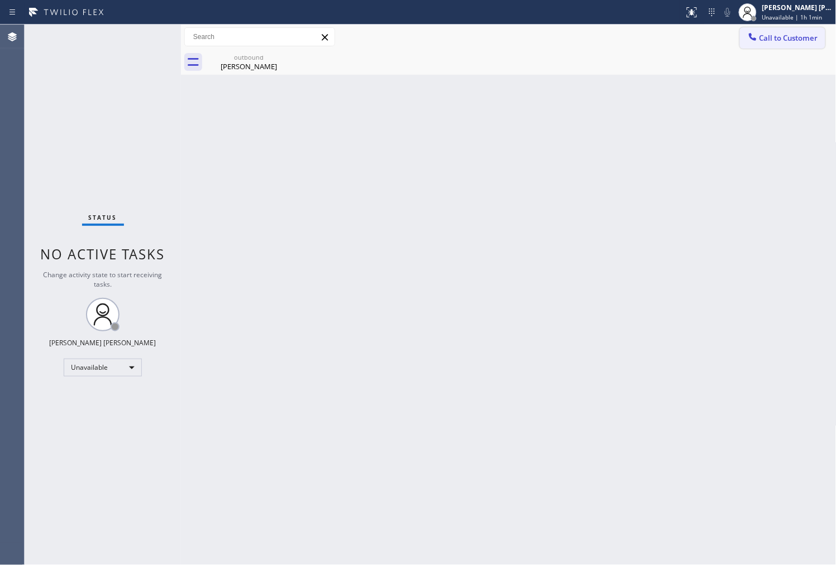
click at [773, 42] on span "Call to Customer" at bounding box center [788, 38] width 59 height 10
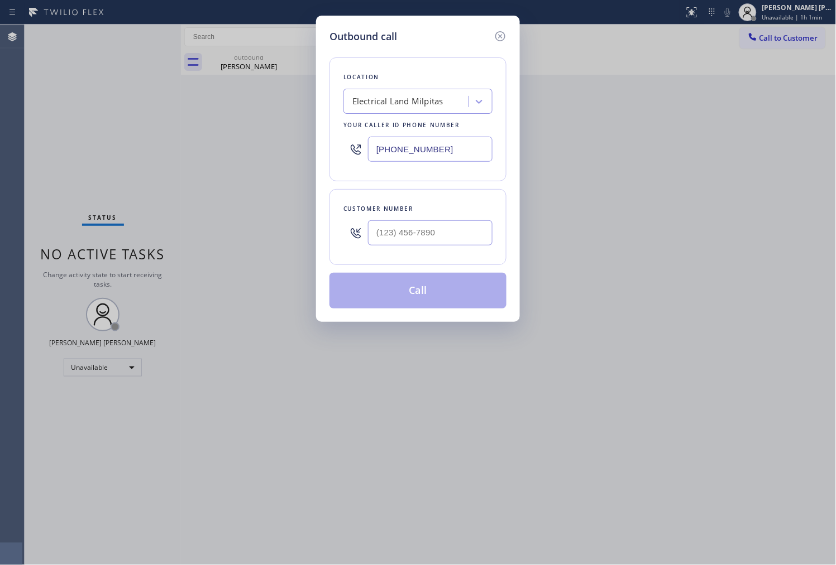
click at [413, 143] on input "[PHONE_NUMBER]" at bounding box center [430, 149] width 124 height 25
click at [413, 144] on input "[PHONE_NUMBER]" at bounding box center [430, 149] width 124 height 25
paste input "720) 597-8984"
type input "[PHONE_NUMBER]"
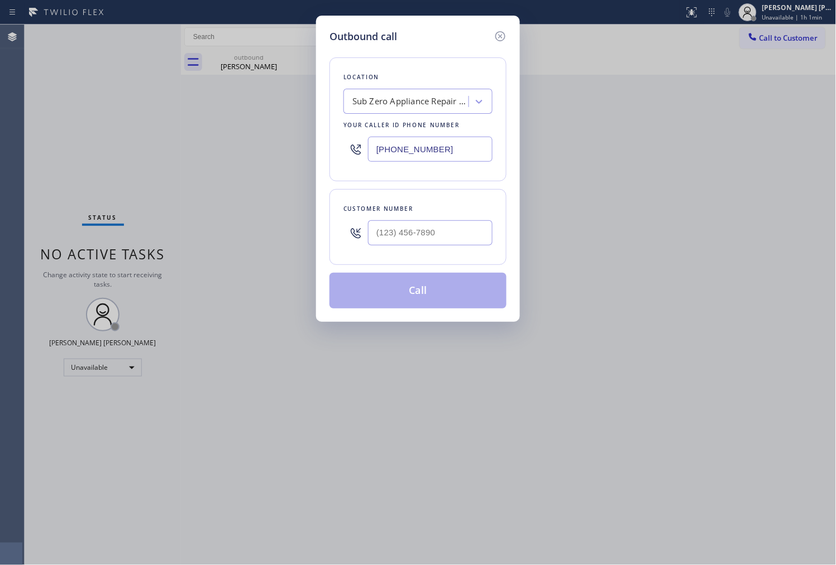
click at [445, 249] on div at bounding box center [430, 233] width 124 height 36
click at [444, 233] on input "(___) ___-____" at bounding box center [430, 232] width 124 height 25
paste input "717) 793-6905"
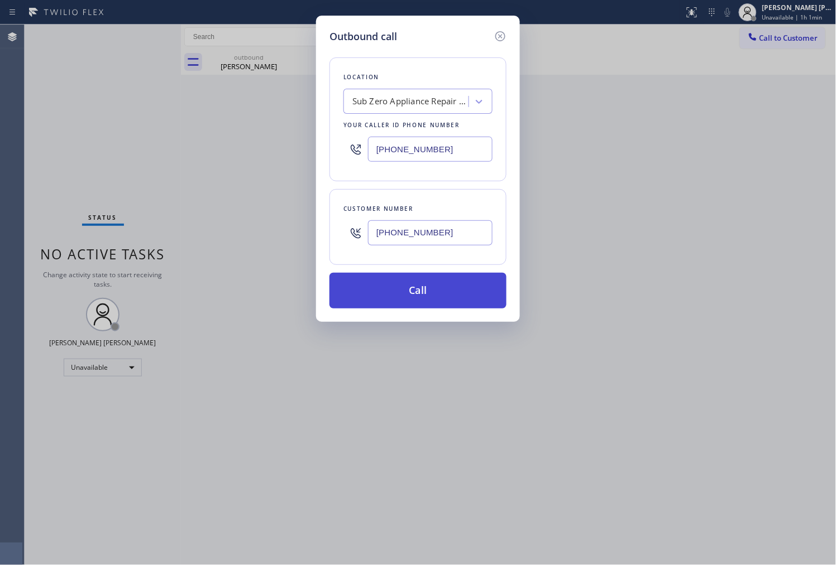
type input "[PHONE_NUMBER]"
drag, startPoint x: 459, startPoint y: 291, endPoint x: 452, endPoint y: 289, distance: 7.6
click at [458, 290] on button "Call" at bounding box center [417, 291] width 177 height 36
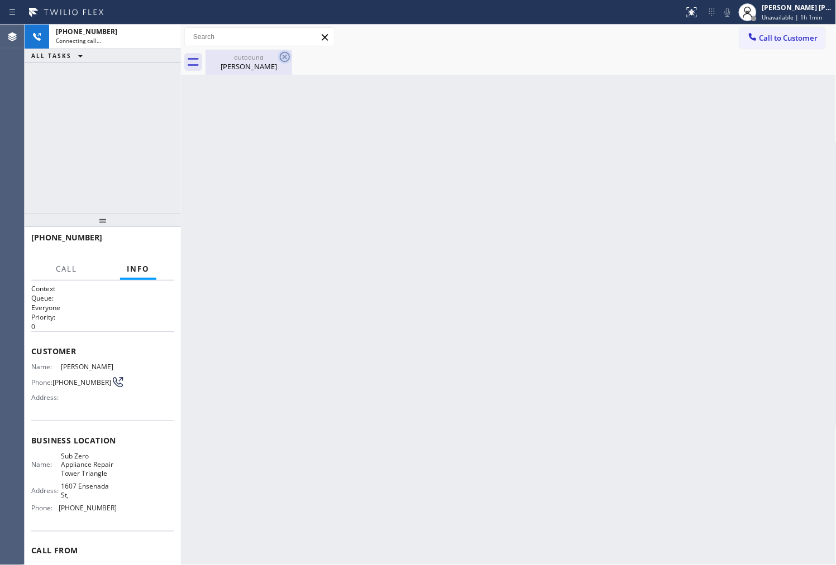
click at [287, 55] on icon at bounding box center [284, 56] width 13 height 13
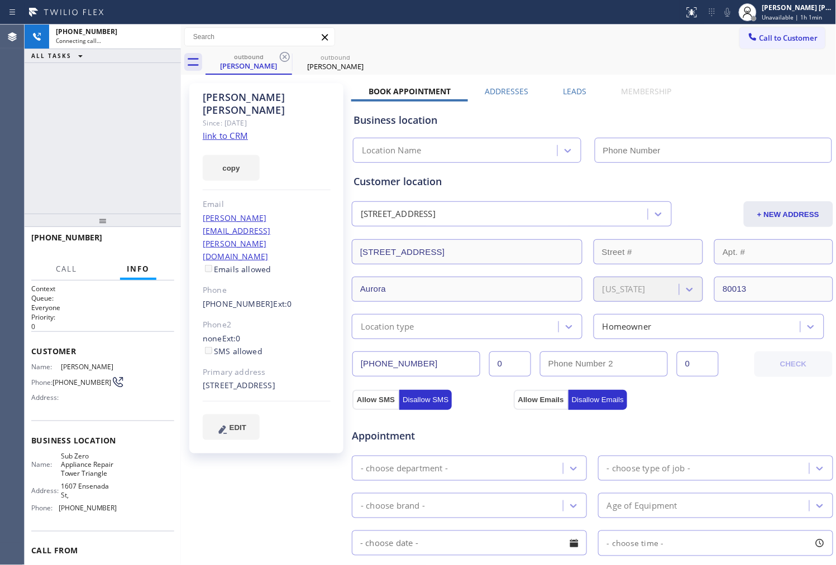
click at [248, 98] on div "[PERSON_NAME]" at bounding box center [267, 104] width 128 height 26
type input "[PHONE_NUMBER]"
click at [248, 98] on div "[PERSON_NAME]" at bounding box center [267, 104] width 128 height 26
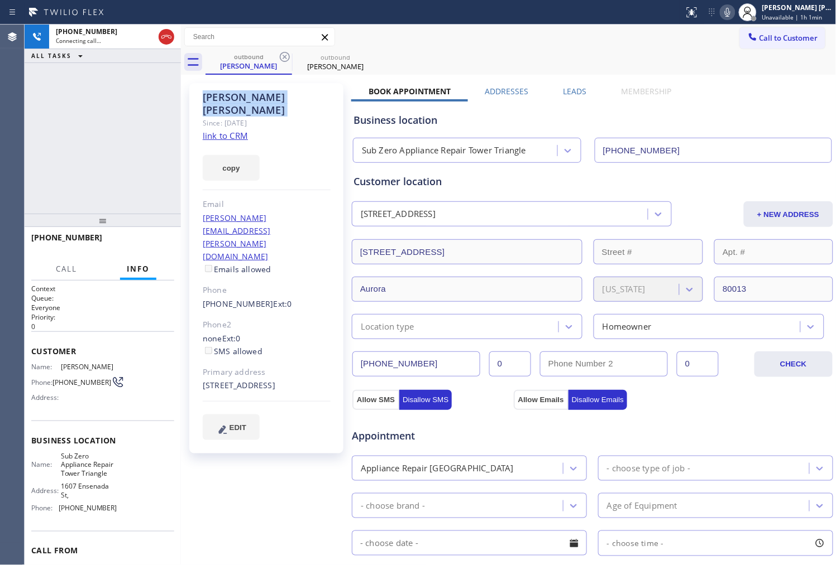
click at [734, 10] on icon at bounding box center [727, 12] width 13 height 13
click at [326, 117] on div "Since: [DATE]" at bounding box center [267, 123] width 128 height 13
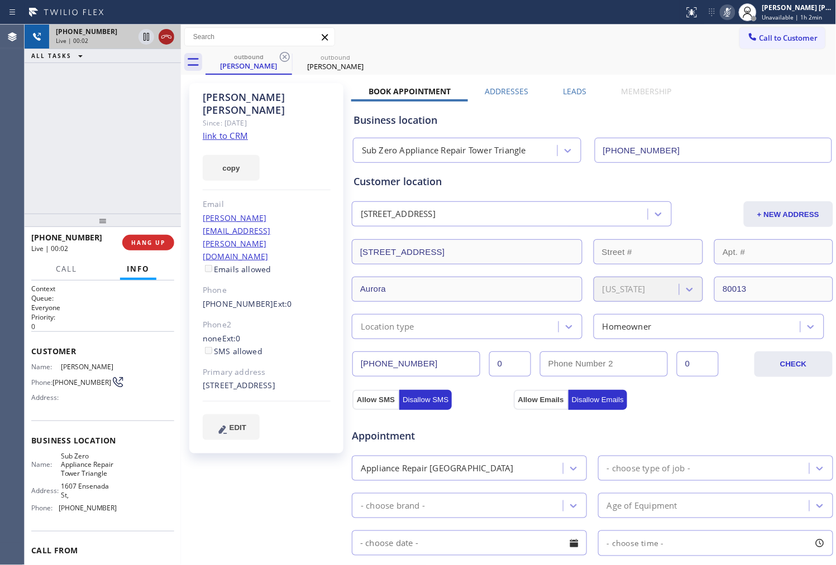
click at [166, 37] on icon at bounding box center [166, 36] width 13 height 13
click at [573, 94] on label "Leads" at bounding box center [574, 91] width 23 height 11
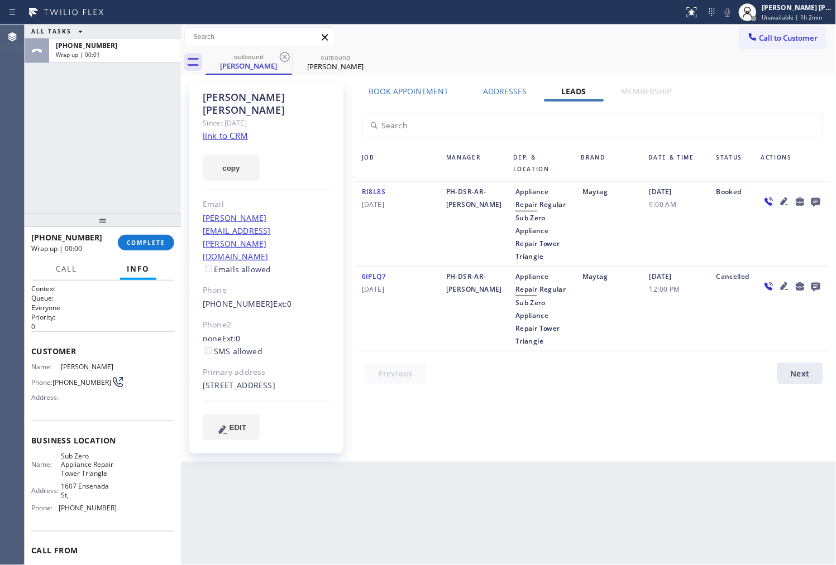
click at [820, 201] on icon at bounding box center [815, 202] width 13 height 14
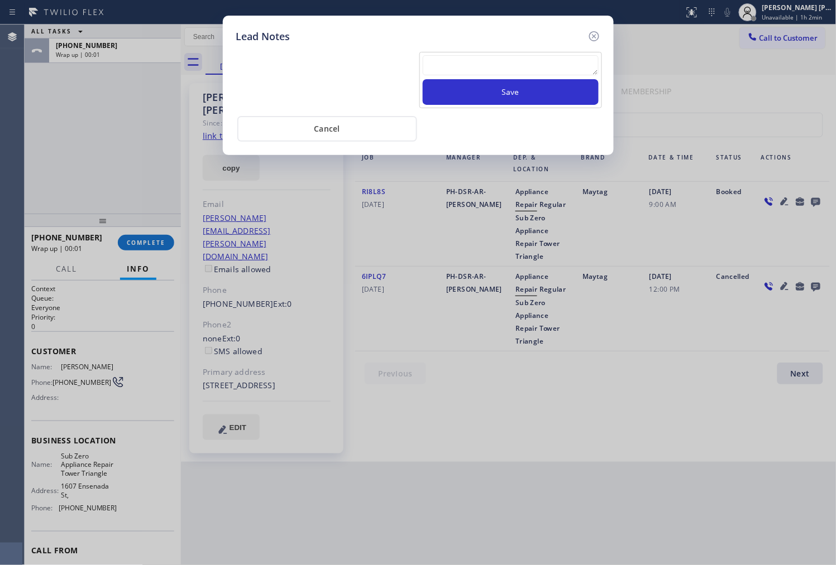
click at [520, 63] on textarea at bounding box center [511, 65] width 176 height 20
type textarea "A"
type textarea "voicemail"
click at [556, 99] on button "Save" at bounding box center [511, 92] width 176 height 26
click at [589, 36] on icon at bounding box center [593, 36] width 13 height 13
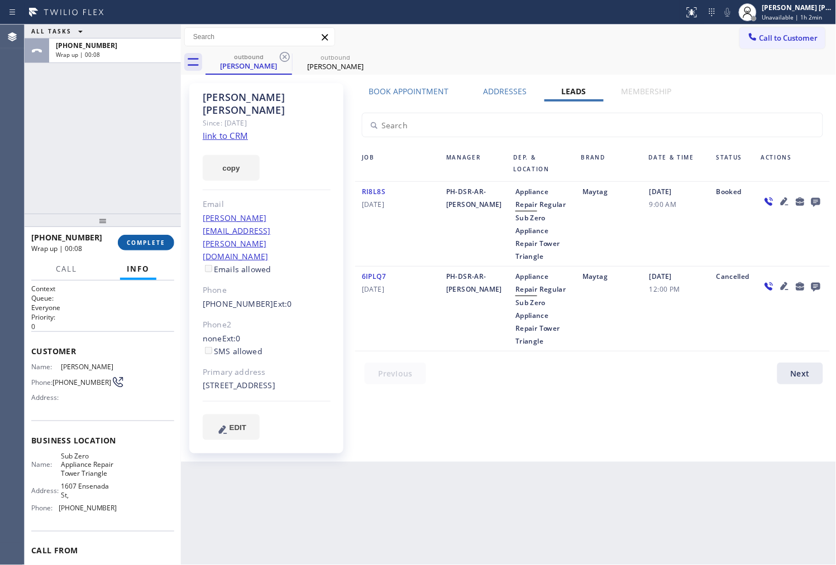
click at [155, 240] on span "COMPLETE" at bounding box center [146, 243] width 39 height 8
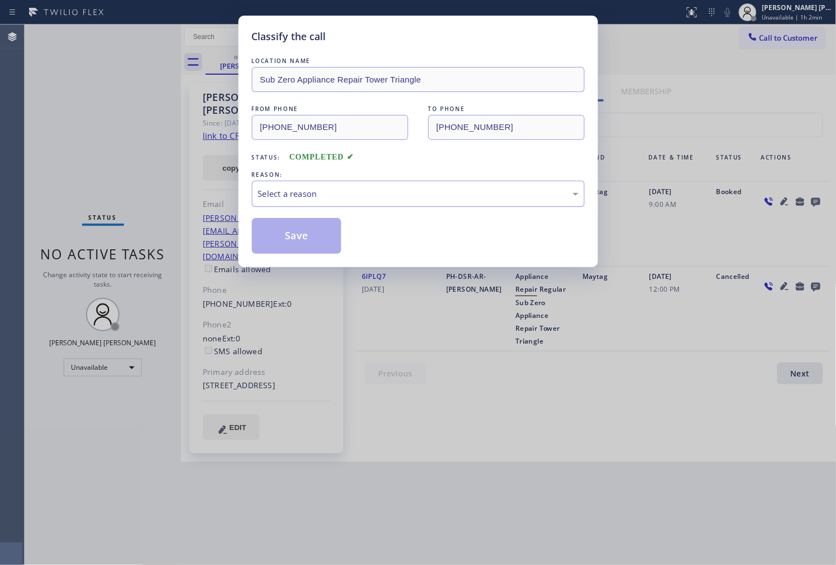
click at [291, 189] on div "Select a reason" at bounding box center [418, 194] width 320 height 13
click at [298, 241] on button "Save" at bounding box center [297, 236] width 90 height 36
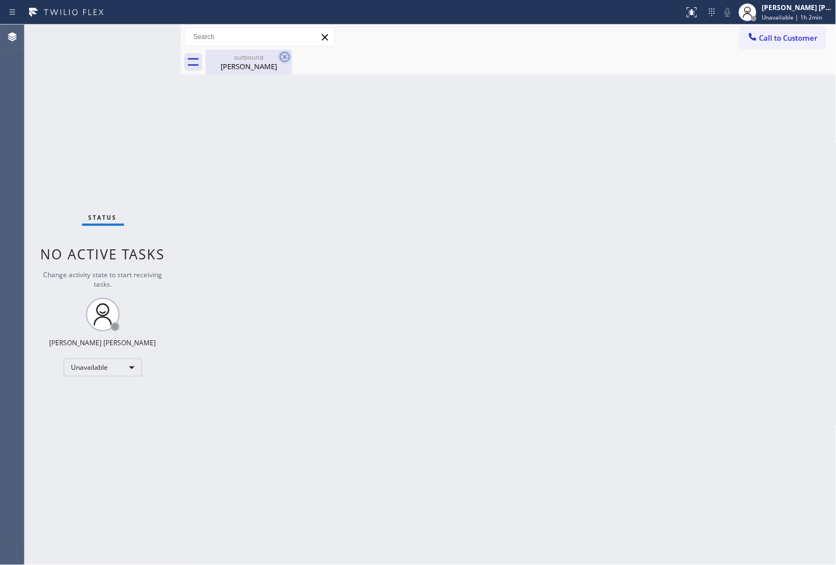
click at [276, 64] on div "[PERSON_NAME]" at bounding box center [249, 66] width 84 height 10
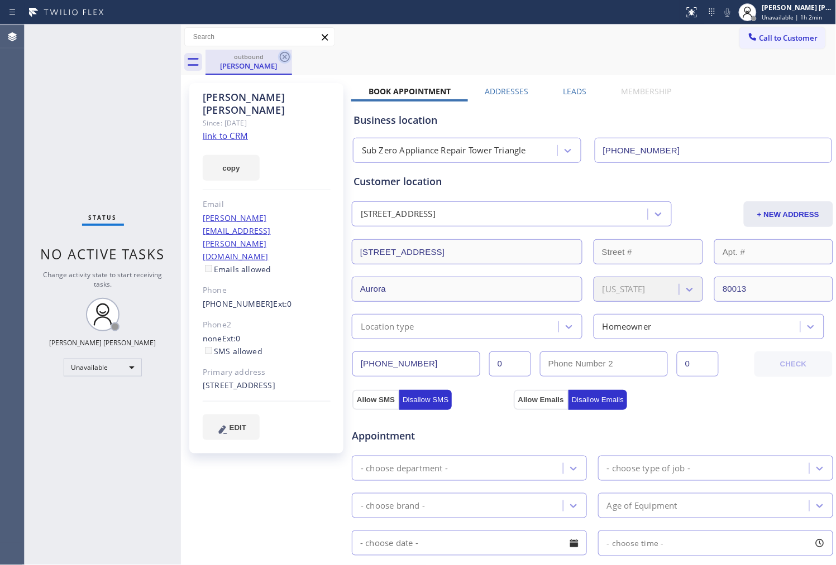
click at [288, 57] on icon at bounding box center [284, 56] width 13 height 13
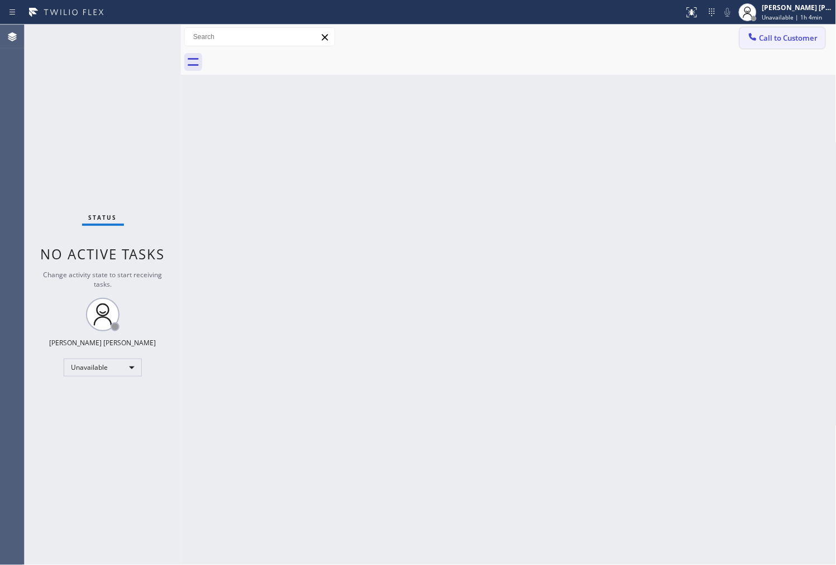
click at [789, 47] on button "Call to Customer" at bounding box center [782, 37] width 85 height 21
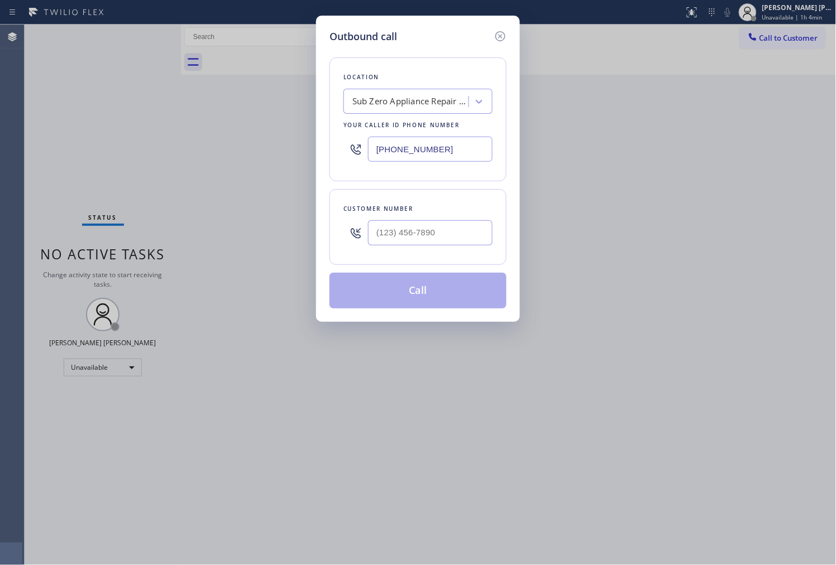
click at [460, 157] on input "[PHONE_NUMBER]" at bounding box center [430, 149] width 124 height 25
paste input "425) 230-642"
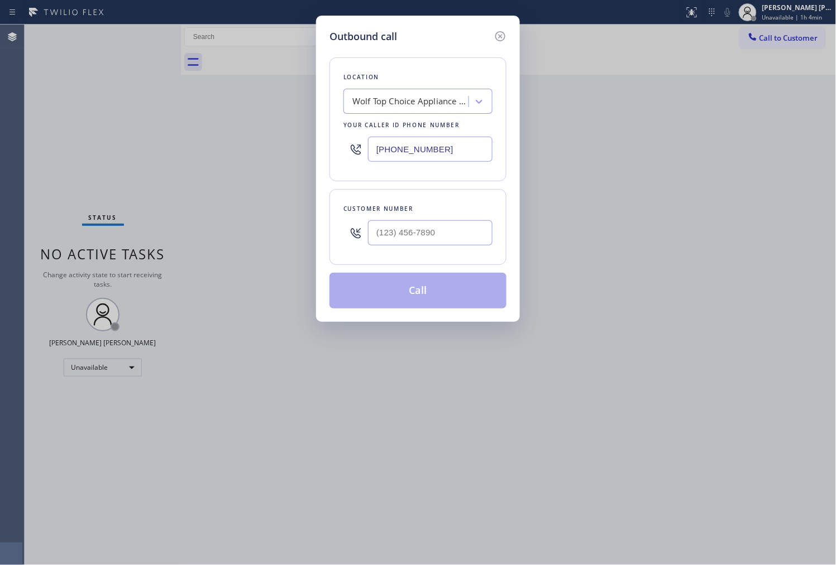
type input "[PHONE_NUMBER]"
click at [442, 224] on input "(___) ___-____" at bounding box center [430, 232] width 124 height 25
paste input "4252"
click at [442, 227] on input "(___) ___-4252" at bounding box center [430, 232] width 124 height 25
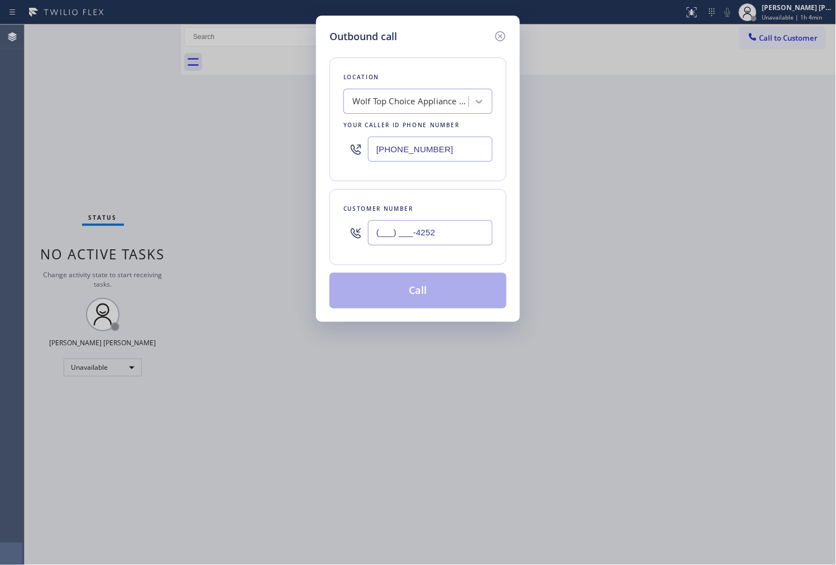
click at [442, 227] on input "(___) ___-4252" at bounding box center [430, 232] width 124 height 25
paste input "425) 260-320"
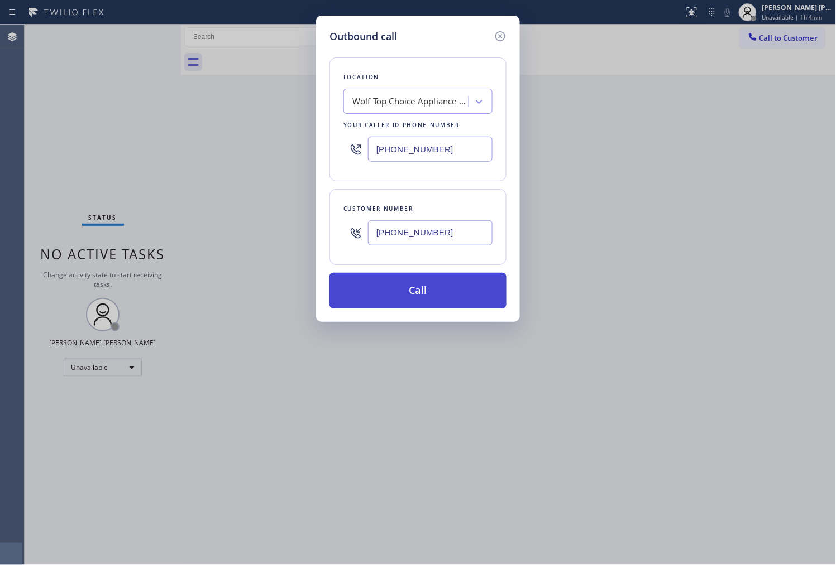
type input "[PHONE_NUMBER]"
click at [447, 299] on button "Call" at bounding box center [417, 291] width 177 height 36
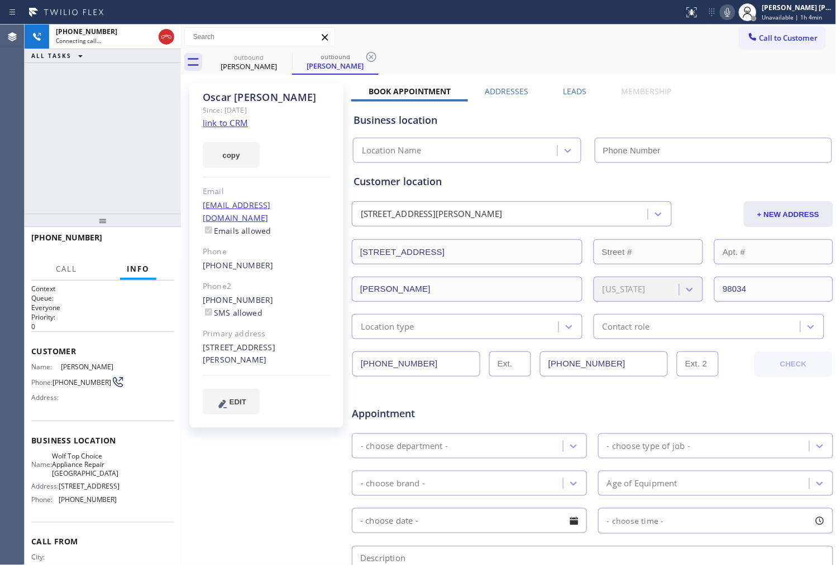
click at [734, 12] on icon at bounding box center [727, 12] width 13 height 13
type input "[PHONE_NUMBER]"
click at [249, 100] on div "[PERSON_NAME]" at bounding box center [267, 97] width 128 height 13
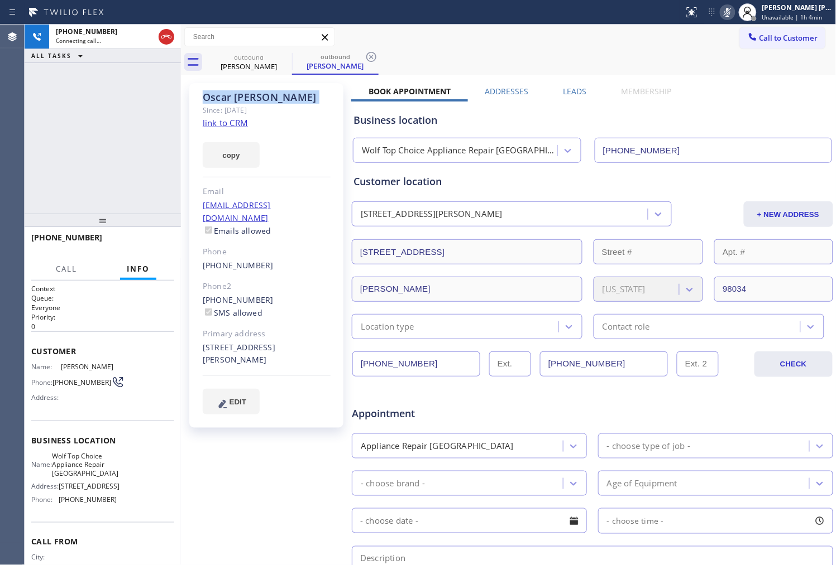
click at [249, 100] on div "[PERSON_NAME]" at bounding box center [267, 97] width 128 height 13
copy div "[PERSON_NAME]"
click at [672, 131] on div "Business location Wolf Top Choice Appliance Repair [GEOGRAPHIC_DATA] [PHONE_NUM…" at bounding box center [592, 132] width 482 height 61
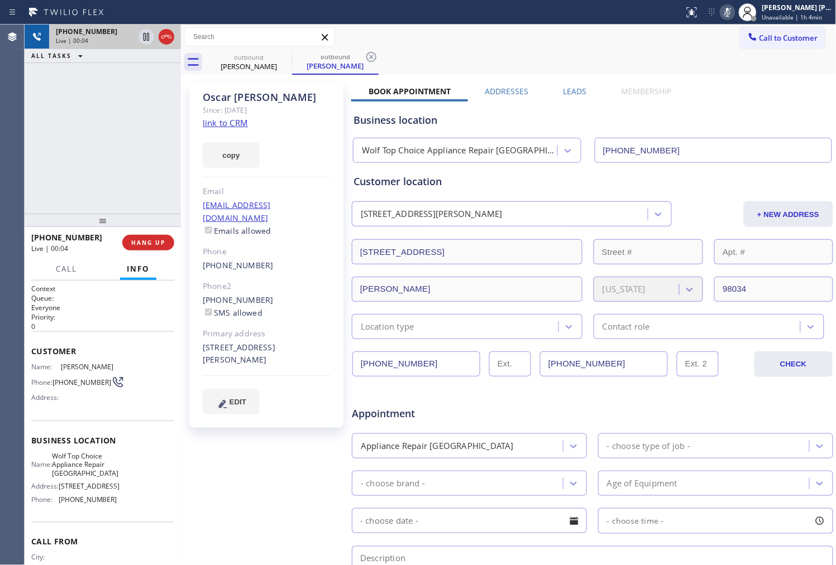
click at [156, 39] on div at bounding box center [156, 37] width 40 height 25
click at [161, 39] on icon at bounding box center [166, 36] width 13 height 13
click at [573, 88] on label "Leads" at bounding box center [574, 91] width 23 height 11
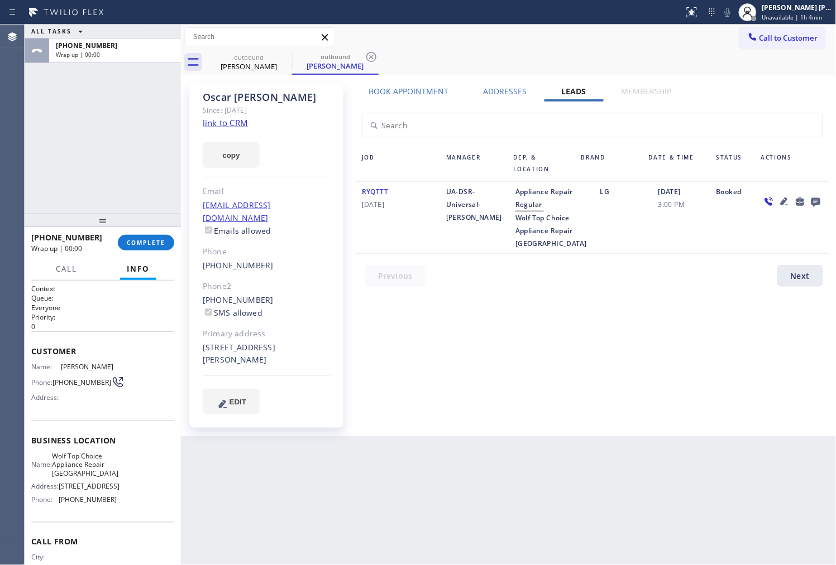
click at [815, 203] on icon at bounding box center [815, 202] width 13 height 14
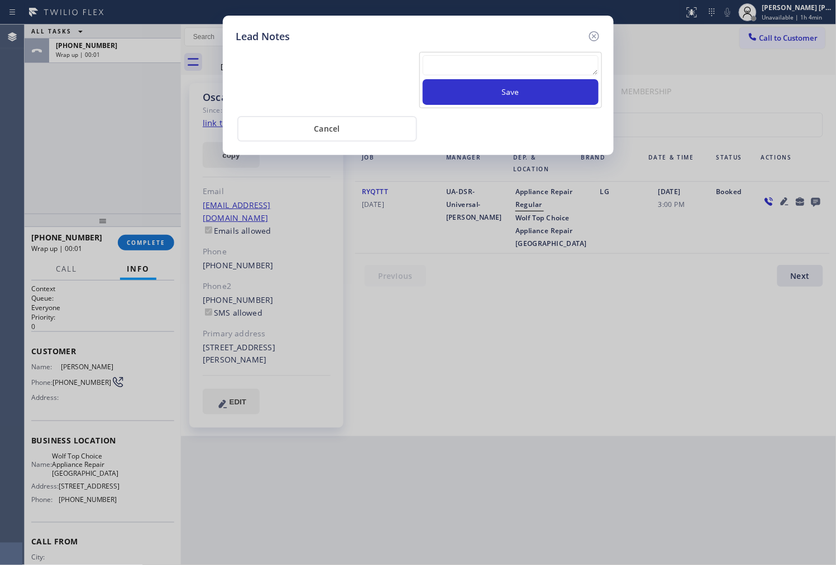
click at [542, 71] on textarea at bounding box center [511, 65] width 176 height 20
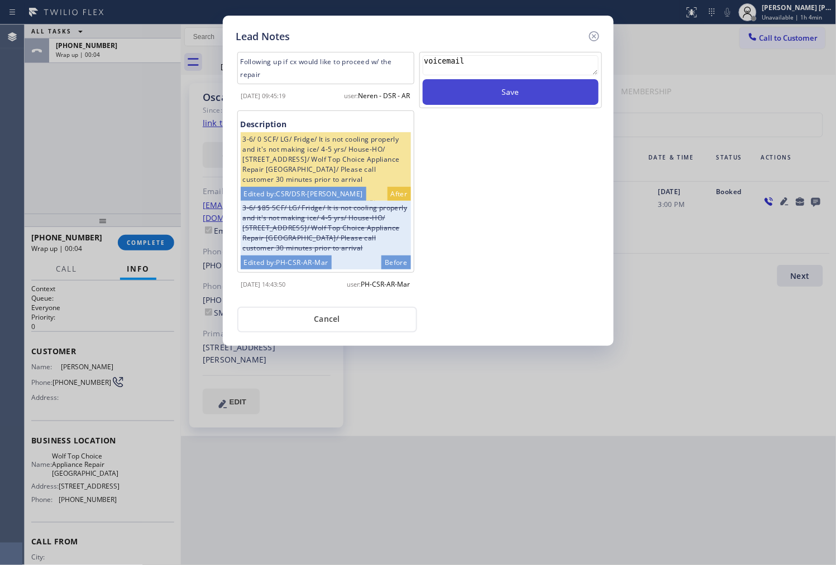
type textarea "voicemail"
click at [544, 92] on button "Save" at bounding box center [511, 92] width 176 height 26
click at [598, 35] on icon at bounding box center [593, 36] width 10 height 10
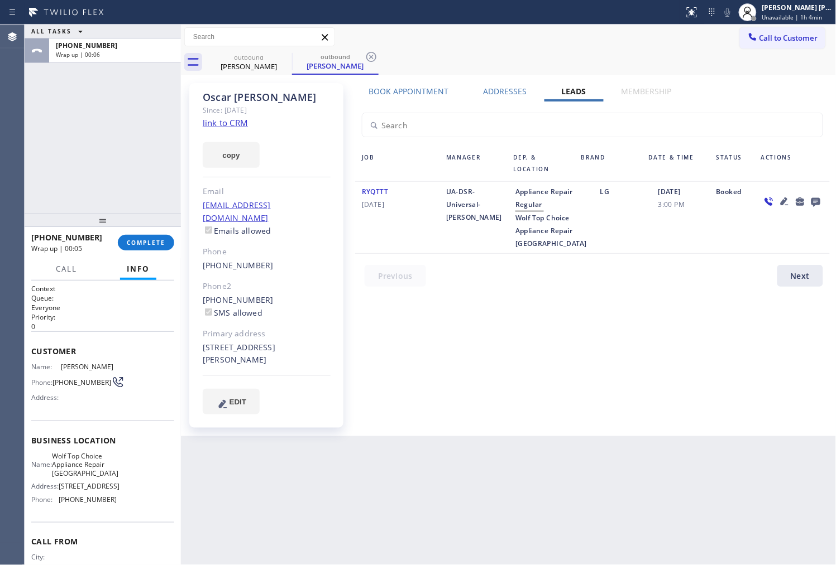
click at [140, 253] on div "[PHONE_NUMBER] Wrap up | 00:05 COMPLETE" at bounding box center [102, 242] width 143 height 29
click at [147, 248] on button "COMPLETE" at bounding box center [146, 243] width 56 height 16
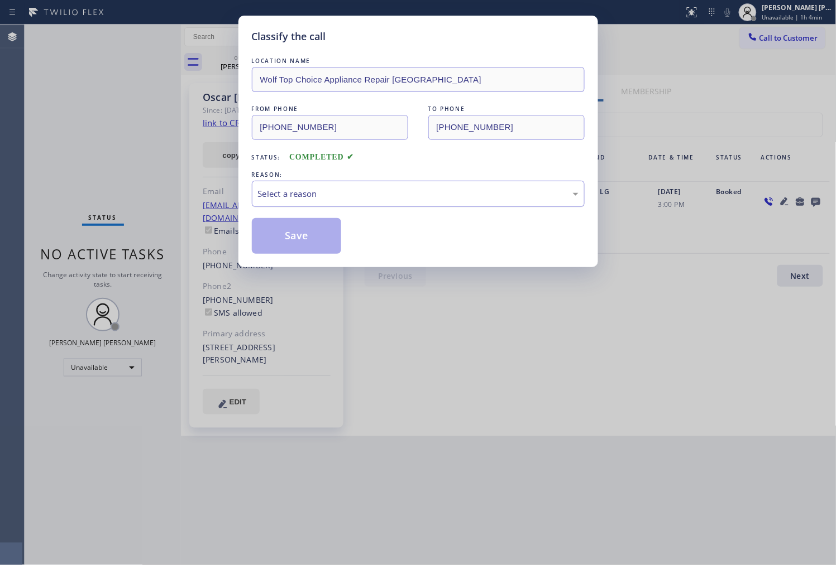
click at [341, 201] on div "Select a reason" at bounding box center [418, 194] width 333 height 26
click at [311, 246] on button "Save" at bounding box center [297, 236] width 90 height 36
drag, startPoint x: 311, startPoint y: 246, endPoint x: 466, endPoint y: 0, distance: 290.7
click at [311, 246] on button "Save" at bounding box center [297, 236] width 90 height 36
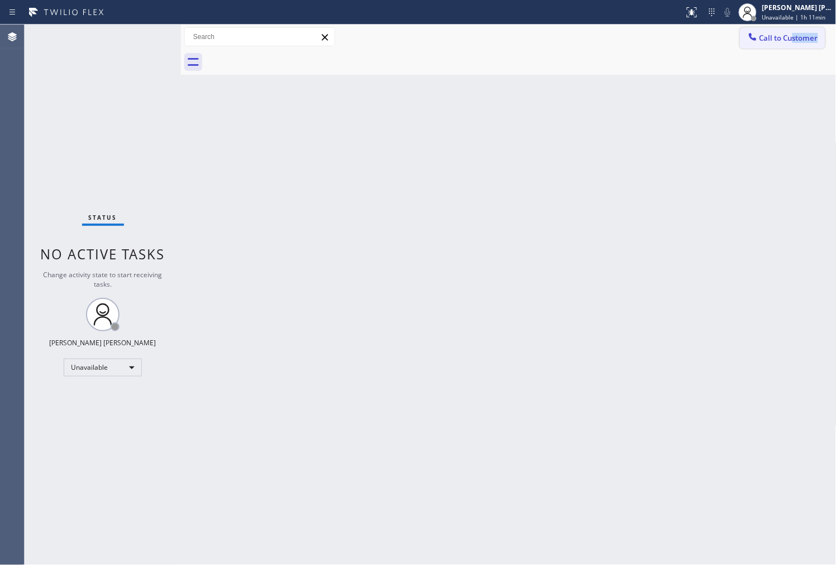
drag, startPoint x: 791, startPoint y: 49, endPoint x: 785, endPoint y: 48, distance: 6.2
click at [791, 47] on div "Call to Customer Outbound call Location Wolf Top Choice Appliance Repair [GEOGR…" at bounding box center [508, 50] width 655 height 50
click at [757, 46] on button "Call to Customer" at bounding box center [782, 37] width 85 height 21
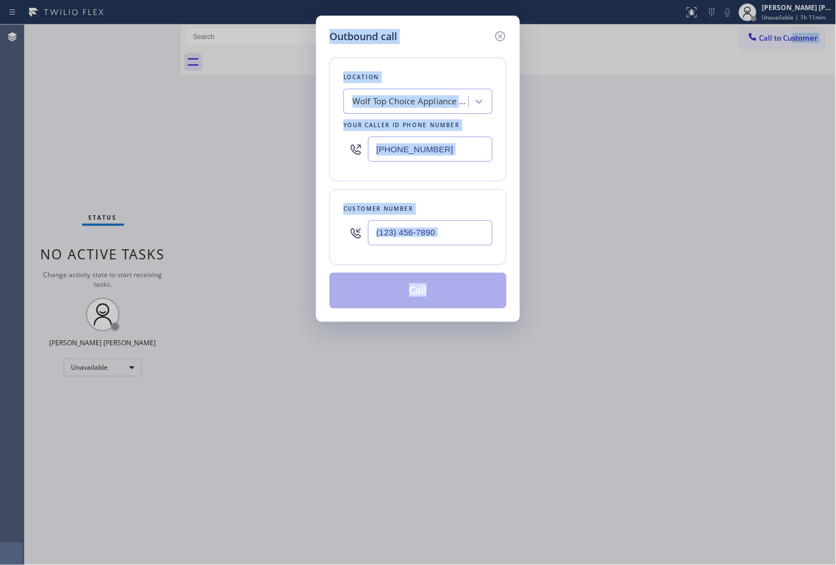
click at [434, 156] on input "[PHONE_NUMBER]" at bounding box center [430, 149] width 124 height 25
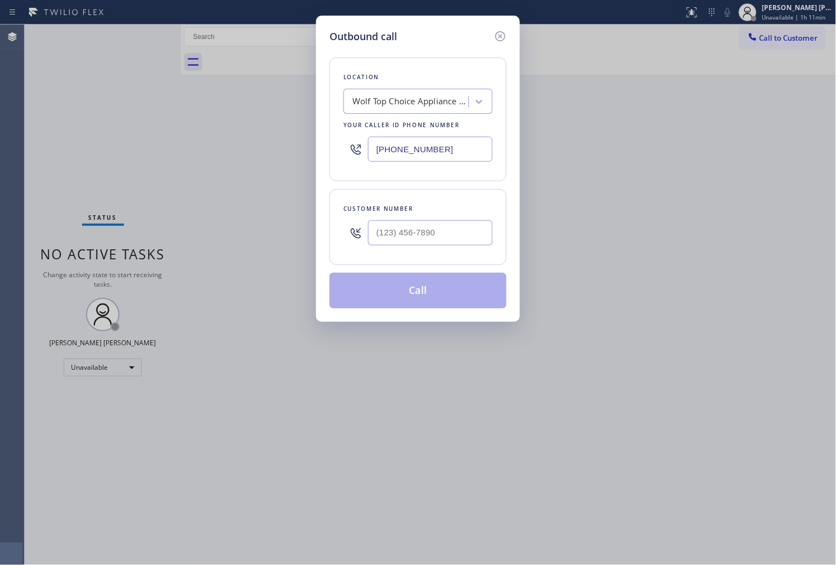
click at [434, 156] on input "[PHONE_NUMBER]" at bounding box center [430, 149] width 124 height 25
paste input "503) 694-4818"
type input "[PHONE_NUMBER]"
click at [445, 230] on input "(___) ___-____" at bounding box center [430, 232] width 124 height 25
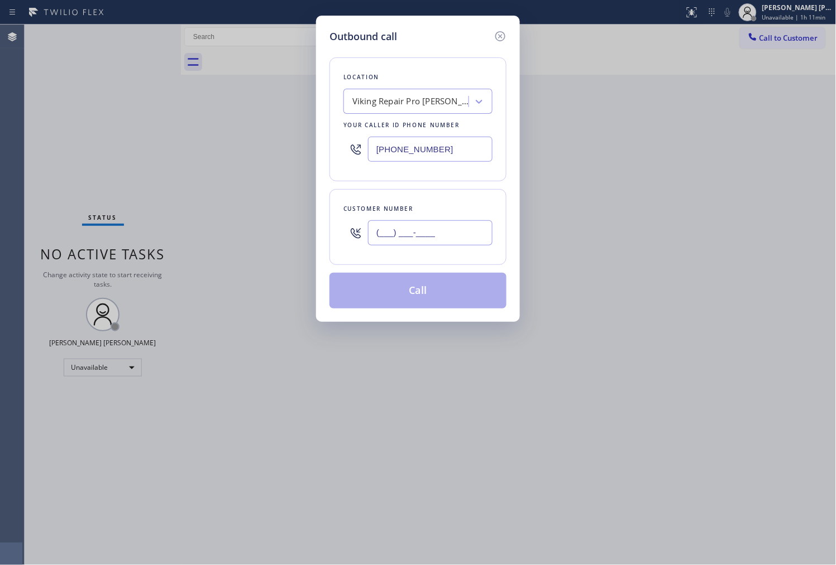
paste input "503) 694-4818"
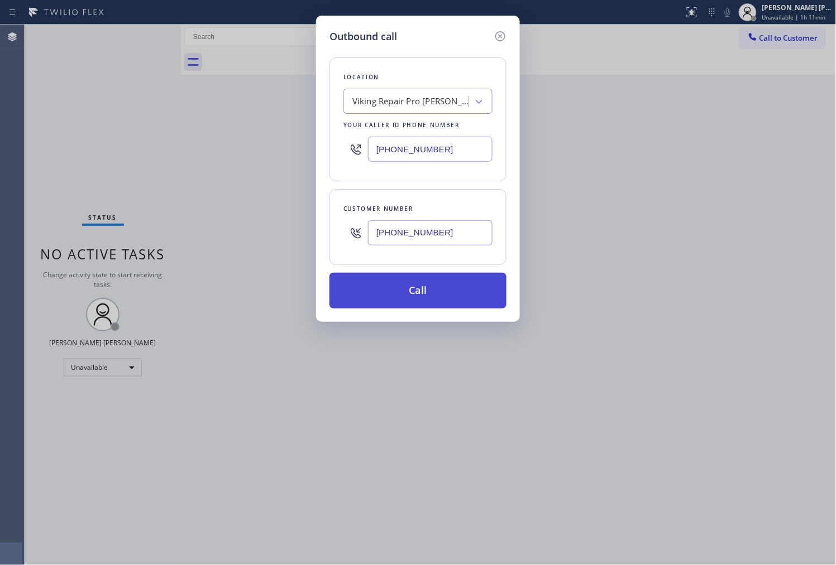
type input "[PHONE_NUMBER]"
click at [436, 297] on button "Call" at bounding box center [417, 291] width 177 height 36
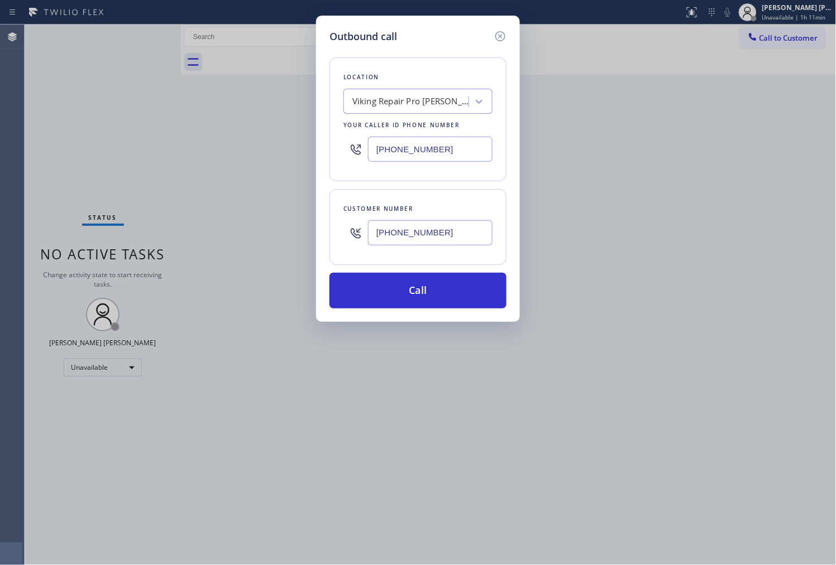
click at [644, 127] on div "Back to Dashboard Change Sender ID Customers Technicians Select a contact Outbo…" at bounding box center [508, 295] width 655 height 541
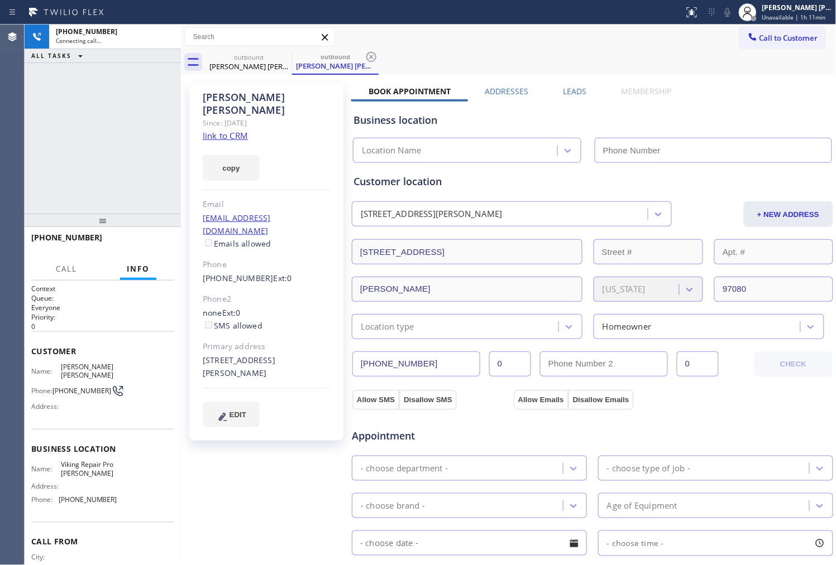
click at [255, 97] on div "[PERSON_NAME] [PERSON_NAME]" at bounding box center [267, 104] width 128 height 26
type input "[PHONE_NUMBER]"
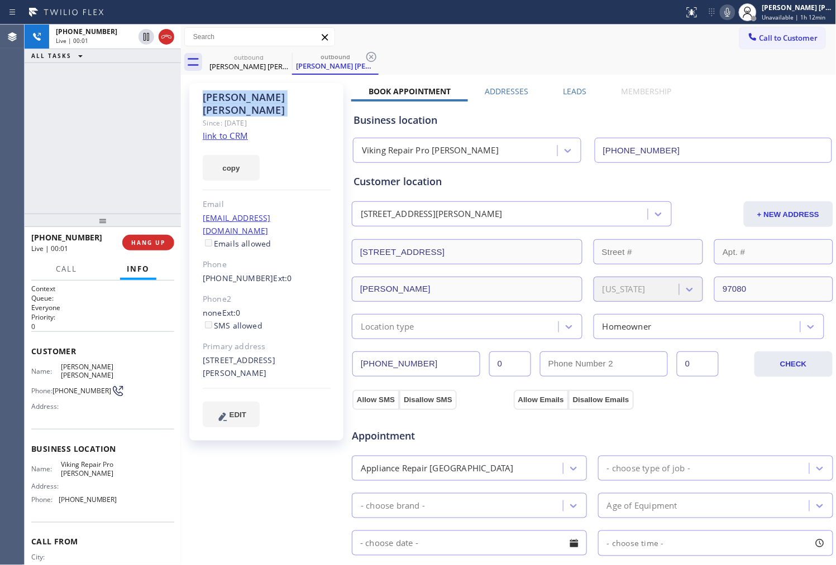
click at [734, 17] on icon at bounding box center [727, 12] width 13 height 13
click at [169, 41] on icon at bounding box center [166, 36] width 13 height 13
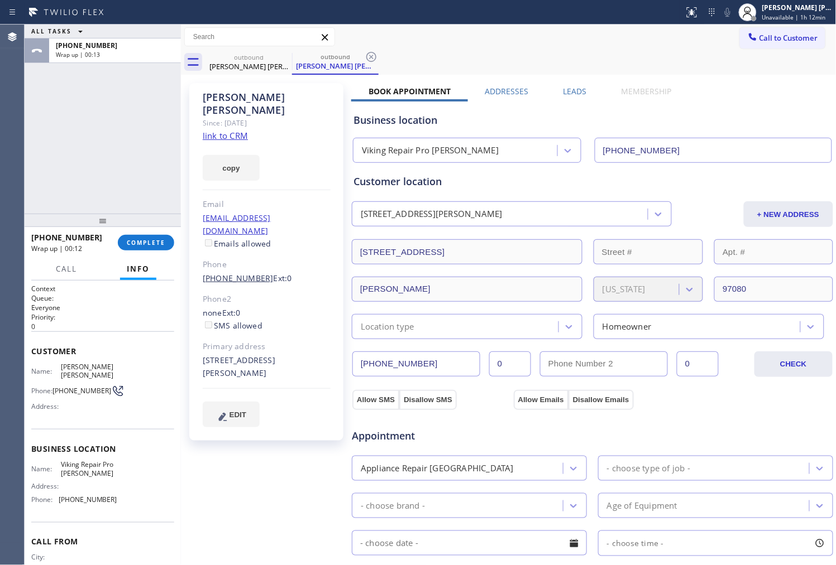
click at [238, 273] on link "[PHONE_NUMBER]" at bounding box center [238, 278] width 71 height 11
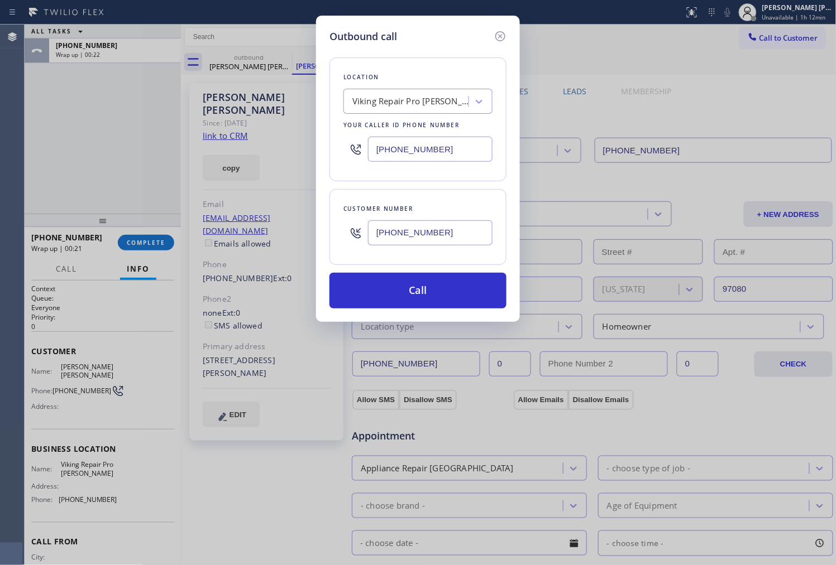
click at [404, 232] on input "[PHONE_NUMBER]" at bounding box center [430, 232] width 124 height 25
paste input "348-8784"
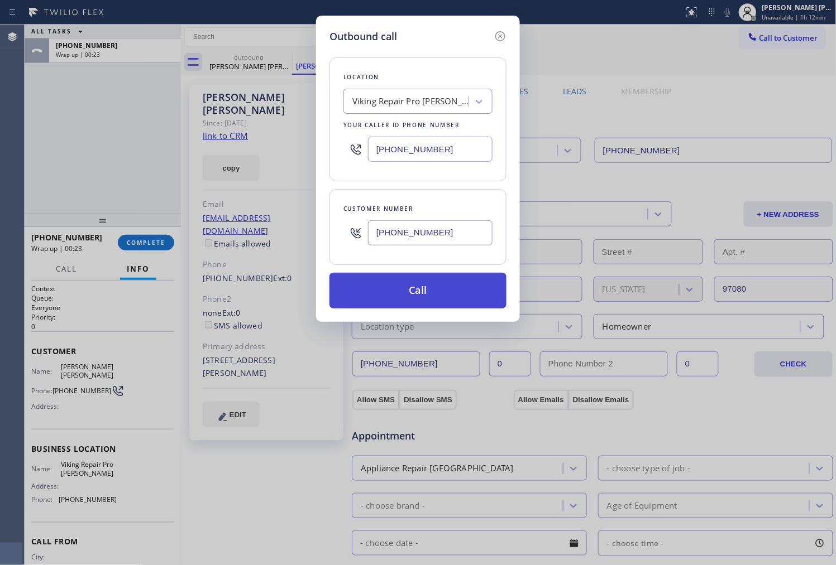
type input "[PHONE_NUMBER]"
click at [447, 294] on button "Call" at bounding box center [417, 291] width 177 height 36
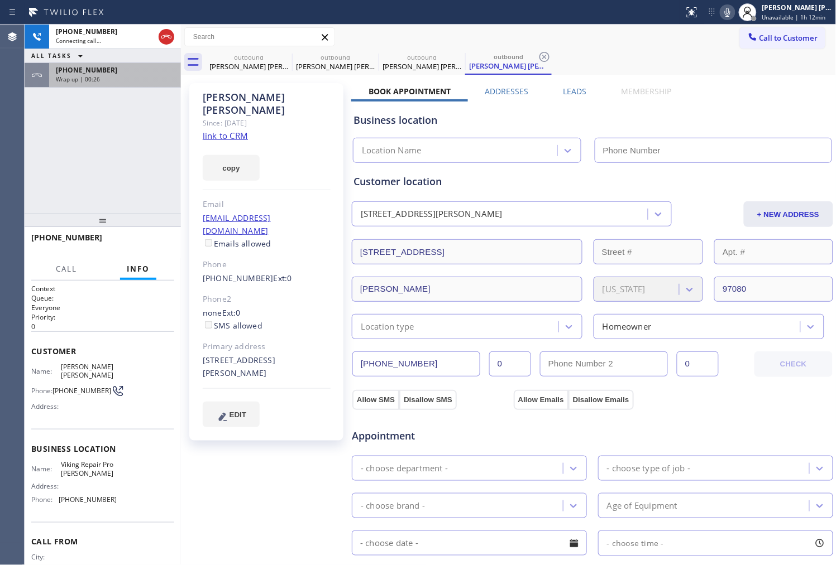
click at [129, 79] on div "Wrap up | 00:26" at bounding box center [115, 79] width 118 height 8
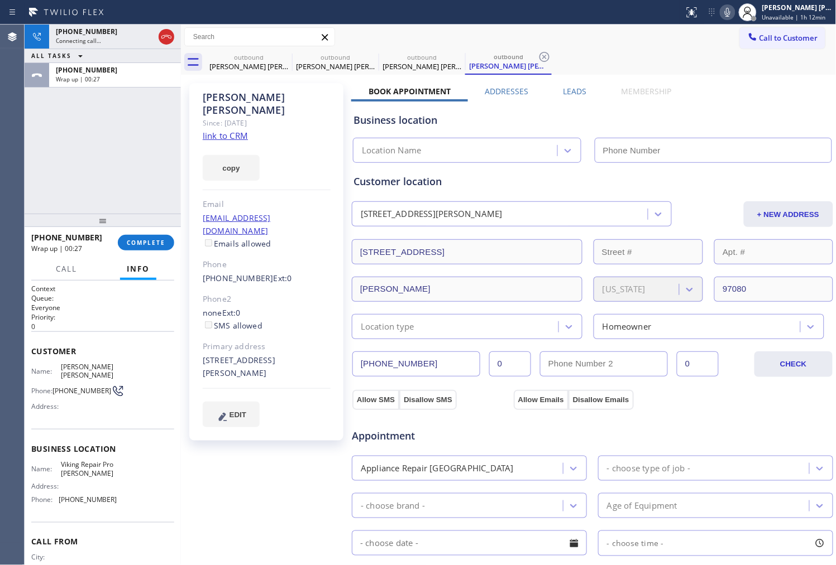
type input "[PHONE_NUMBER]"
click at [154, 231] on div "[PHONE_NUMBER] Wrap up | 00:27 COMPLETE" at bounding box center [102, 242] width 143 height 29
click at [148, 242] on span "COMPLETE" at bounding box center [146, 243] width 39 height 8
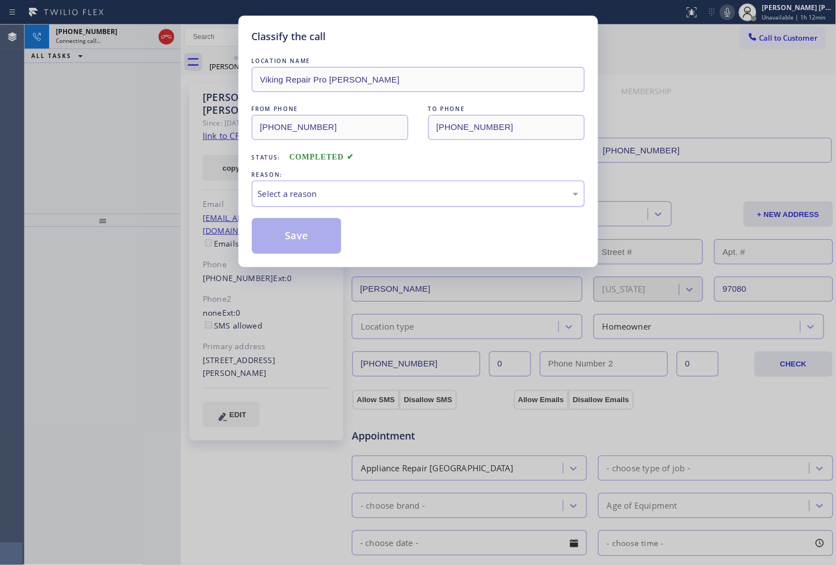
click at [313, 196] on div "Select a reason" at bounding box center [418, 194] width 320 height 13
drag, startPoint x: 313, startPoint y: 196, endPoint x: 314, endPoint y: 204, distance: 7.9
click at [313, 196] on div "Select a reason" at bounding box center [418, 194] width 320 height 13
click at [297, 200] on div "Select a reason" at bounding box center [418, 194] width 320 height 13
click at [282, 233] on button "Save" at bounding box center [297, 236] width 90 height 36
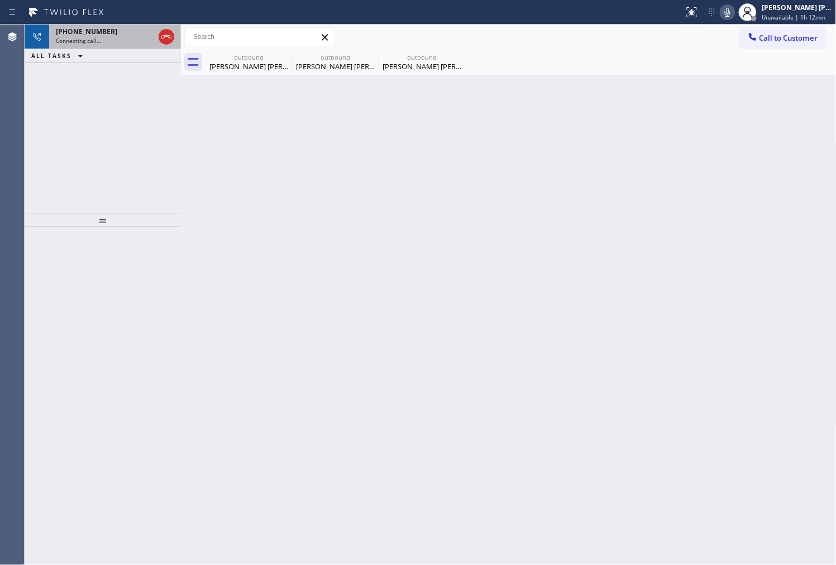
click at [120, 36] on div "[PHONE_NUMBER]" at bounding box center [105, 31] width 98 height 9
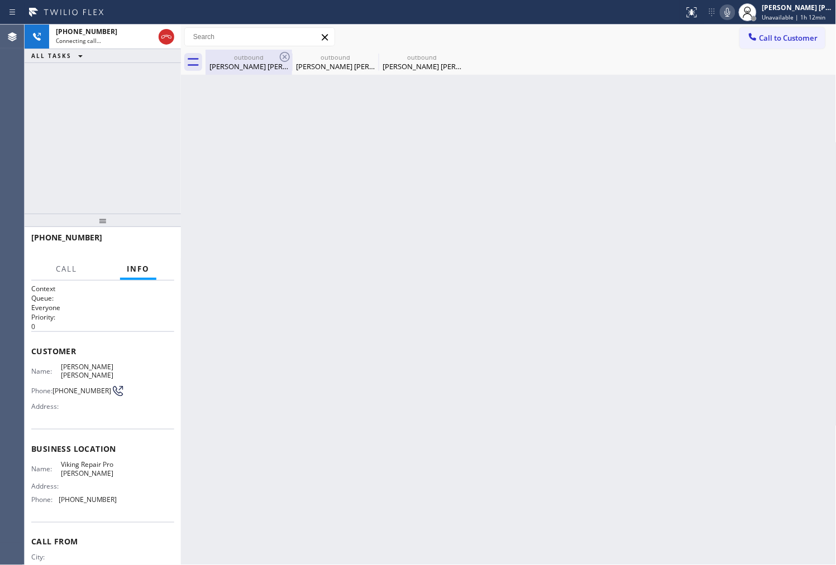
click at [225, 56] on div "outbound" at bounding box center [249, 57] width 84 height 8
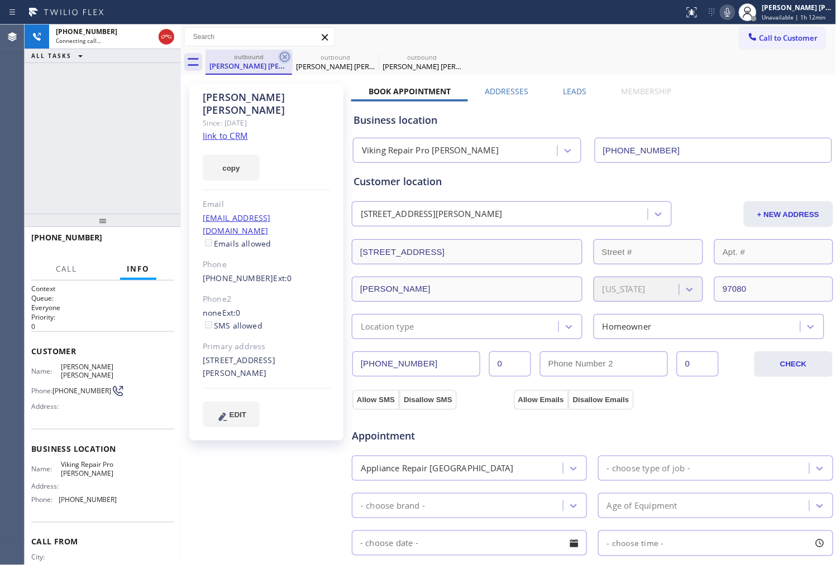
click at [285, 59] on icon at bounding box center [284, 56] width 13 height 13
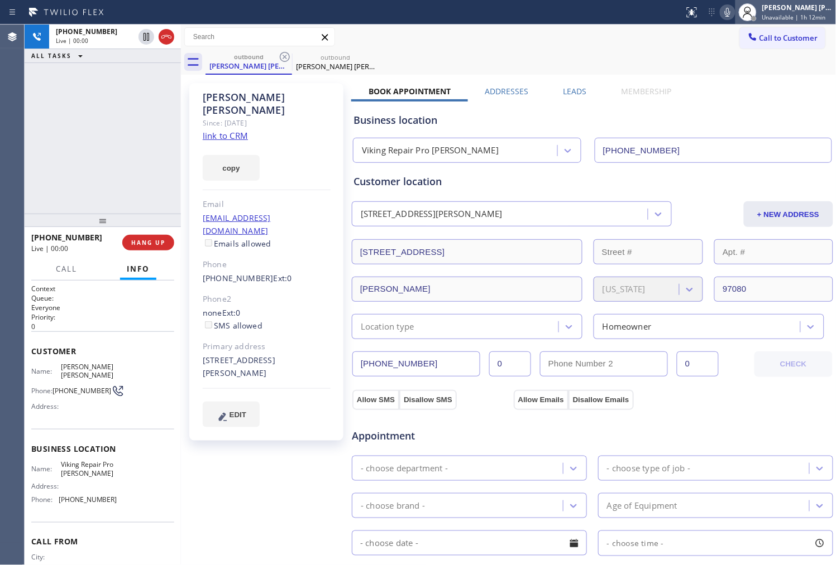
click at [745, 12] on div at bounding box center [747, 12] width 25 height 25
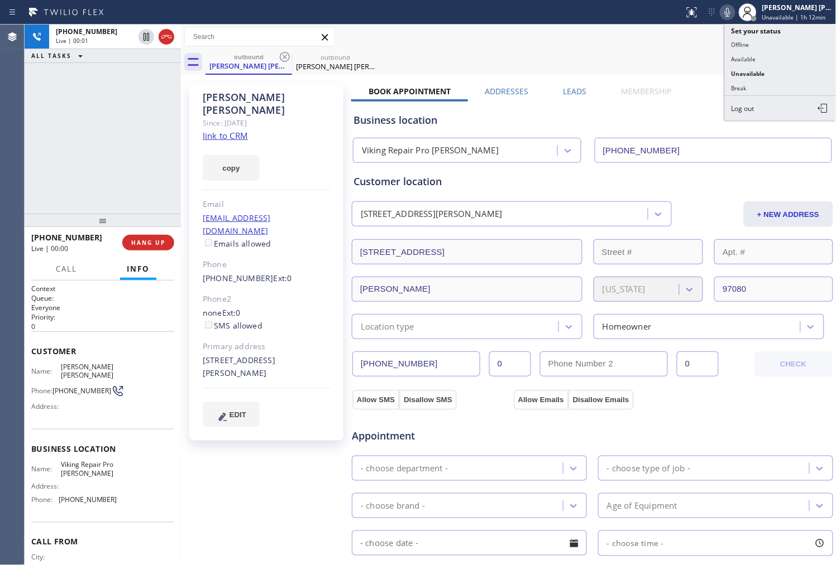
click at [734, 11] on icon at bounding box center [727, 12] width 13 height 13
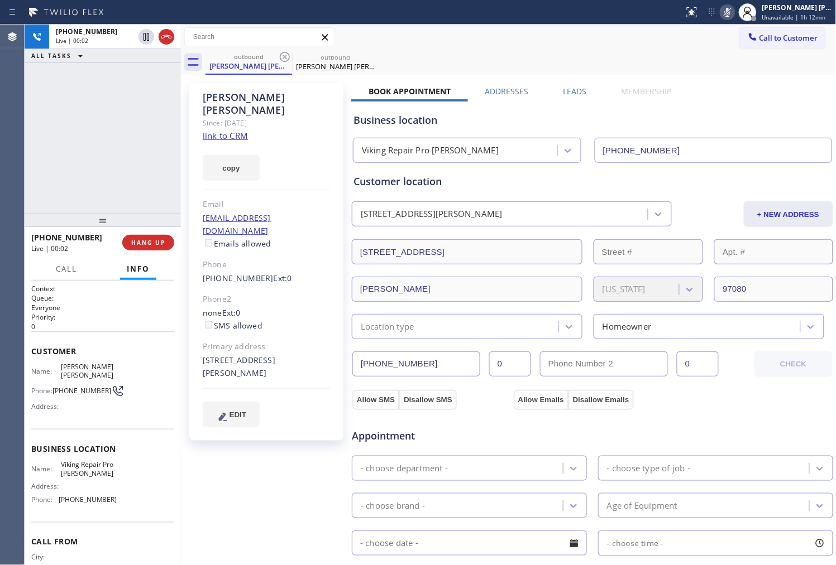
drag, startPoint x: 738, startPoint y: 12, endPoint x: 691, endPoint y: 32, distance: 51.5
click at [734, 12] on icon at bounding box center [727, 12] width 13 height 13
click at [164, 35] on icon at bounding box center [166, 36] width 13 height 13
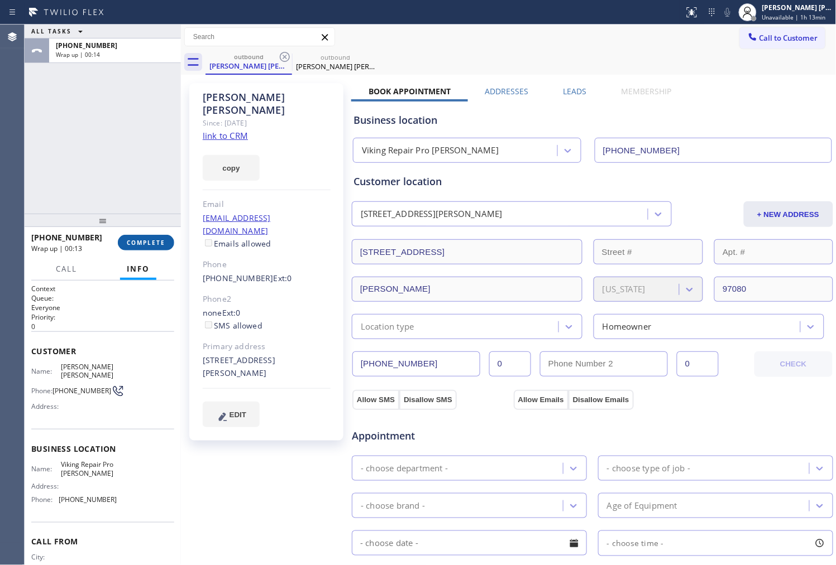
click at [153, 241] on span "COMPLETE" at bounding box center [146, 243] width 39 height 8
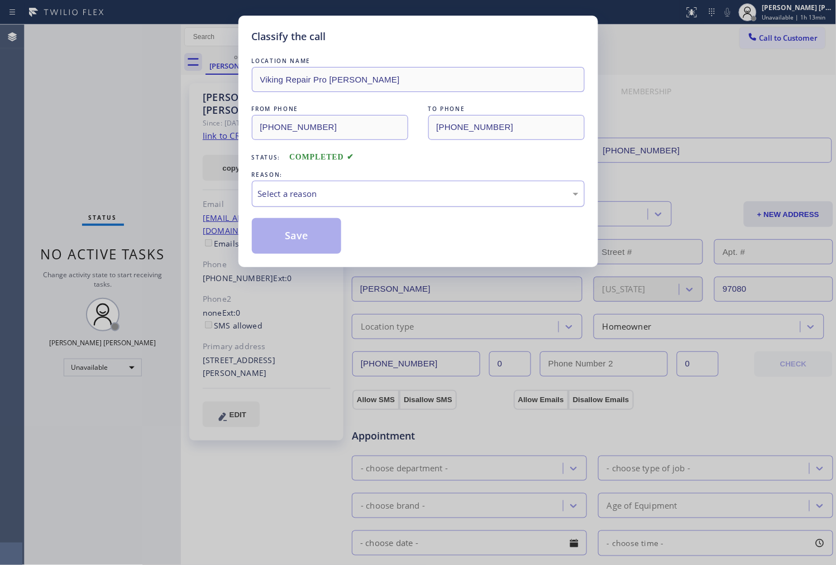
click at [355, 183] on div "Select a reason" at bounding box center [418, 194] width 333 height 26
drag, startPoint x: 296, startPoint y: 235, endPoint x: 548, endPoint y: 234, distance: 251.7
click at [296, 233] on button "Save" at bounding box center [297, 236] width 90 height 36
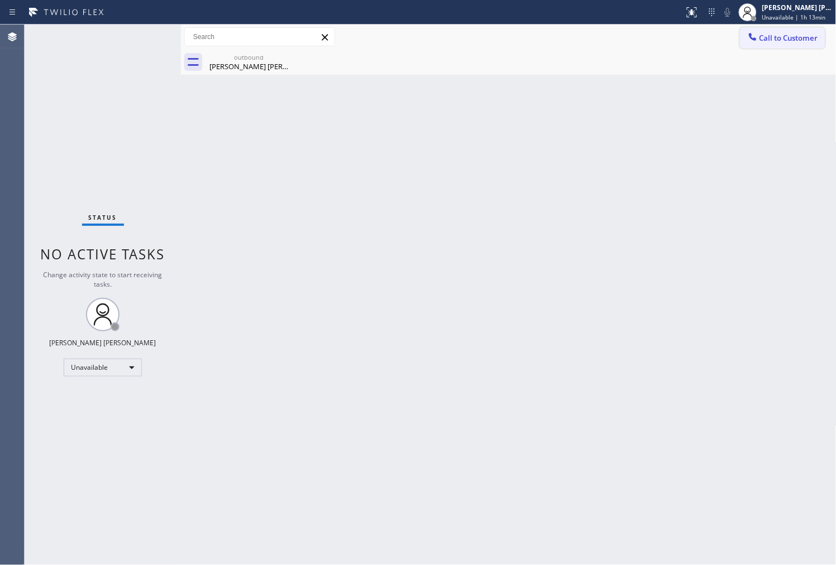
click at [782, 45] on button "Call to Customer" at bounding box center [782, 37] width 85 height 21
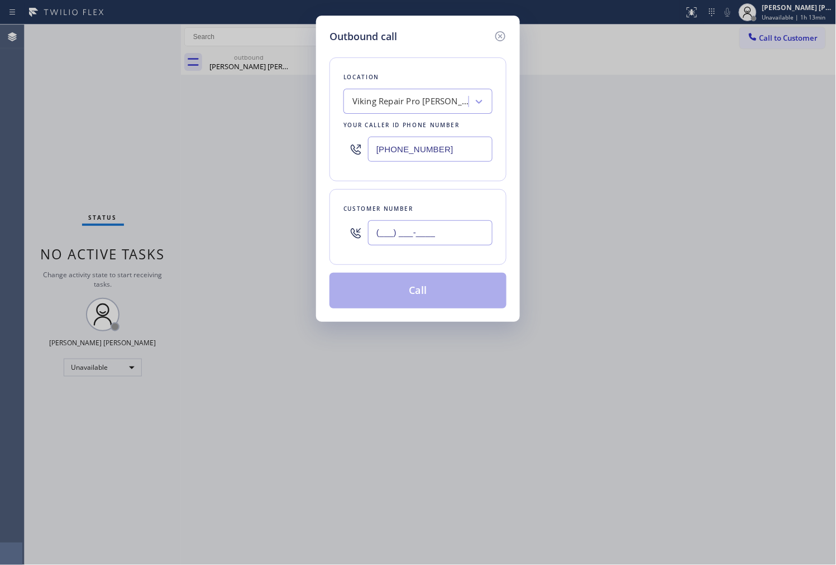
click at [402, 229] on input "(___) ___-____" at bounding box center [430, 232] width 124 height 25
paste input "503) 348-8784"
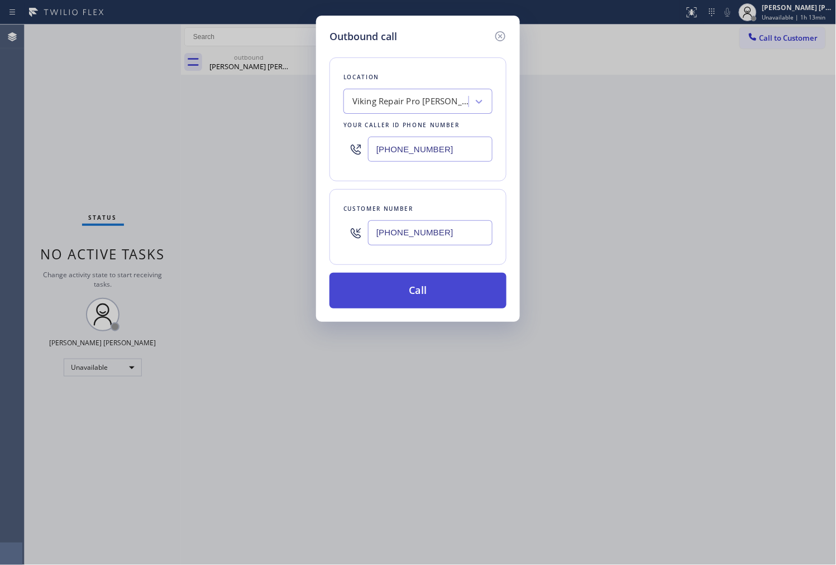
type input "[PHONE_NUMBER]"
click at [439, 289] on button "Call" at bounding box center [417, 291] width 177 height 36
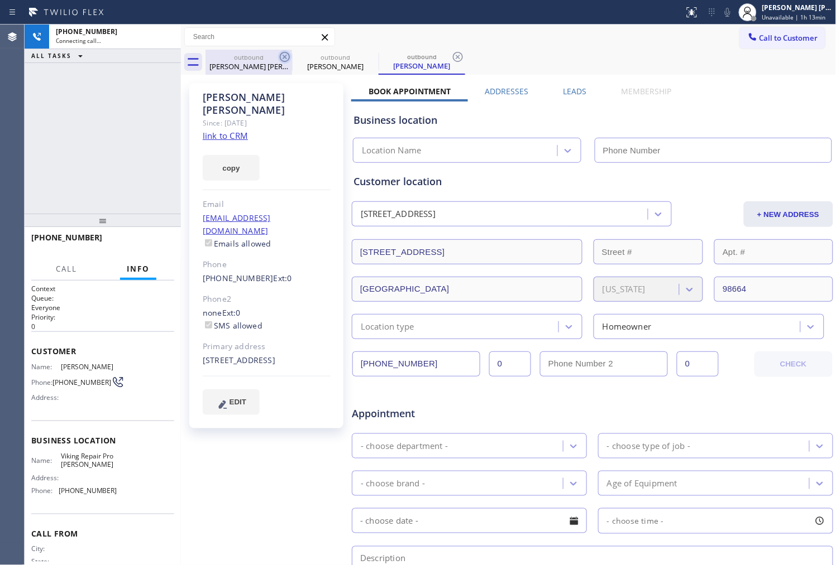
click at [282, 54] on icon at bounding box center [284, 56] width 13 height 13
type input "[PHONE_NUMBER]"
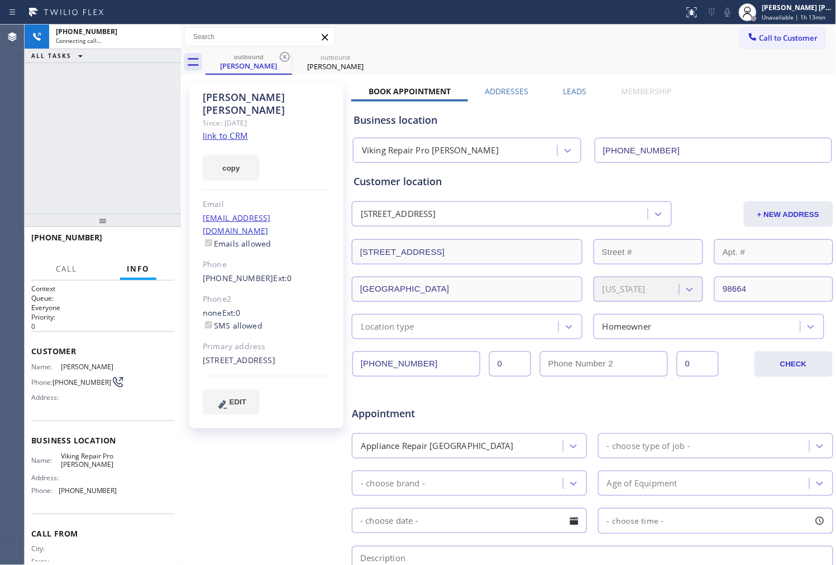
click at [225, 101] on div "[PERSON_NAME]" at bounding box center [267, 104] width 128 height 26
click at [159, 112] on div "[PHONE_NUMBER] Connecting call… ALL TASKS ALL TASKS ACTIVE TASKS TASKS IN WRAP …" at bounding box center [103, 119] width 156 height 189
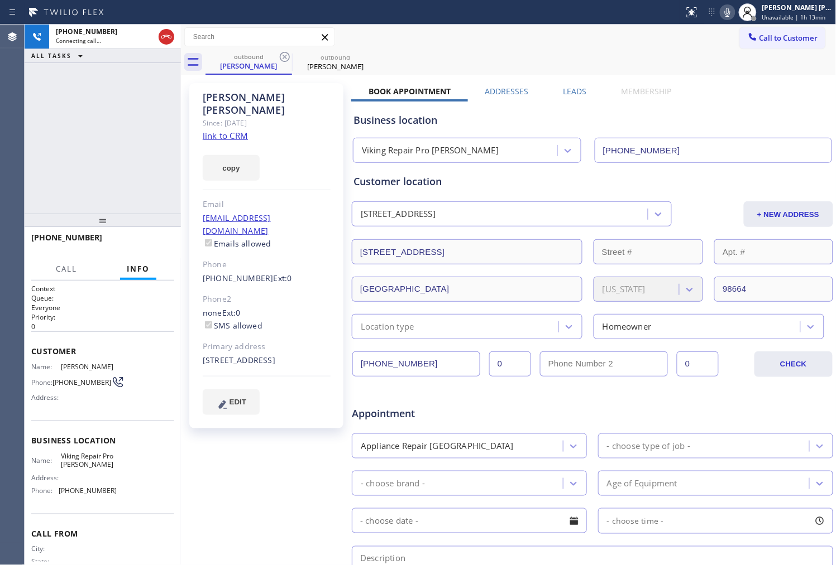
click at [734, 15] on icon at bounding box center [727, 12] width 13 height 13
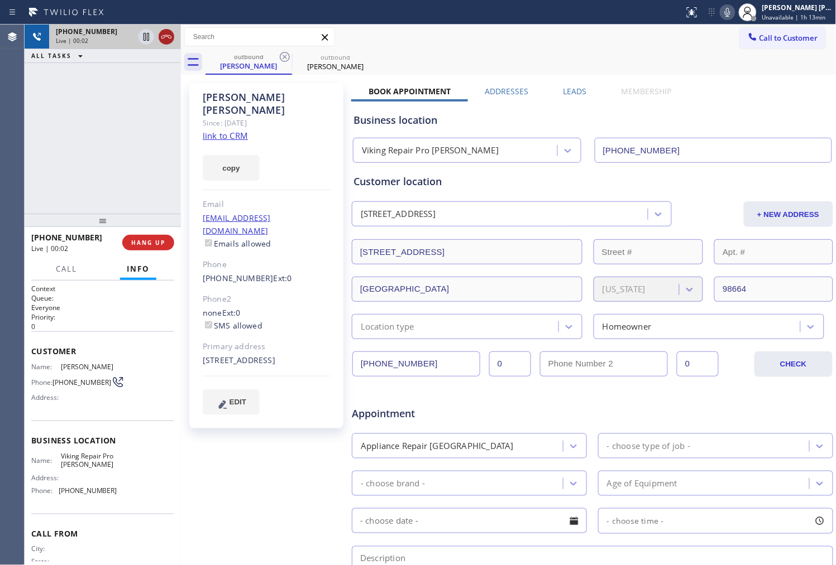
click at [161, 31] on icon at bounding box center [166, 36] width 13 height 13
click at [573, 90] on label "Leads" at bounding box center [574, 91] width 23 height 11
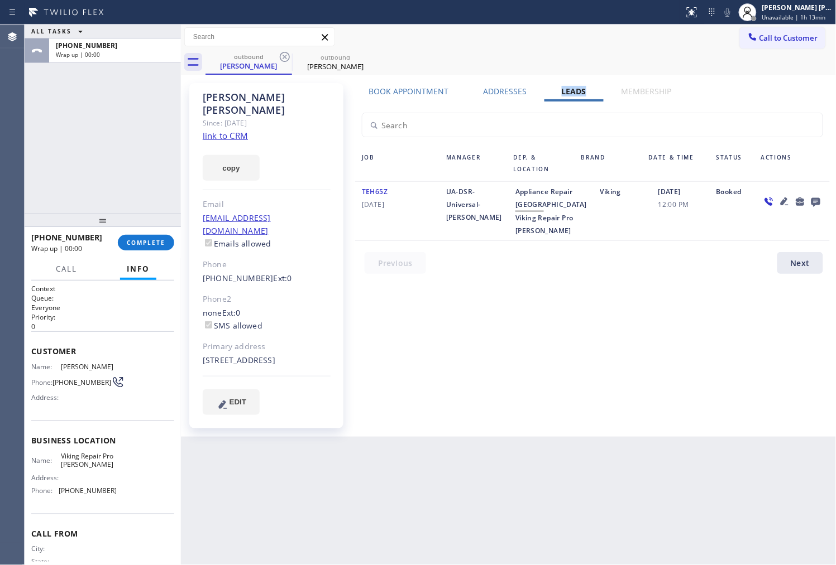
click at [818, 198] on icon at bounding box center [815, 202] width 9 height 9
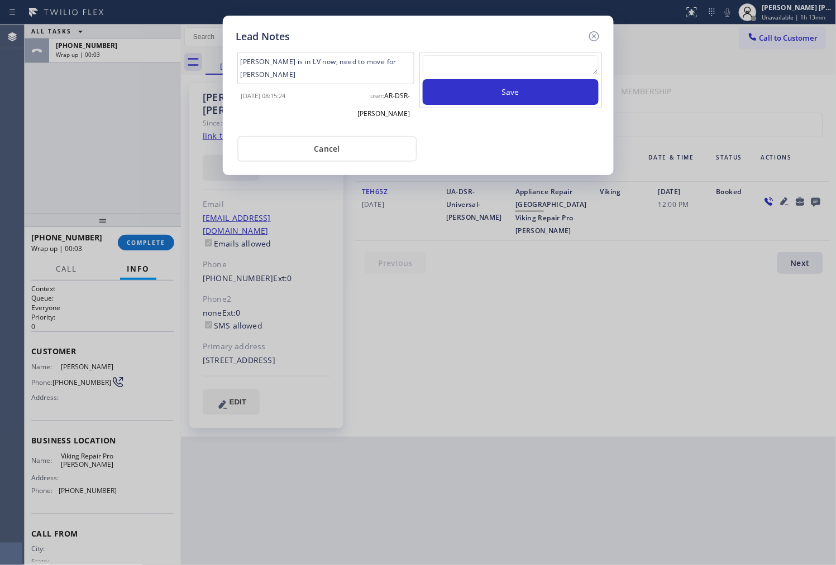
click at [484, 62] on textarea at bounding box center [511, 65] width 176 height 20
paste textarea "N/A- Please transfer"
type textarea "N/A- Please transfer"
click at [497, 95] on button "Save" at bounding box center [511, 92] width 176 height 26
click at [594, 36] on icon at bounding box center [593, 36] width 10 height 10
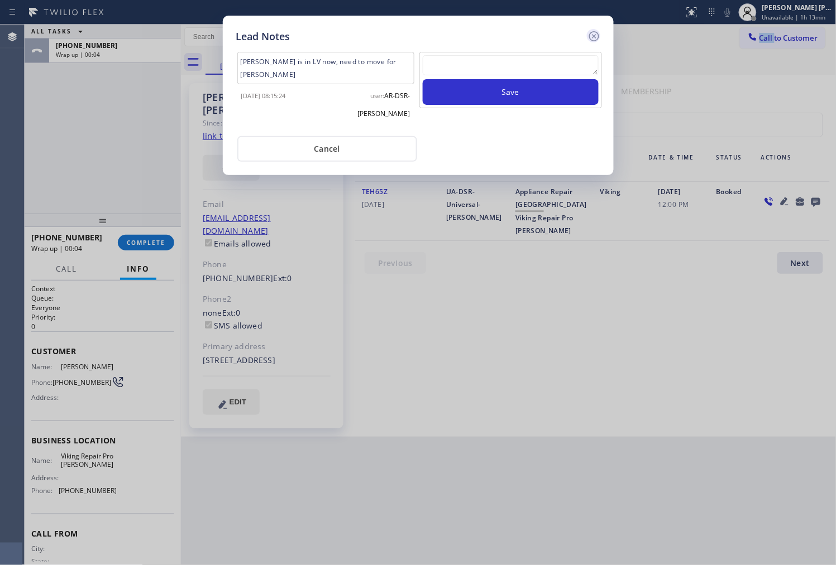
click at [594, 36] on div "Call to Customer Outbound call Location Viking Repair Pro [PERSON_NAME] Your ca…" at bounding box center [508, 37] width 655 height 20
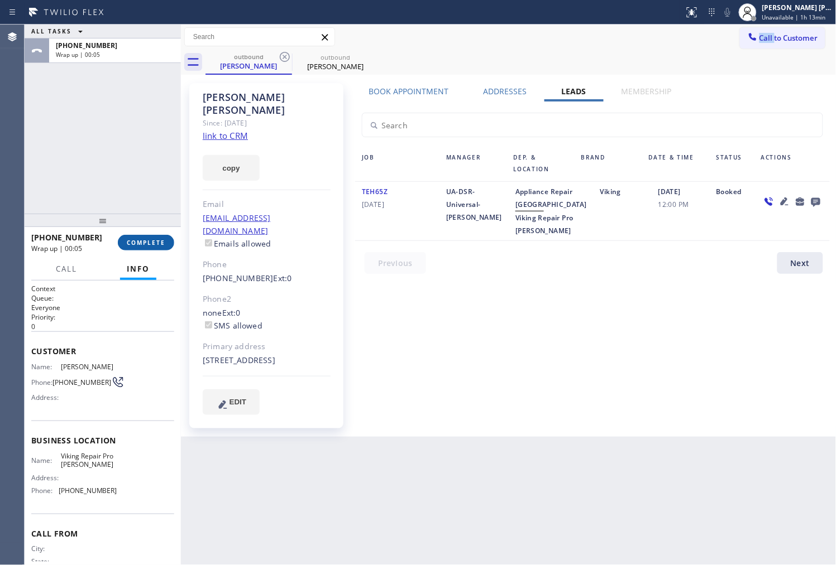
click at [157, 241] on span "COMPLETE" at bounding box center [146, 243] width 39 height 8
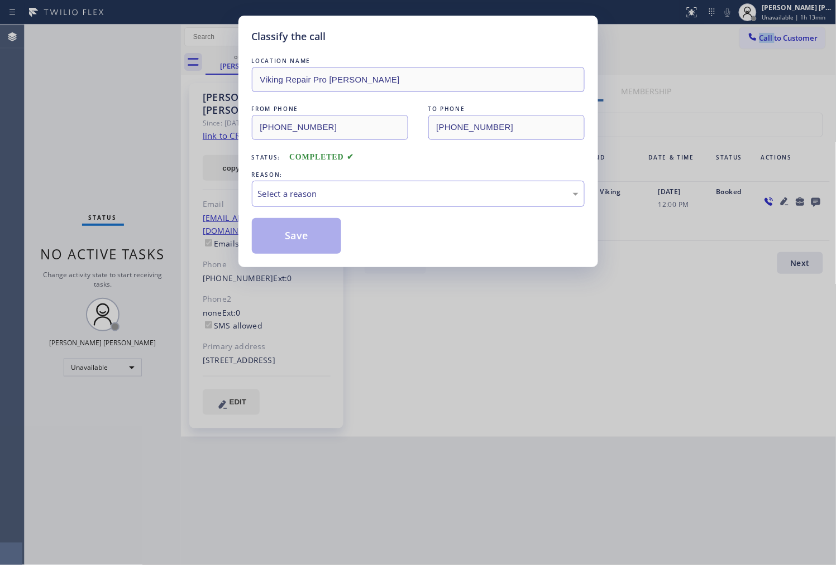
click at [361, 191] on div "Select a reason" at bounding box center [418, 194] width 320 height 13
click at [300, 232] on button "Save" at bounding box center [297, 236] width 90 height 36
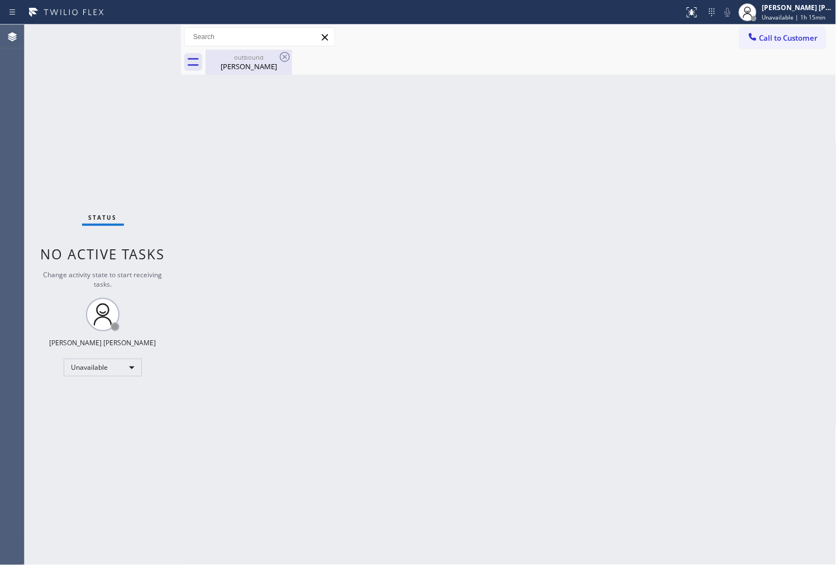
click at [272, 63] on div "[PERSON_NAME]" at bounding box center [249, 66] width 84 height 10
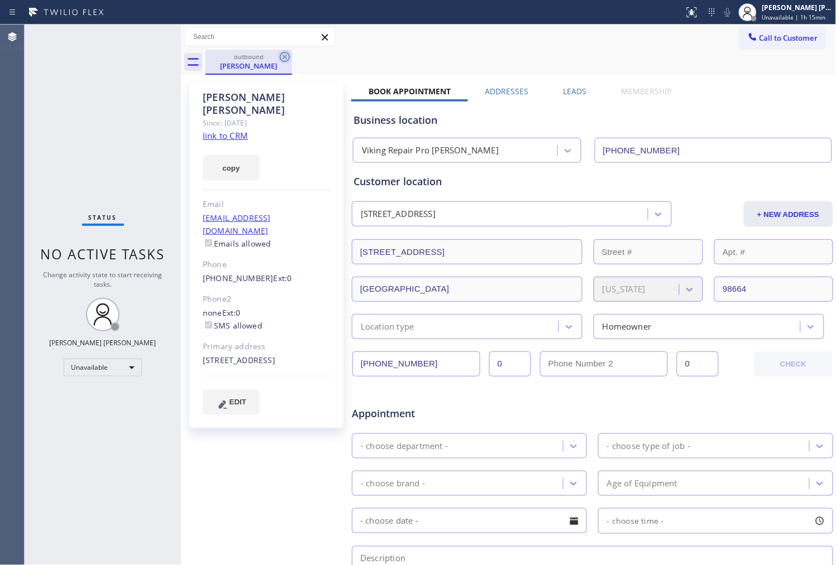
click at [285, 56] on icon at bounding box center [285, 57] width 10 height 10
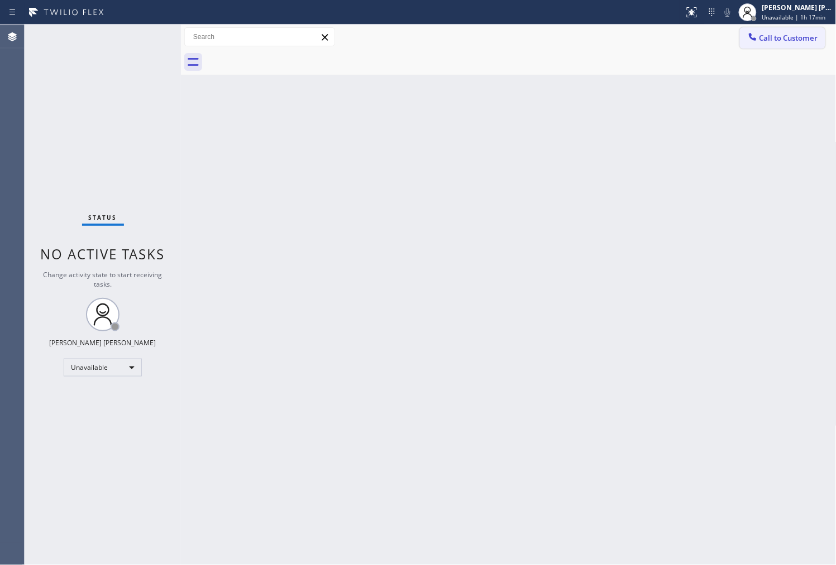
click at [762, 34] on span "Call to Customer" at bounding box center [788, 38] width 59 height 10
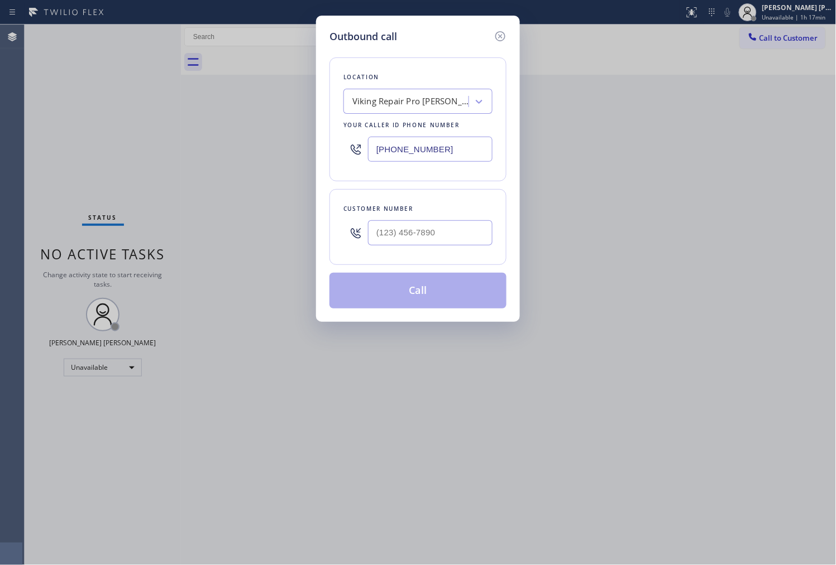
click at [383, 147] on input "[PHONE_NUMBER]" at bounding box center [430, 149] width 124 height 25
paste input "206) 202-1006"
type input "[PHONE_NUMBER]"
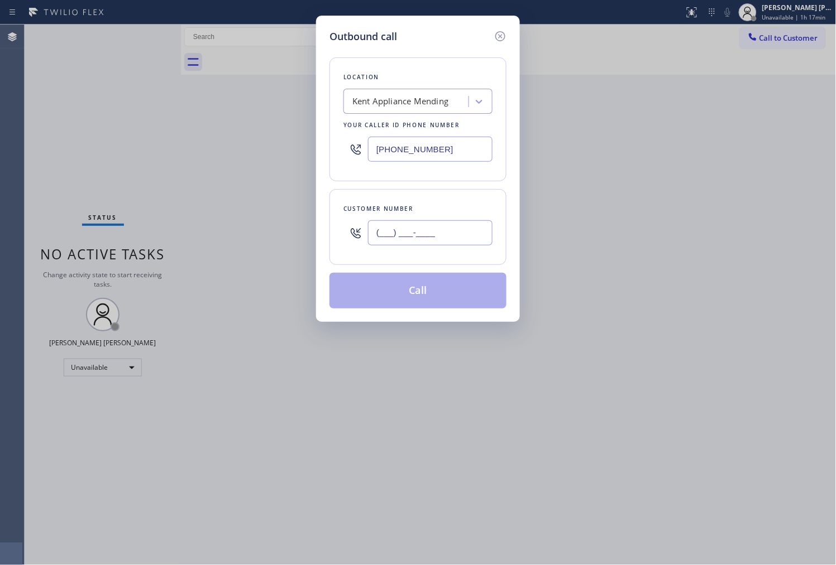
click at [382, 236] on input "(___) ___-____" at bounding box center [430, 232] width 124 height 25
paste input "425) 749-6558"
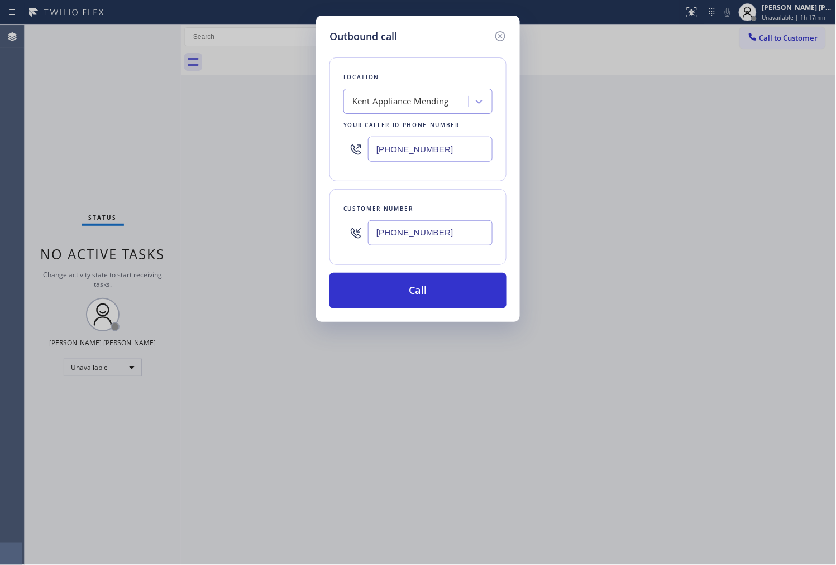
type input "[PHONE_NUMBER]"
click at [428, 271] on div "Location [GEOGRAPHIC_DATA] Appliance Mending Your caller id phone number [PHONE…" at bounding box center [417, 176] width 177 height 265
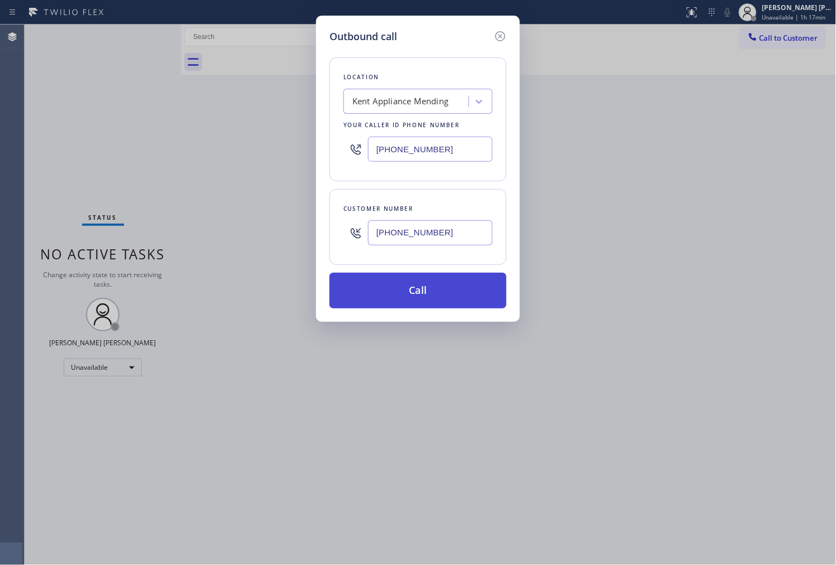
click at [426, 276] on button "Call" at bounding box center [417, 291] width 177 height 36
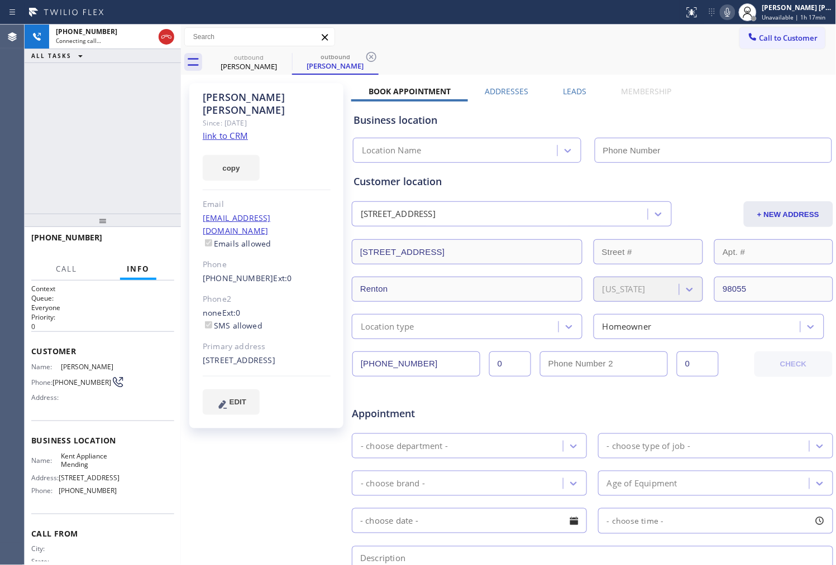
click at [247, 97] on div "[PERSON_NAME]" at bounding box center [267, 104] width 128 height 26
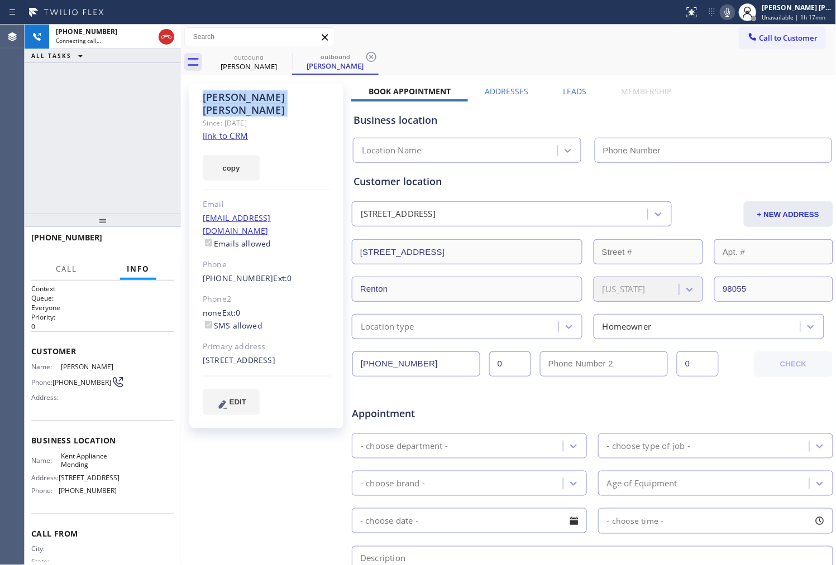
type input "[PHONE_NUMBER]"
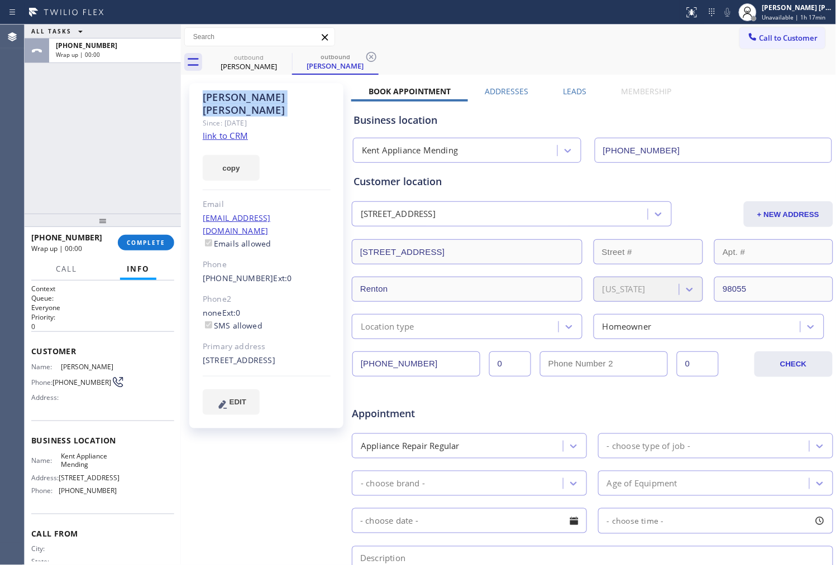
click at [572, 84] on div "[PERSON_NAME] Since: [DATE] link to CRM copy Email [EMAIL_ADDRESS][DOMAIN_NAME]…" at bounding box center [509, 439] width 650 height 723
click at [578, 84] on div "[PERSON_NAME] Since: [DATE] link to CRM copy Email [EMAIL_ADDRESS][DOMAIN_NAME]…" at bounding box center [509, 439] width 650 height 723
click at [578, 91] on label "Leads" at bounding box center [574, 91] width 23 height 11
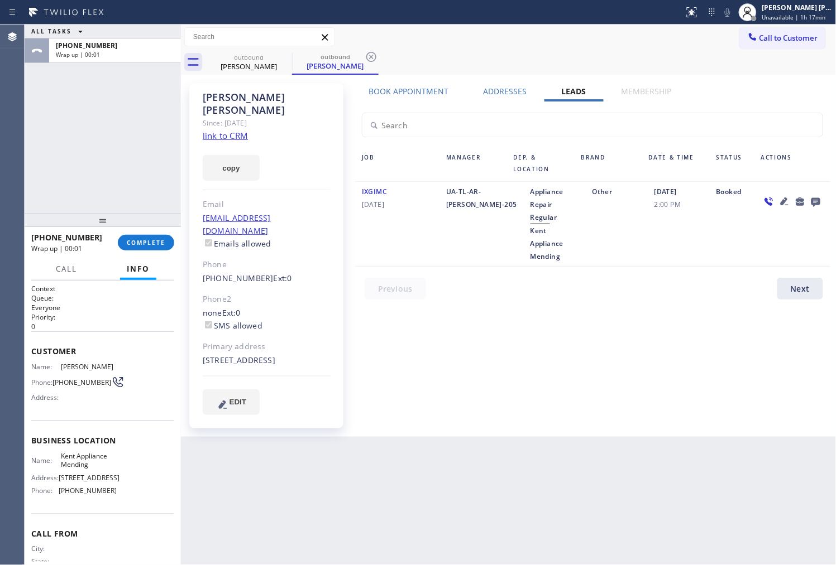
click at [818, 197] on icon at bounding box center [815, 202] width 13 height 14
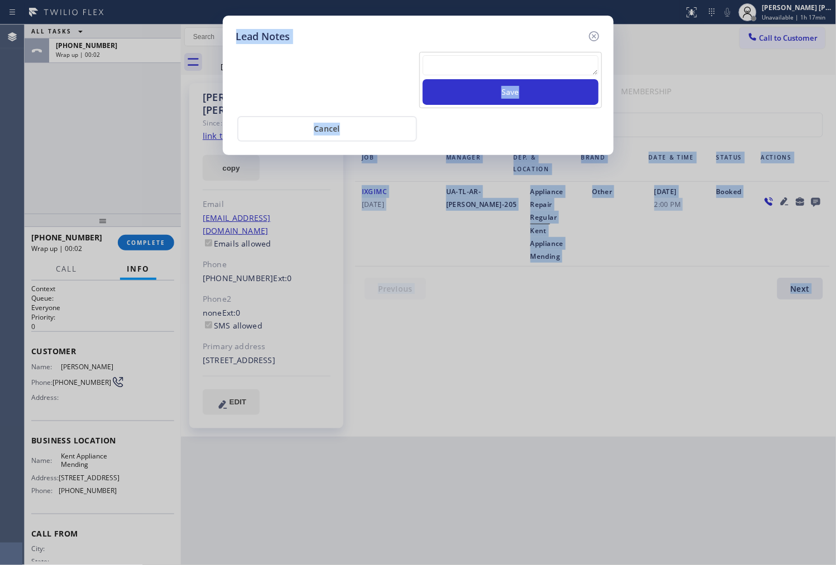
click at [572, 74] on textarea at bounding box center [511, 65] width 176 height 20
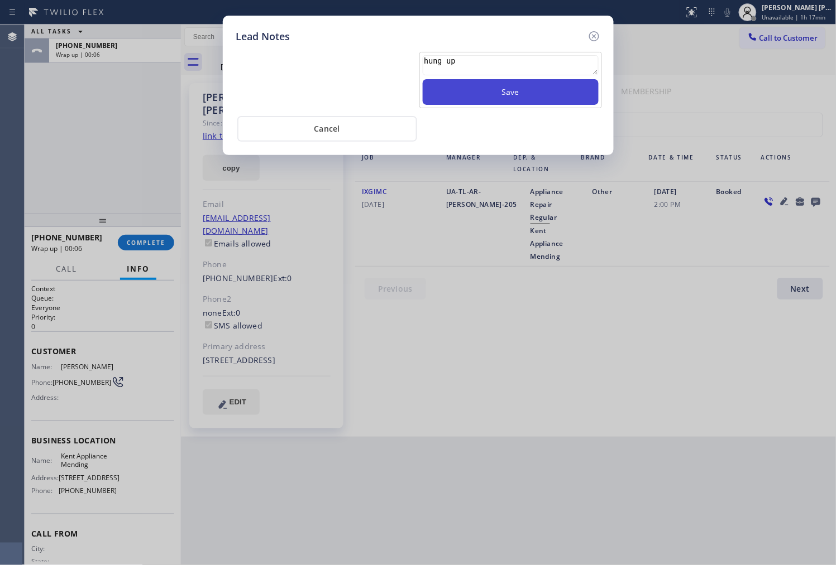
type textarea "hung up"
click at [560, 104] on button "Save" at bounding box center [511, 92] width 176 height 26
click at [595, 32] on icon at bounding box center [593, 36] width 13 height 13
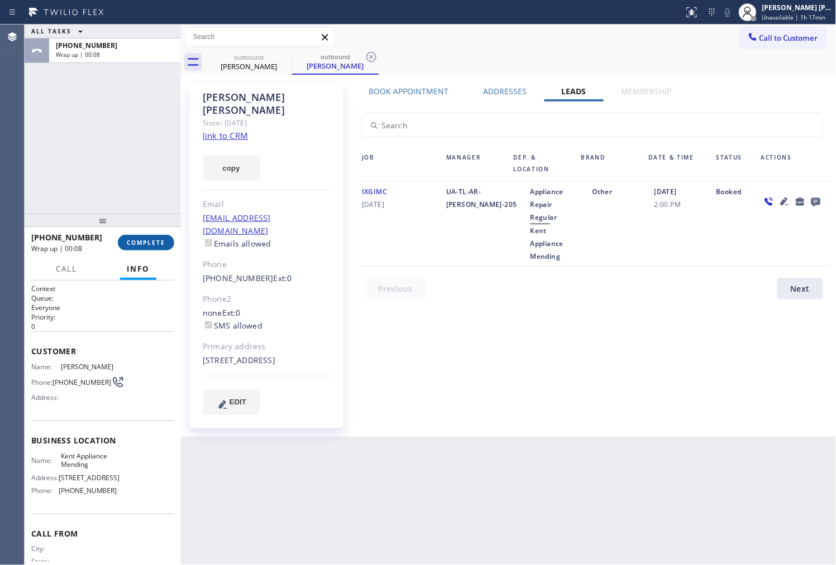
click at [146, 239] on span "COMPLETE" at bounding box center [146, 243] width 39 height 8
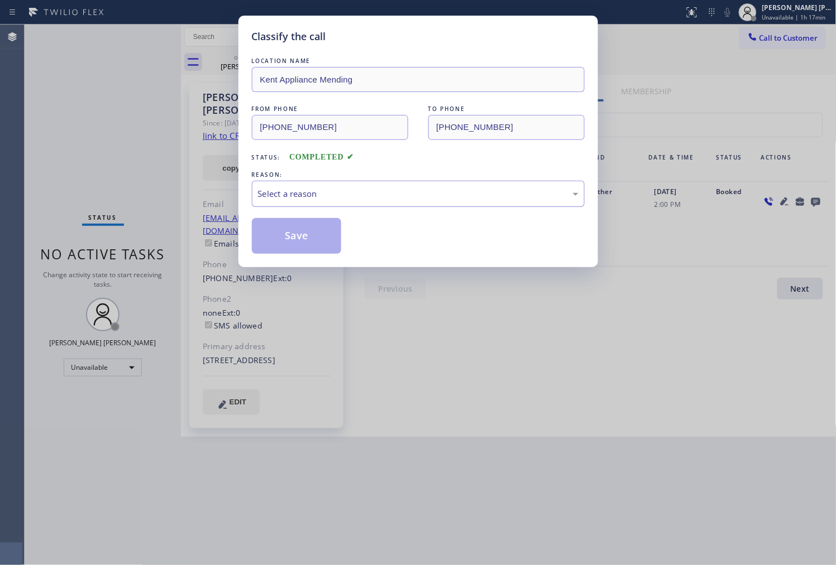
click at [272, 196] on div "Select a reason" at bounding box center [418, 194] width 320 height 13
click at [313, 238] on button "Save" at bounding box center [297, 236] width 90 height 36
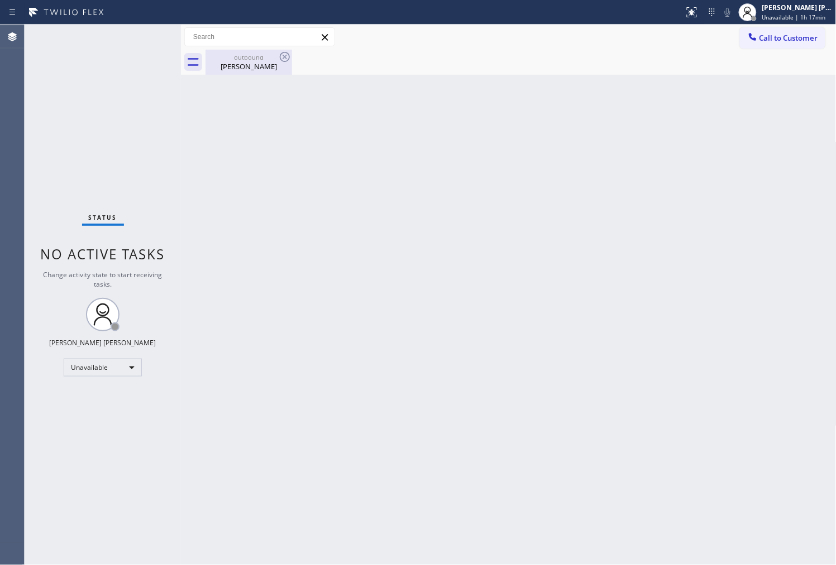
click at [281, 66] on div "[PERSON_NAME]" at bounding box center [249, 66] width 84 height 10
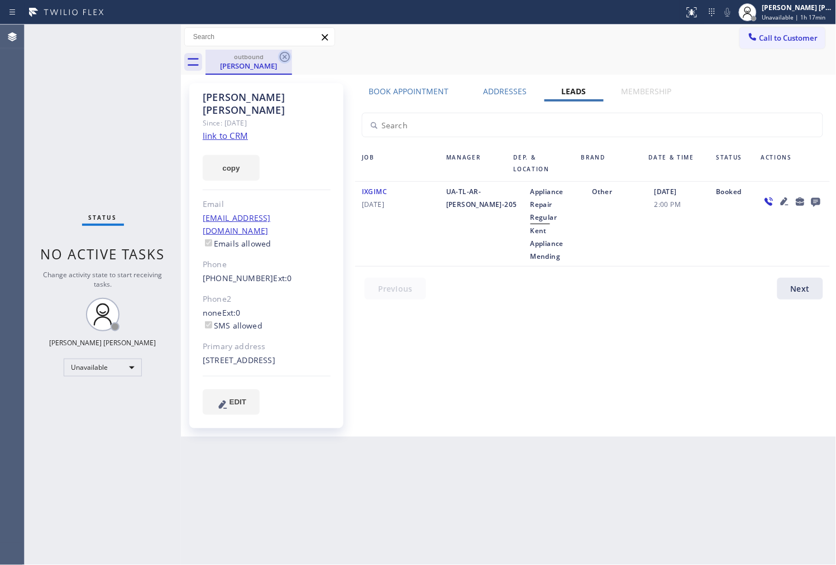
click at [281, 59] on icon at bounding box center [285, 57] width 10 height 10
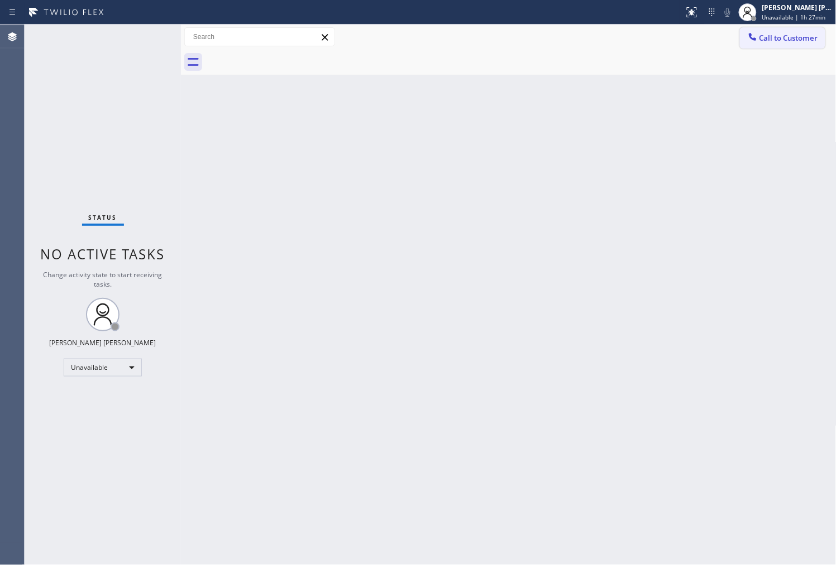
click at [767, 44] on button "Call to Customer" at bounding box center [782, 37] width 85 height 21
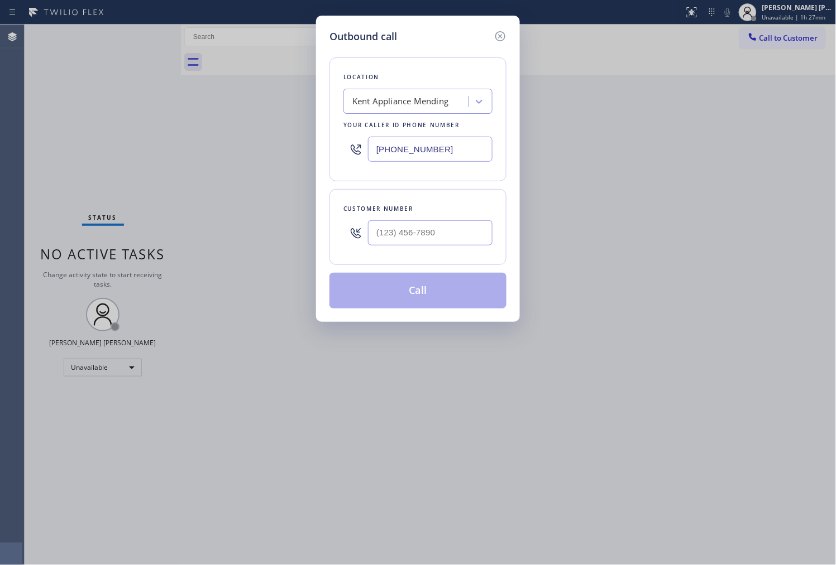
click at [402, 145] on input "[PHONE_NUMBER]" at bounding box center [430, 149] width 124 height 25
paste input "818) 877-7397"
type input "[PHONE_NUMBER]"
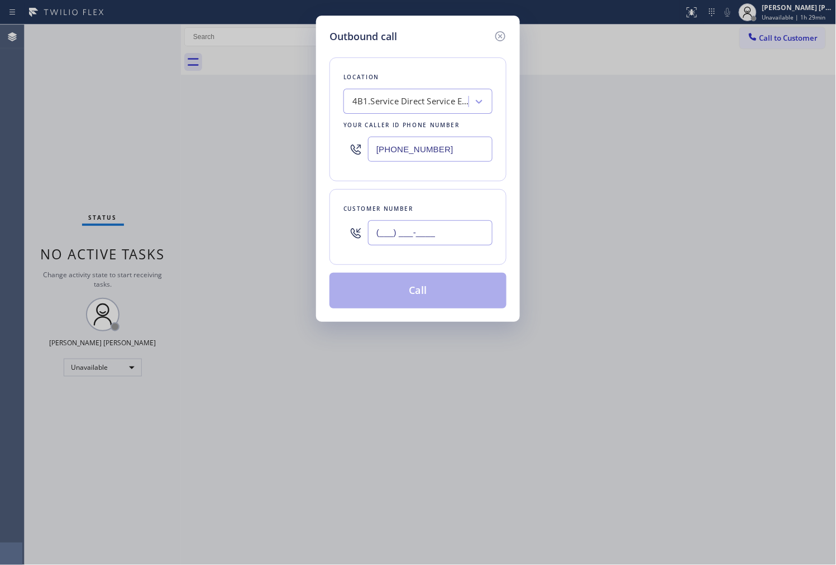
click at [466, 231] on input "(___) ___-____" at bounding box center [430, 232] width 124 height 25
paste input "661) 301-2336"
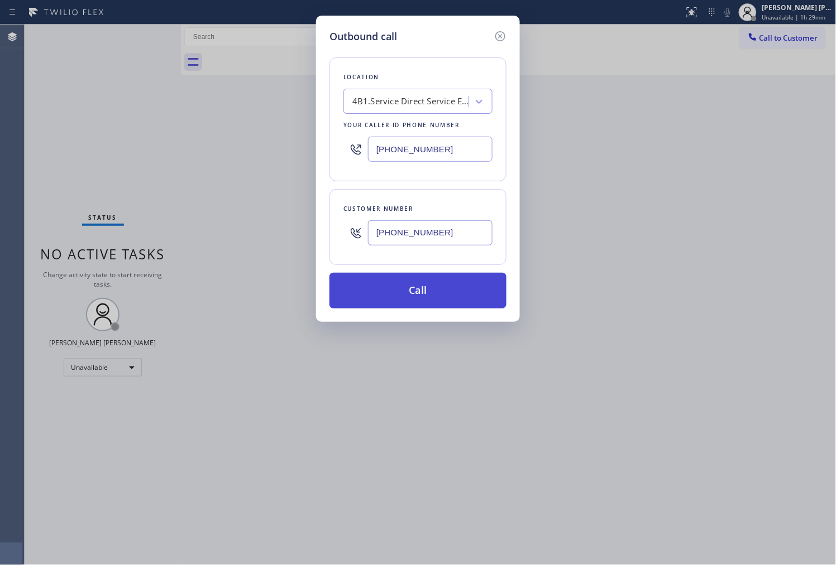
type input "[PHONE_NUMBER]"
click at [449, 292] on button "Call" at bounding box center [417, 291] width 177 height 36
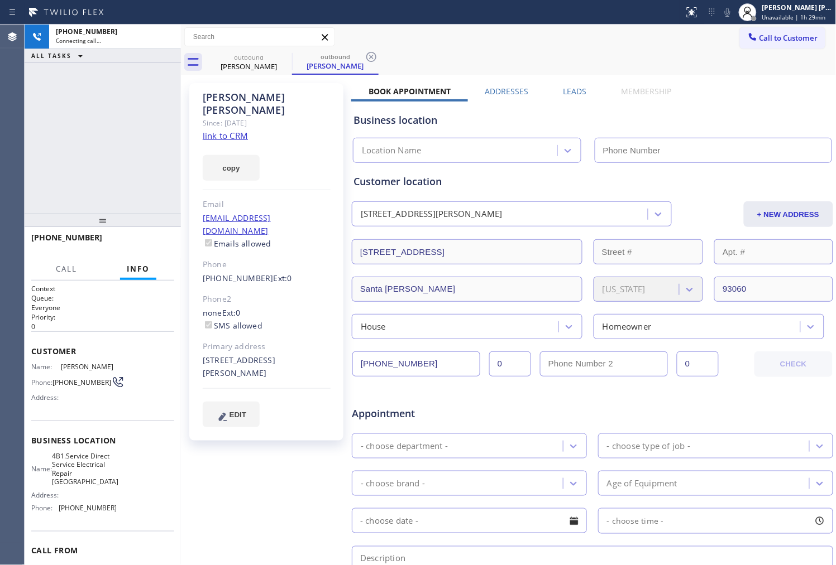
click at [251, 100] on div "[PERSON_NAME]" at bounding box center [267, 104] width 128 height 26
type input "[PHONE_NUMBER]"
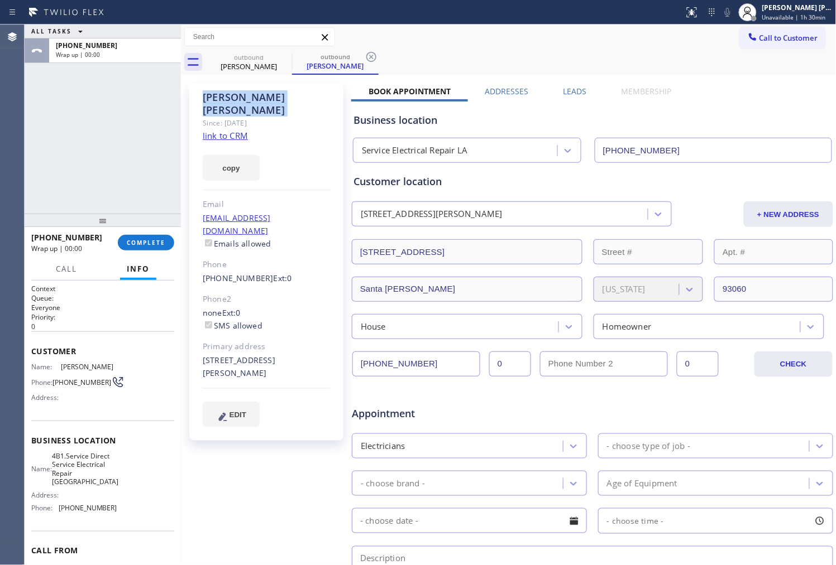
click at [7, 124] on div "Agent Desktop" at bounding box center [12, 295] width 24 height 541
click at [583, 97] on div "Business location Service Electrical Repair [GEOGRAPHIC_DATA] [PHONE_NUMBER]" at bounding box center [592, 130] width 482 height 66
click at [575, 92] on label "Leads" at bounding box center [574, 91] width 23 height 11
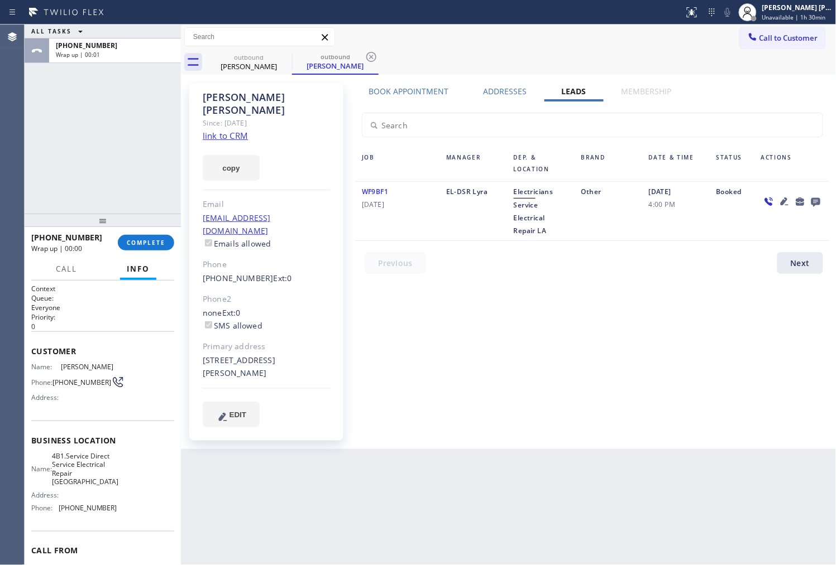
click at [813, 195] on icon at bounding box center [815, 202] width 13 height 14
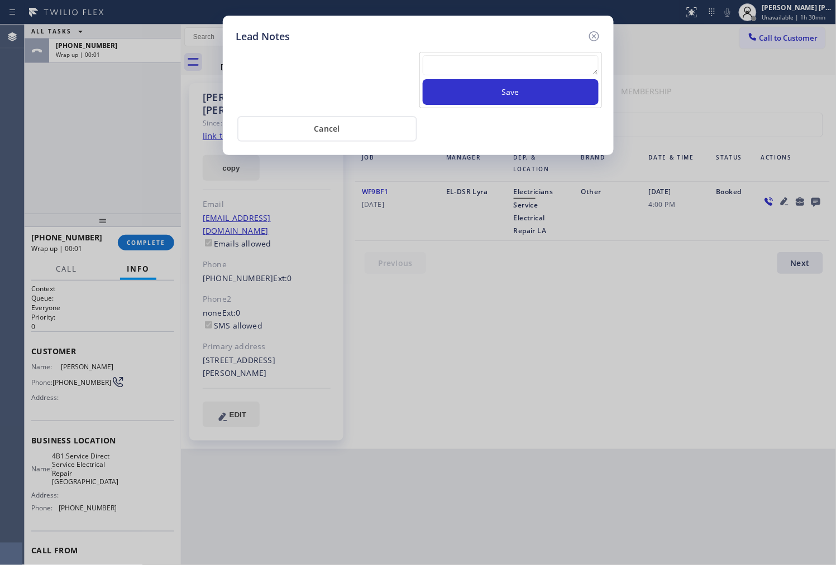
click at [562, 64] on textarea at bounding box center [511, 65] width 176 height 20
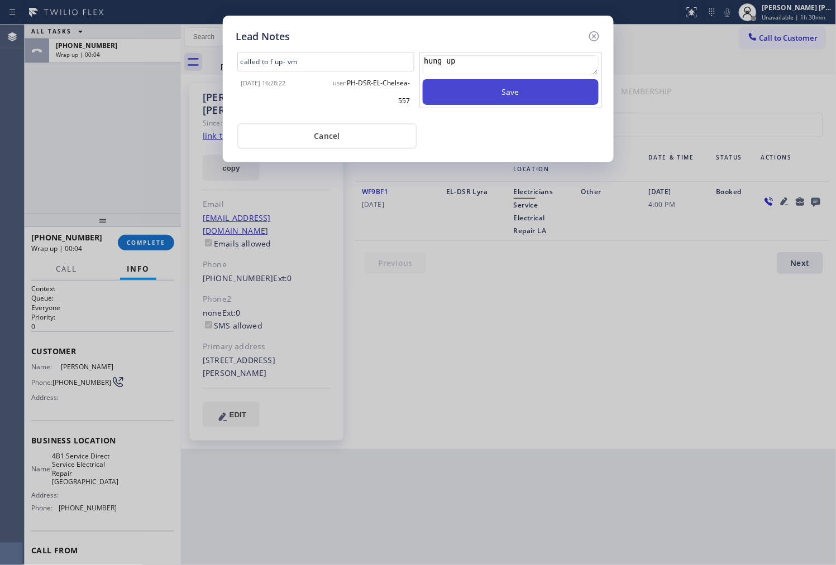
type textarea "hung up"
click at [505, 95] on button "Save" at bounding box center [511, 92] width 176 height 26
click at [596, 36] on icon at bounding box center [593, 36] width 13 height 13
click at [596, 36] on div "Call to Customer Outbound call Location Service Electrical Repair LA Your calle…" at bounding box center [508, 37] width 655 height 20
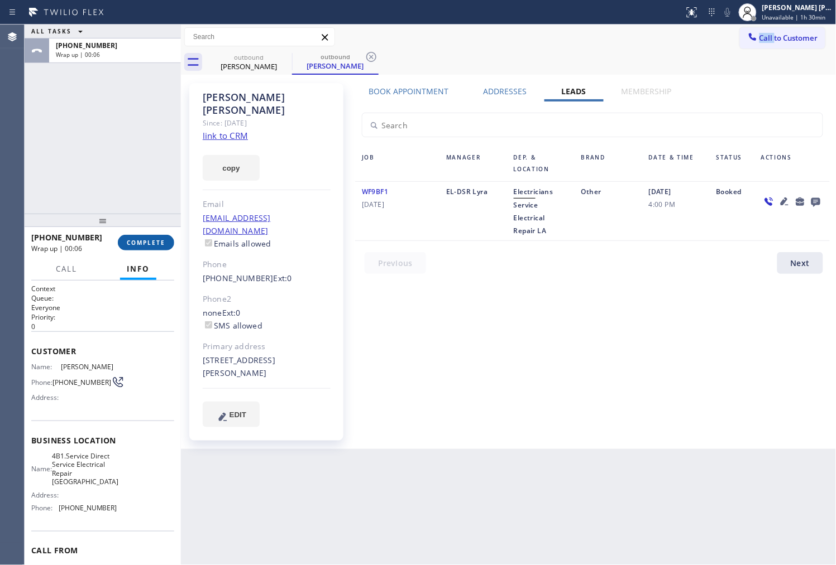
click at [162, 236] on button "COMPLETE" at bounding box center [146, 243] width 56 height 16
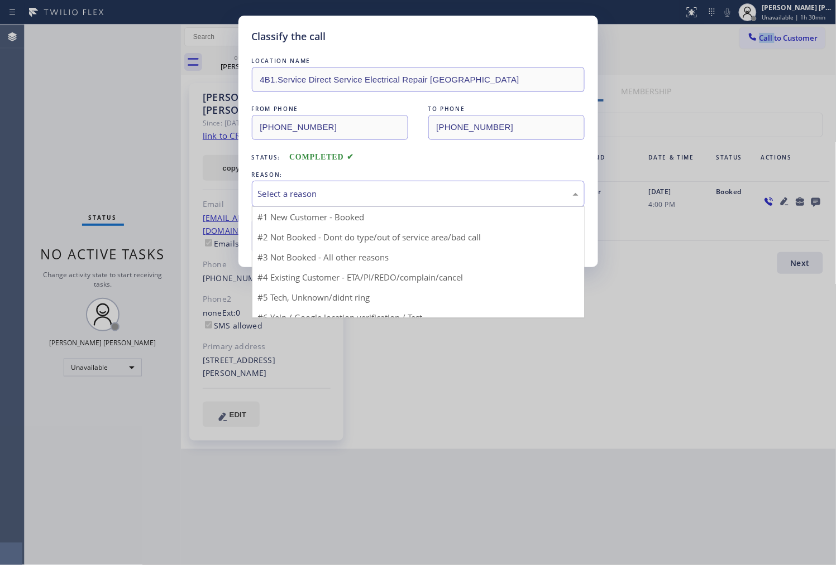
click at [319, 190] on div "Select a reason" at bounding box center [418, 194] width 320 height 13
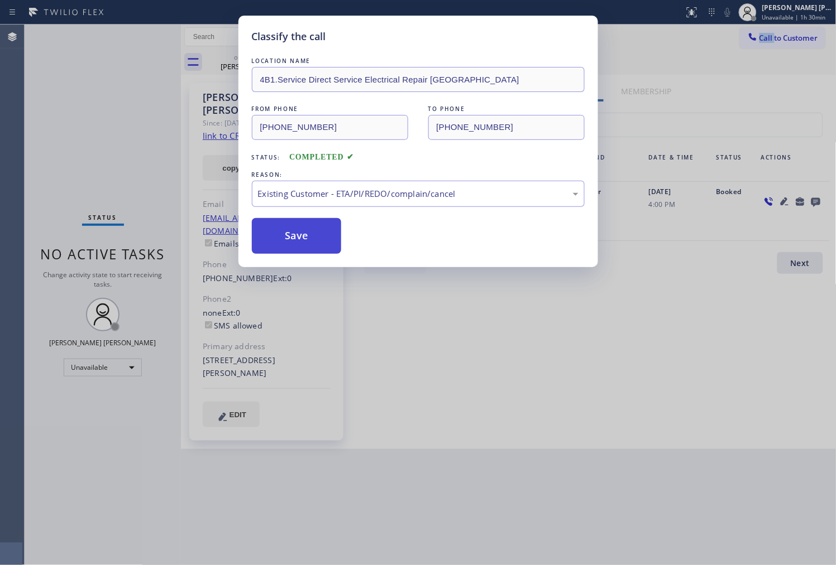
click at [291, 242] on button "Save" at bounding box center [297, 236] width 90 height 36
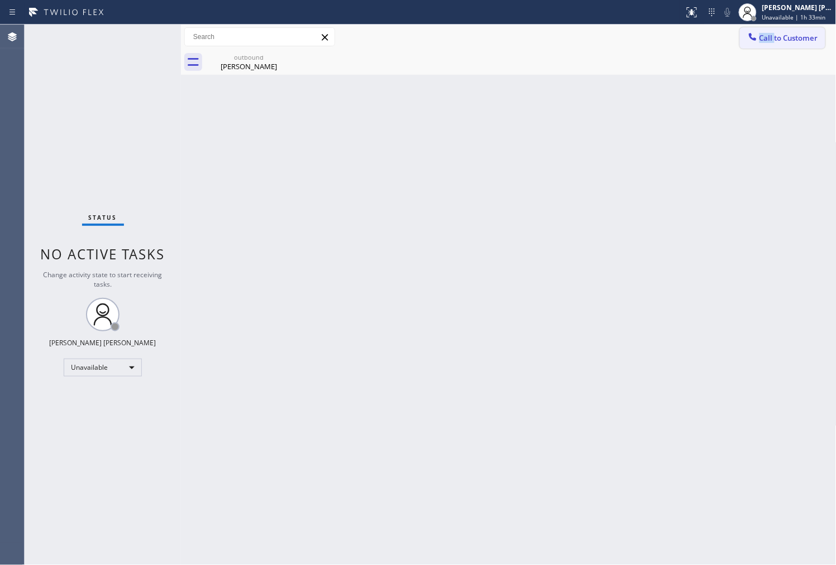
click at [767, 42] on span "Call to Customer" at bounding box center [788, 38] width 59 height 10
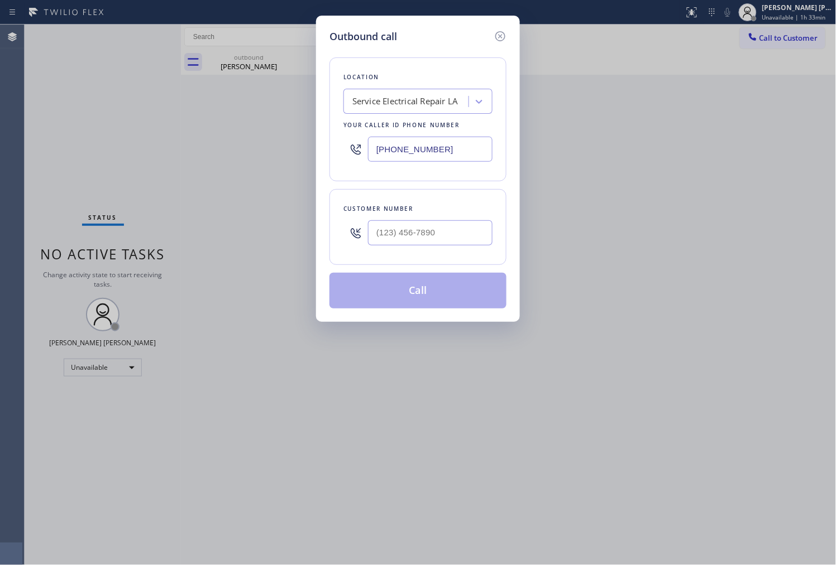
click at [466, 146] on input "[PHONE_NUMBER]" at bounding box center [430, 149] width 124 height 25
paste input "949) 536-9698"
type input "[PHONE_NUMBER]"
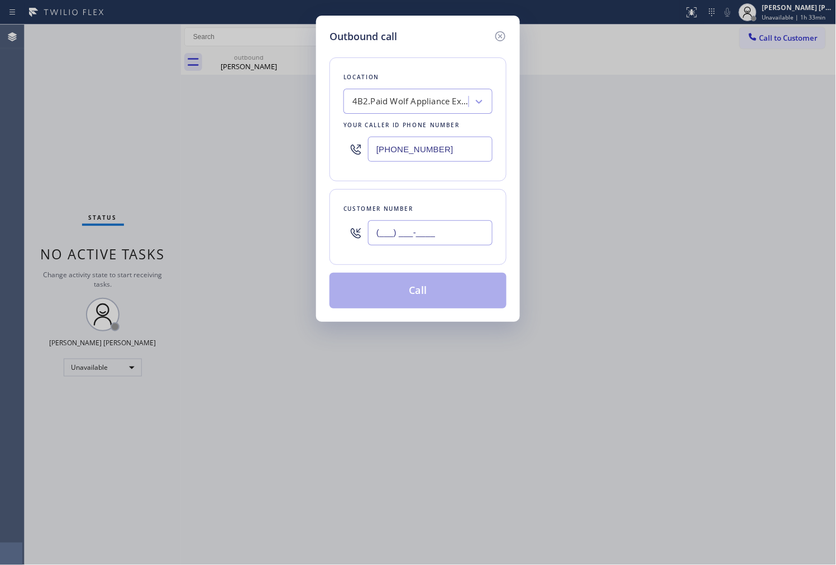
click at [434, 236] on input "(___) ___-____" at bounding box center [430, 232] width 124 height 25
paste input "714) 369-9369"
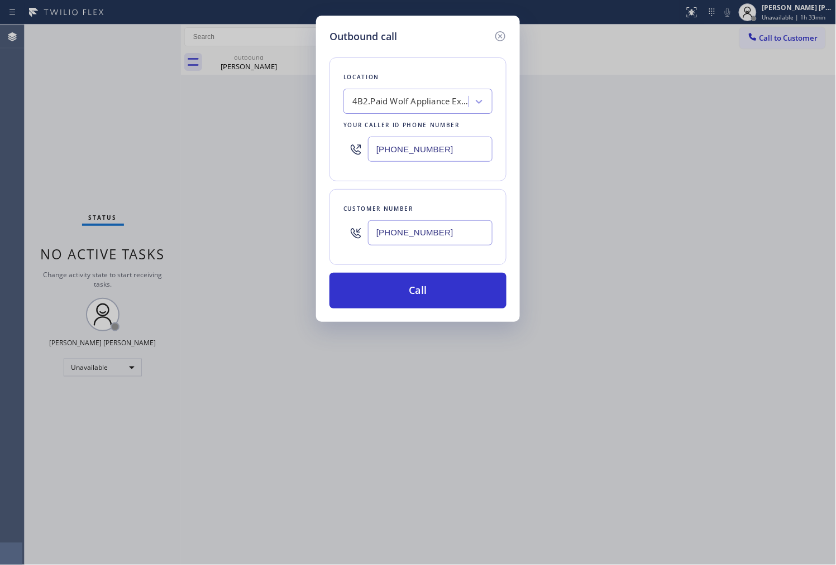
type input "[PHONE_NUMBER]"
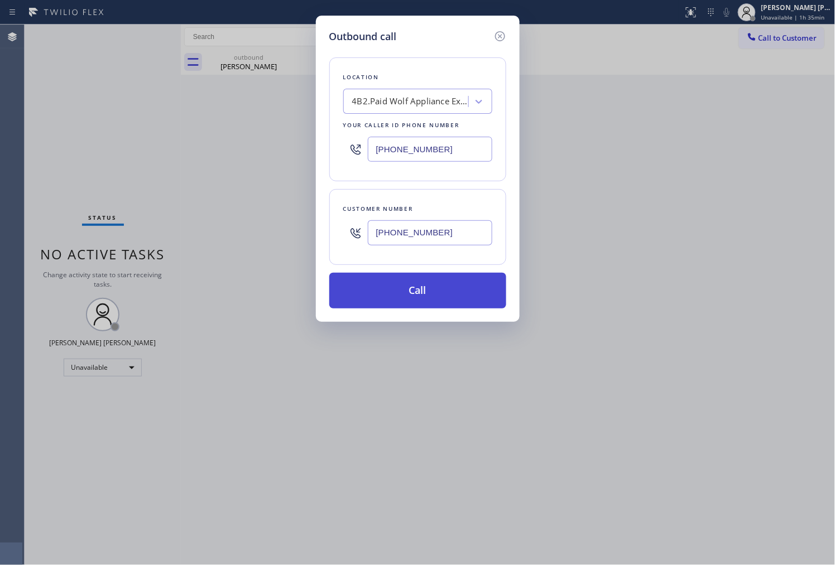
click at [421, 283] on button "Call" at bounding box center [417, 291] width 177 height 36
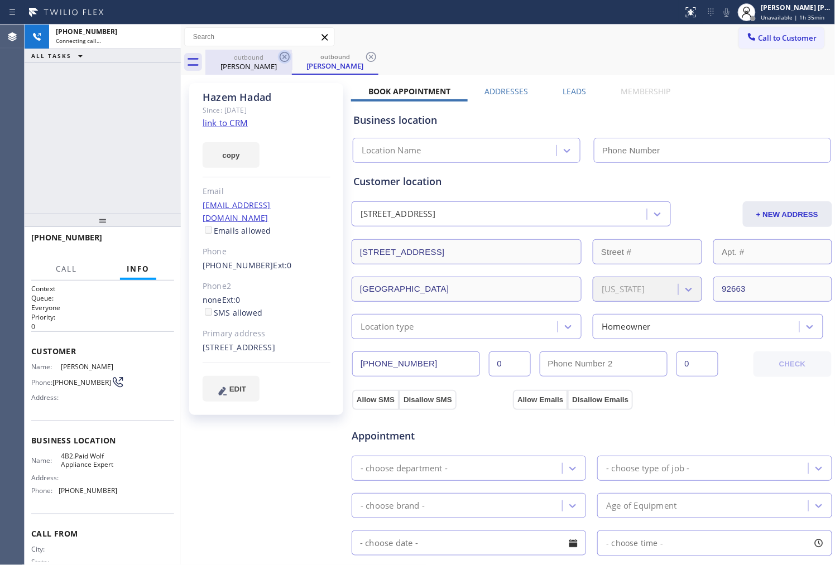
click at [287, 58] on icon at bounding box center [284, 56] width 13 height 13
click at [364, 58] on icon at bounding box center [370, 56] width 13 height 13
type input "[PHONE_NUMBER]"
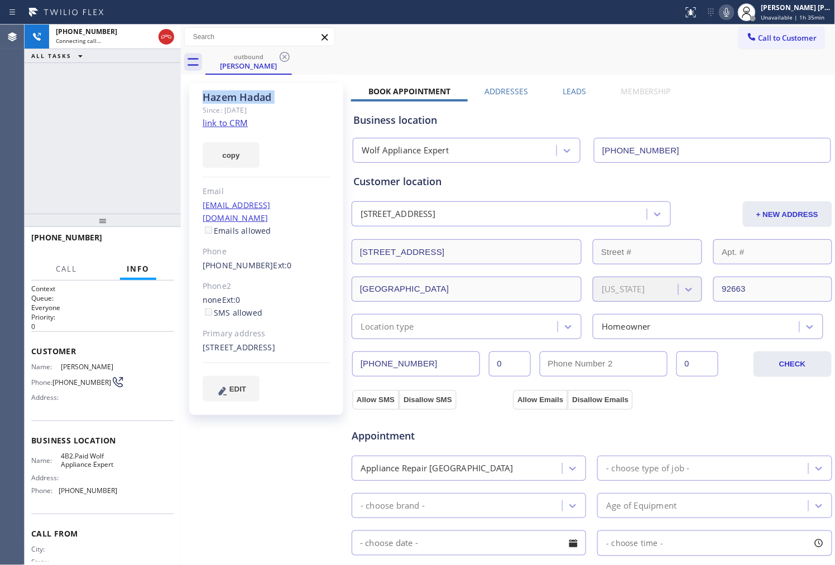
click at [35, 131] on div "[PHONE_NUMBER] Connecting call… ALL TASKS ALL TASKS ACTIVE TASKS TASKS IN WRAP …" at bounding box center [103, 119] width 156 height 189
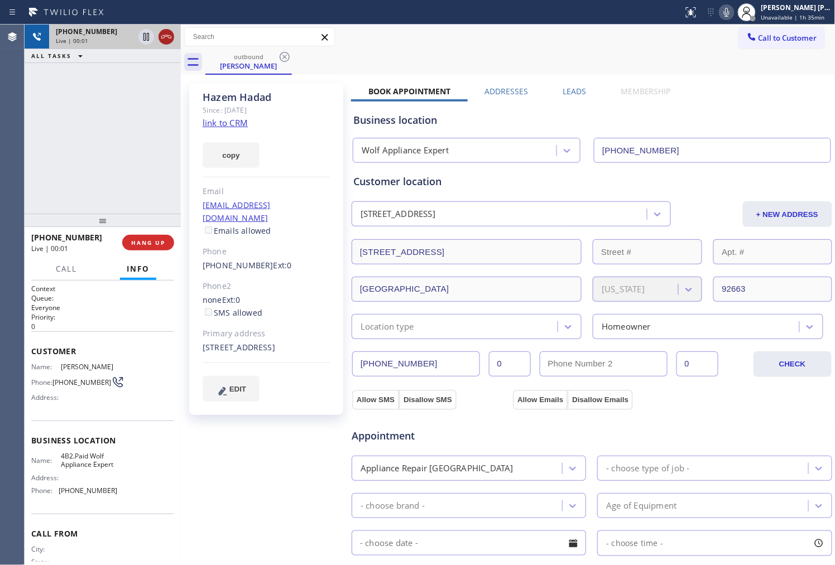
click at [167, 35] on icon at bounding box center [166, 36] width 13 height 13
click at [577, 93] on label "Leads" at bounding box center [574, 91] width 23 height 11
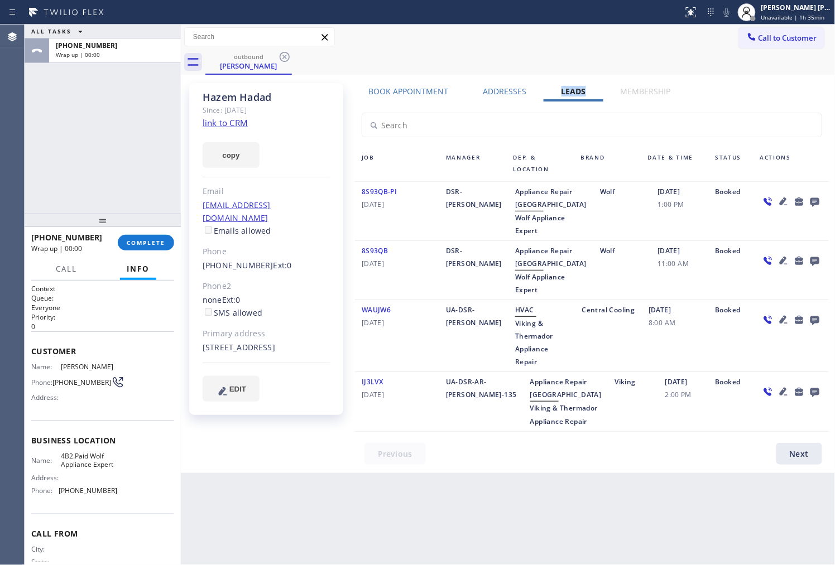
click at [817, 198] on icon at bounding box center [814, 202] width 9 height 9
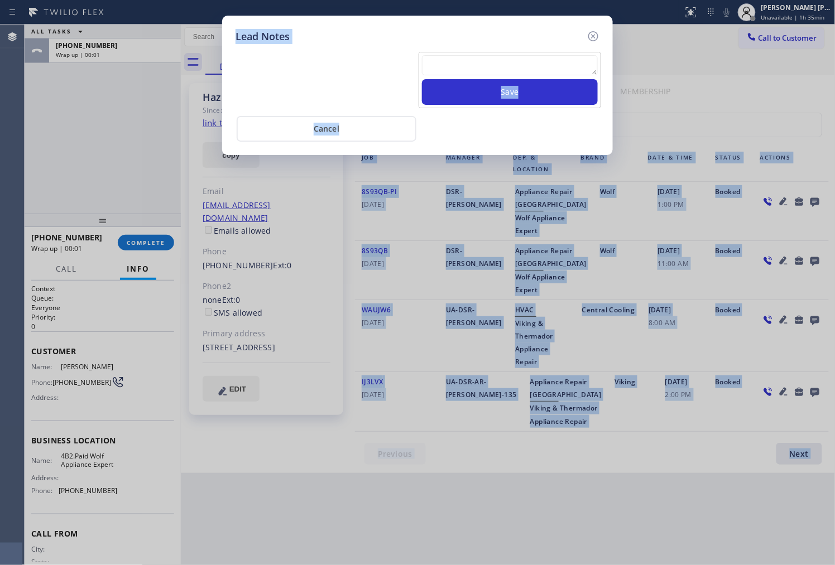
click at [578, 59] on textarea at bounding box center [510, 65] width 176 height 20
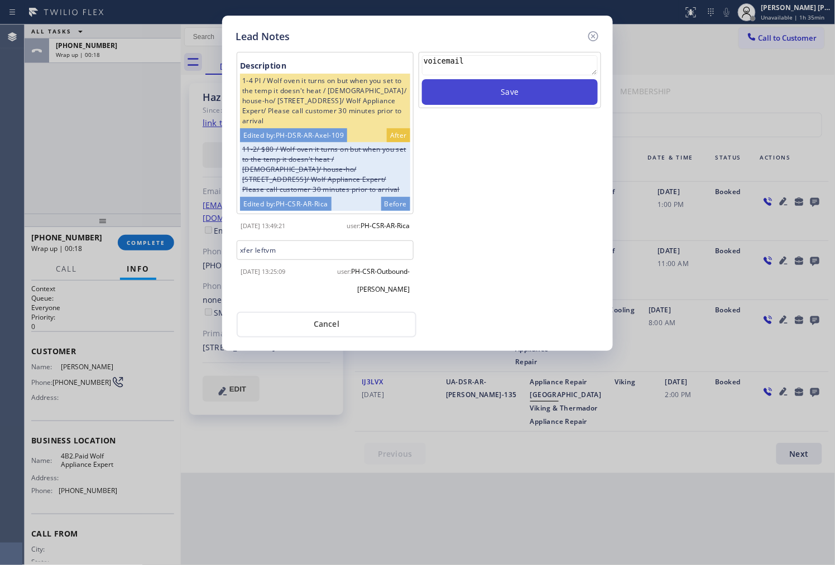
type textarea "voicemail"
click at [534, 95] on button "Save" at bounding box center [510, 92] width 176 height 26
click at [598, 37] on icon at bounding box center [593, 36] width 10 height 10
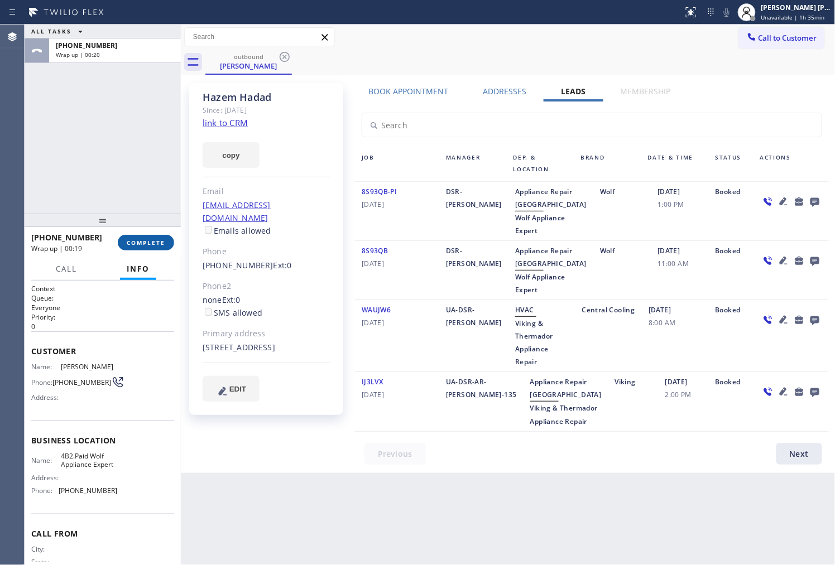
click at [141, 249] on button "COMPLETE" at bounding box center [146, 243] width 56 height 16
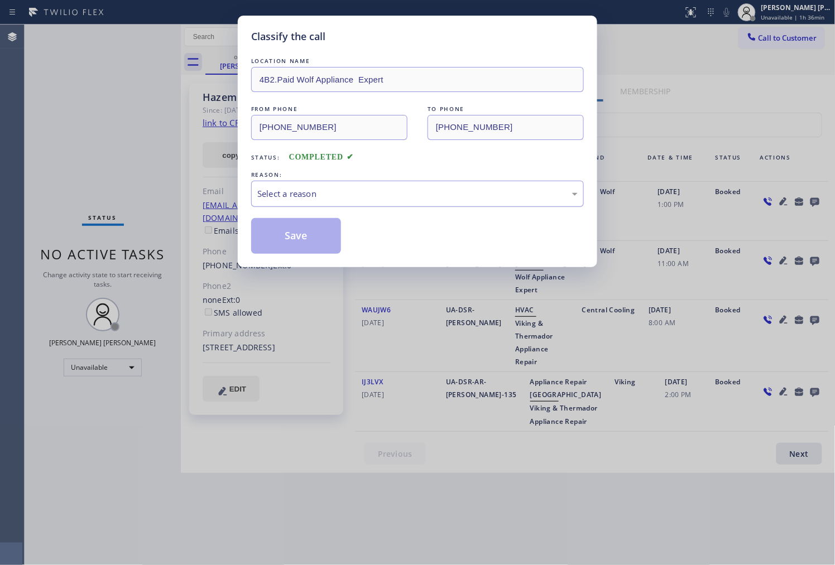
click at [355, 188] on div "Select a reason" at bounding box center [417, 194] width 320 height 13
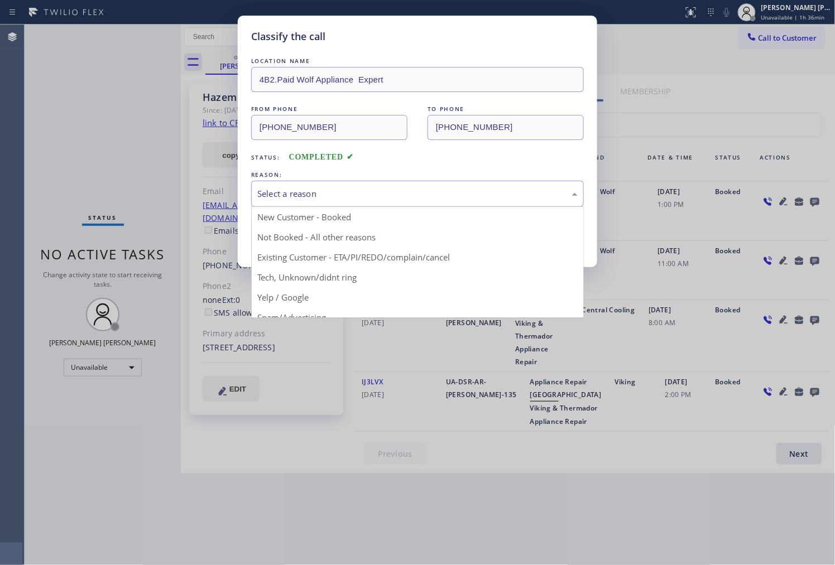
drag, startPoint x: 316, startPoint y: 255, endPoint x: 297, endPoint y: 238, distance: 25.4
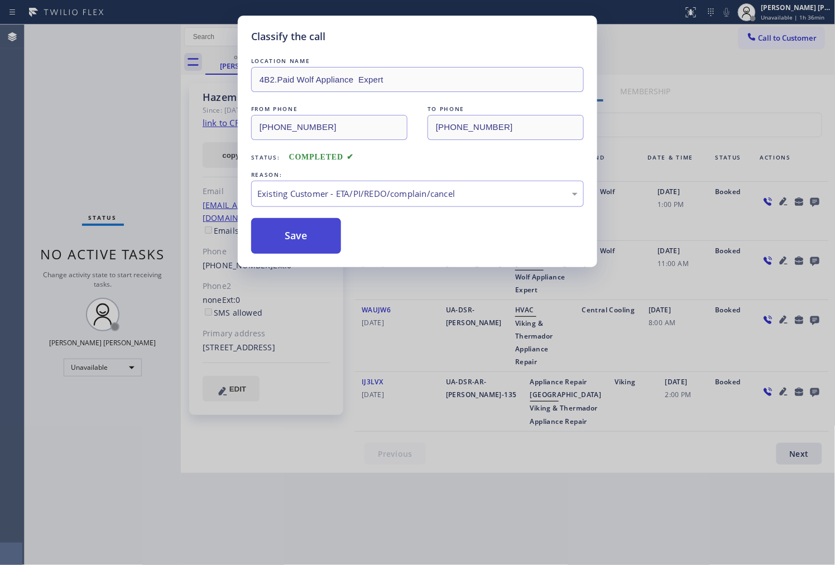
click at [297, 237] on button "Save" at bounding box center [296, 236] width 90 height 36
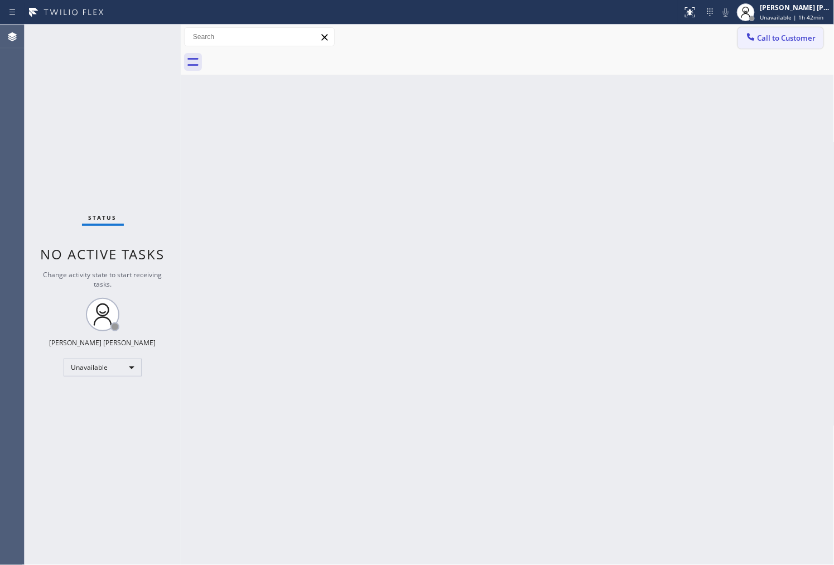
click at [755, 41] on icon at bounding box center [751, 36] width 11 height 11
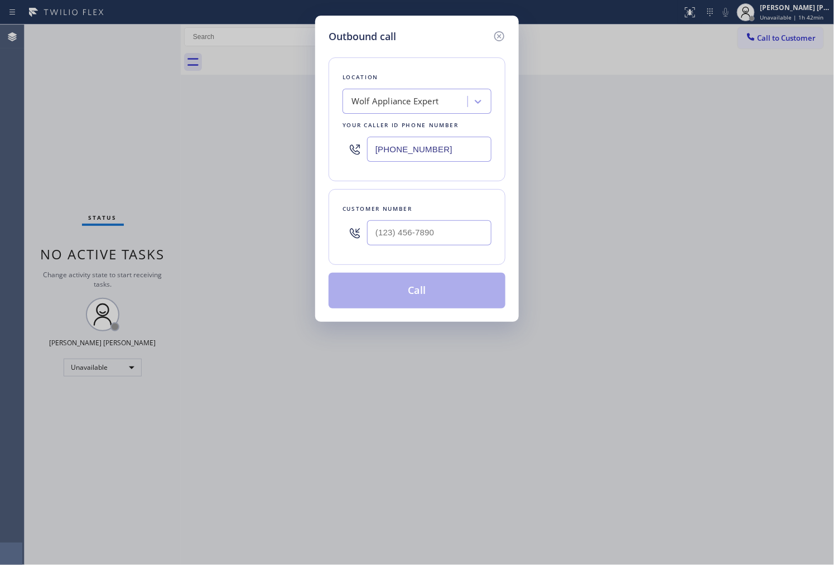
click at [404, 150] on input "[PHONE_NUMBER]" at bounding box center [429, 149] width 124 height 25
paste input "805) 261-2411"
type input "[PHONE_NUMBER]"
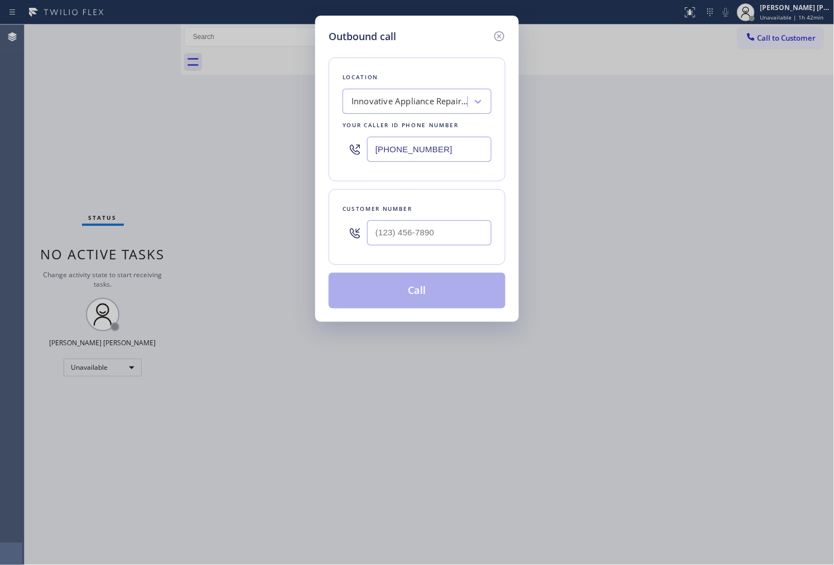
click at [438, 242] on div at bounding box center [429, 233] width 124 height 36
click at [439, 237] on input "(___) ___-____" at bounding box center [429, 232] width 124 height 25
paste input "805) 636-9354"
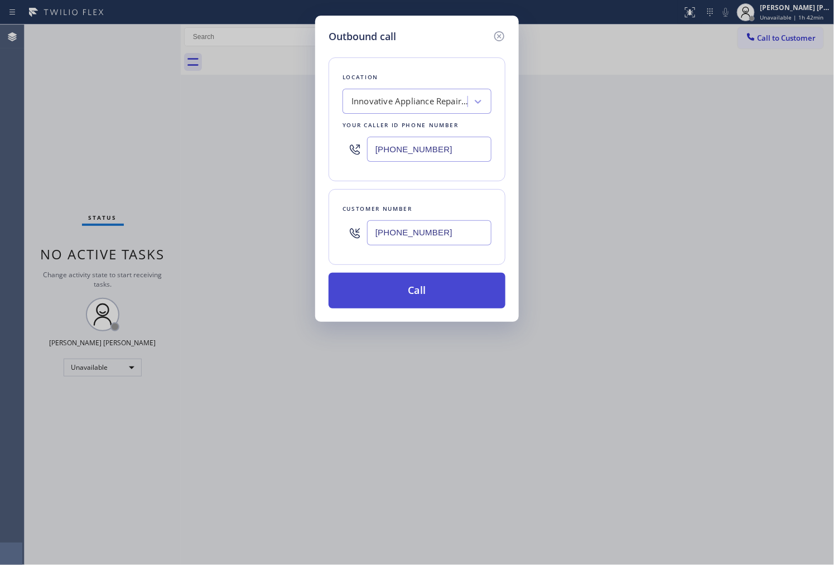
type input "[PHONE_NUMBER]"
click at [478, 296] on button "Call" at bounding box center [417, 291] width 177 height 36
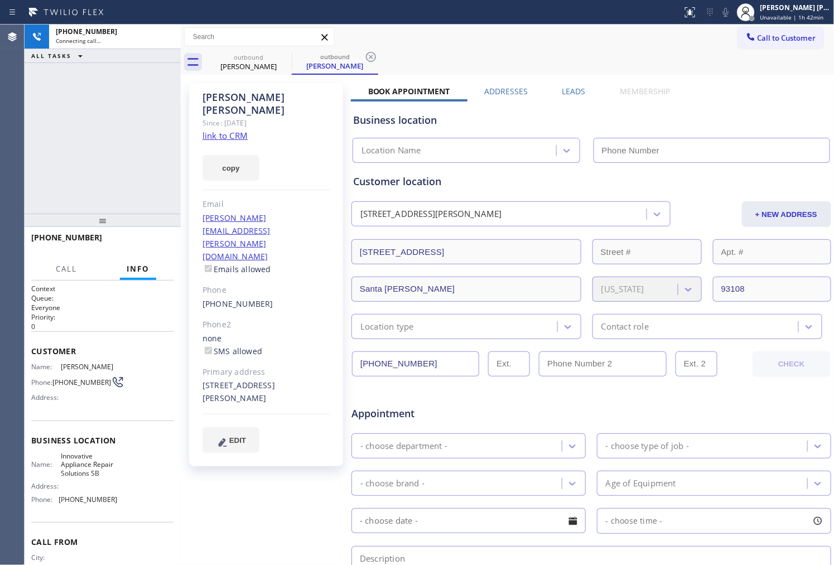
click at [225, 91] on div "[PERSON_NAME]" at bounding box center [267, 104] width 128 height 26
type input "[PHONE_NUMBER]"
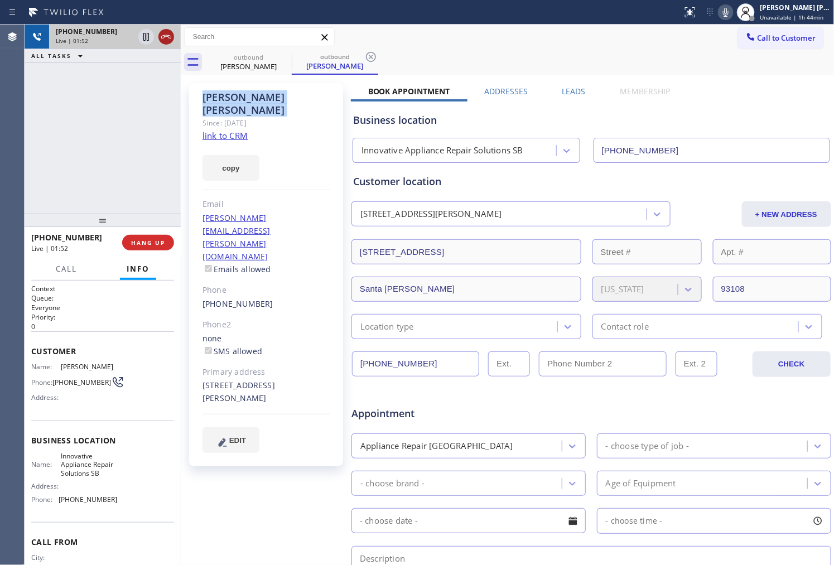
click at [165, 42] on icon at bounding box center [166, 36] width 13 height 13
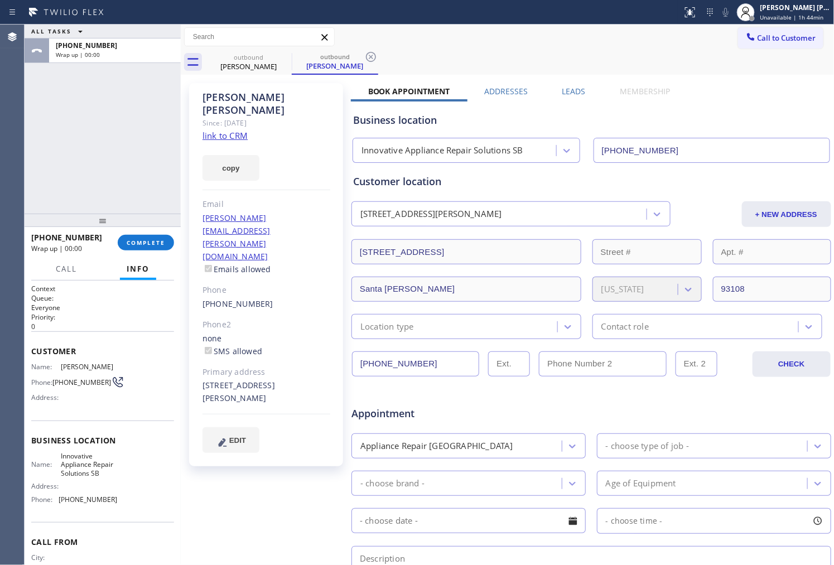
click at [582, 89] on label "Leads" at bounding box center [574, 91] width 23 height 11
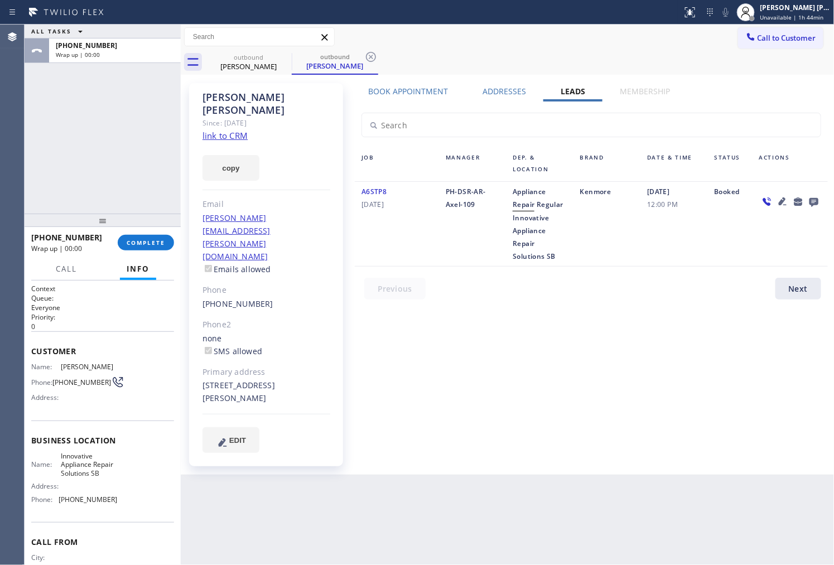
click at [814, 200] on icon at bounding box center [813, 202] width 9 height 9
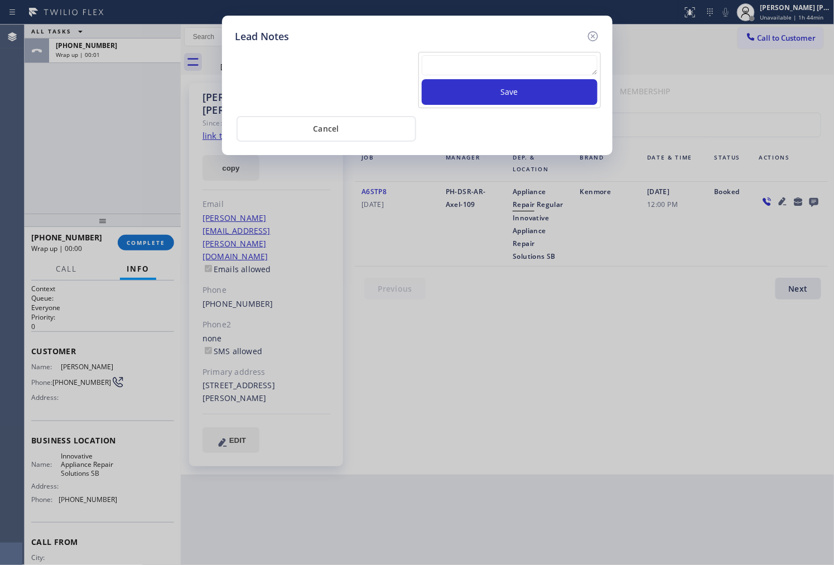
click at [514, 54] on div "Save" at bounding box center [510, 80] width 183 height 56
click at [518, 57] on textarea at bounding box center [510, 65] width 176 height 20
click at [517, 57] on textarea at bounding box center [510, 65] width 176 height 20
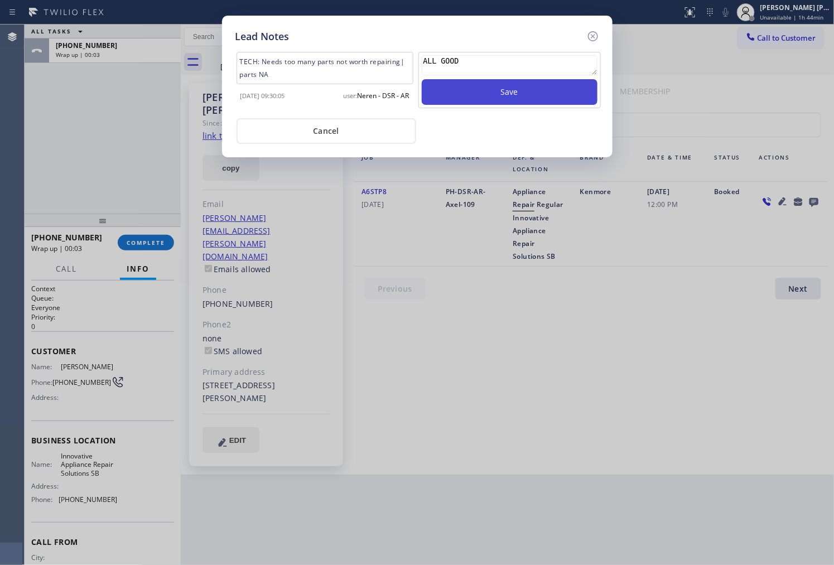
type textarea "ALL GOOD"
click at [509, 87] on button "Save" at bounding box center [510, 92] width 176 height 26
click at [594, 38] on icon at bounding box center [593, 36] width 13 height 13
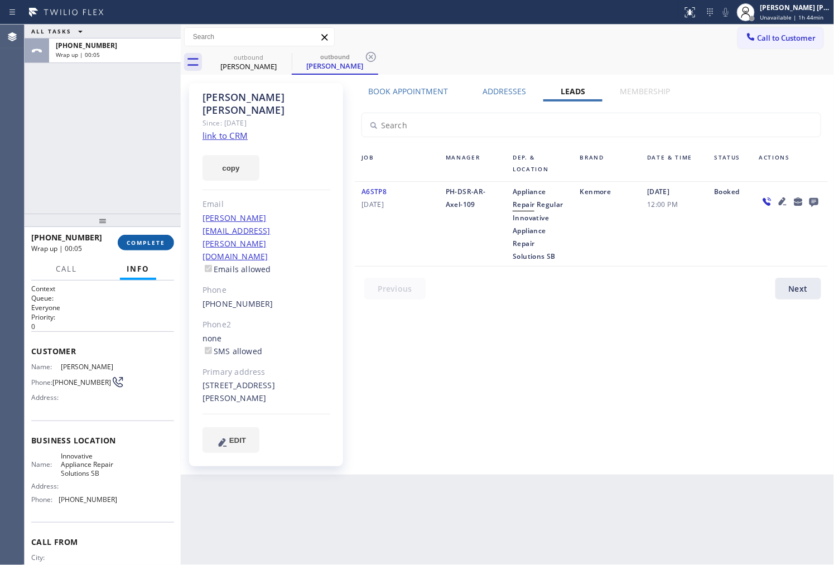
click at [159, 244] on span "COMPLETE" at bounding box center [146, 243] width 39 height 8
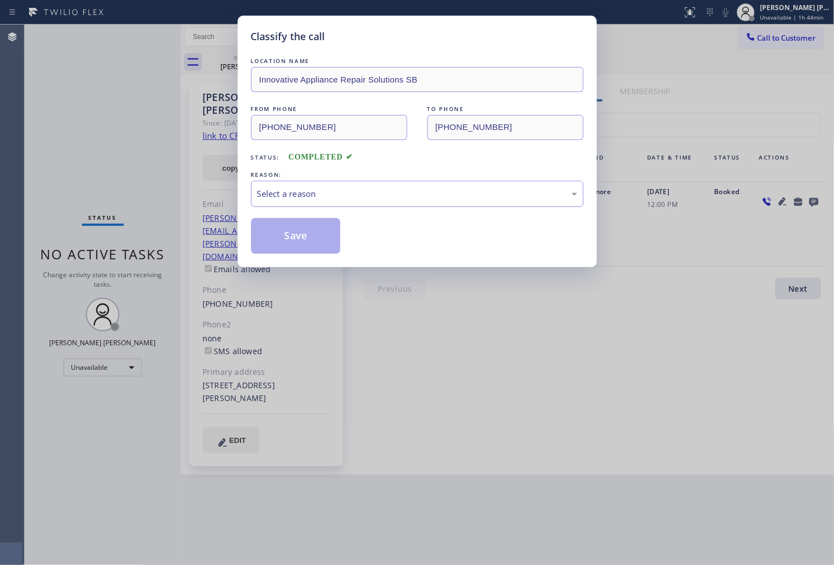
click at [358, 198] on div "Select a reason" at bounding box center [417, 194] width 320 height 13
click at [302, 242] on button "Save" at bounding box center [296, 236] width 90 height 36
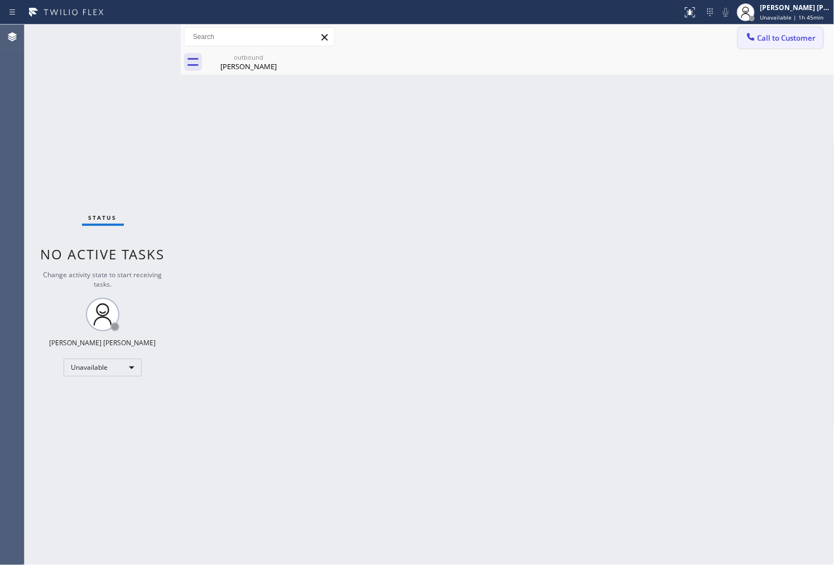
click at [769, 31] on button "Call to Customer" at bounding box center [780, 37] width 85 height 21
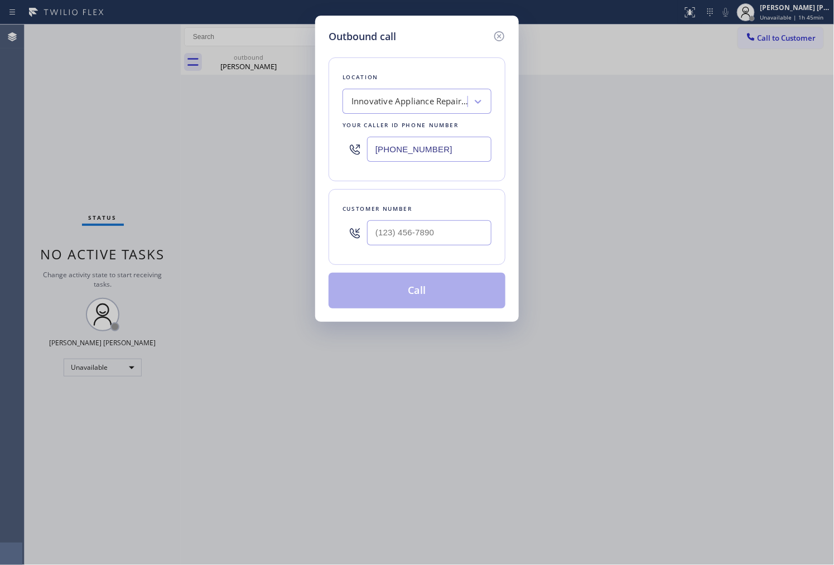
click at [393, 217] on div at bounding box center [429, 233] width 124 height 36
click at [391, 232] on input "(___) ___-____" at bounding box center [429, 232] width 124 height 25
paste input "509) 998-0758"
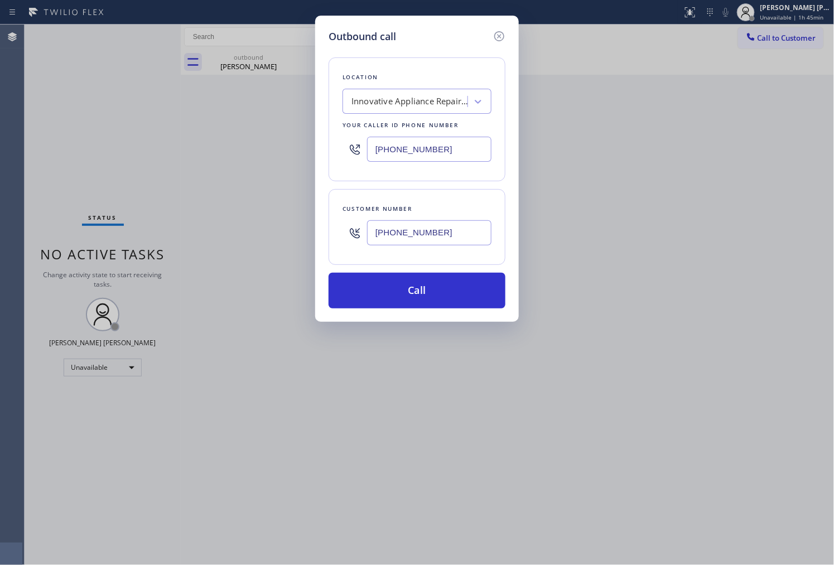
type input "[PHONE_NUMBER]"
click at [412, 145] on input "[PHONE_NUMBER]" at bounding box center [429, 149] width 124 height 25
paste input "425) 441-3062"
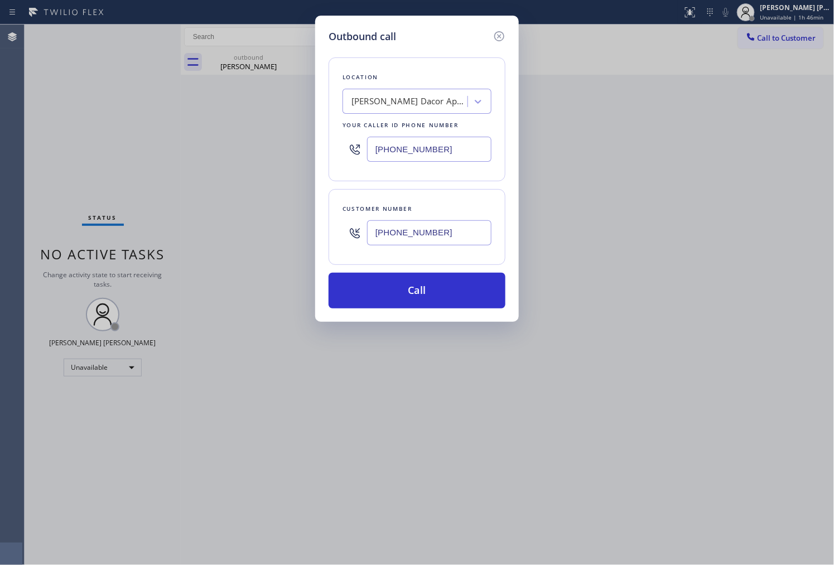
type input "[PHONE_NUMBER]"
click at [400, 229] on input "[PHONE_NUMBER]" at bounding box center [429, 232] width 124 height 25
paste input "509-9980"
click at [387, 218] on div "[PHONE_NUMBER]" at bounding box center [429, 233] width 124 height 36
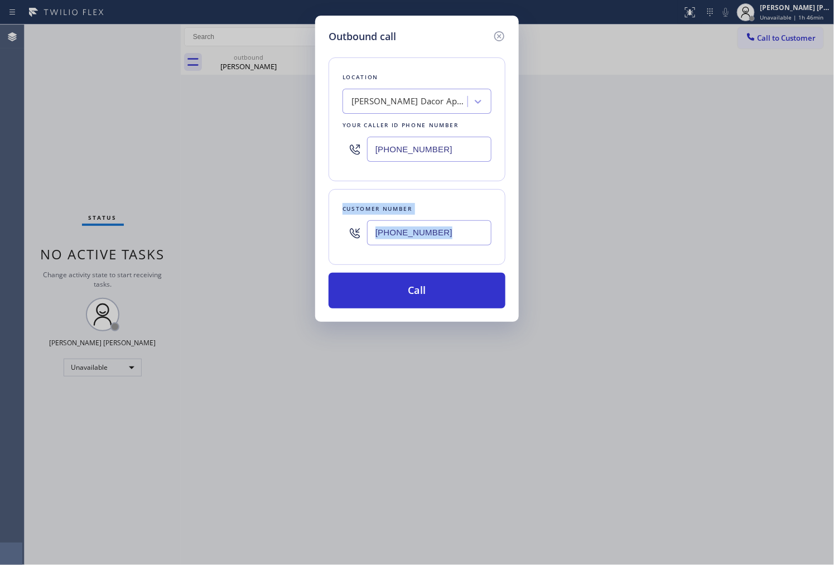
click at [387, 218] on div "[PHONE_NUMBER]" at bounding box center [429, 233] width 124 height 36
click at [409, 242] on input "[PHONE_NUMBER]" at bounding box center [429, 232] width 124 height 25
paste input "998-0758"
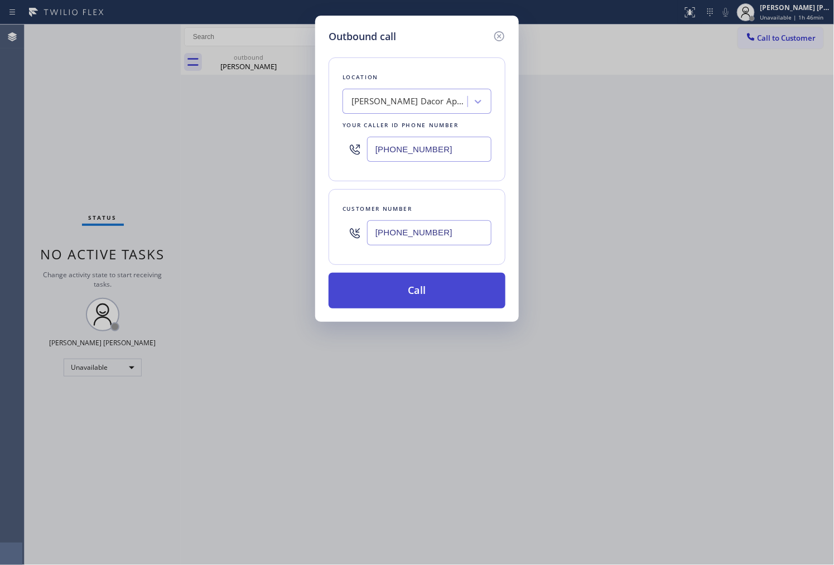
type input "[PHONE_NUMBER]"
click at [453, 290] on button "Call" at bounding box center [417, 291] width 177 height 36
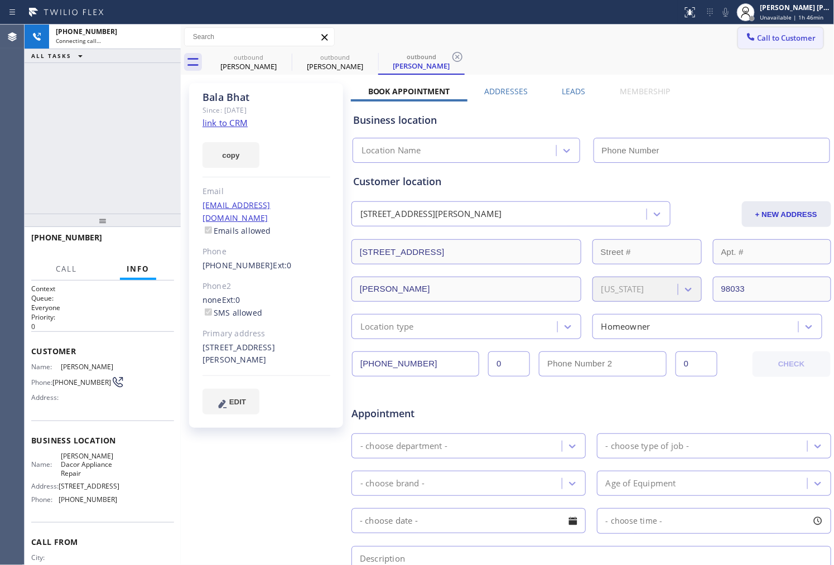
click at [236, 89] on div "[PERSON_NAME] Since: [DATE] link to CRM copy Email [EMAIL_ADDRESS][DOMAIN_NAME]…" at bounding box center [266, 255] width 154 height 345
drag, startPoint x: 811, startPoint y: 28, endPoint x: 241, endPoint y: 92, distance: 573.4
click at [236, 89] on div "[PERSON_NAME] Since: [DATE] link to CRM copy Email [EMAIL_ADDRESS][DOMAIN_NAME]…" at bounding box center [266, 255] width 154 height 345
type input "[PHONE_NUMBER]"
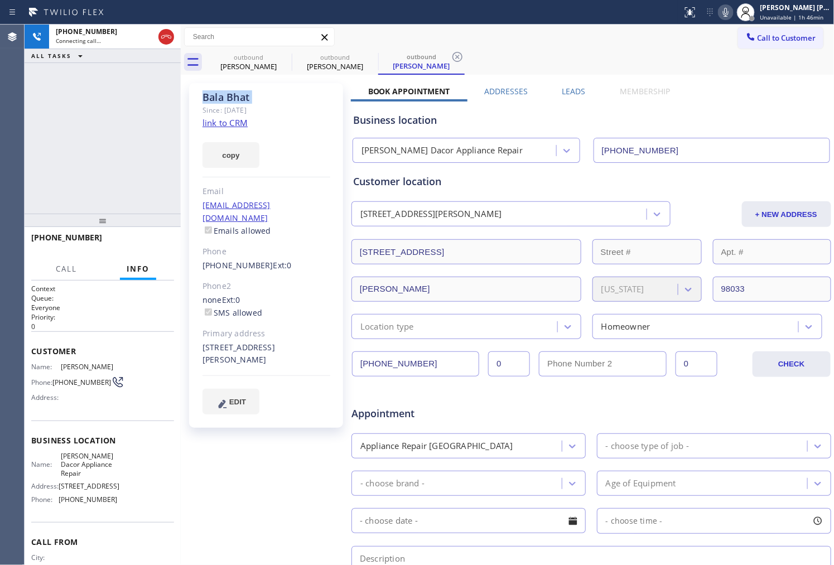
click at [0, 0] on icon at bounding box center [0, 0] width 0 height 0
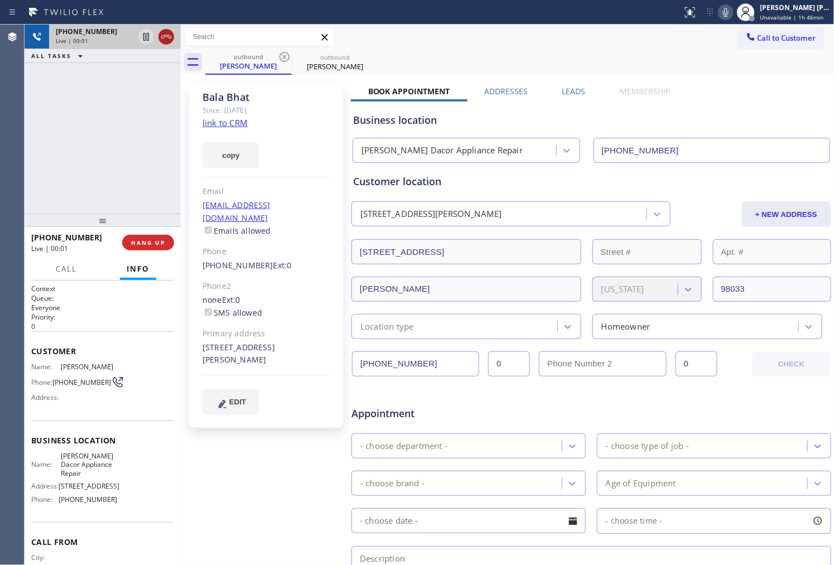
click at [160, 39] on icon at bounding box center [166, 36] width 13 height 13
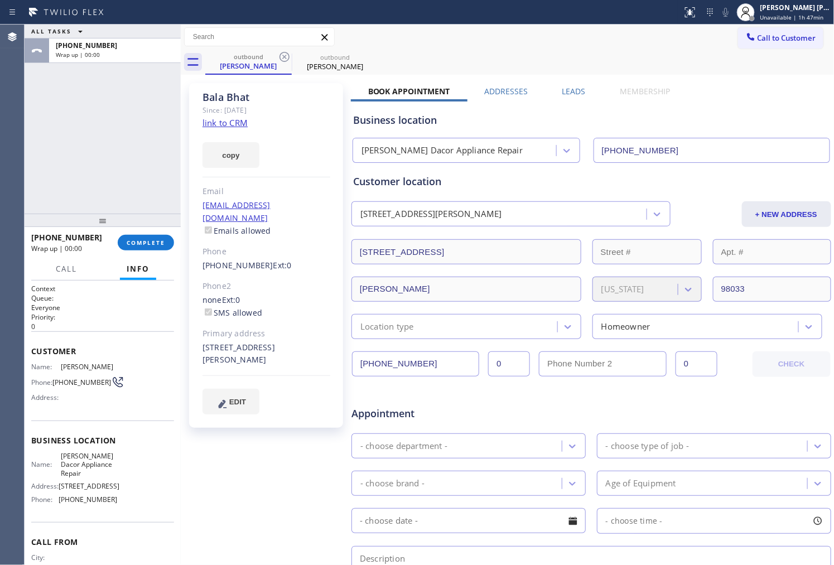
click at [568, 98] on div "Business location [PERSON_NAME] Dacor Appliance Repair [PHONE_NUMBER]" at bounding box center [591, 130] width 481 height 66
click at [575, 90] on label "Leads" at bounding box center [574, 91] width 23 height 11
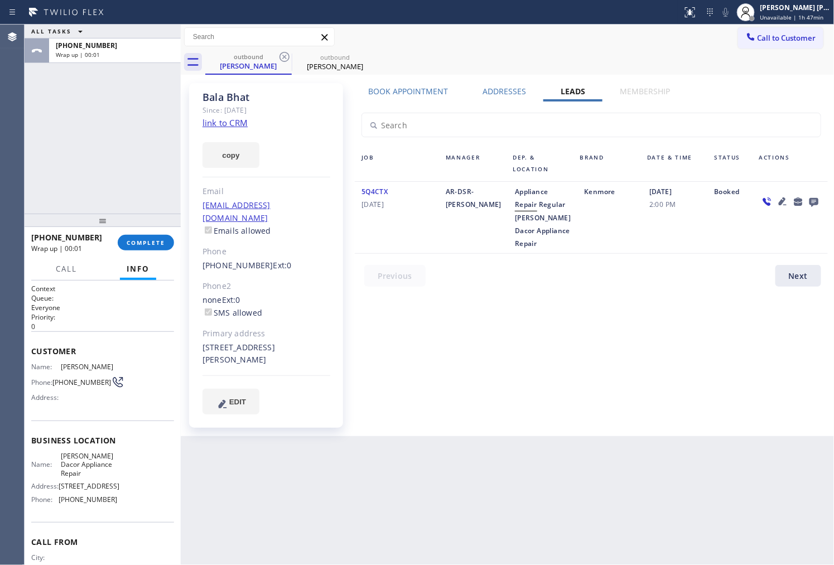
click at [809, 198] on icon at bounding box center [814, 202] width 13 height 14
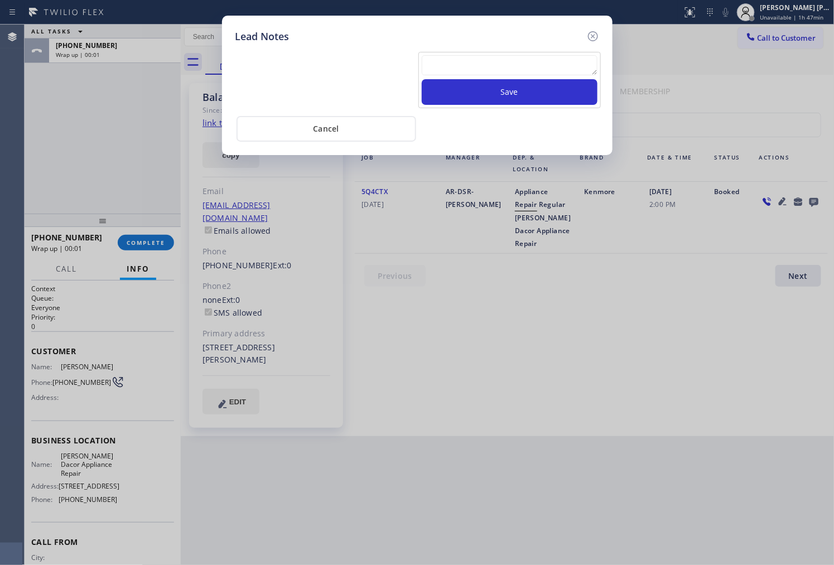
click at [551, 70] on textarea at bounding box center [510, 65] width 176 height 20
type textarea "VOICEMAIL"
click at [503, 87] on button "Save" at bounding box center [510, 92] width 176 height 26
click at [594, 39] on icon at bounding box center [593, 36] width 13 height 13
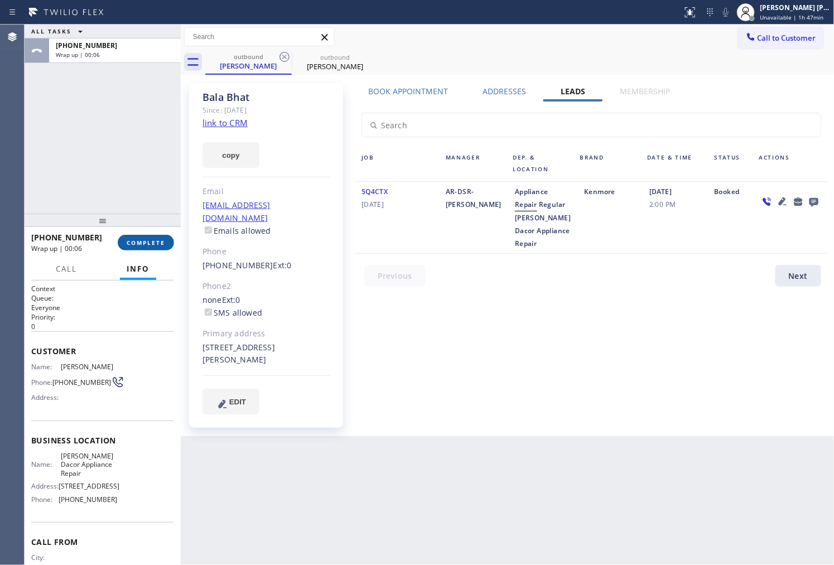
click at [142, 241] on span "COMPLETE" at bounding box center [146, 243] width 39 height 8
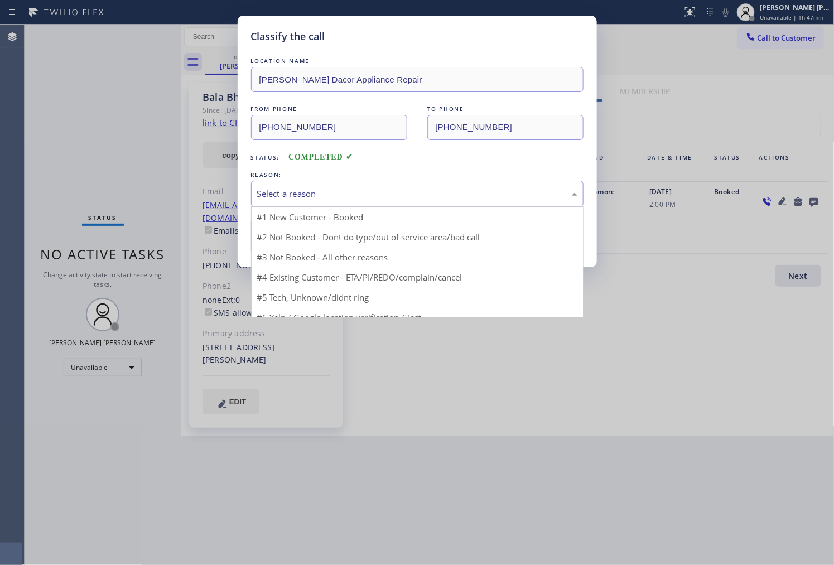
click at [328, 202] on div "Select a reason" at bounding box center [417, 194] width 333 height 26
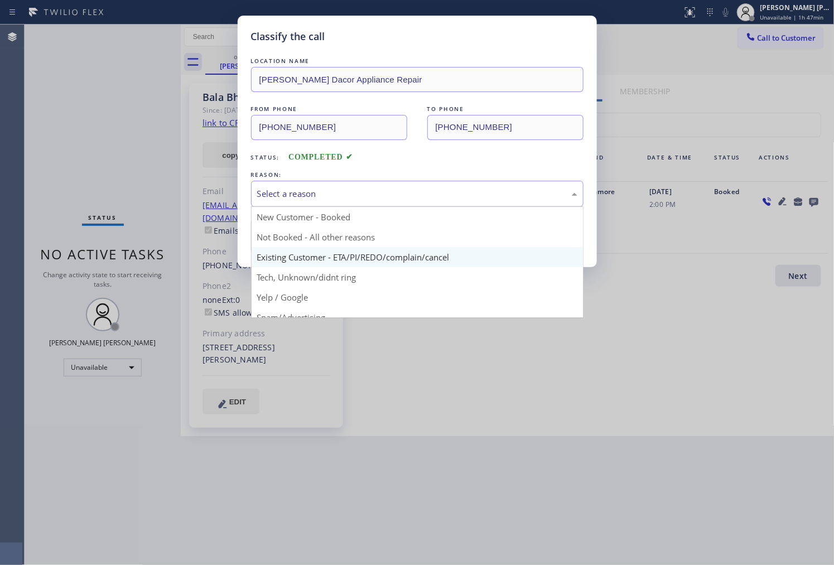
click at [314, 256] on div "Classify the call LOCATION NAME [PERSON_NAME] Dacor Appliance Repair FROM PHONE…" at bounding box center [417, 142] width 359 height 252
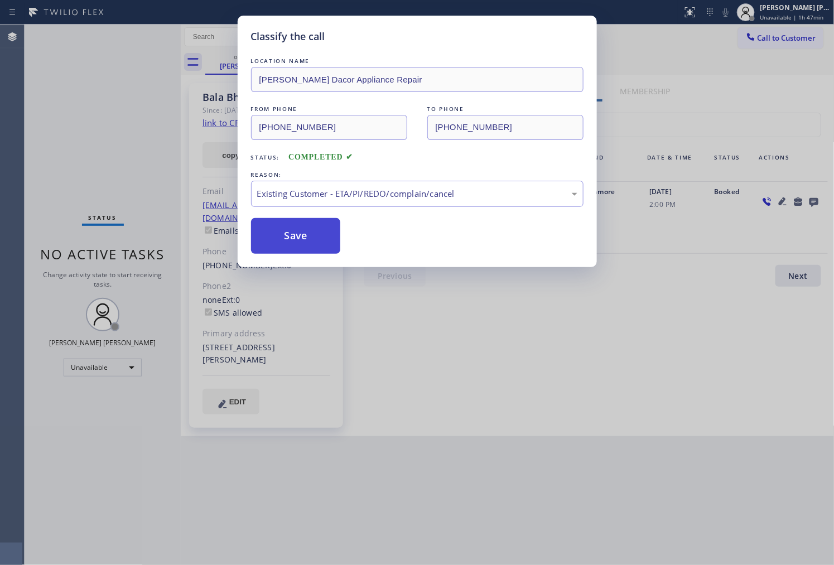
click at [279, 235] on button "Save" at bounding box center [296, 236] width 90 height 36
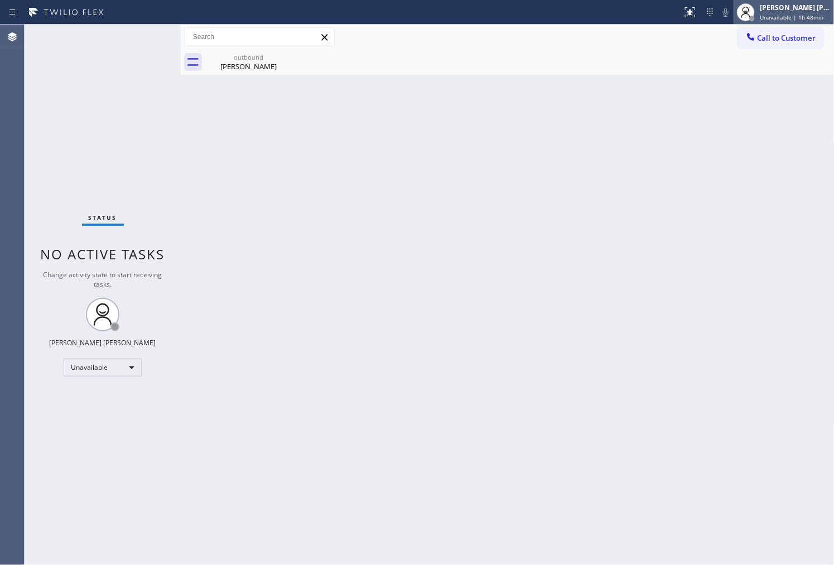
click at [796, 15] on span "Unavailable | 1h 48min" at bounding box center [793, 17] width 64 height 8
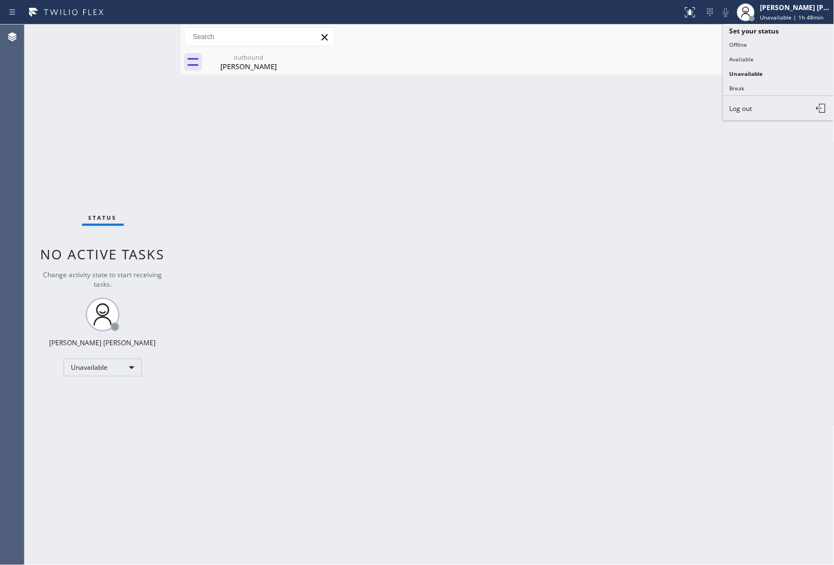
drag, startPoint x: 771, startPoint y: 90, endPoint x: 770, endPoint y: 98, distance: 7.3
click at [772, 90] on button "Break" at bounding box center [779, 88] width 112 height 15
click at [220, 330] on div "Back to Dashboard Change Sender ID Customers Technicians Select a contact Outbo…" at bounding box center [508, 295] width 654 height 541
click at [262, 79] on div "Back to Dashboard Change Sender ID Customers Technicians Select a contact Outbo…" at bounding box center [508, 295] width 654 height 541
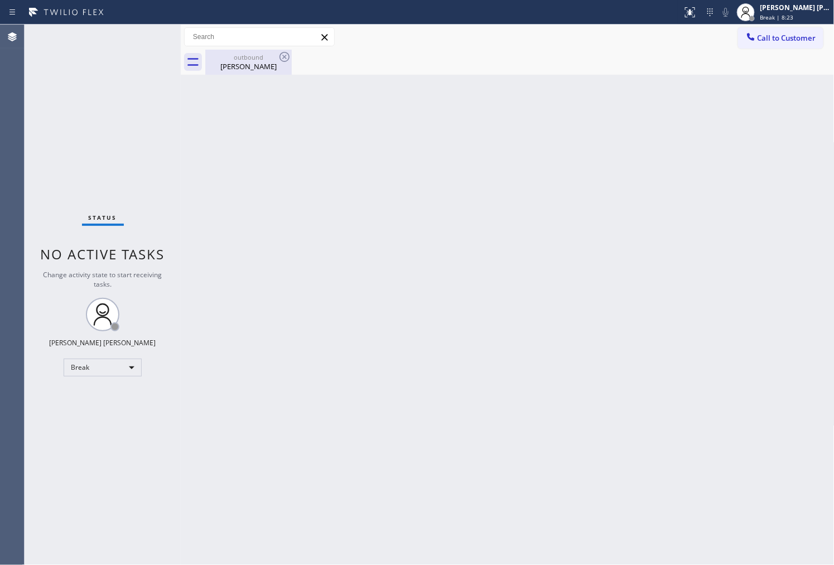
click at [268, 71] on div "outbound [PERSON_NAME]" at bounding box center [249, 62] width 84 height 25
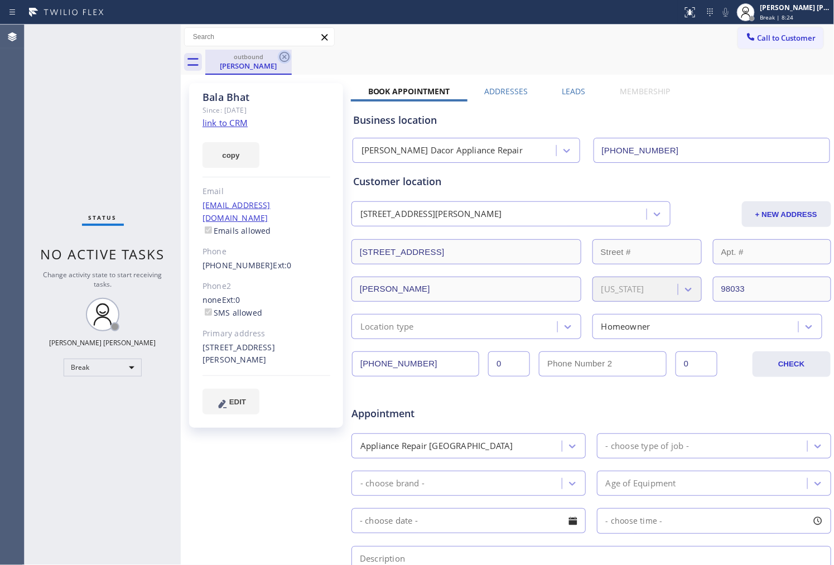
click at [283, 60] on icon at bounding box center [284, 56] width 13 height 13
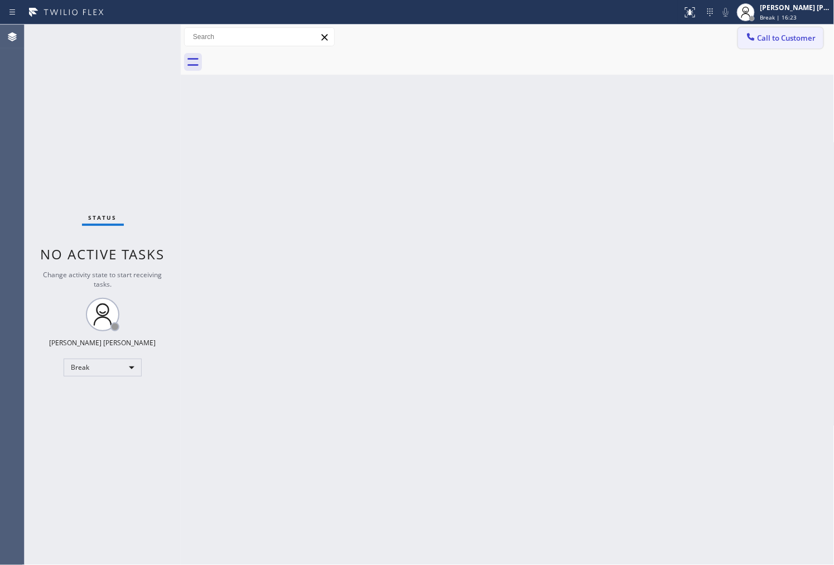
click at [794, 28] on button "Call to Customer" at bounding box center [780, 37] width 85 height 21
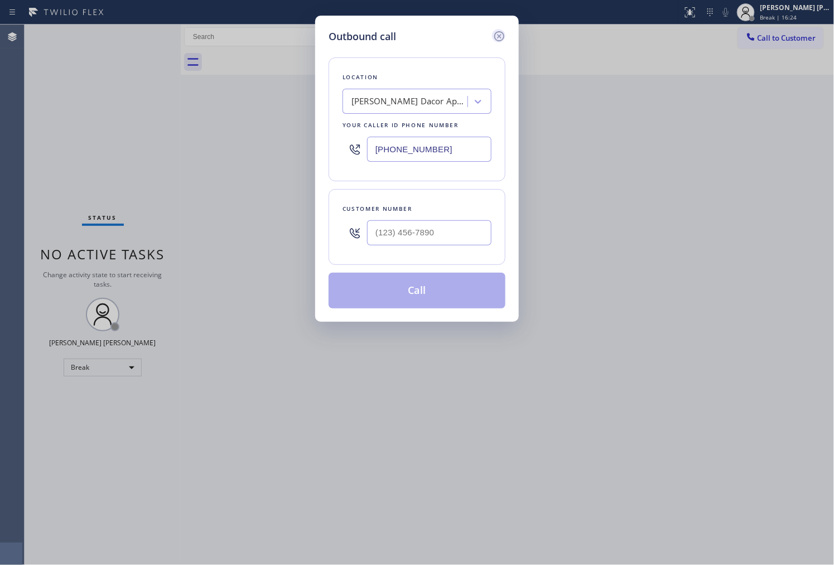
click at [500, 35] on icon at bounding box center [500, 36] width 10 height 10
click at [500, 35] on div "Call to Customer Outbound call Location [PERSON_NAME] Dacor Appliance Repair Yo…" at bounding box center [508, 37] width 654 height 20
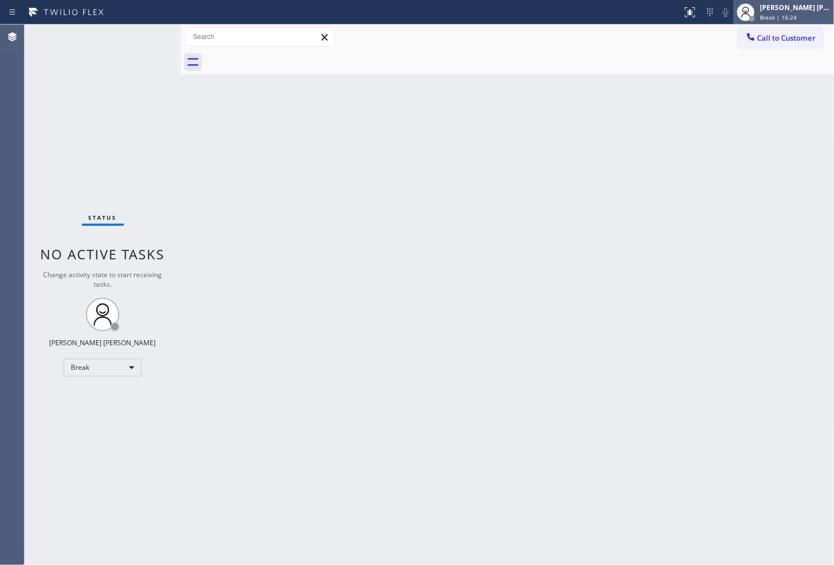
click at [778, 18] on span "Break | 16:24" at bounding box center [779, 17] width 37 height 8
click at [778, 17] on span "Break | 16:24" at bounding box center [779, 17] width 37 height 8
click at [759, 6] on div at bounding box center [746, 12] width 25 height 25
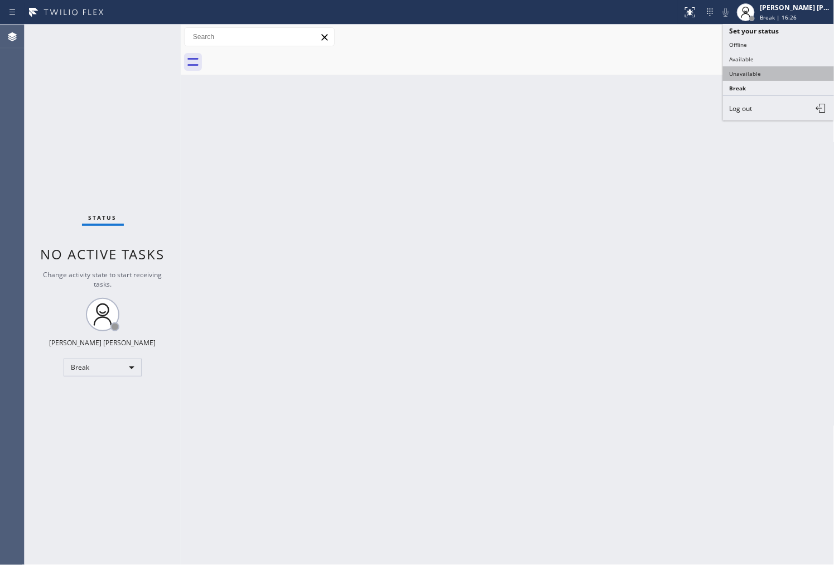
click at [757, 76] on button "Unavailable" at bounding box center [779, 73] width 112 height 15
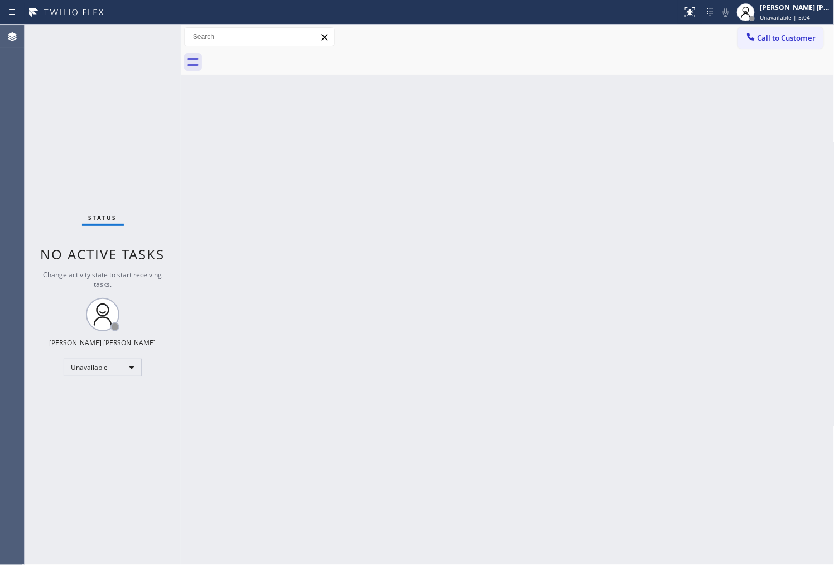
click at [3, 351] on div "Agent Desktop" at bounding box center [12, 295] width 24 height 541
click at [804, 15] on span "Unavailable | 16:00" at bounding box center [788, 17] width 54 height 8
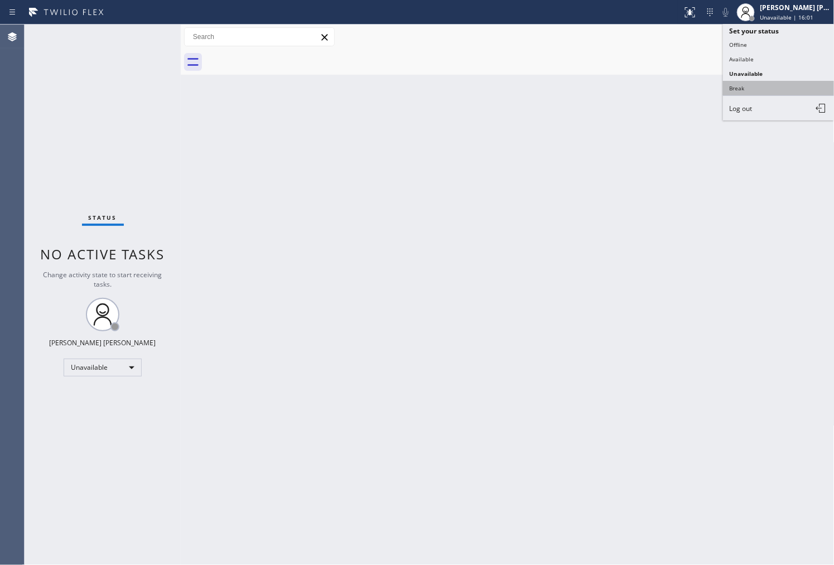
click at [774, 81] on button "Break" at bounding box center [779, 88] width 112 height 15
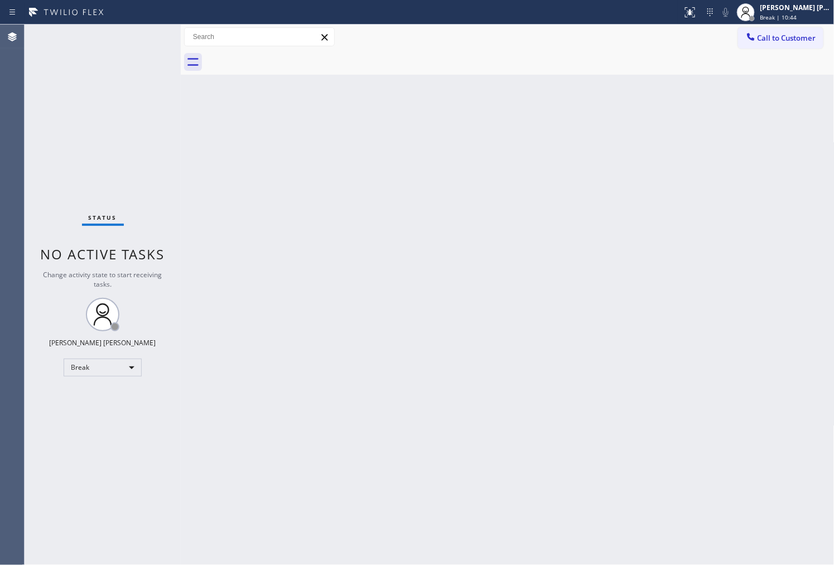
click at [704, 105] on div "Back to Dashboard Change Sender ID Customers Technicians Select a contact Outbo…" at bounding box center [508, 295] width 654 height 541
click at [795, 8] on div "[PERSON_NAME] [PERSON_NAME]" at bounding box center [796, 7] width 70 height 9
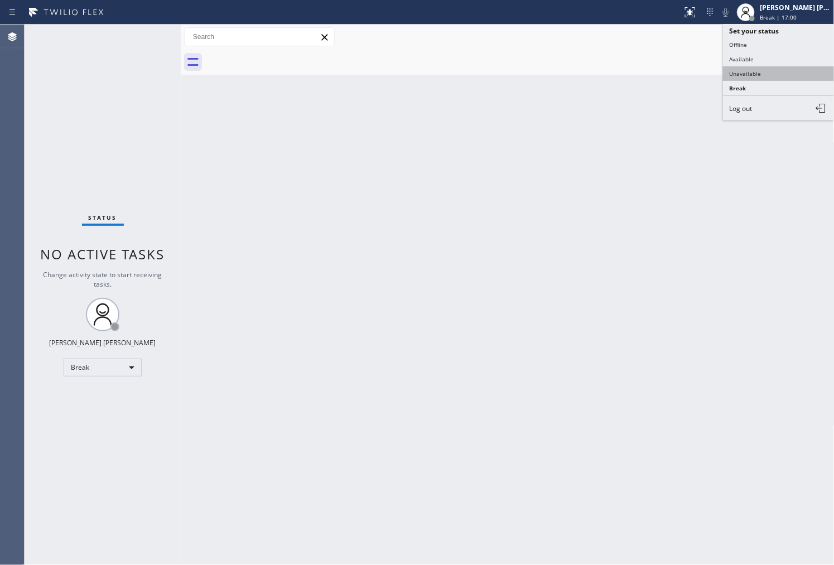
click at [750, 76] on button "Unavailable" at bounding box center [779, 73] width 112 height 15
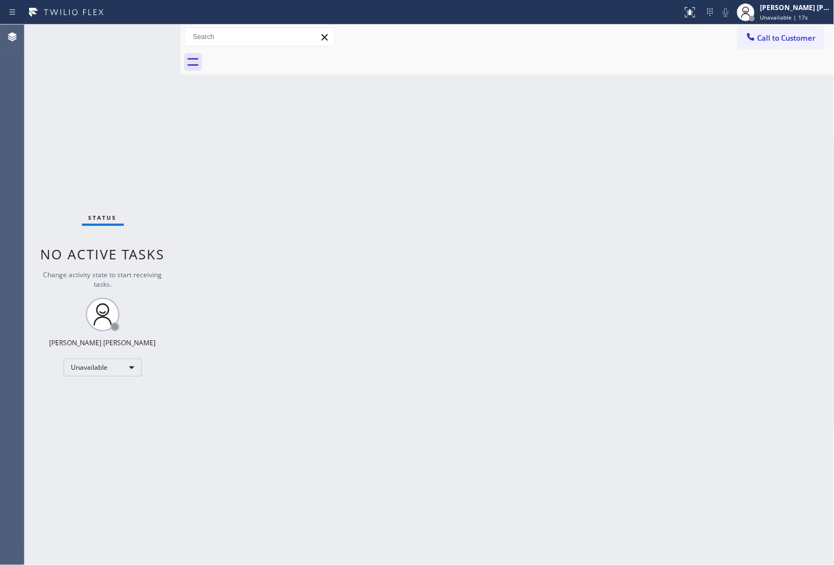
click at [48, 190] on div "Status No active tasks Change activity state to start receiving tasks. [PERSON_…" at bounding box center [103, 295] width 156 height 541
click at [766, 36] on span "Call to Customer" at bounding box center [787, 38] width 59 height 10
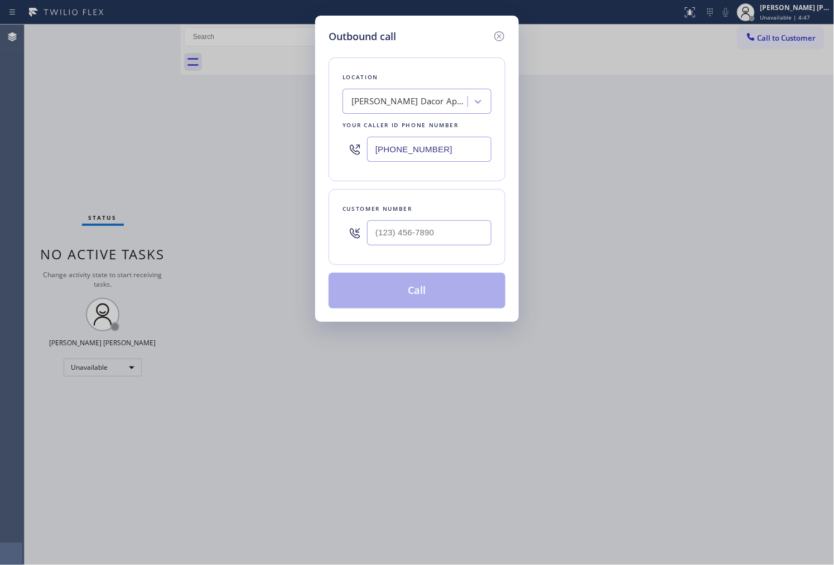
click at [420, 143] on input "[PHONE_NUMBER]" at bounding box center [429, 149] width 124 height 25
click at [420, 142] on input "[PHONE_NUMBER]" at bounding box center [429, 149] width 124 height 25
click at [421, 141] on input "[PHONE_NUMBER]" at bounding box center [429, 149] width 124 height 25
paste input "619"
click at [420, 157] on input "[PHONE_NUMBER]" at bounding box center [429, 149] width 124 height 25
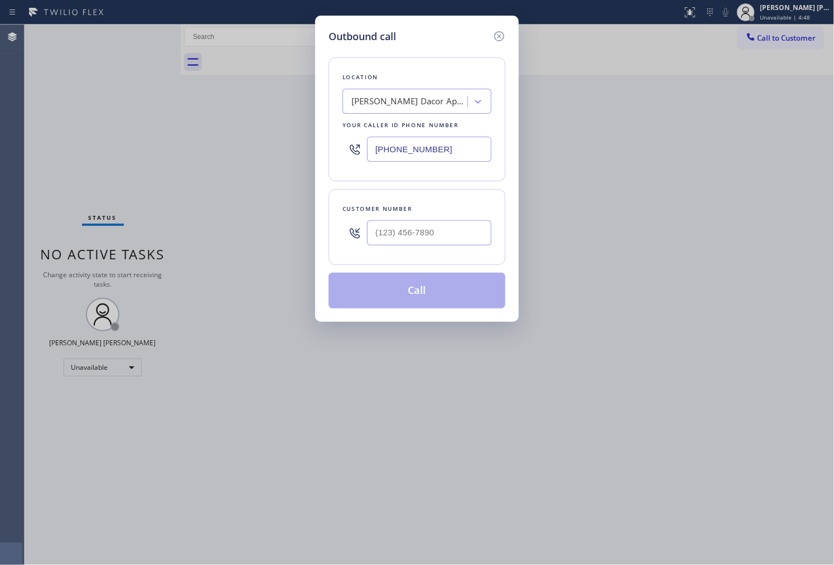
click at [420, 157] on input "[PHONE_NUMBER]" at bounding box center [429, 149] width 124 height 25
paste input "619) 937-286"
type input "[PHONE_NUMBER]"
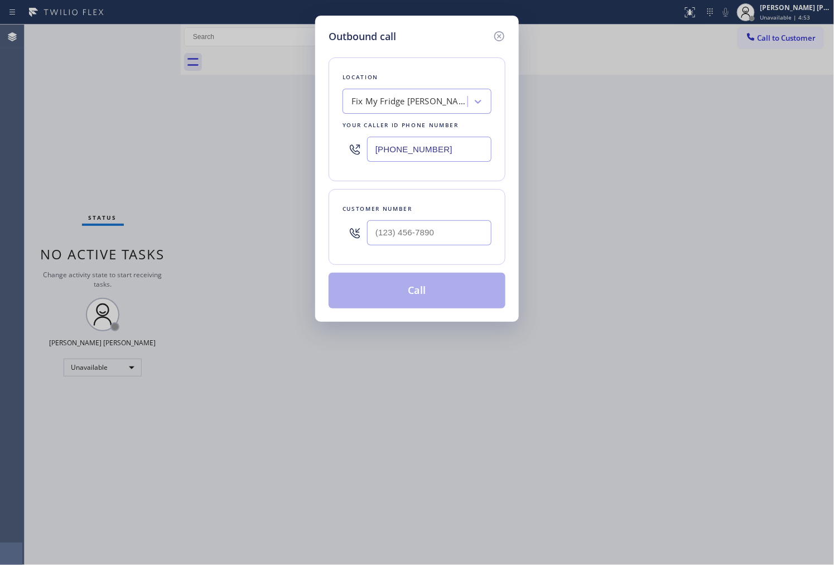
click at [469, 247] on div at bounding box center [429, 233] width 124 height 36
click at [467, 241] on input "(___) ___-____" at bounding box center [429, 232] width 124 height 25
paste input "858) 761-3556"
type input "[PHONE_NUMBER]"
click at [471, 286] on button "Call" at bounding box center [417, 291] width 177 height 36
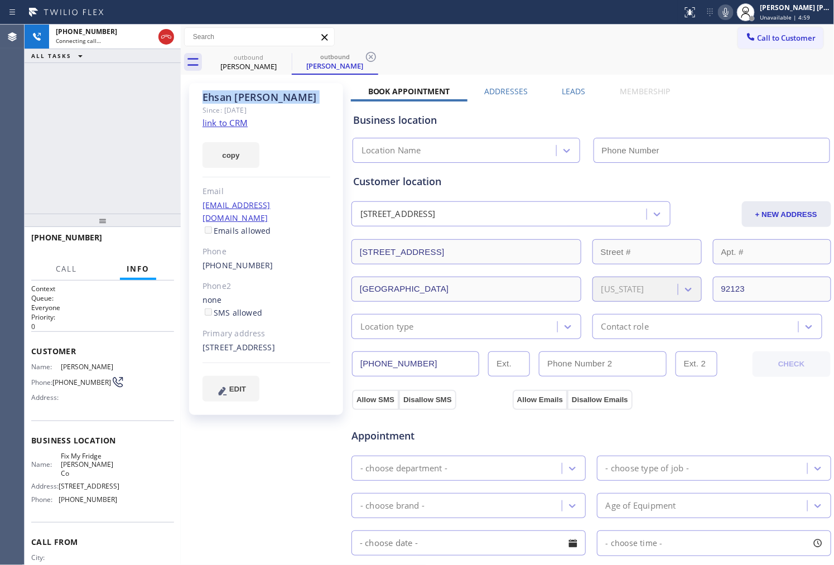
click at [108, 123] on div "[PHONE_NUMBER] Connecting call… ALL TASKS ALL TASKS ACTIVE TASKS TASKS IN WRAP …" at bounding box center [103, 119] width 156 height 189
type input "[PHONE_NUMBER]"
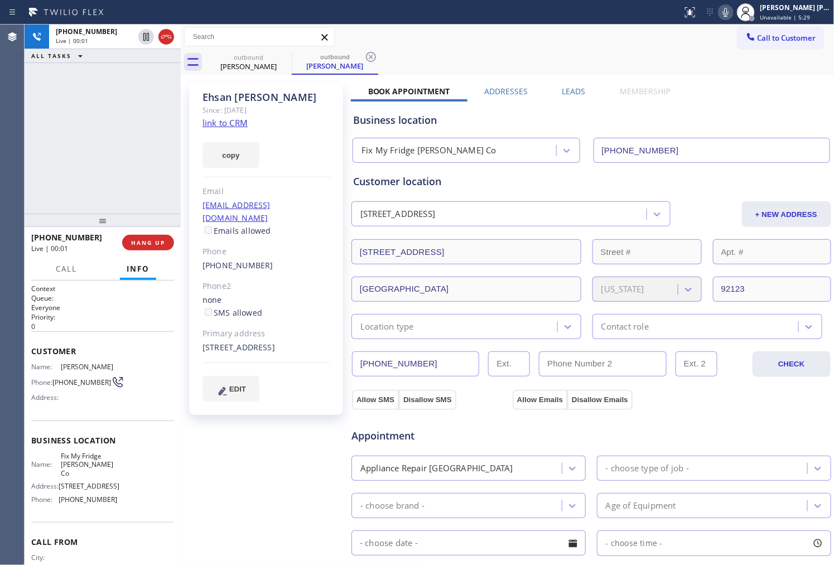
click at [175, 247] on div "[PHONE_NUMBER] Live | 00:01 HANG UP" at bounding box center [103, 242] width 156 height 31
drag, startPoint x: 171, startPoint y: 244, endPoint x: 419, endPoint y: 195, distance: 252.1
click at [170, 243] on button "HANG UP" at bounding box center [148, 243] width 52 height 16
click at [567, 85] on div "[PERSON_NAME] Since: [DATE] link to CRM copy Email [EMAIL_ADDRESS][DOMAIN_NAME]…" at bounding box center [508, 451] width 649 height 746
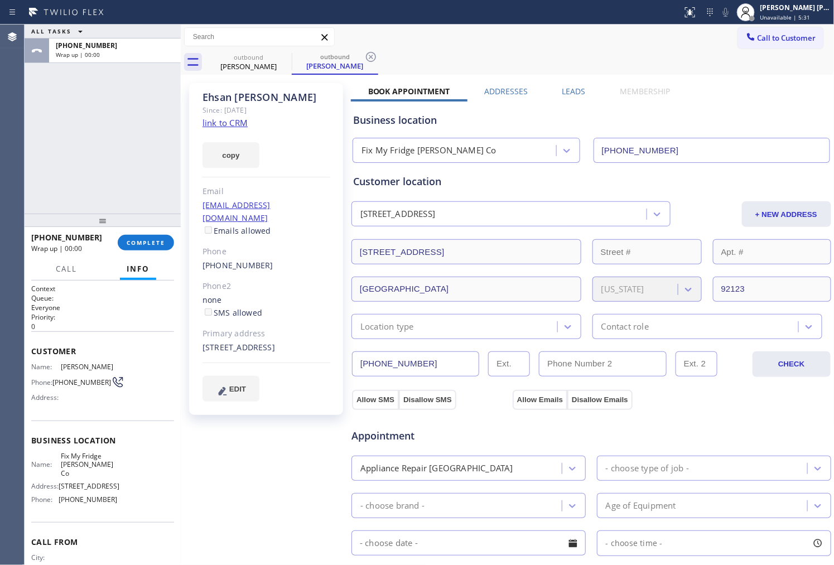
click at [569, 88] on label "Leads" at bounding box center [574, 91] width 23 height 11
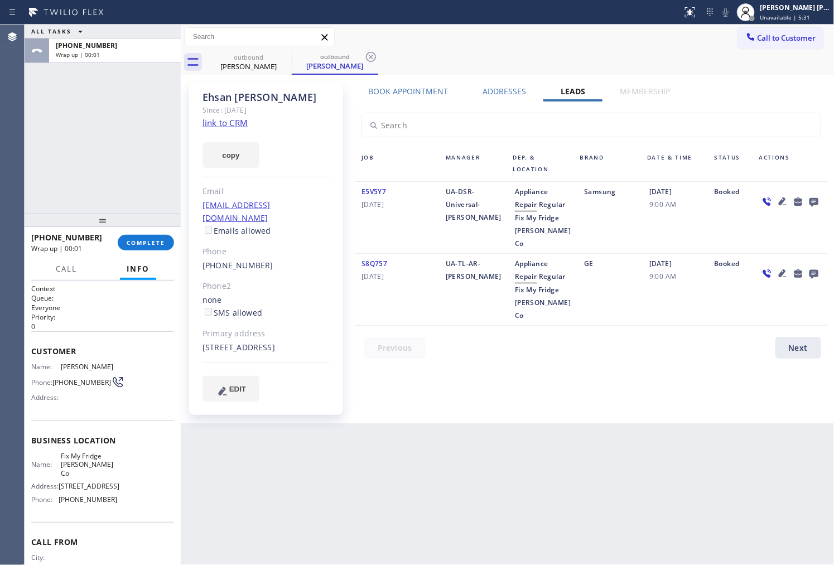
click at [813, 200] on icon at bounding box center [813, 202] width 9 height 9
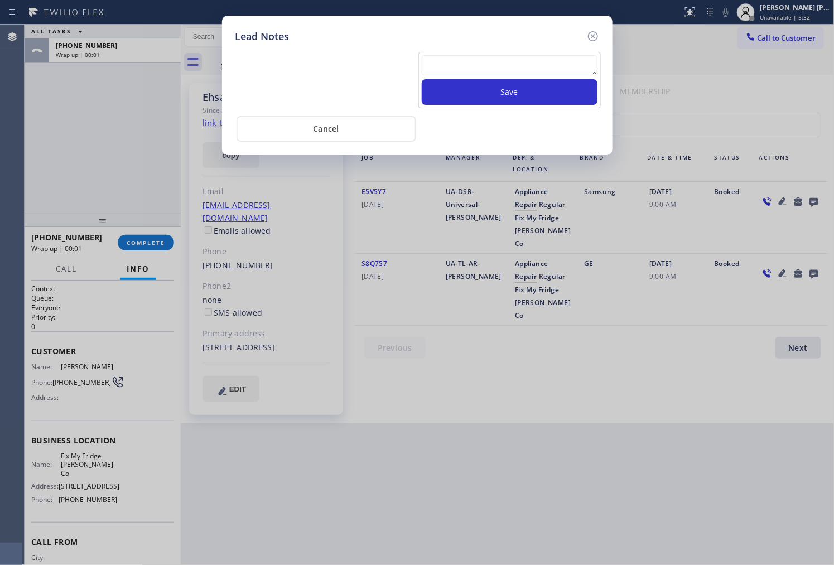
click at [530, 71] on textarea at bounding box center [510, 65] width 176 height 20
type textarea "no asnwer"
click at [512, 96] on button "Save" at bounding box center [510, 92] width 176 height 26
click at [593, 34] on icon at bounding box center [593, 36] width 13 height 13
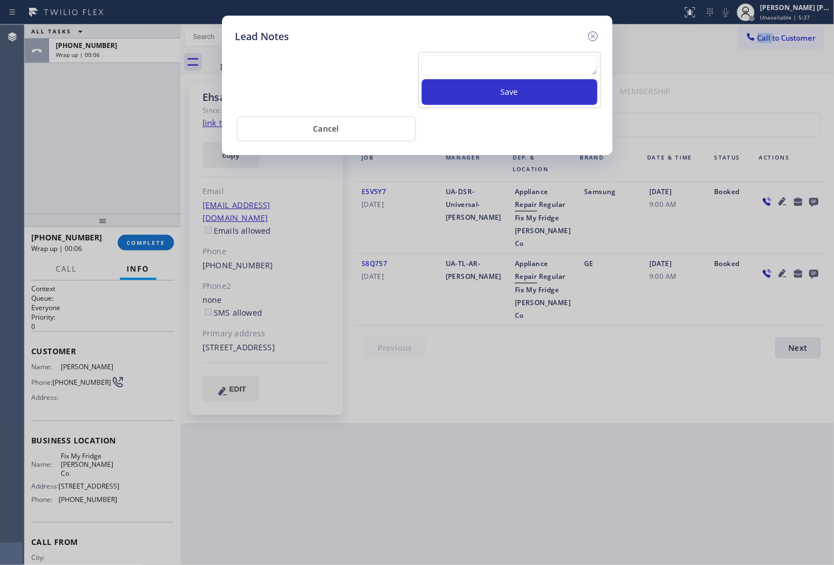
drag, startPoint x: 593, startPoint y: 34, endPoint x: 486, endPoint y: 130, distance: 143.9
click at [593, 34] on div "Call to Customer Outbound call Location Fix My Fridge [PERSON_NAME] Co Your cal…" at bounding box center [508, 37] width 654 height 20
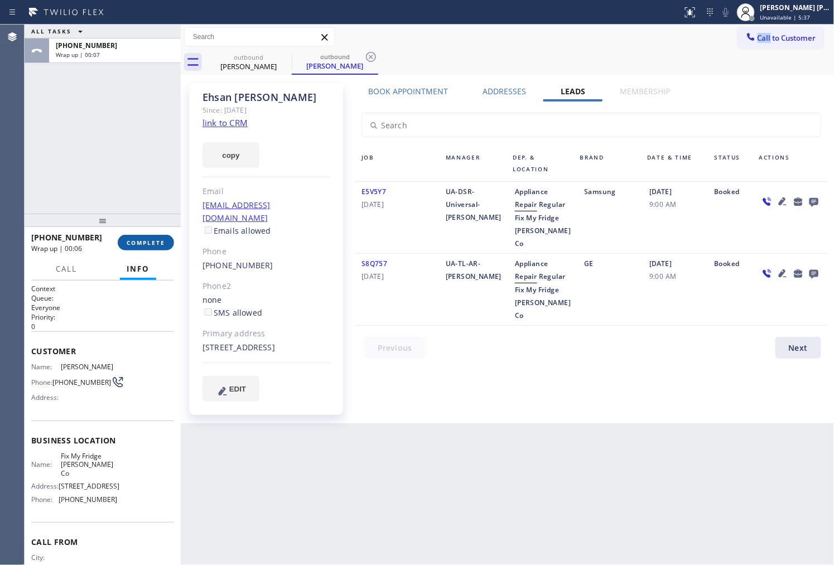
click at [160, 240] on span "COMPLETE" at bounding box center [146, 243] width 39 height 8
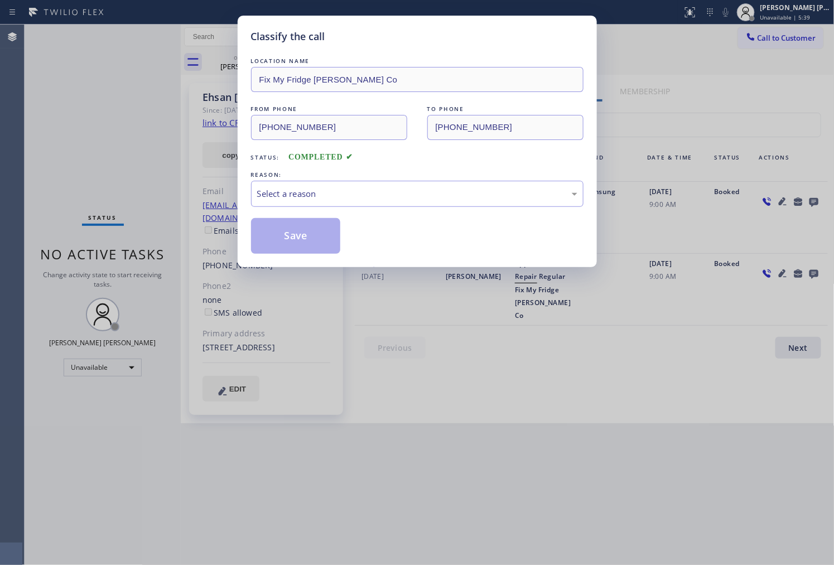
click at [329, 211] on div "LOCATION NAME Fix My [PERSON_NAME] Co FROM PHONE [PHONE_NUMBER] TO PHONE [PHONE…" at bounding box center [417, 154] width 333 height 199
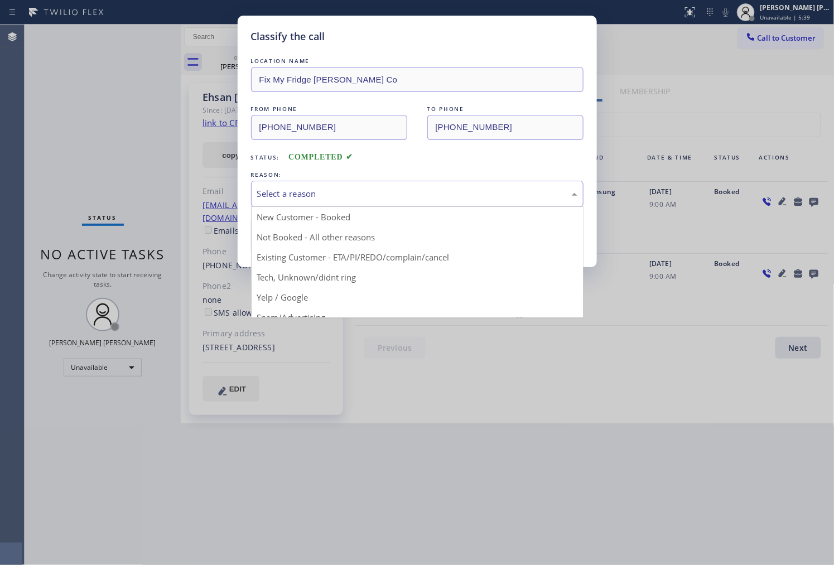
click at [342, 195] on div "Select a reason" at bounding box center [417, 194] width 320 height 13
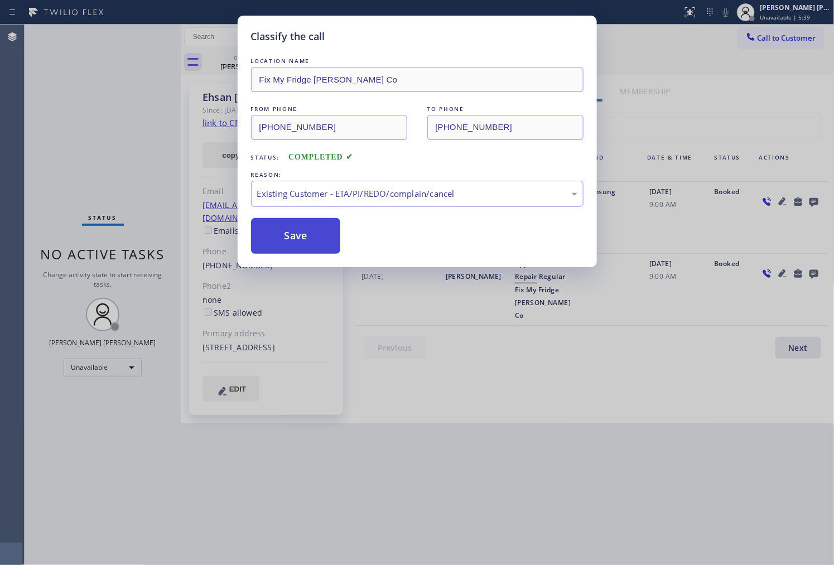
click at [302, 240] on button "Save" at bounding box center [296, 236] width 90 height 36
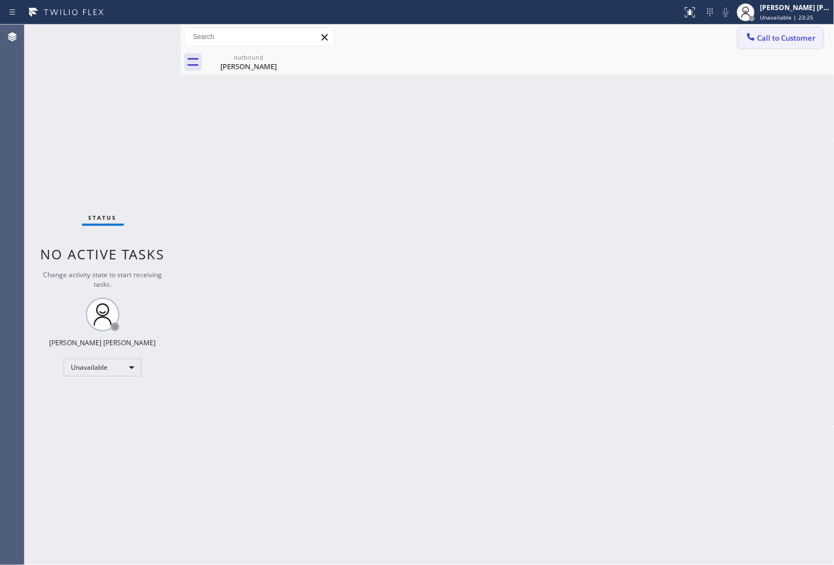
click at [786, 40] on span "Call to Customer" at bounding box center [787, 38] width 59 height 10
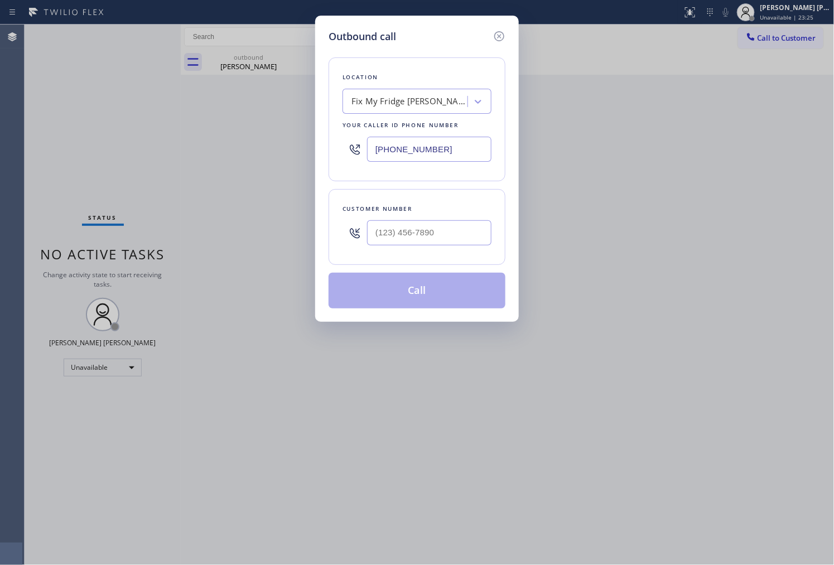
click at [421, 238] on input "text" at bounding box center [429, 232] width 124 height 25
click at [421, 238] on input "(___) ___-____" at bounding box center [429, 232] width 124 height 25
paste input "772) 722-1794"
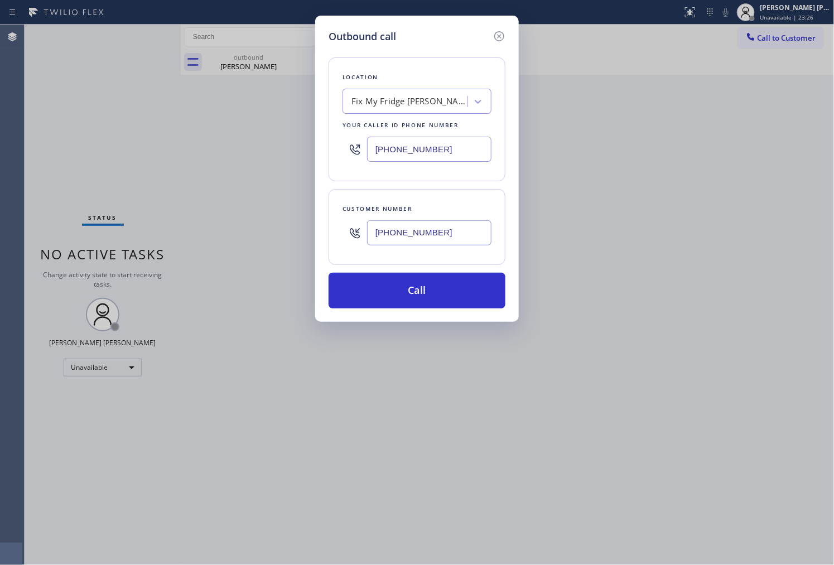
type input "[PHONE_NUMBER]"
drag, startPoint x: 19, startPoint y: 116, endPoint x: 80, endPoint y: 123, distance: 61.9
click at [19, 116] on div "Outbound call Location Fix My Fridge [PERSON_NAME] Co Your caller id phone numb…" at bounding box center [417, 282] width 834 height 565
click at [382, 151] on input "[PHONE_NUMBER]" at bounding box center [429, 149] width 124 height 25
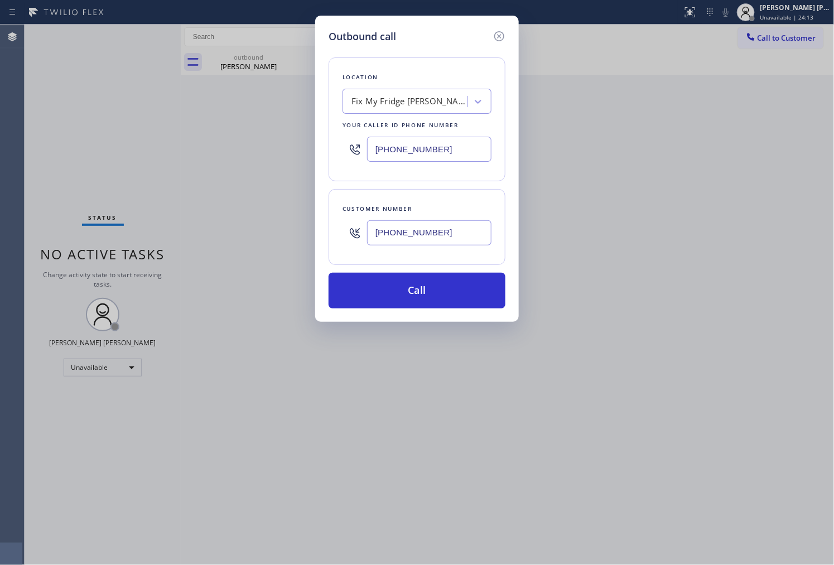
click at [382, 151] on input "[PHONE_NUMBER]" at bounding box center [429, 149] width 124 height 25
paste input "855) 999-4417"
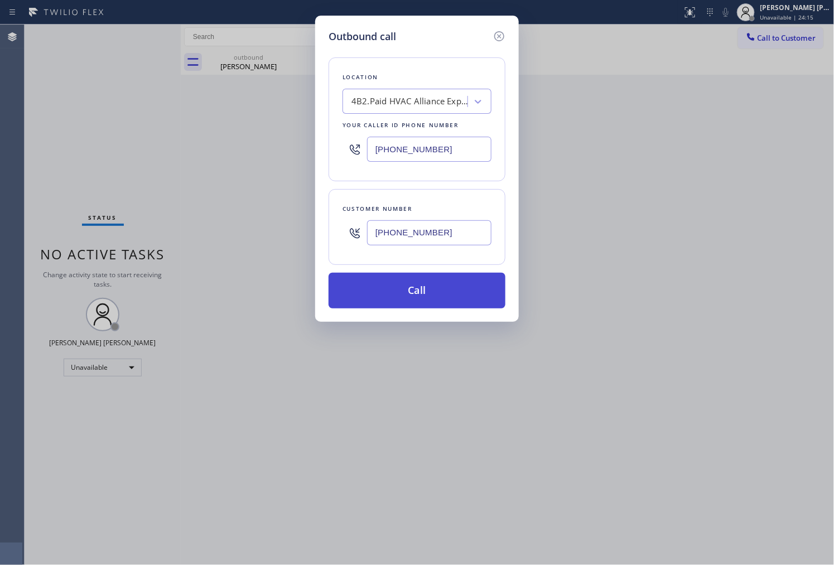
type input "[PHONE_NUMBER]"
click at [421, 292] on button "Call" at bounding box center [417, 291] width 177 height 36
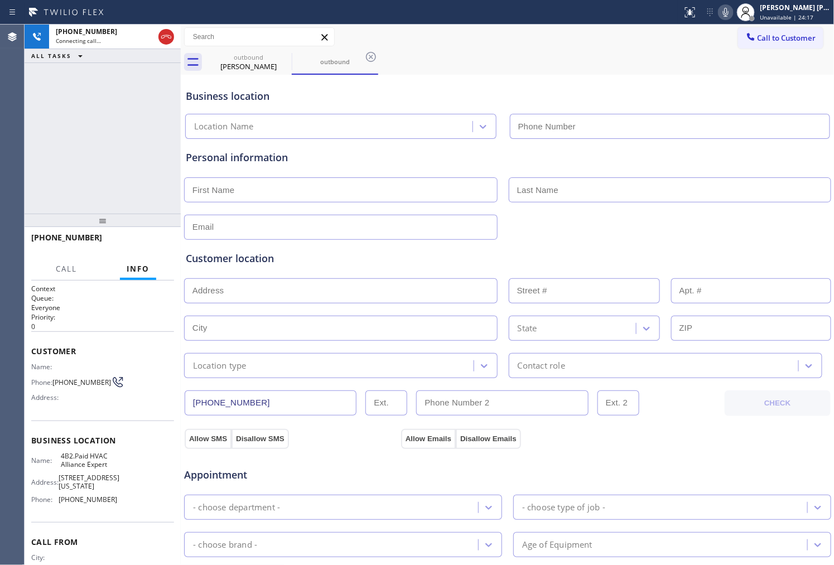
type input "[PHONE_NUMBER]"
click at [58, 233] on span "[PHONE_NUMBER]" at bounding box center [66, 237] width 71 height 11
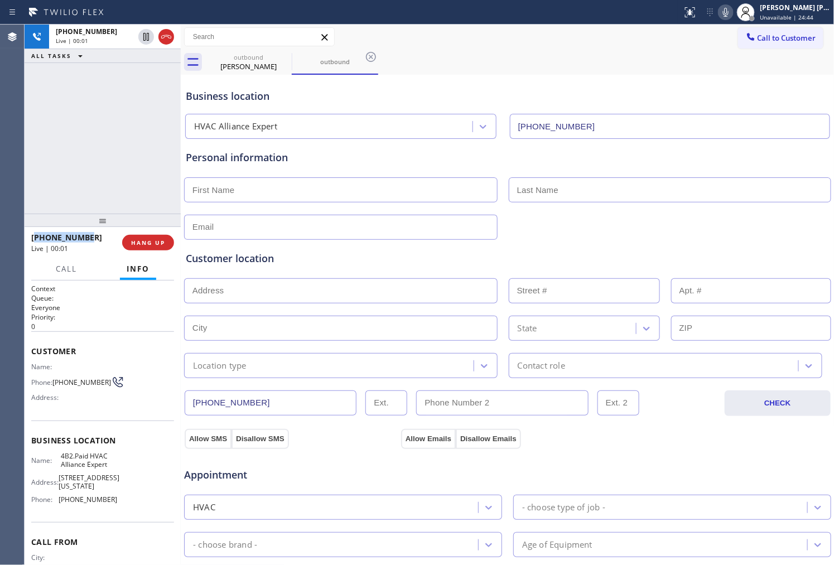
click at [58, 233] on span "[PHONE_NUMBER]" at bounding box center [66, 237] width 71 height 11
click at [141, 238] on button "HANG UP" at bounding box center [148, 243] width 52 height 16
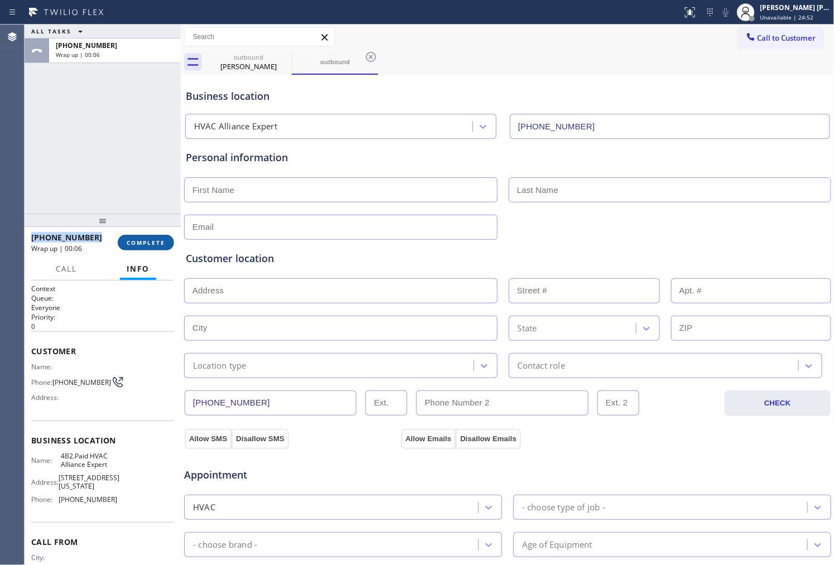
click at [157, 242] on span "COMPLETE" at bounding box center [146, 243] width 39 height 8
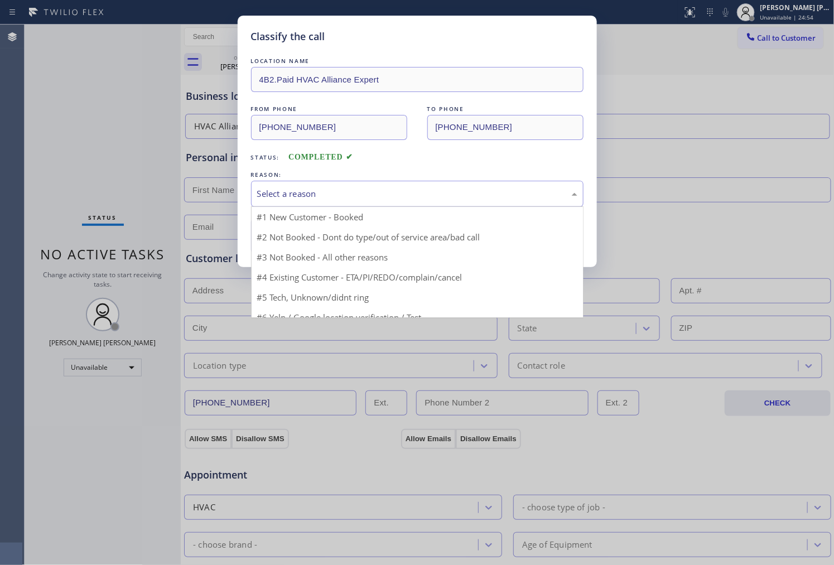
click at [303, 191] on div "Select a reason" at bounding box center [417, 194] width 320 height 13
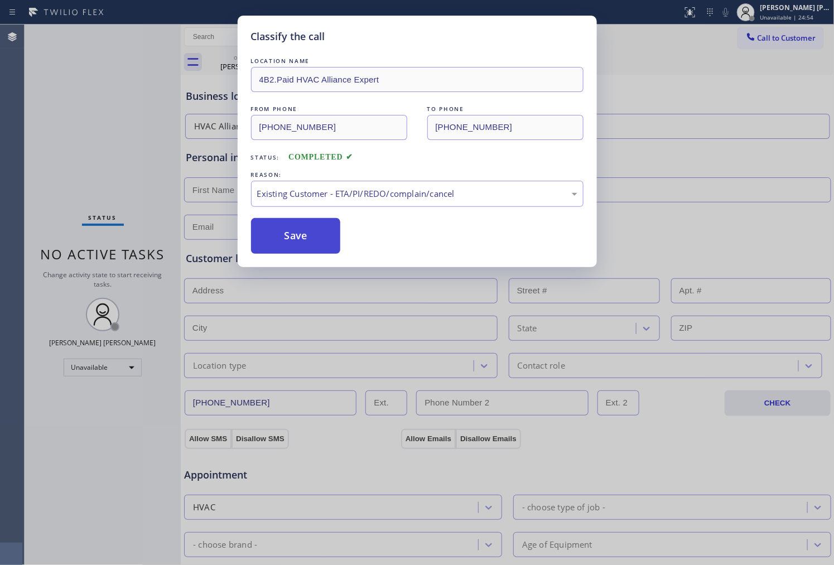
click at [289, 236] on button "Save" at bounding box center [296, 236] width 90 height 36
